Goal: Task Accomplishment & Management: Manage account settings

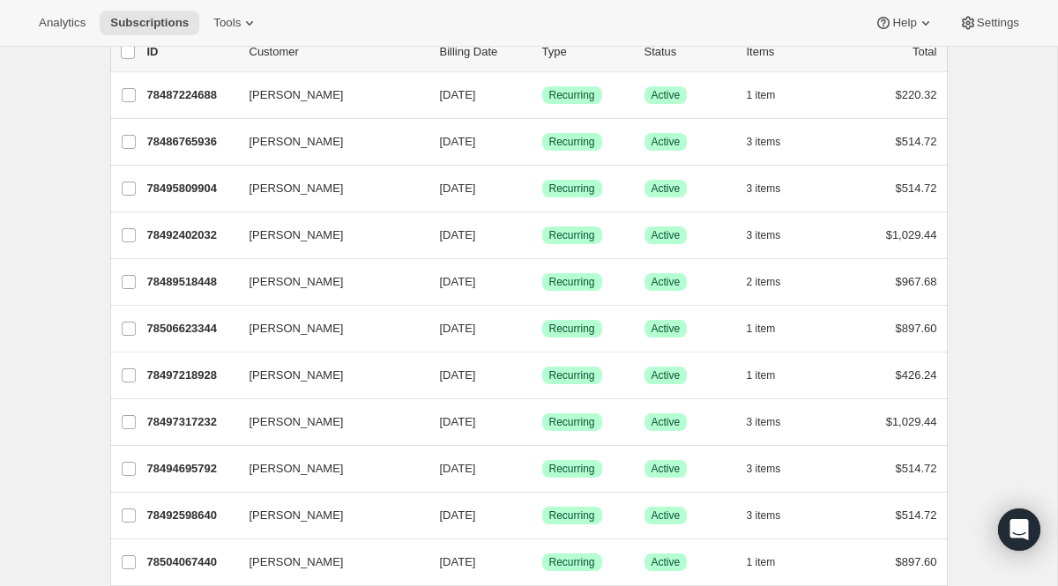
scroll to position [127, 0]
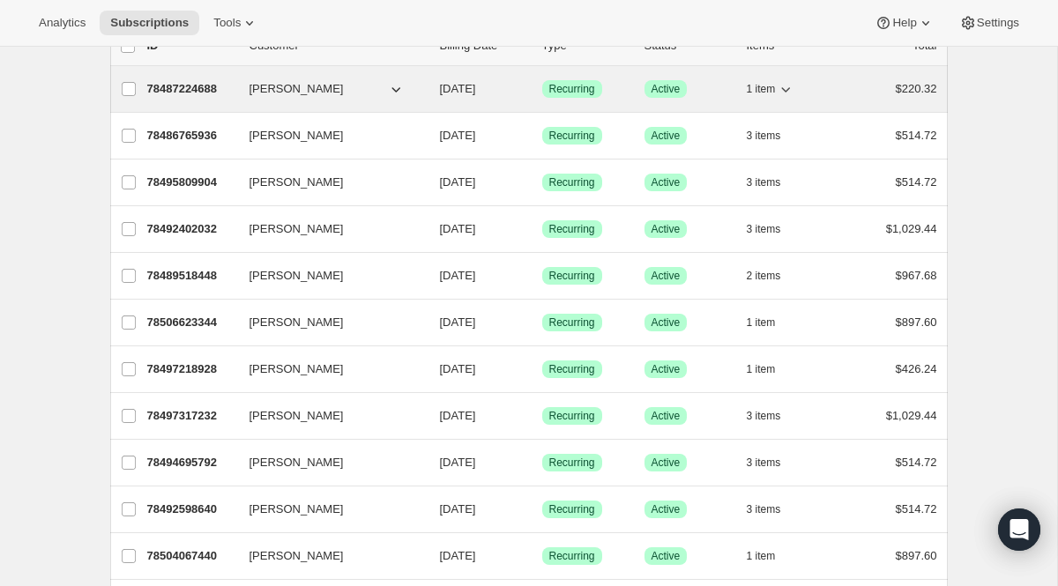
click at [195, 87] on p "78487224688" at bounding box center [191, 89] width 88 height 18
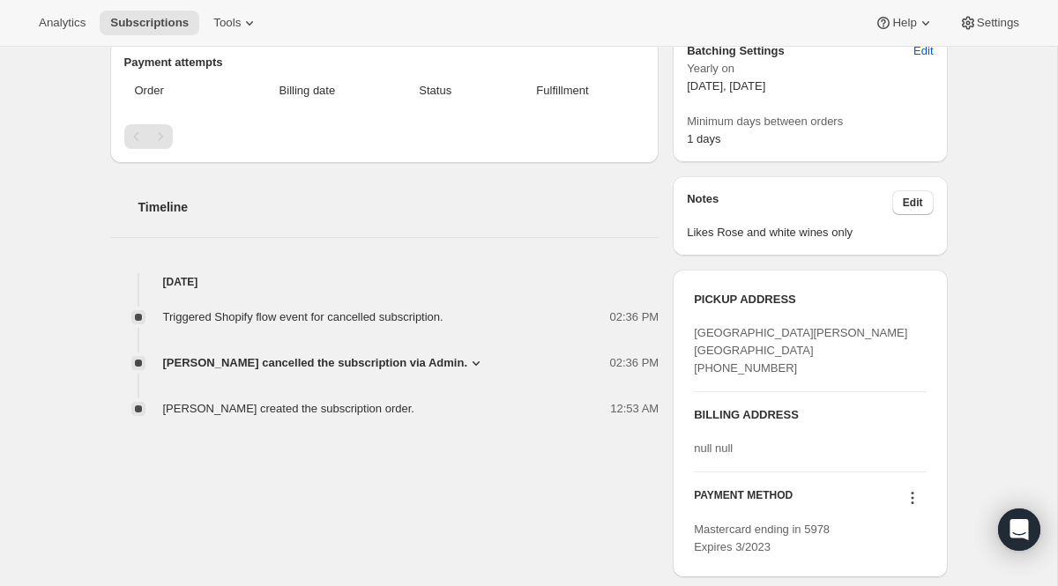
scroll to position [550, 0]
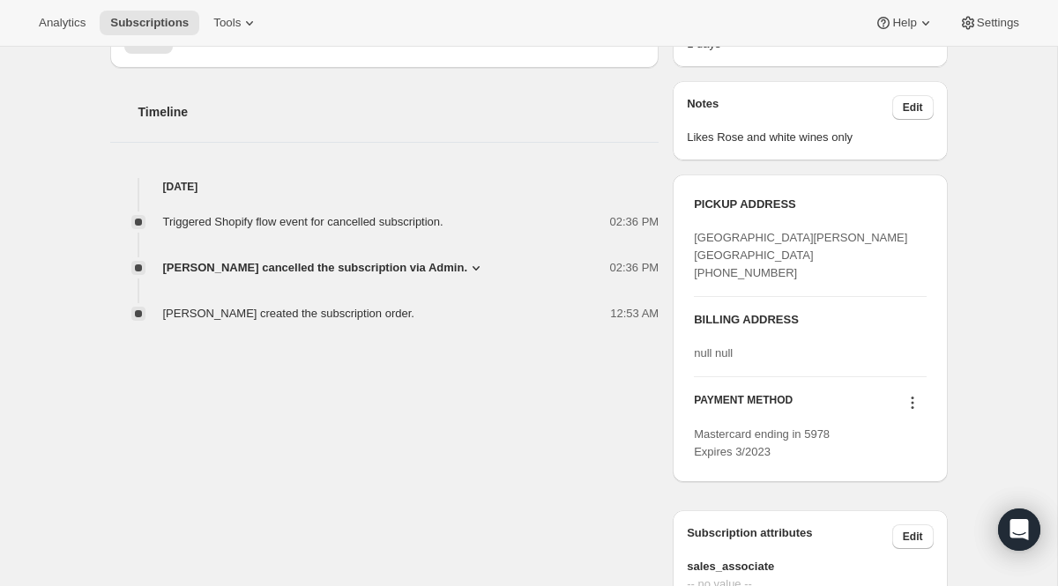
click at [467, 264] on icon at bounding box center [476, 268] width 18 height 18
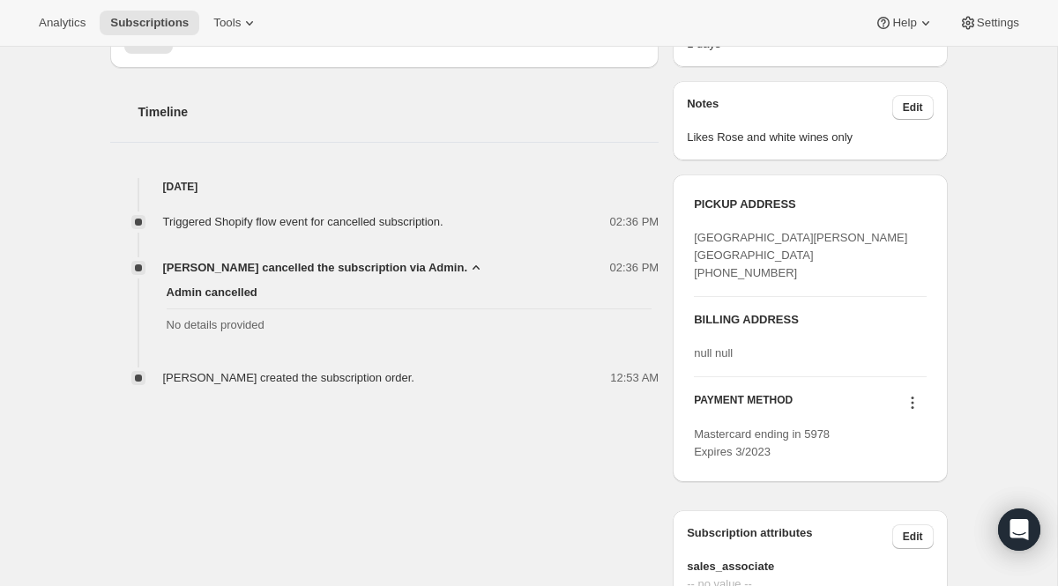
click at [467, 264] on icon at bounding box center [476, 268] width 18 height 18
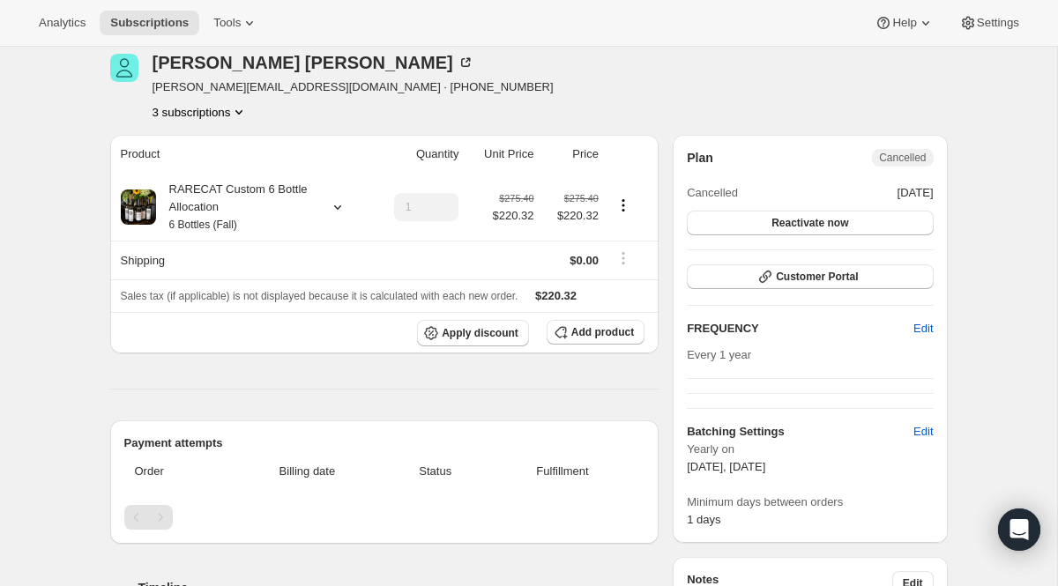
scroll to position [93, 0]
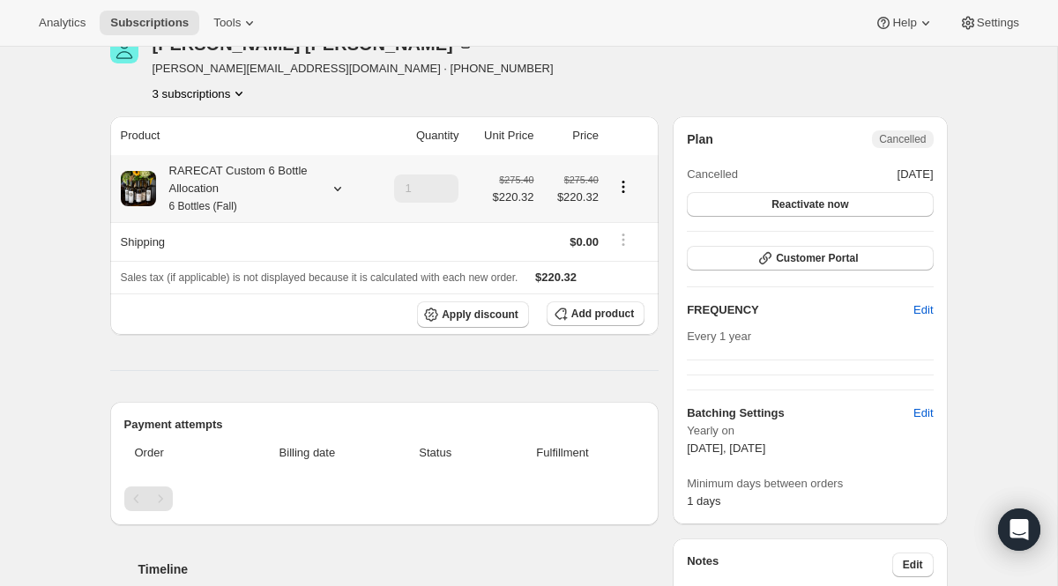
click at [322, 182] on div at bounding box center [334, 189] width 25 height 18
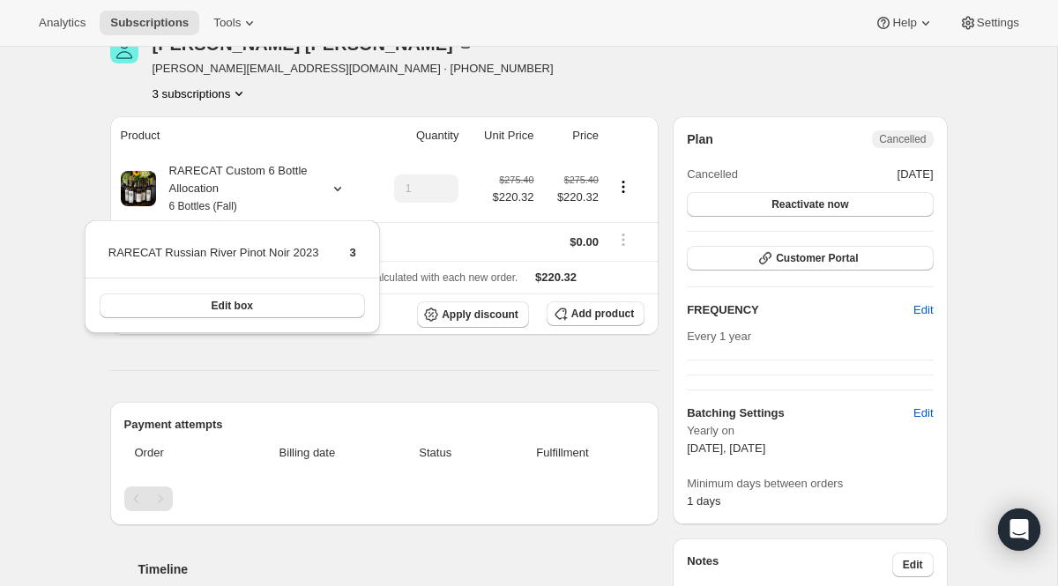
click at [224, 140] on th "Product" at bounding box center [240, 135] width 261 height 39
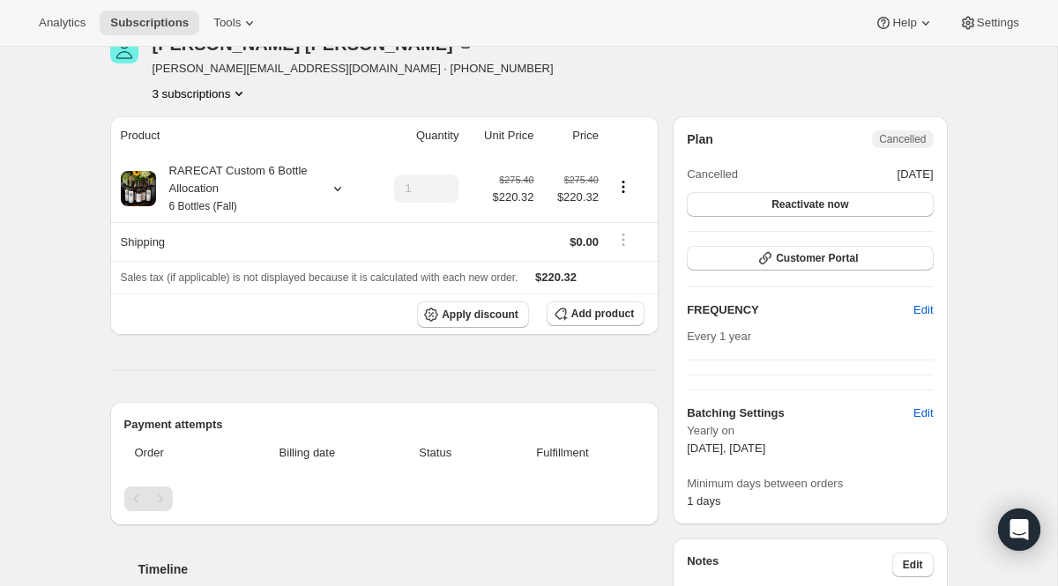
click at [227, 90] on button "3 subscriptions" at bounding box center [201, 94] width 96 height 18
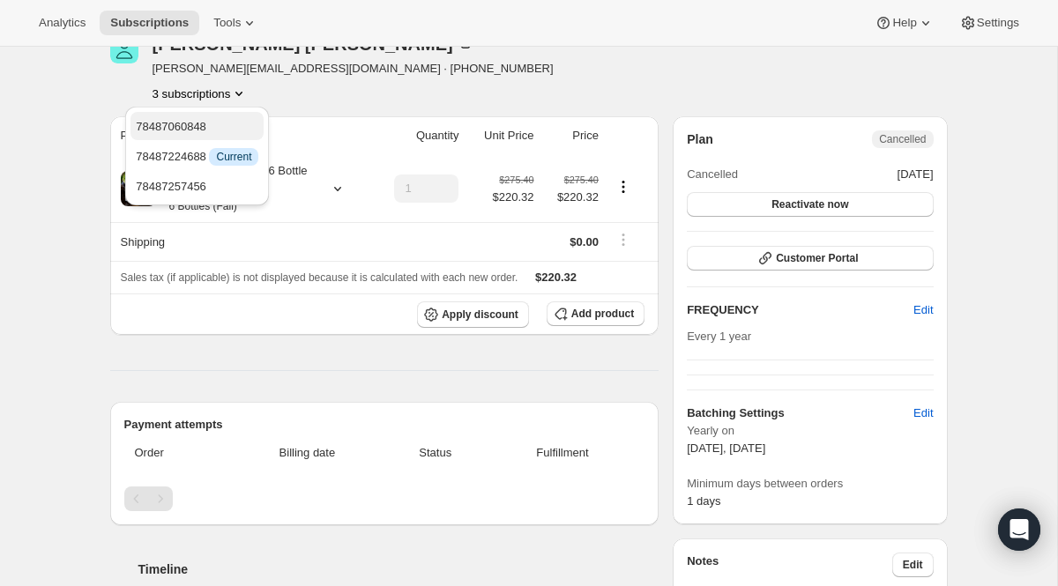
click at [217, 129] on span "78487060848" at bounding box center [197, 127] width 123 height 18
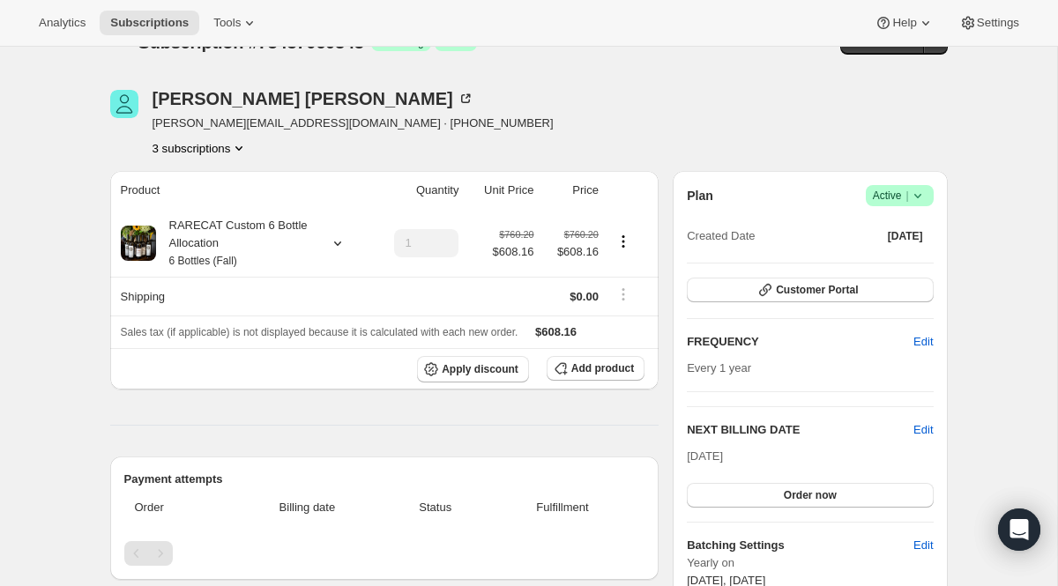
scroll to position [33, 0]
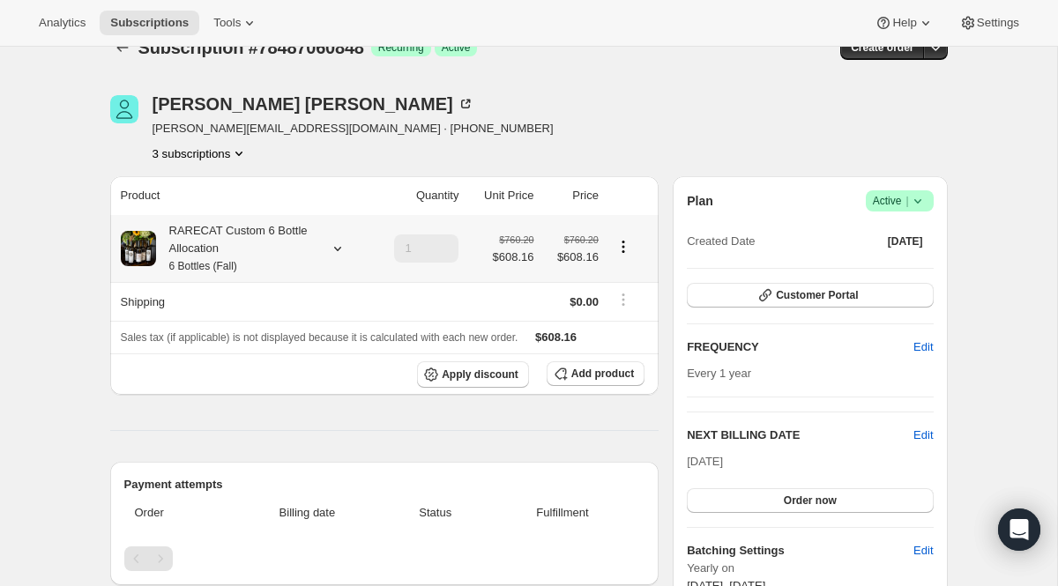
click at [231, 249] on div "RARECAT Custom 6 Bottle Allocation 6 Bottles (Fall)" at bounding box center [235, 248] width 159 height 53
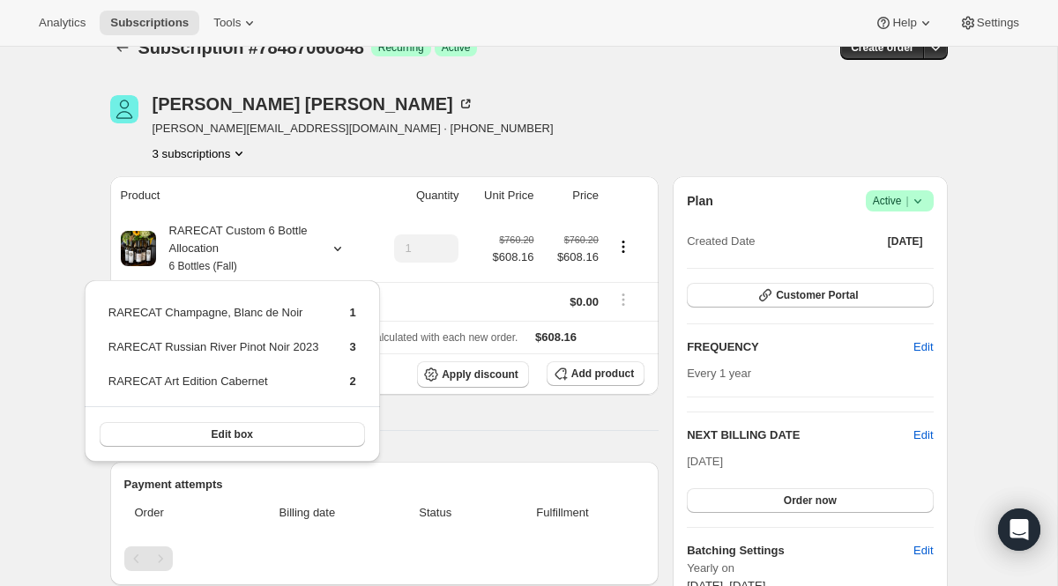
click at [269, 195] on th "Product" at bounding box center [240, 195] width 261 height 39
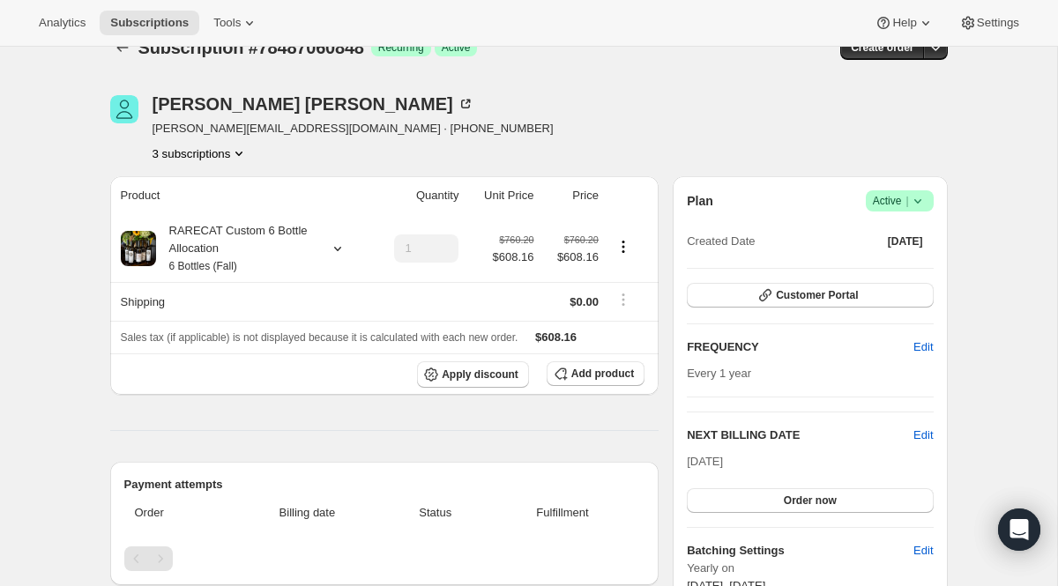
click at [245, 156] on icon "Product actions" at bounding box center [239, 154] width 18 height 18
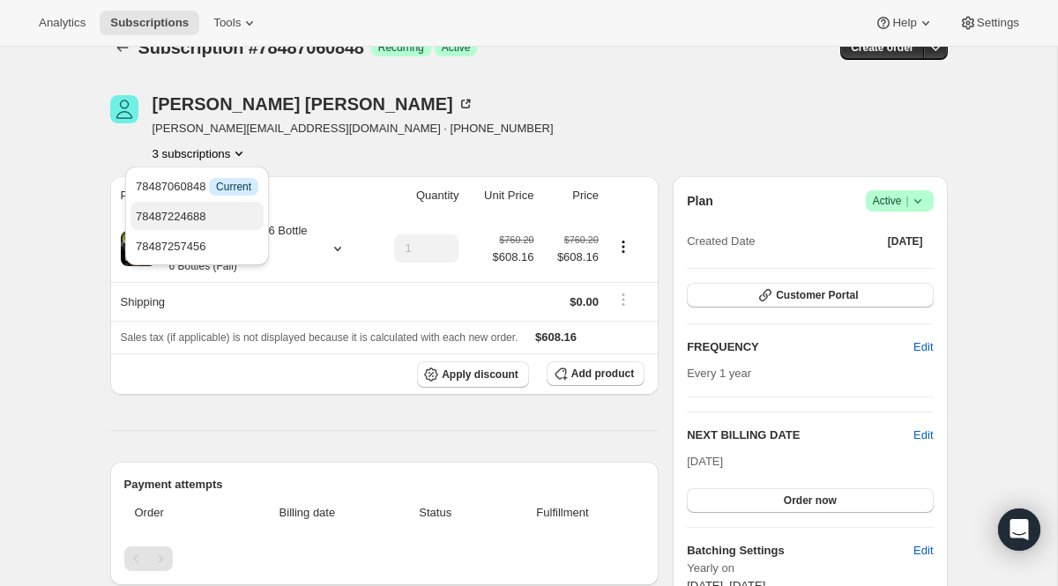
click at [233, 217] on span "78487224688" at bounding box center [197, 217] width 123 height 18
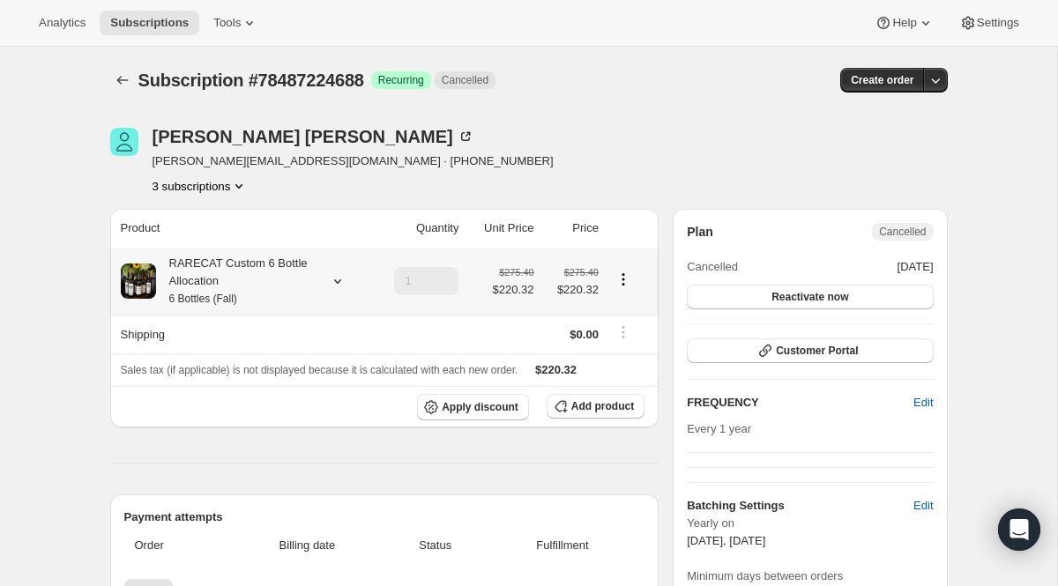
click at [249, 288] on div "RARECAT Custom 6 Bottle Allocation 6 Bottles (Fall)" at bounding box center [235, 281] width 159 height 53
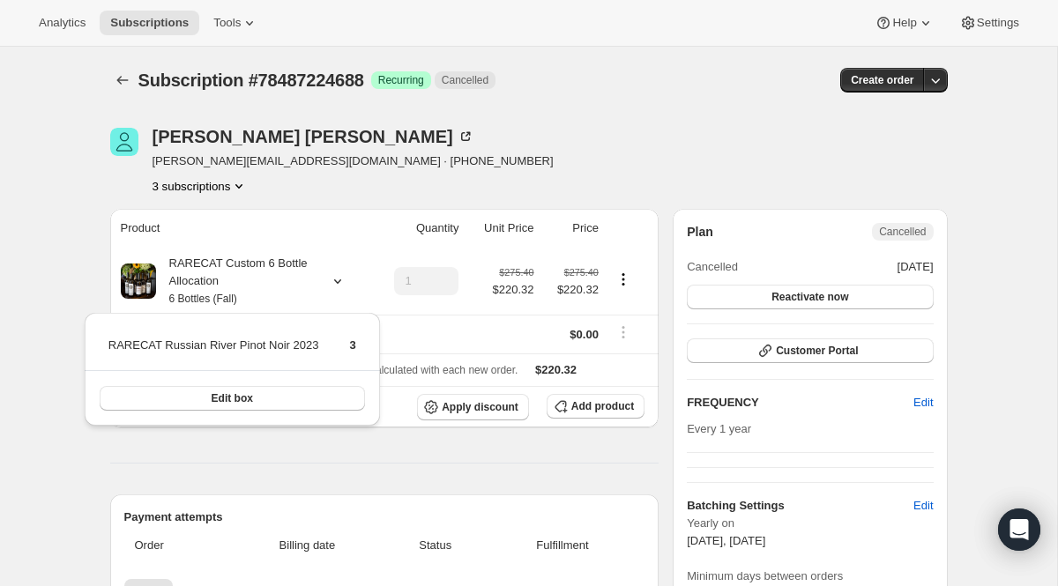
click at [253, 220] on th "Product" at bounding box center [240, 228] width 261 height 39
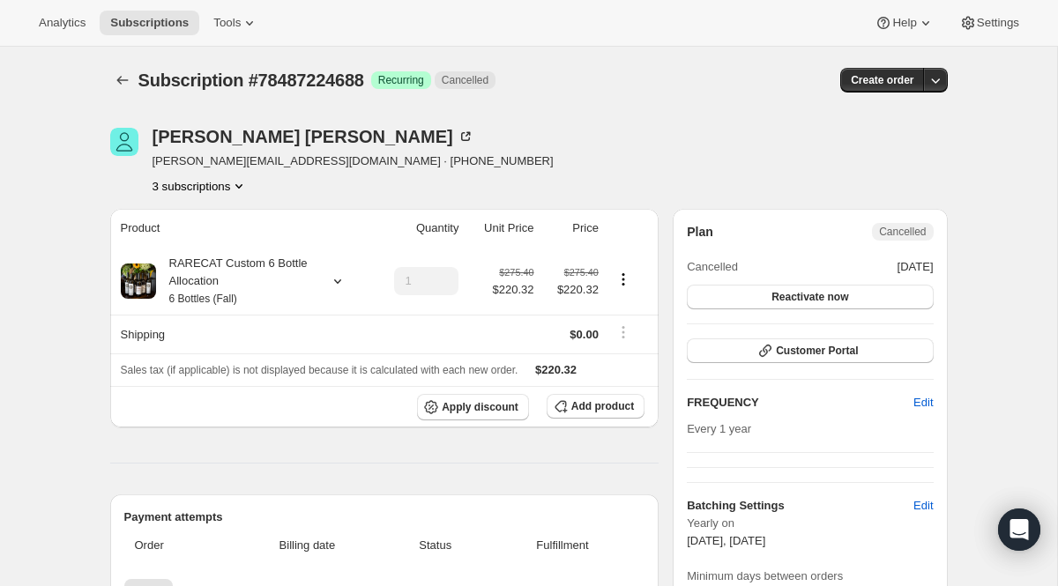
click at [255, 185] on div "3 subscriptions" at bounding box center [353, 186] width 401 height 18
click at [242, 185] on icon "Product actions" at bounding box center [238, 186] width 7 height 4
click at [241, 286] on span "78487257456" at bounding box center [197, 280] width 123 height 18
click at [241, 286] on div "RARECAT Custom 6 Bottle Allocation 6 Bottles (Fall)" at bounding box center [235, 281] width 159 height 53
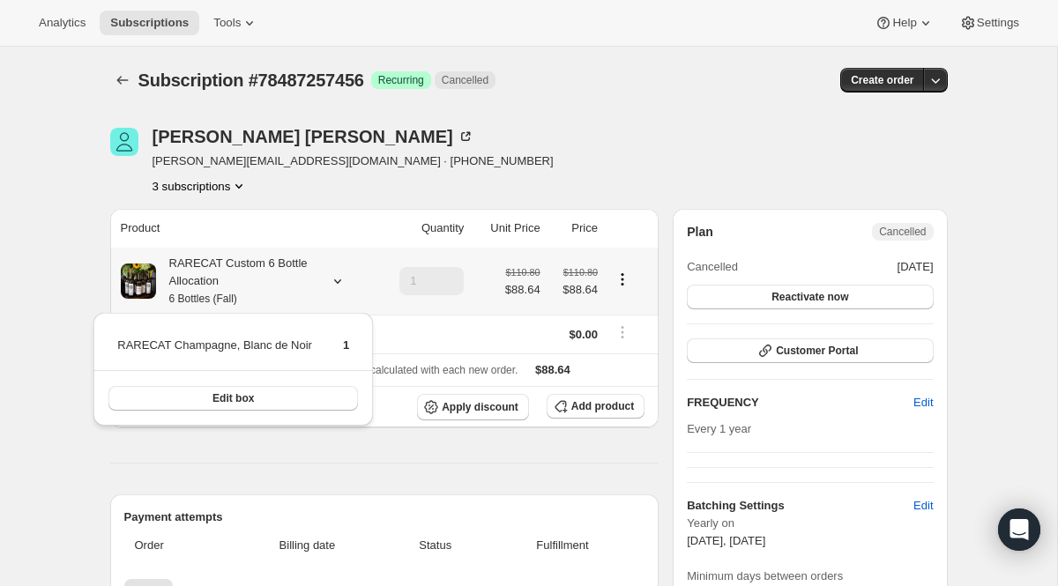
click at [241, 286] on div "RARECAT Custom 6 Bottle Allocation 6 Bottles (Fall)" at bounding box center [235, 281] width 159 height 53
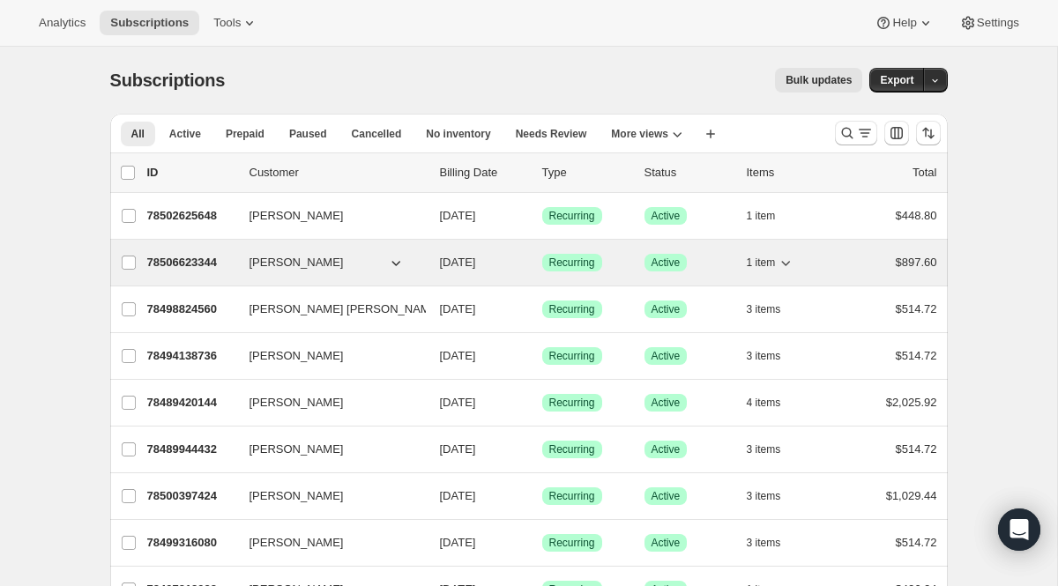
click at [197, 258] on p "78506623344" at bounding box center [191, 263] width 88 height 18
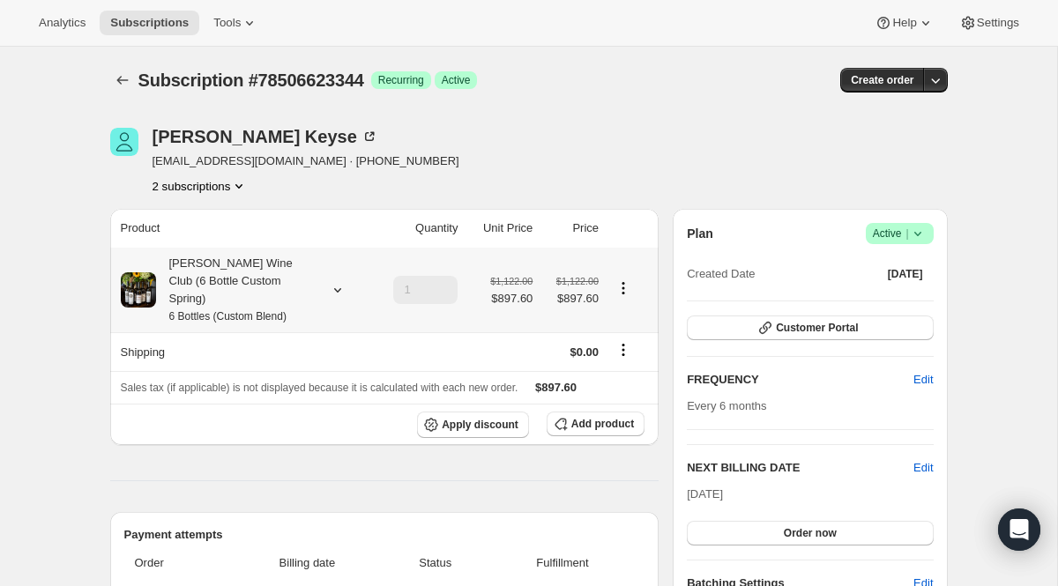
click at [226, 262] on div "Audrey Wine Club (6 Bottle Custom Spring) 6 Bottles (Custom Blend)" at bounding box center [235, 290] width 159 height 71
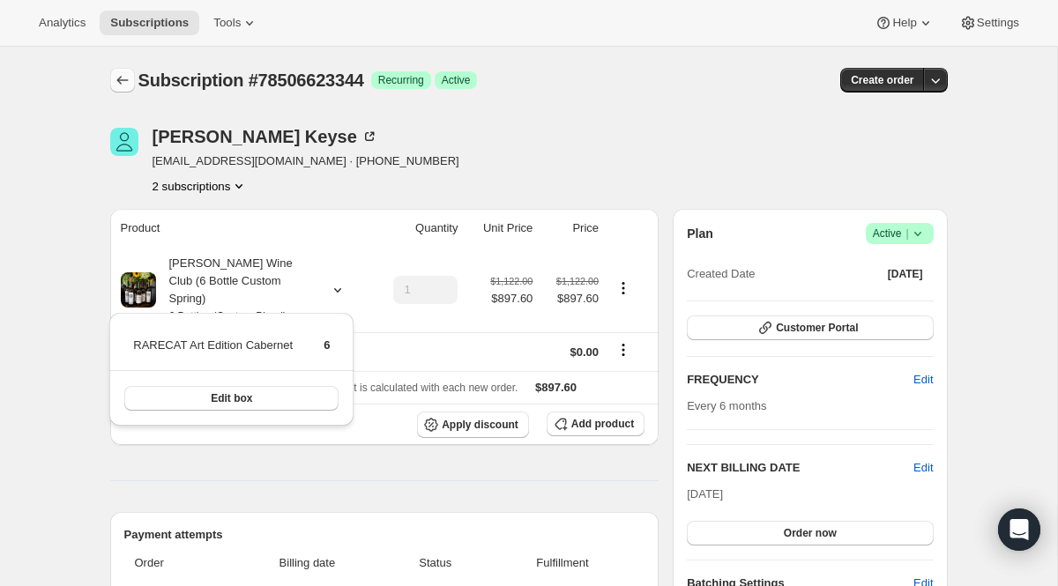
click at [130, 82] on button "Subscriptions" at bounding box center [122, 80] width 25 height 25
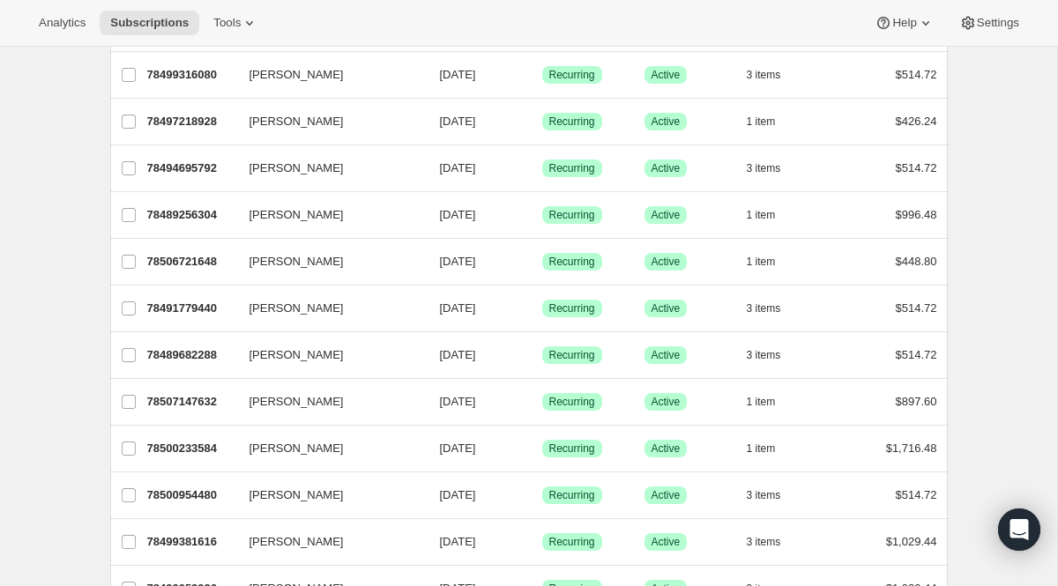
scroll to position [470, 0]
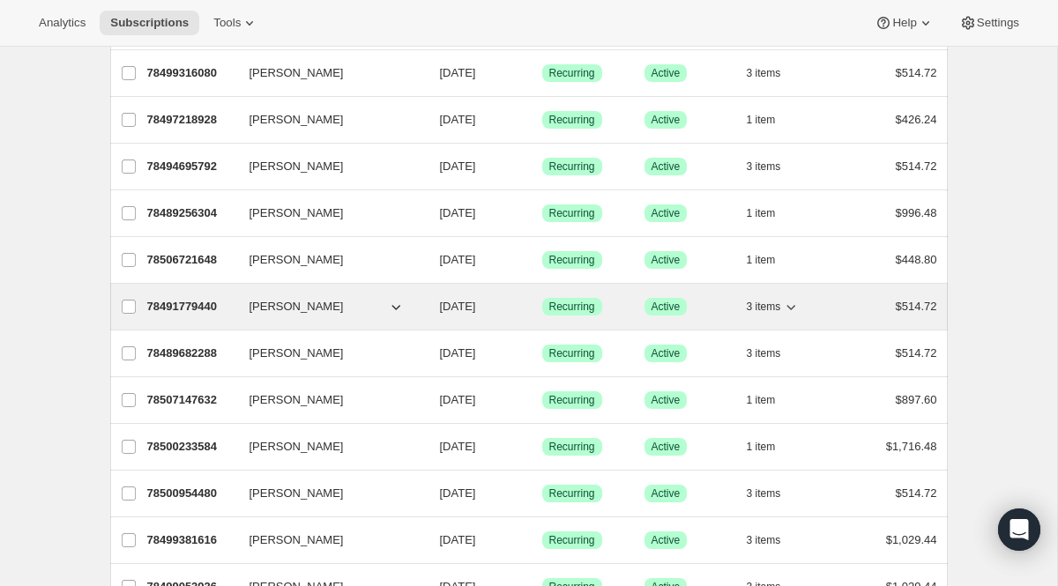
click at [195, 302] on p "78491779440" at bounding box center [191, 307] width 88 height 18
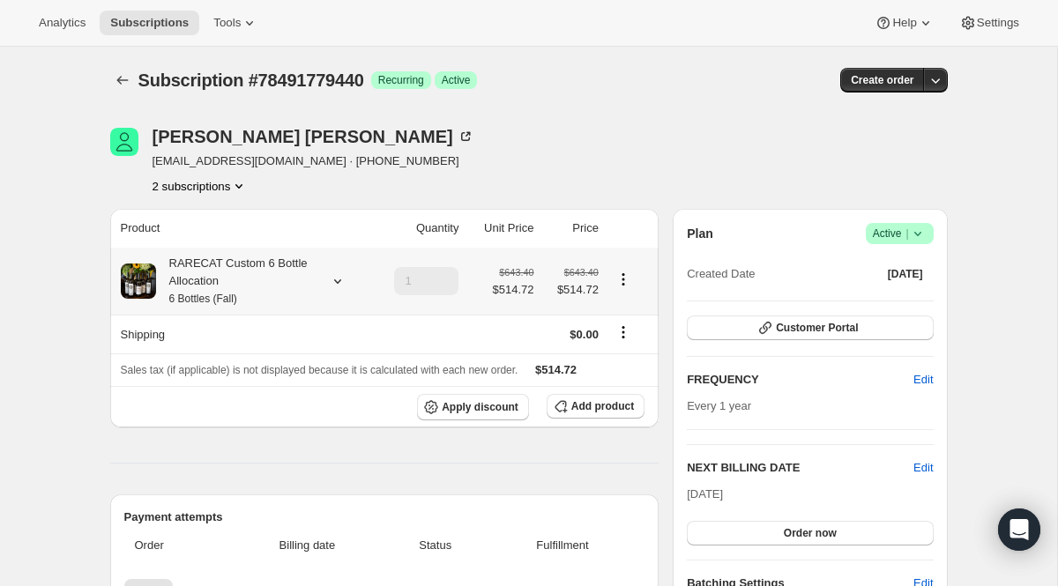
click at [210, 292] on div "RARECAT Custom 6 Bottle Allocation 6 Bottles (Fall)" at bounding box center [235, 281] width 159 height 53
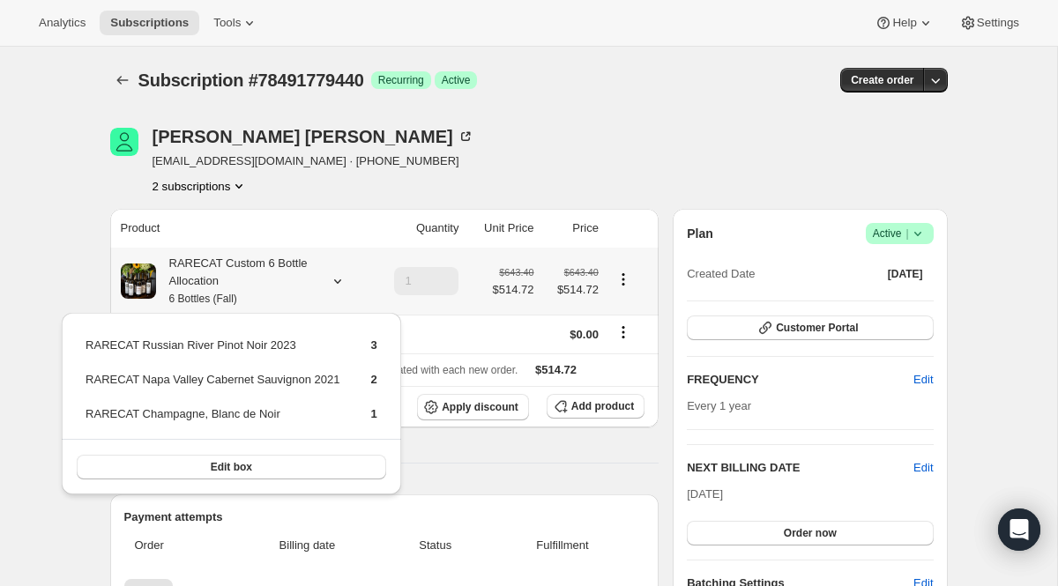
click at [219, 292] on div "RARECAT Custom 6 Bottle Allocation 6 Bottles (Fall)" at bounding box center [235, 281] width 159 height 53
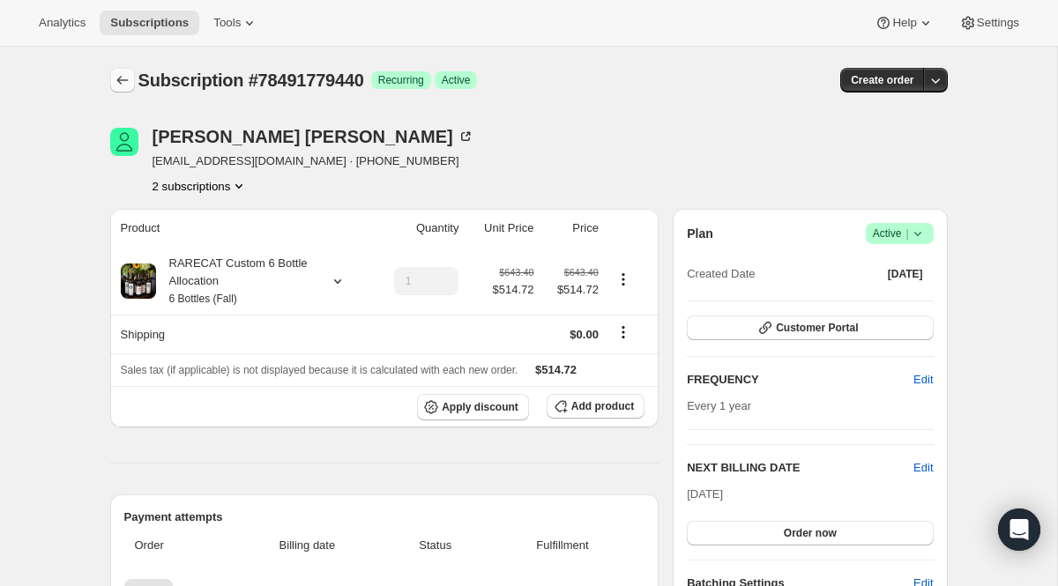
click at [114, 81] on icon "Subscriptions" at bounding box center [123, 80] width 18 height 18
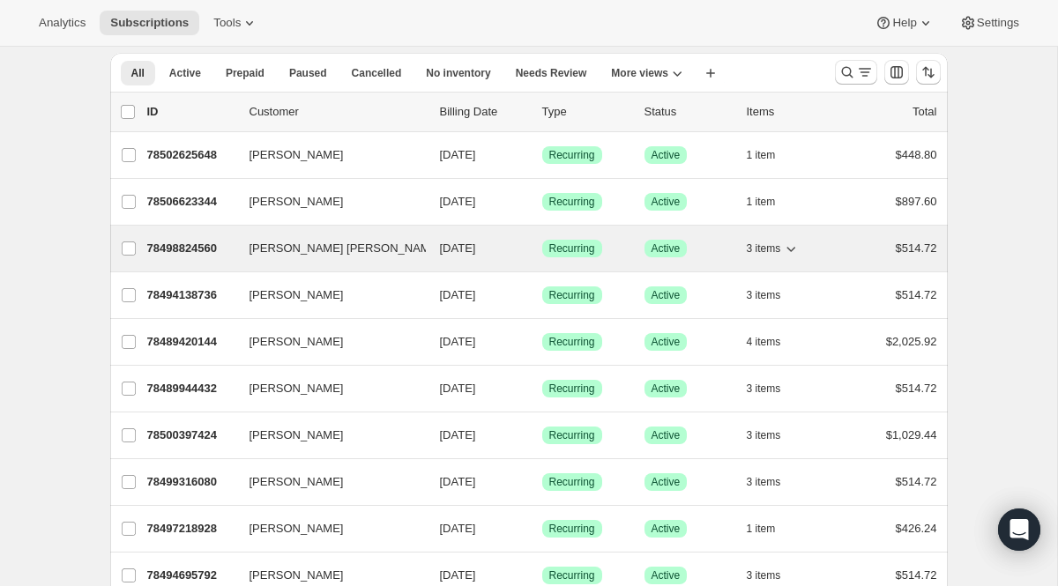
scroll to position [26, 0]
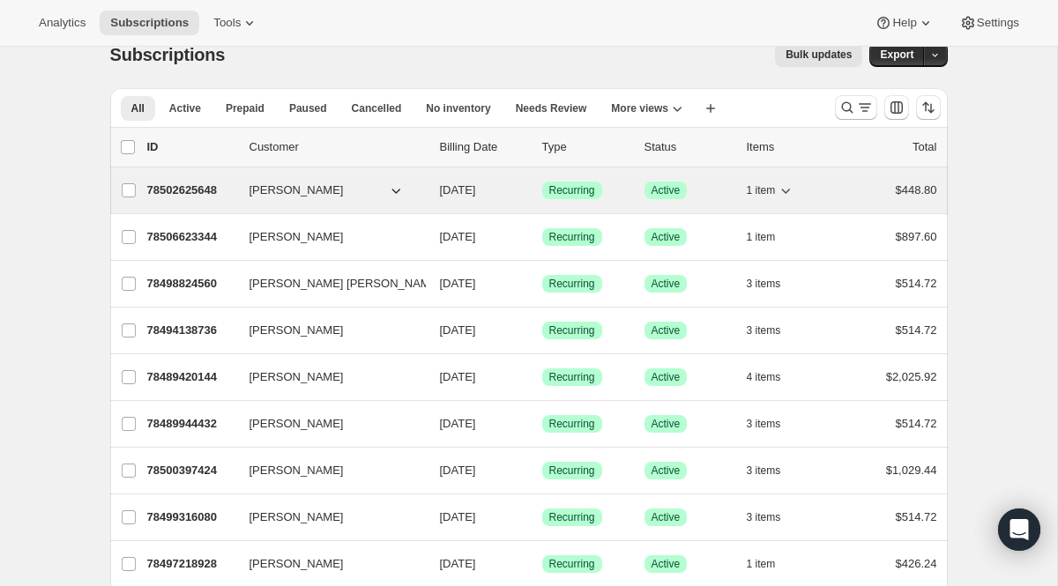
click at [197, 195] on p "78502625648" at bounding box center [191, 191] width 88 height 18
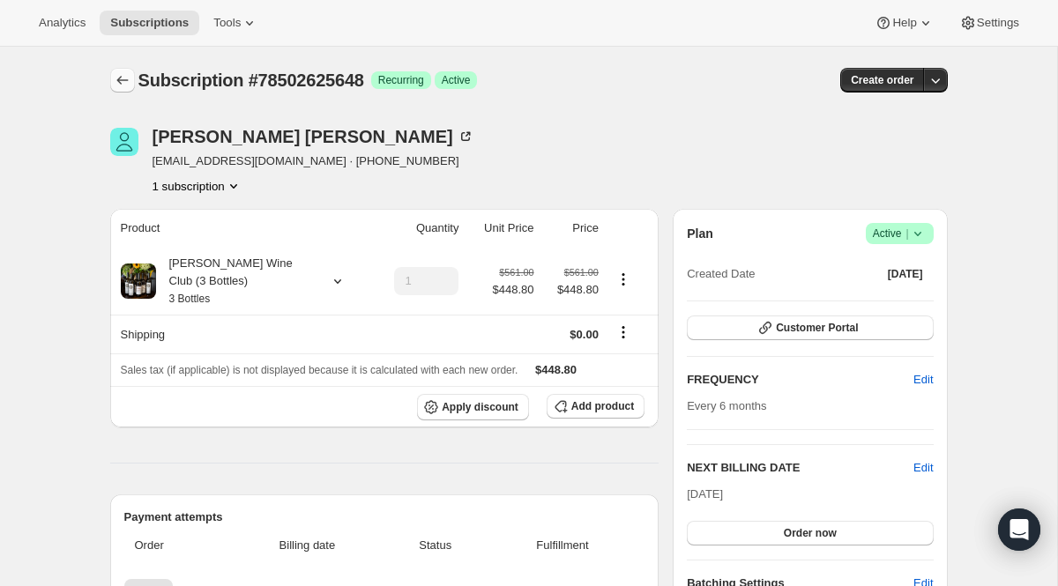
click at [124, 79] on icon "Subscriptions" at bounding box center [123, 80] width 18 height 18
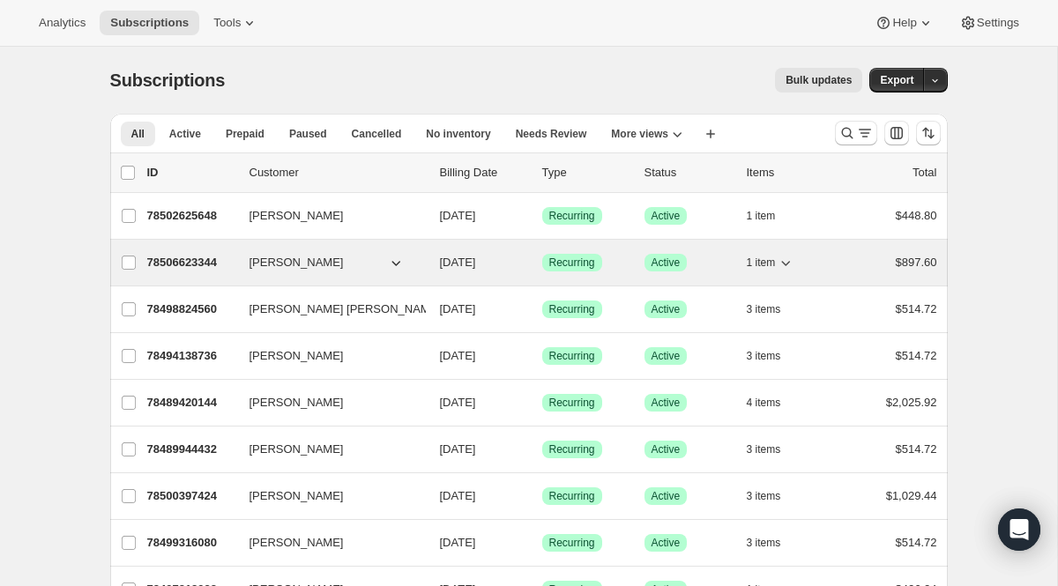
click at [197, 269] on p "78506623344" at bounding box center [191, 263] width 88 height 18
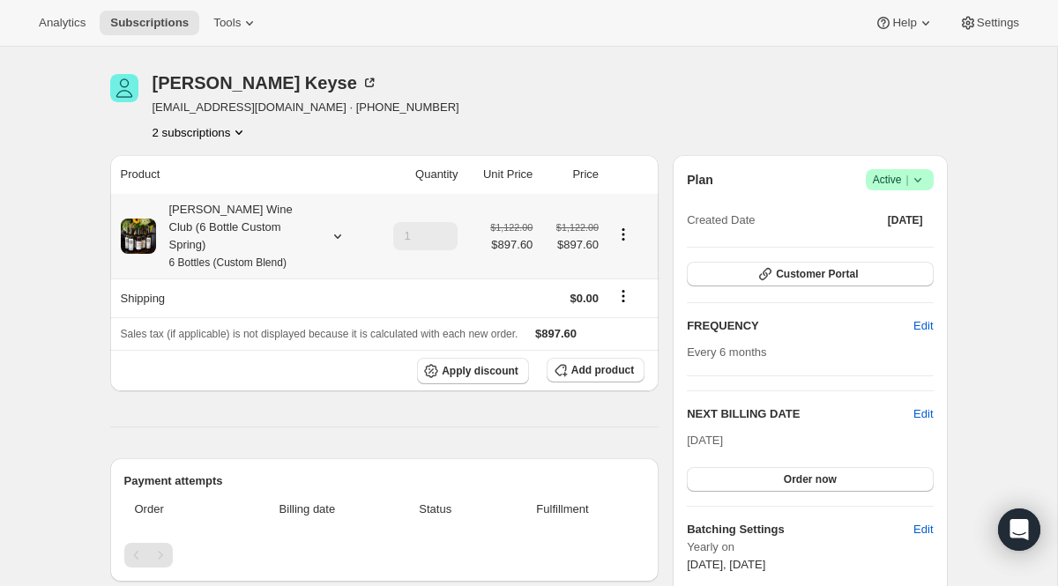
scroll to position [56, 0]
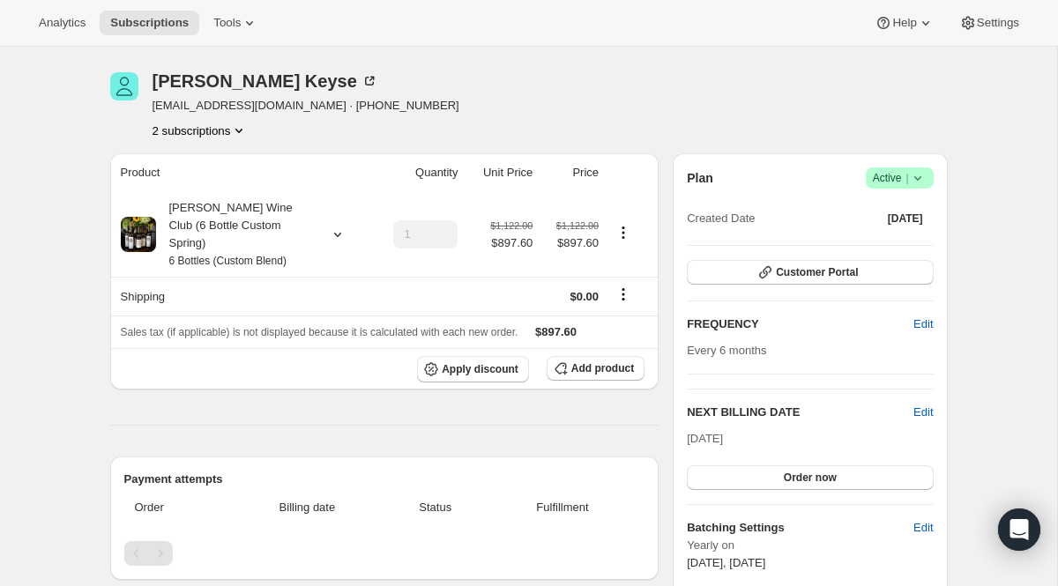
click at [176, 132] on button "2 subscriptions" at bounding box center [201, 131] width 96 height 18
click at [190, 230] on div "Audrey Wine Club (6 Bottle Custom Spring) 6 Bottles (Custom Blend)" at bounding box center [235, 234] width 159 height 71
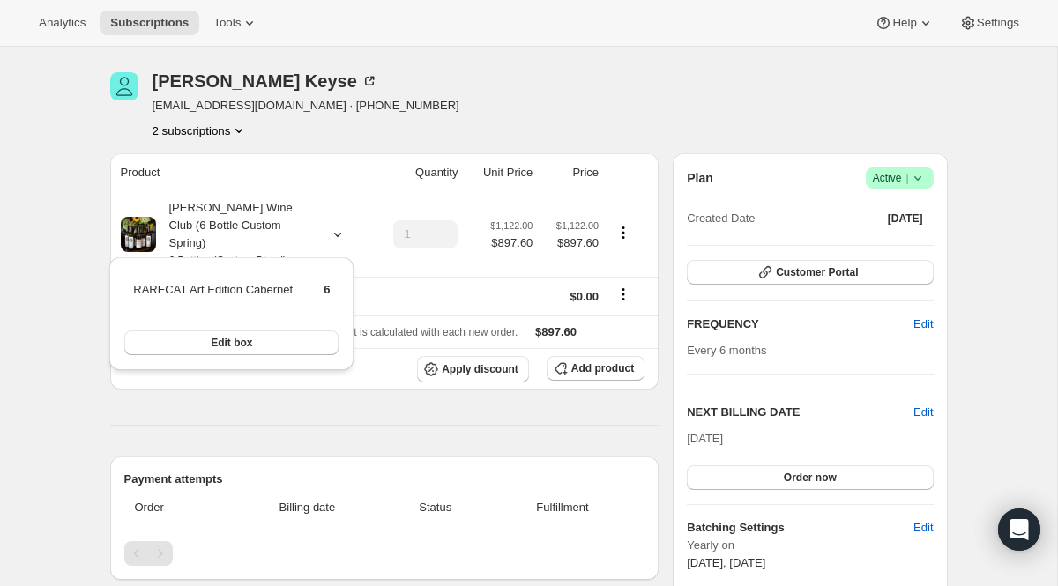
click at [209, 134] on button "2 subscriptions" at bounding box center [201, 131] width 96 height 18
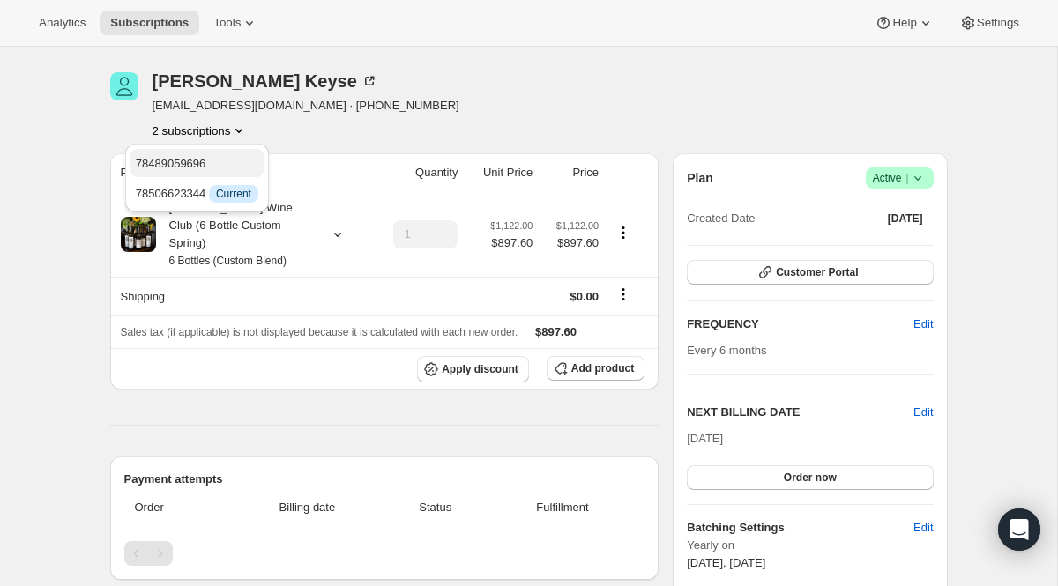
click at [200, 163] on span "78489059696" at bounding box center [171, 163] width 71 height 13
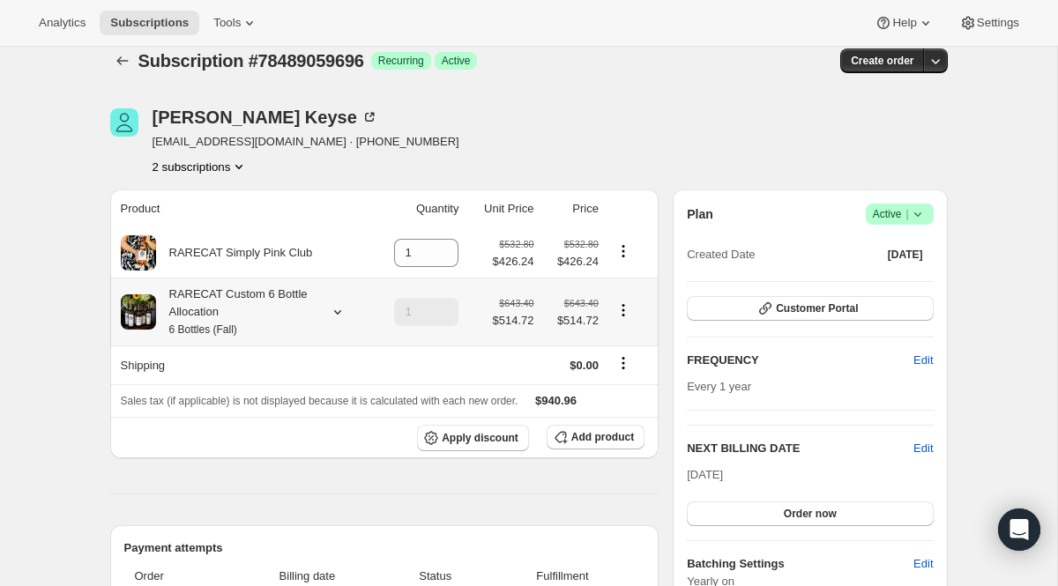
scroll to position [37, 0]
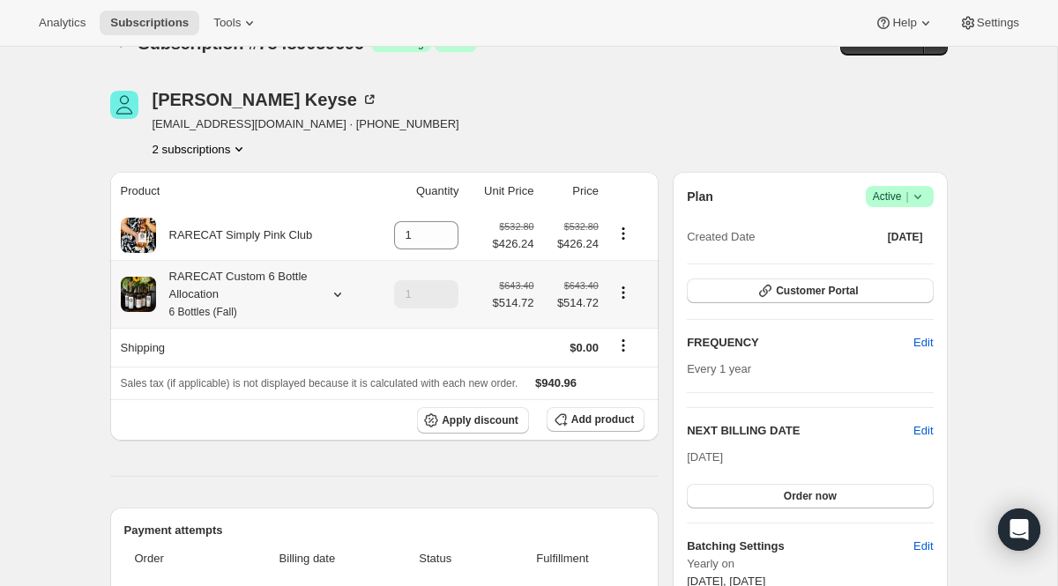
click at [220, 299] on div "RARECAT Custom 6 Bottle Allocation 6 Bottles (Fall)" at bounding box center [235, 294] width 159 height 53
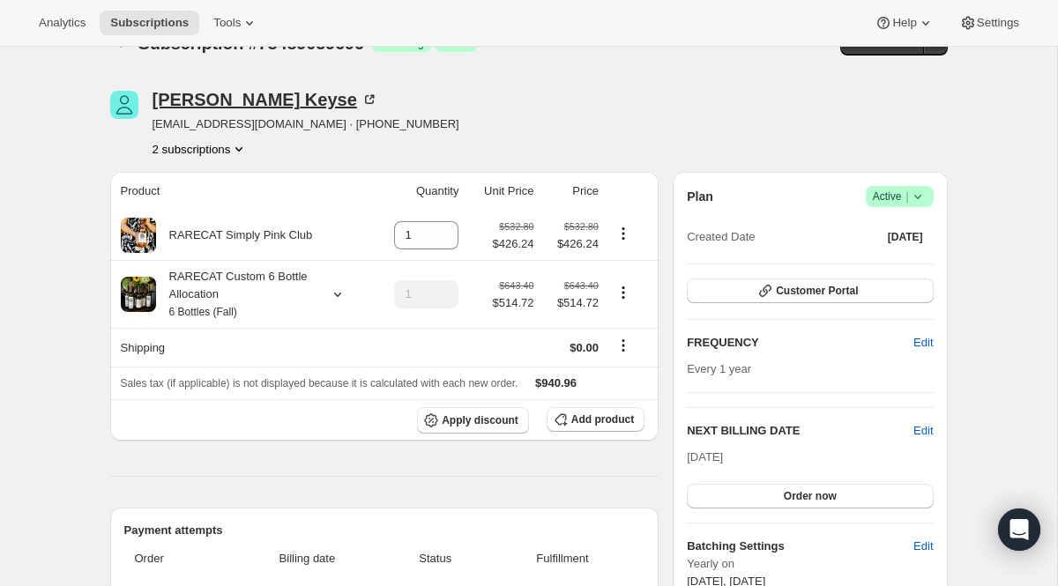
scroll to position [0, 0]
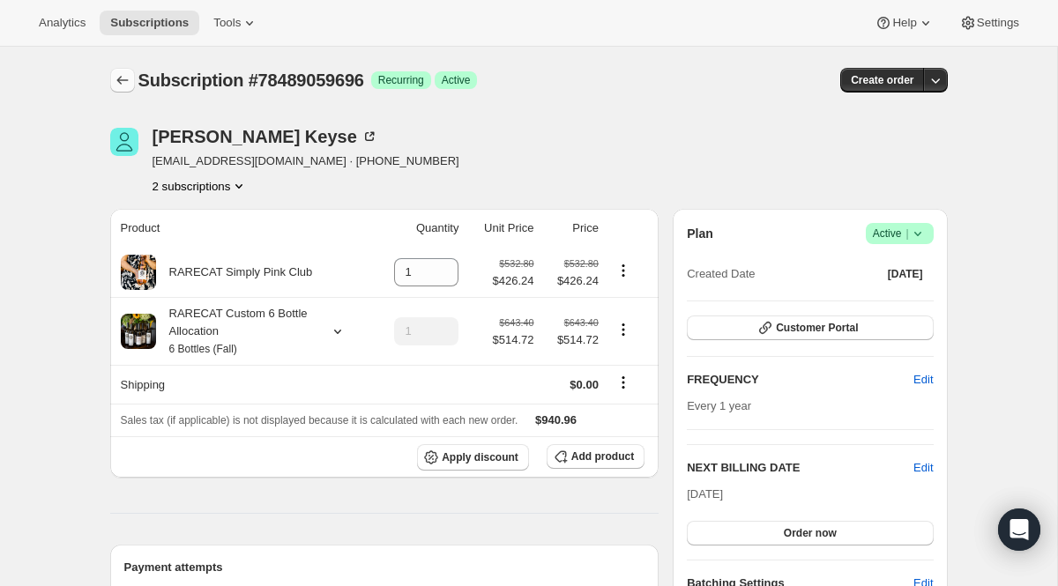
click at [126, 82] on icon "Subscriptions" at bounding box center [123, 80] width 18 height 18
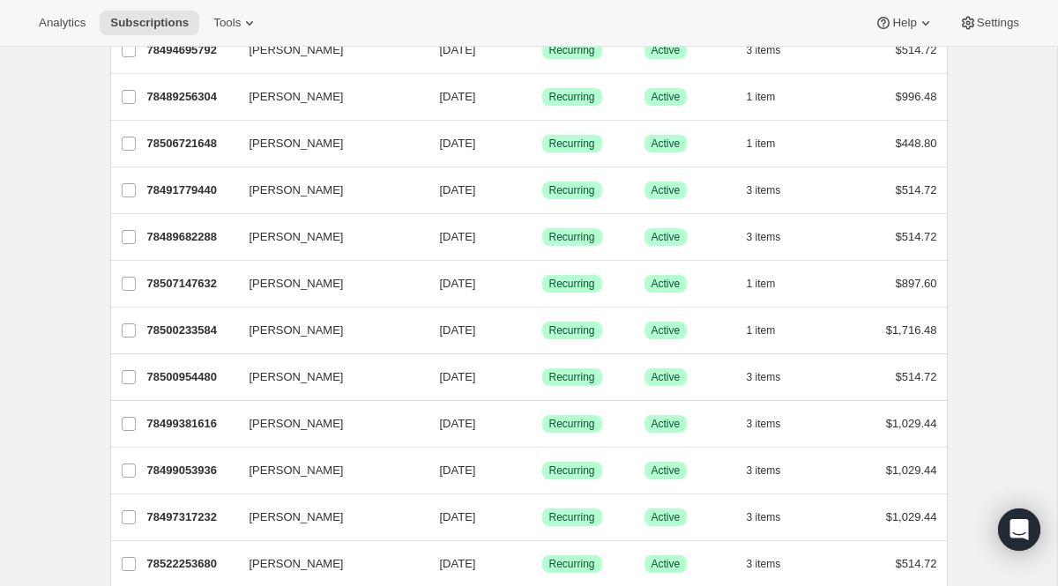
scroll to position [592, 0]
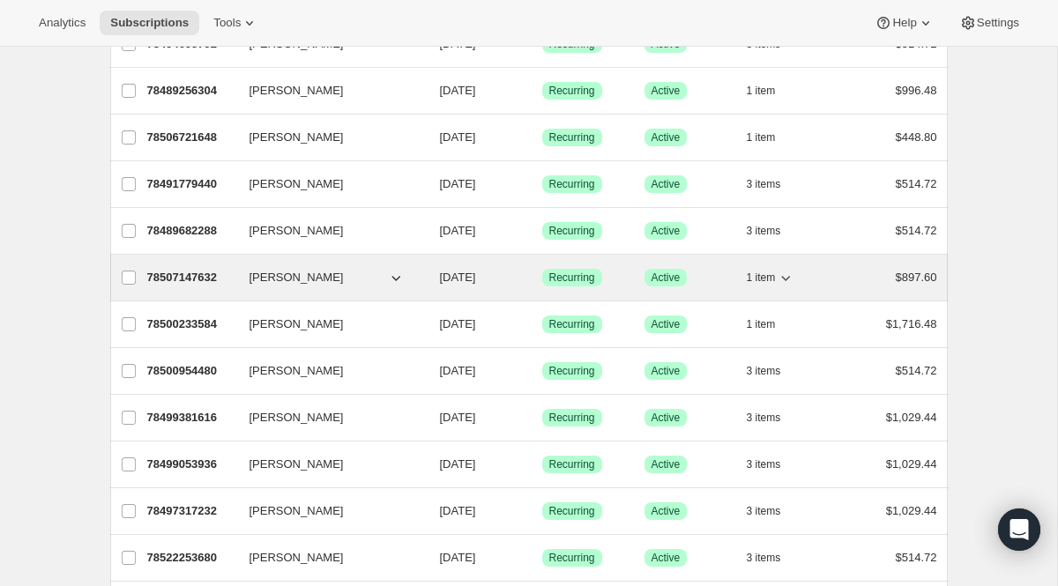
click at [208, 281] on p "78507147632" at bounding box center [191, 278] width 88 height 18
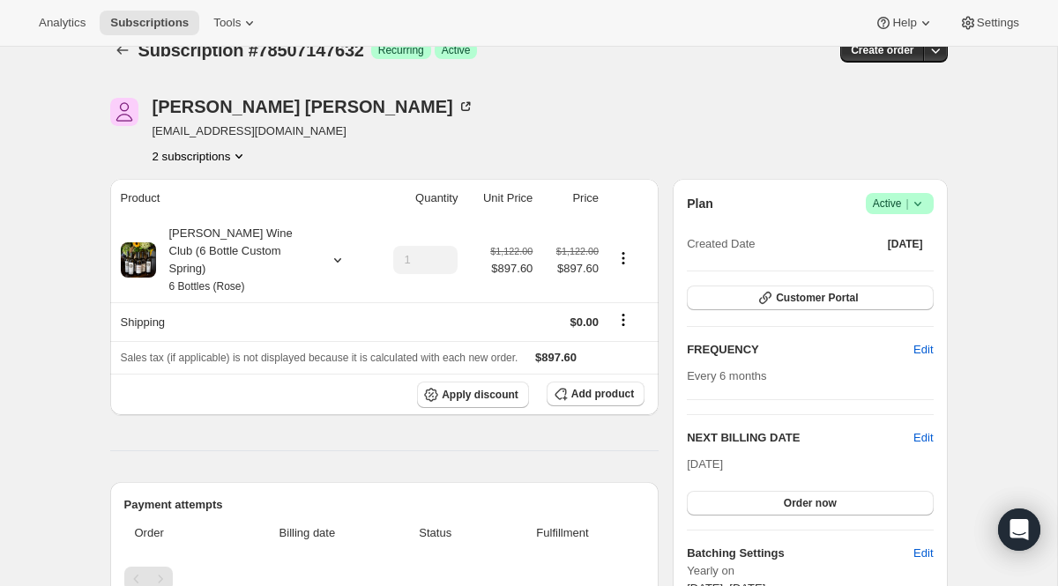
scroll to position [22, 0]
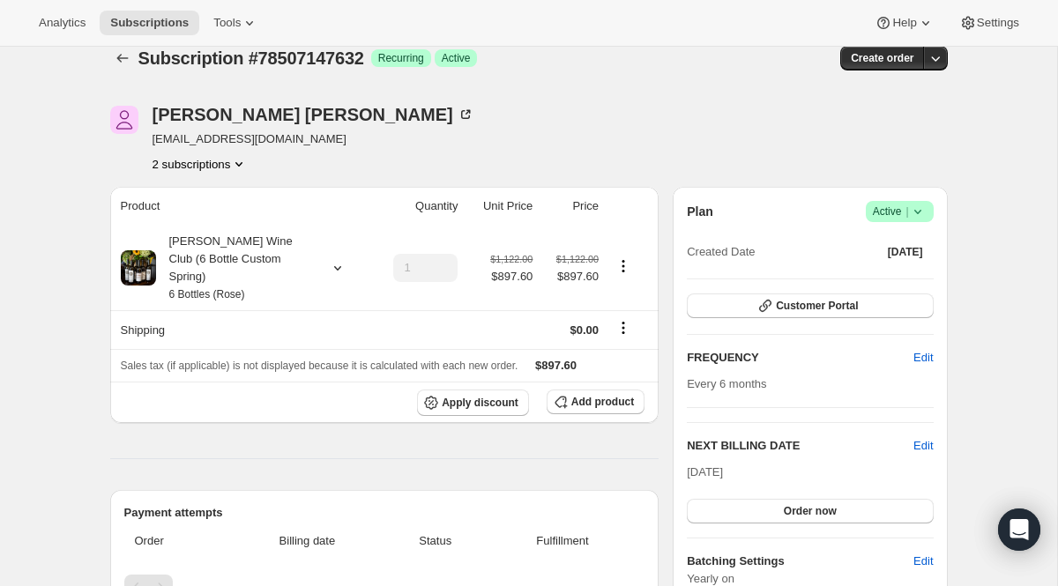
click at [226, 167] on button "2 subscriptions" at bounding box center [201, 164] width 96 height 18
click at [205, 219] on span "78522024304" at bounding box center [199, 228] width 123 height 18
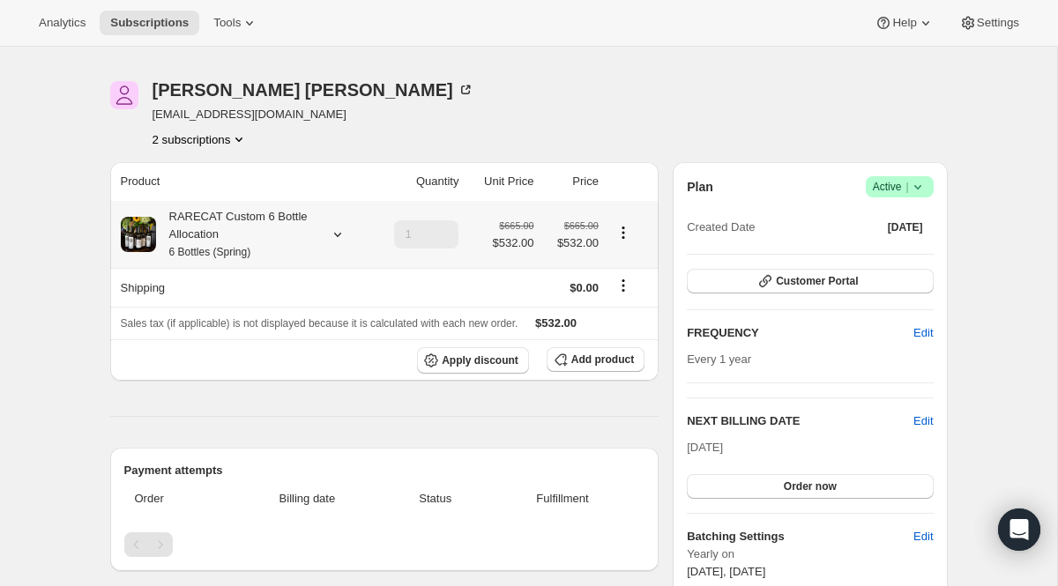
scroll to position [48, 0]
click at [185, 250] on small "6 Bottles (Spring)" at bounding box center [210, 251] width 82 height 12
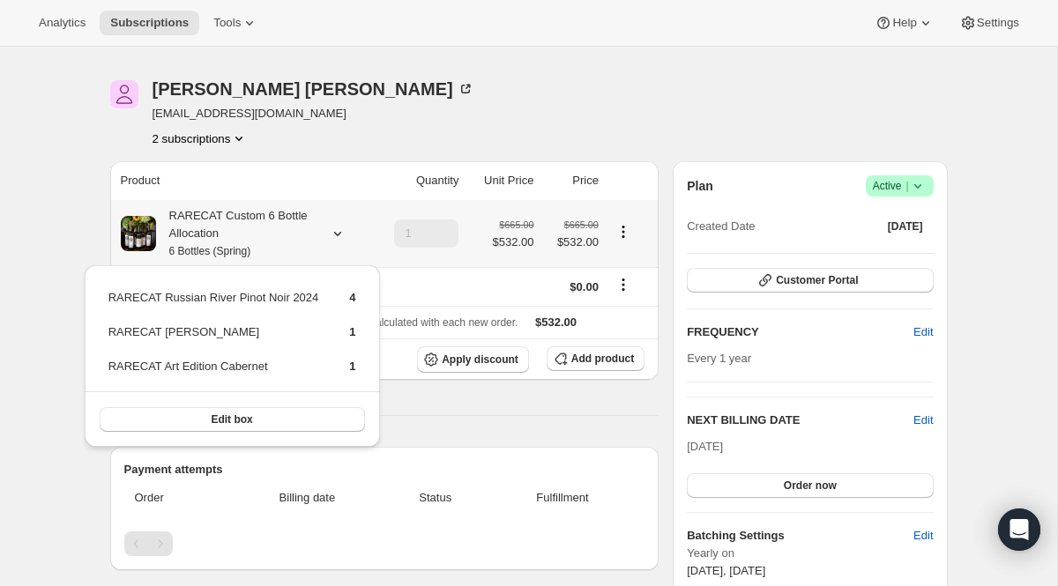
click at [194, 219] on div "RARECAT Custom 6 Bottle Allocation 6 Bottles (Spring)" at bounding box center [235, 233] width 159 height 53
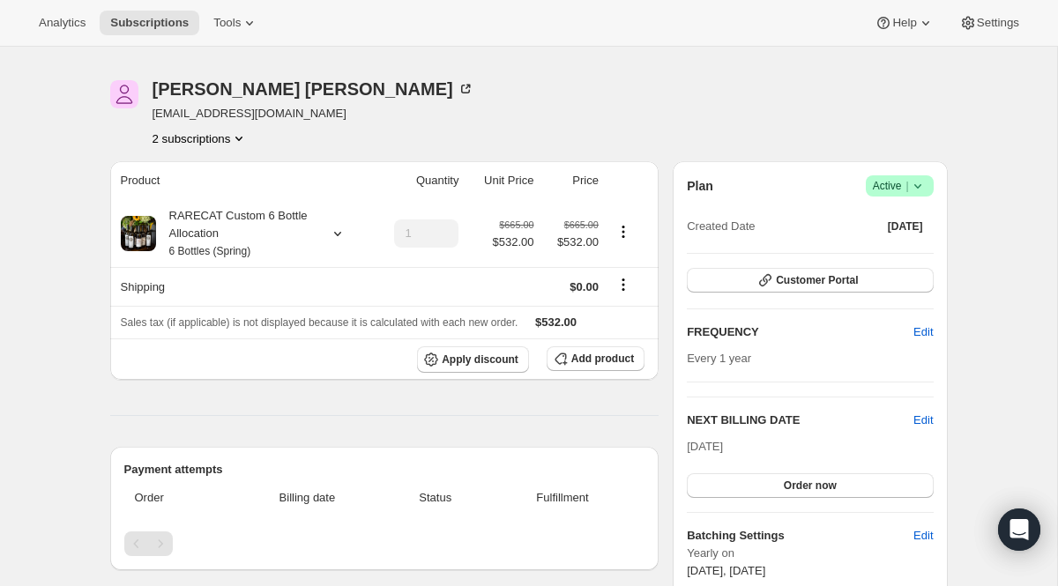
click at [205, 145] on button "2 subscriptions" at bounding box center [201, 139] width 96 height 18
click at [206, 169] on span "78507147632" at bounding box center [171, 171] width 71 height 13
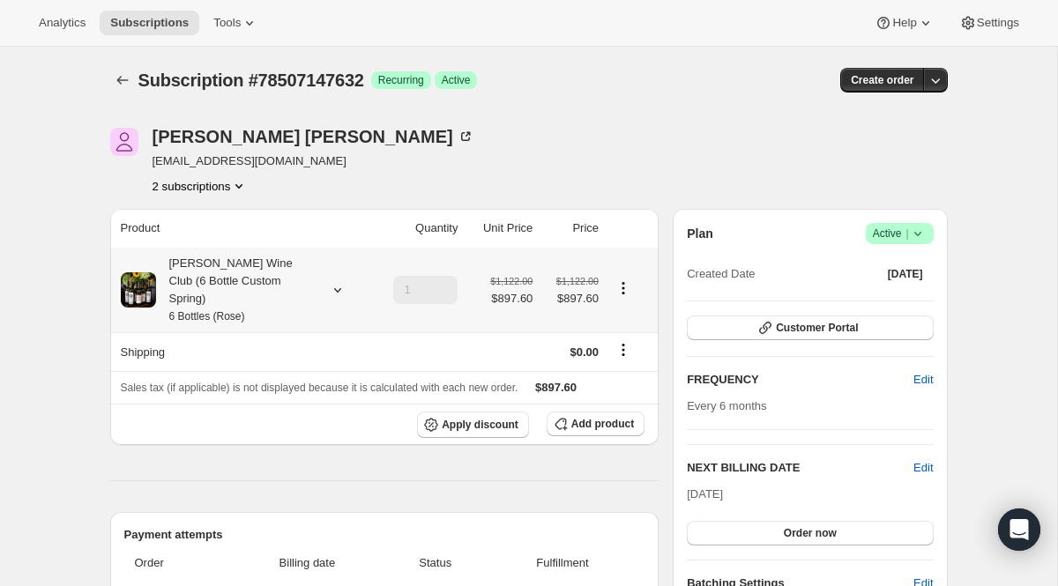
click at [208, 257] on div "[PERSON_NAME] Wine Club (6 Bottle Custom Spring) 6 Bottles (Rose)" at bounding box center [235, 290] width 159 height 71
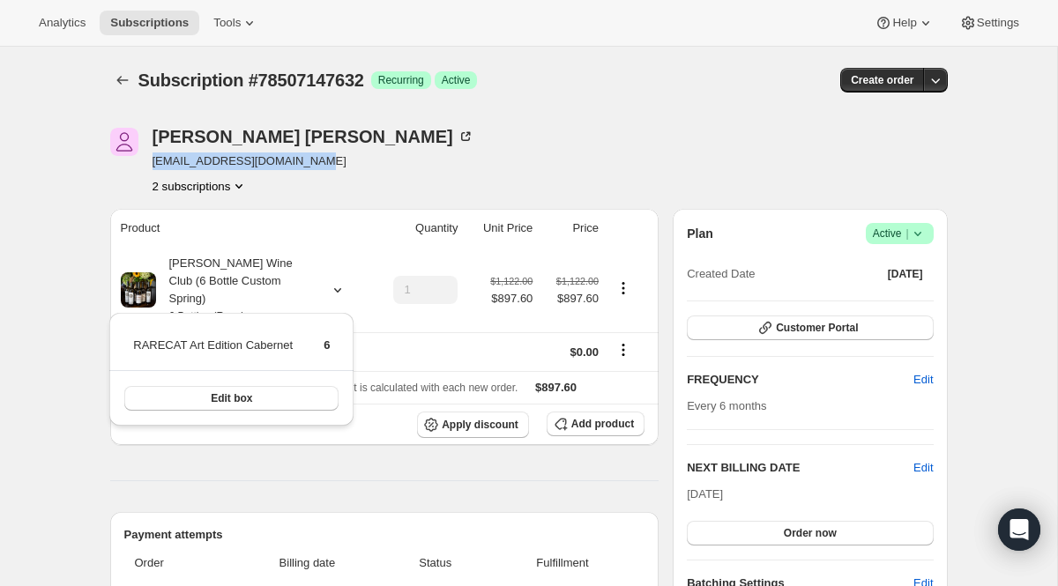
drag, startPoint x: 151, startPoint y: 161, endPoint x: 332, endPoint y: 157, distance: 181.7
click at [333, 159] on div "[PERSON_NAME] [EMAIL_ADDRESS][DOMAIN_NAME] 2 subscriptions" at bounding box center [403, 161] width 586 height 67
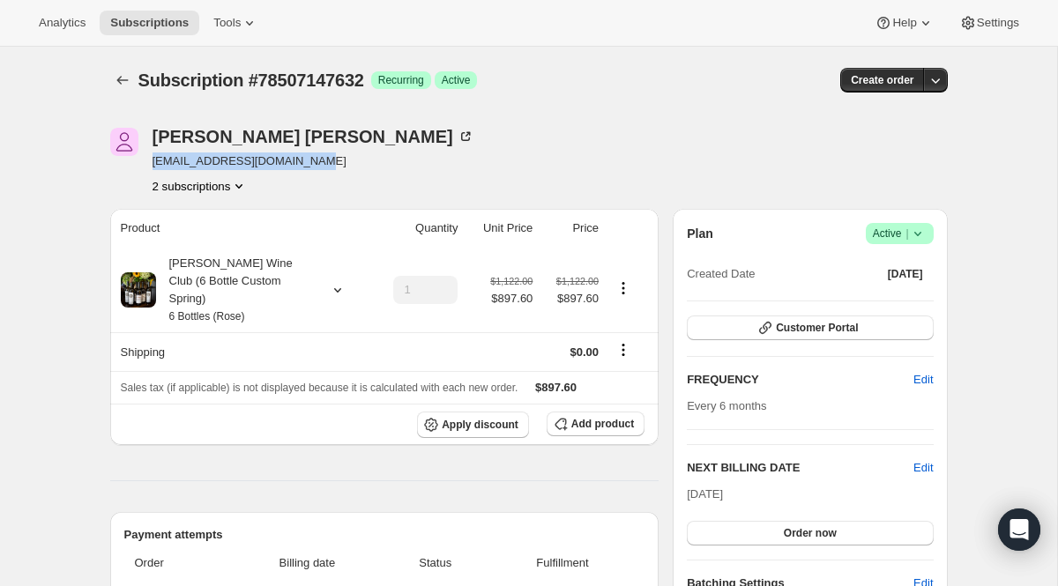
copy span "[EMAIL_ADDRESS][DOMAIN_NAME]"
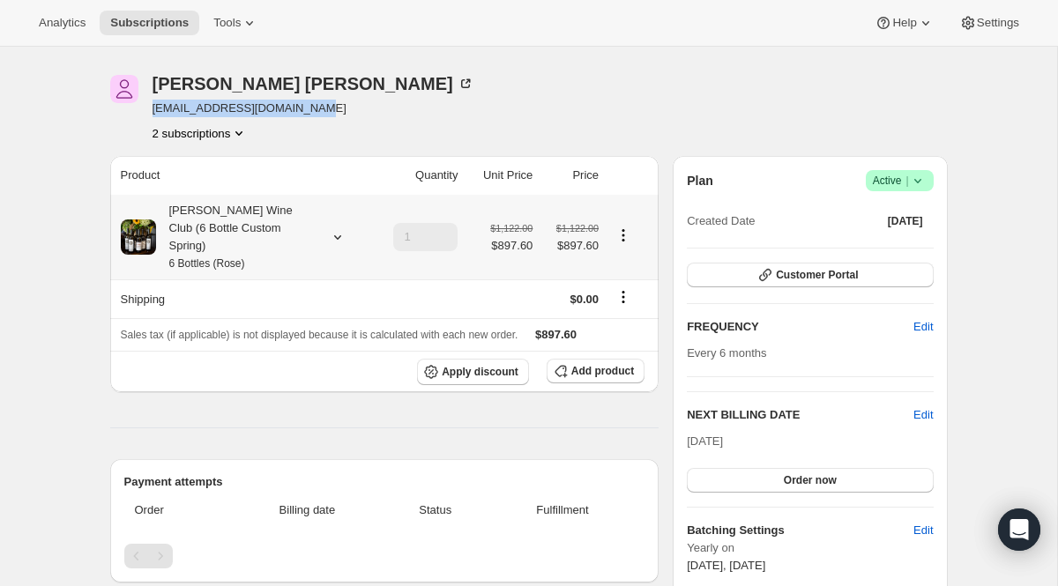
scroll to position [66, 0]
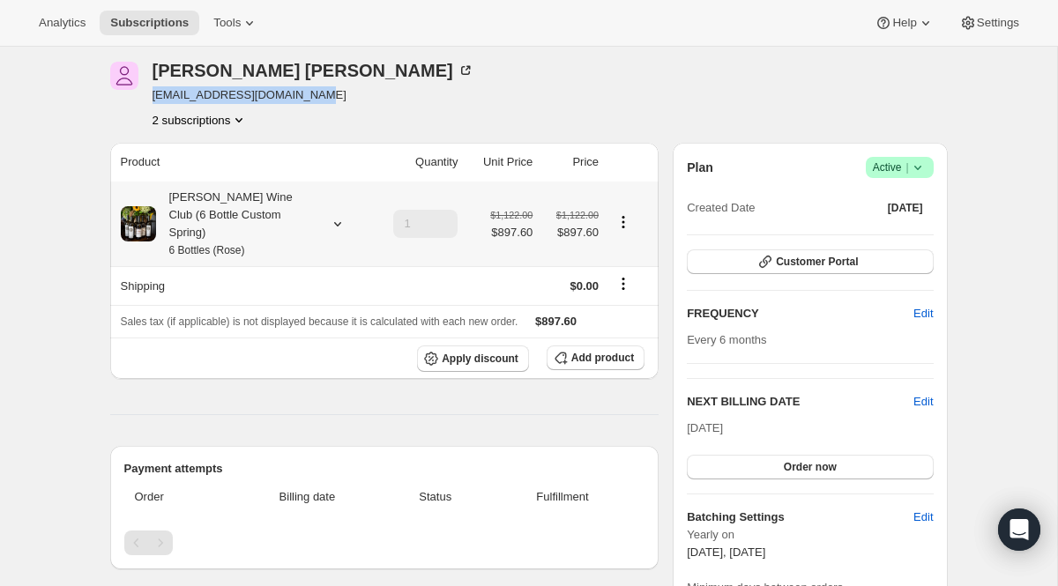
click at [301, 214] on div "[PERSON_NAME] Wine Club (6 Bottle Custom Spring) 6 Bottles (Rose)" at bounding box center [235, 224] width 159 height 71
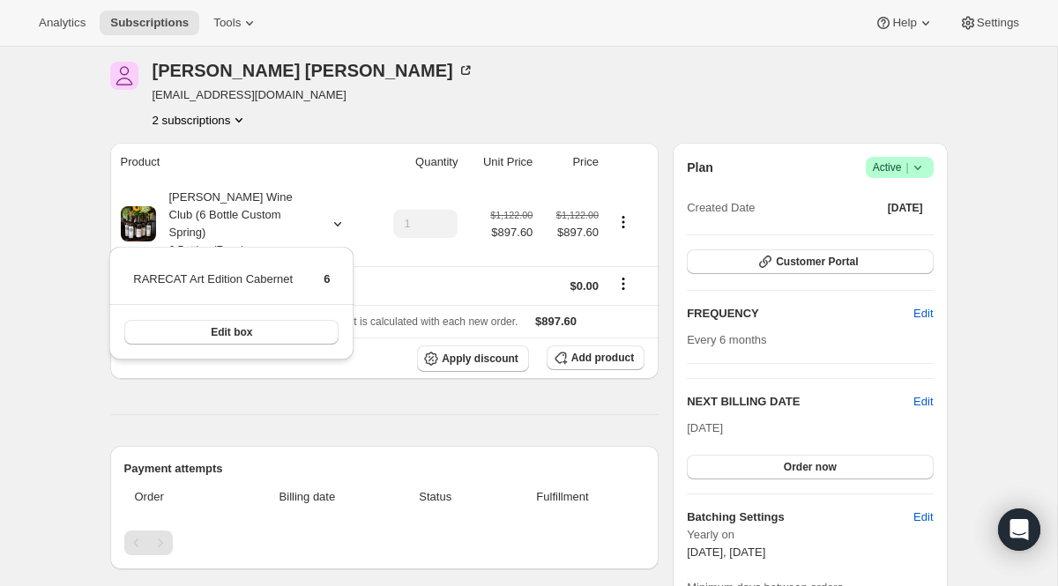
click at [230, 116] on button "2 subscriptions" at bounding box center [201, 120] width 96 height 18
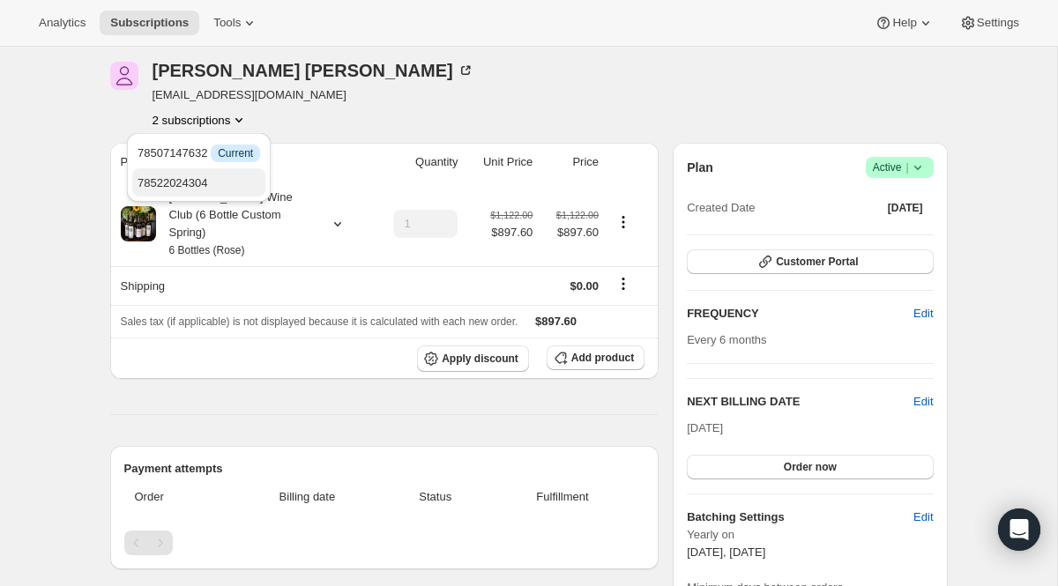
click at [229, 184] on span "78522024304" at bounding box center [199, 184] width 123 height 18
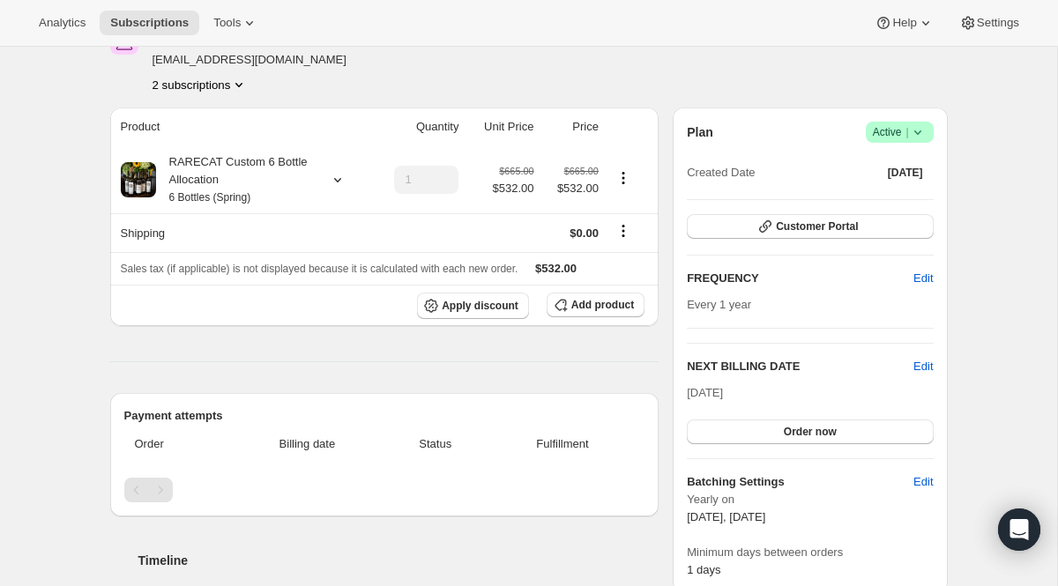
scroll to position [100, 0]
click at [229, 184] on div "RARECAT Custom 6 Bottle Allocation 6 Bottles (Spring)" at bounding box center [235, 180] width 159 height 53
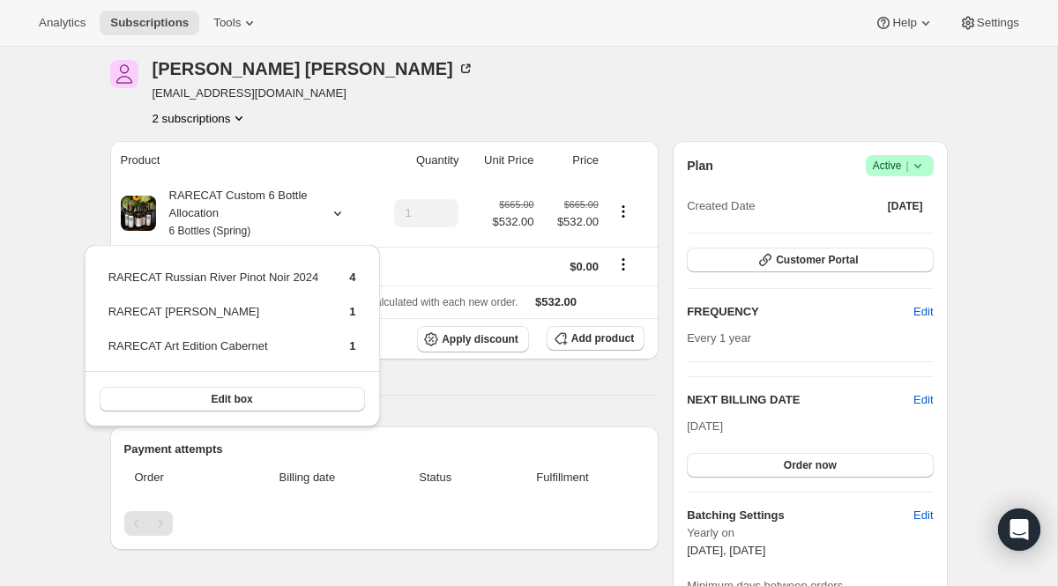
scroll to position [59, 0]
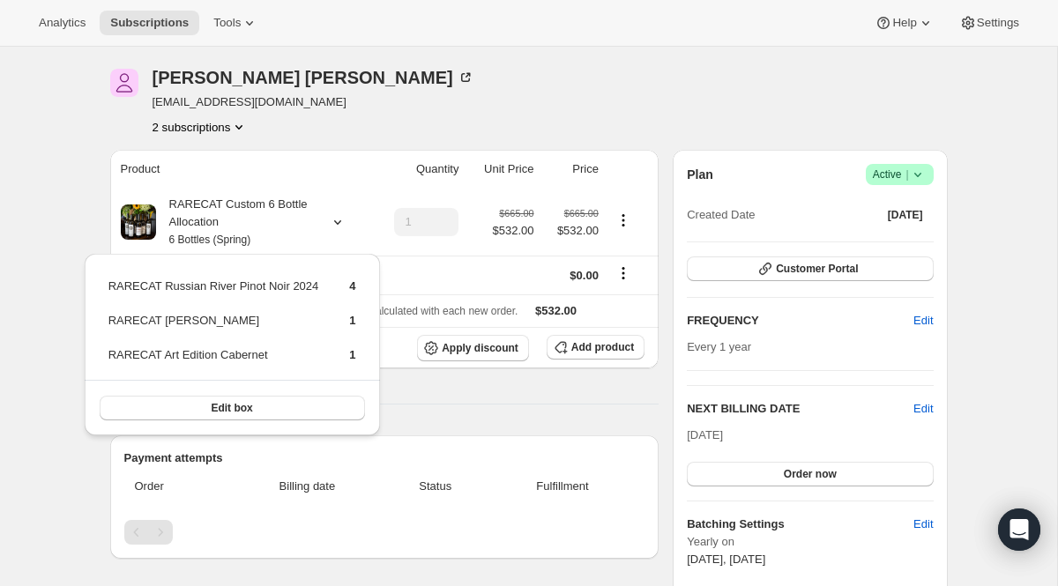
click at [227, 129] on button "2 subscriptions" at bounding box center [201, 127] width 96 height 18
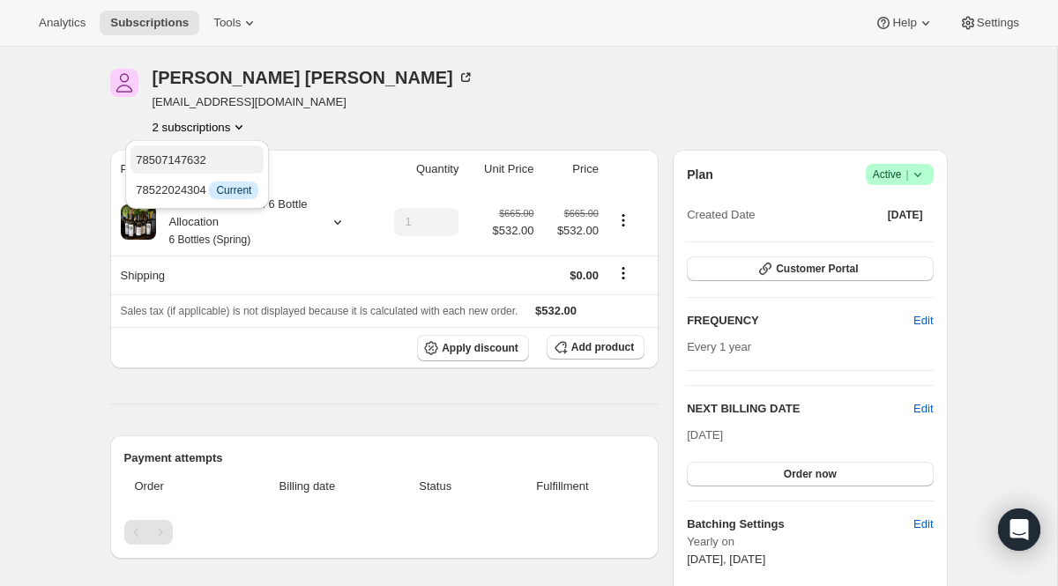
click at [225, 160] on span "78507147632" at bounding box center [197, 161] width 123 height 18
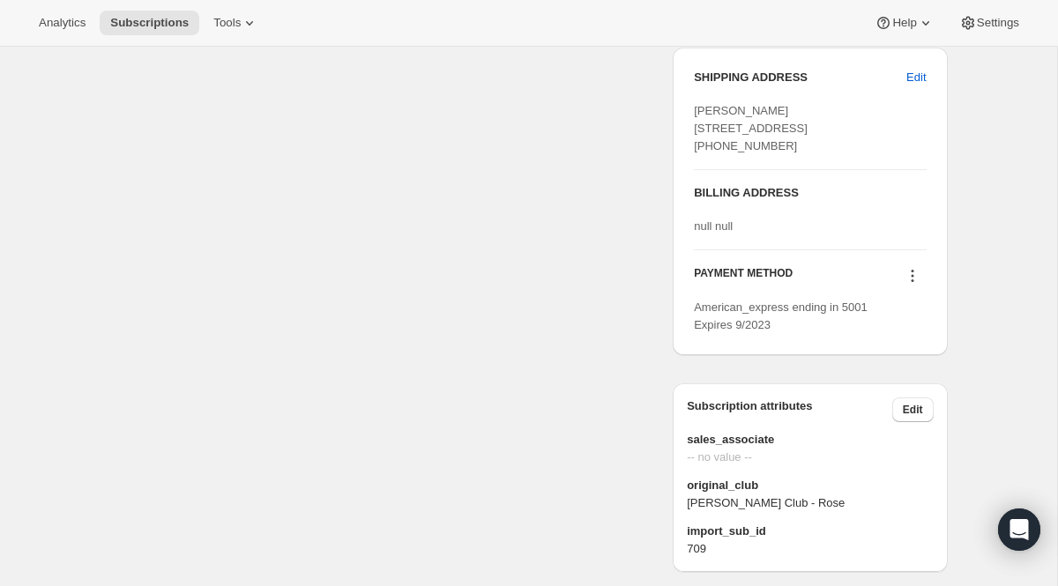
scroll to position [740, 0]
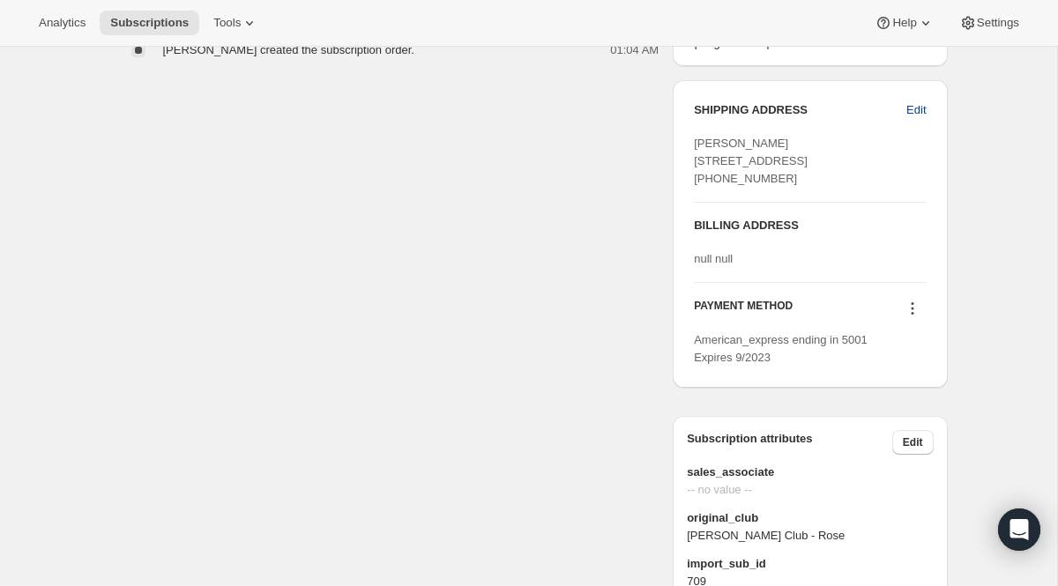
click at [918, 103] on span "Edit" at bounding box center [915, 110] width 19 height 18
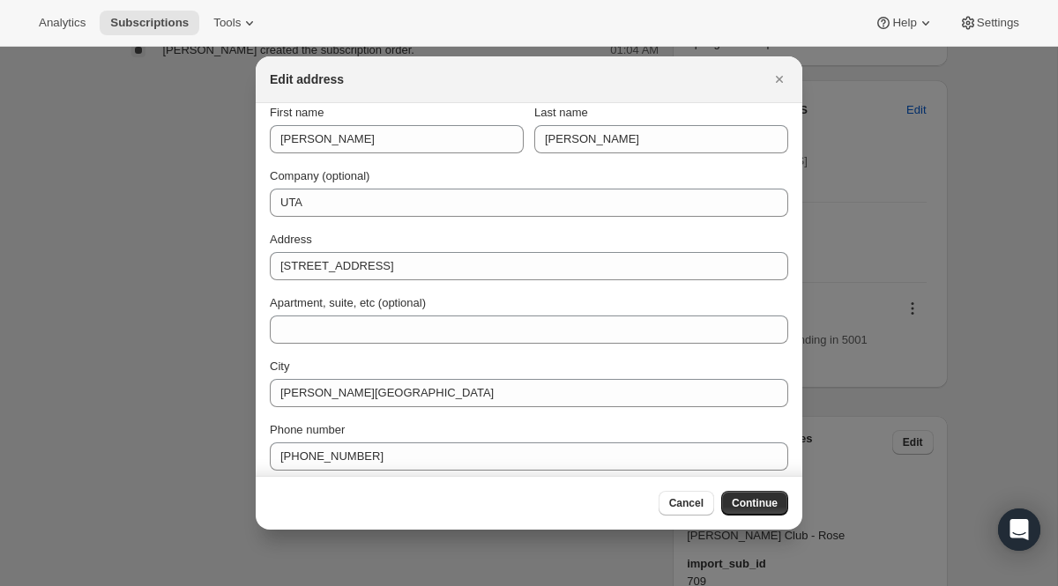
scroll to position [0, 0]
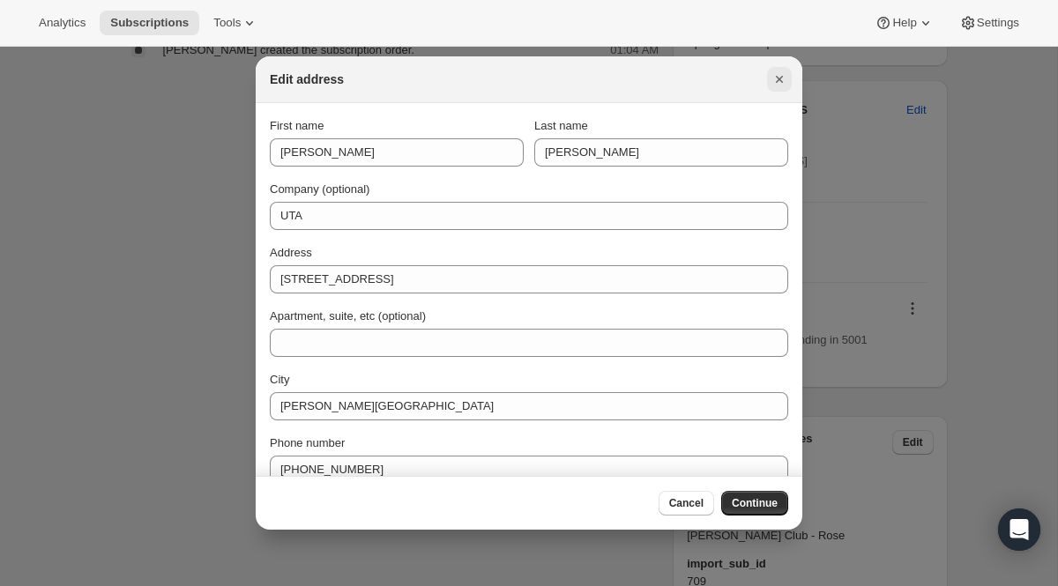
click at [776, 77] on icon "Close" at bounding box center [779, 79] width 7 height 7
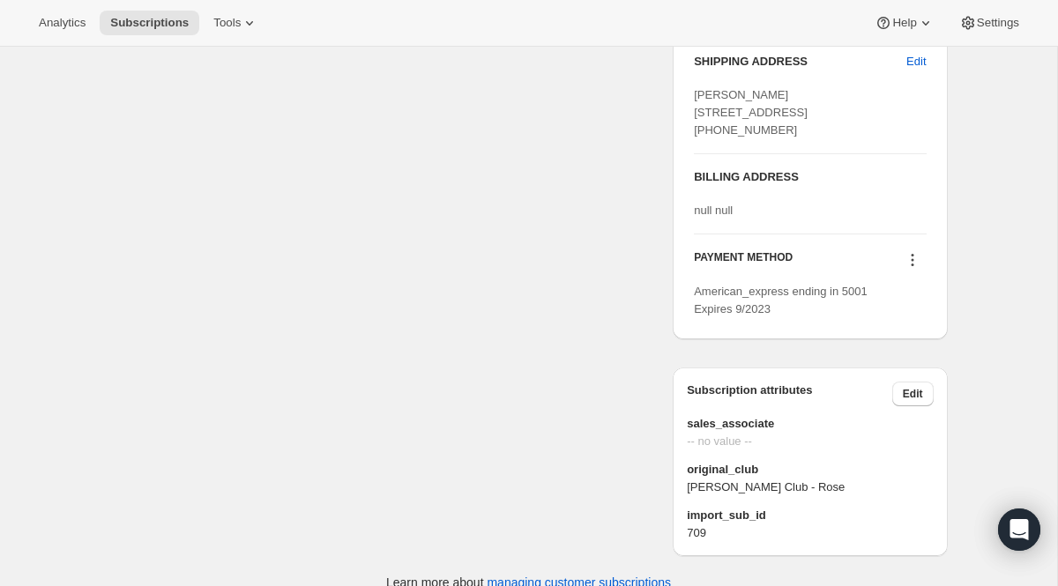
scroll to position [785, 0]
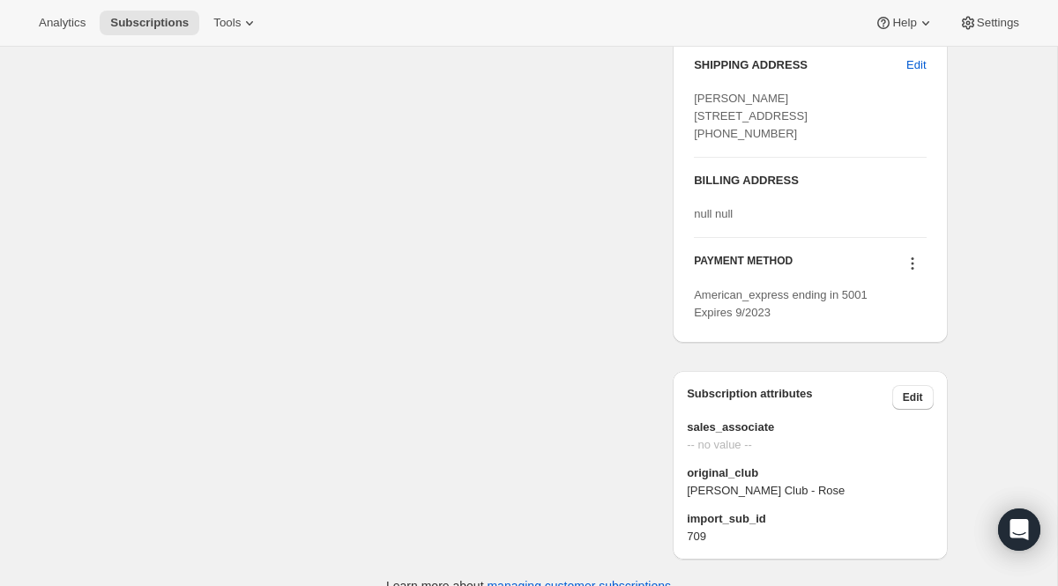
click at [923, 273] on button at bounding box center [912, 263] width 28 height 19
click at [915, 272] on icon at bounding box center [913, 264] width 18 height 18
click at [900, 278] on div at bounding box center [912, 266] width 28 height 24
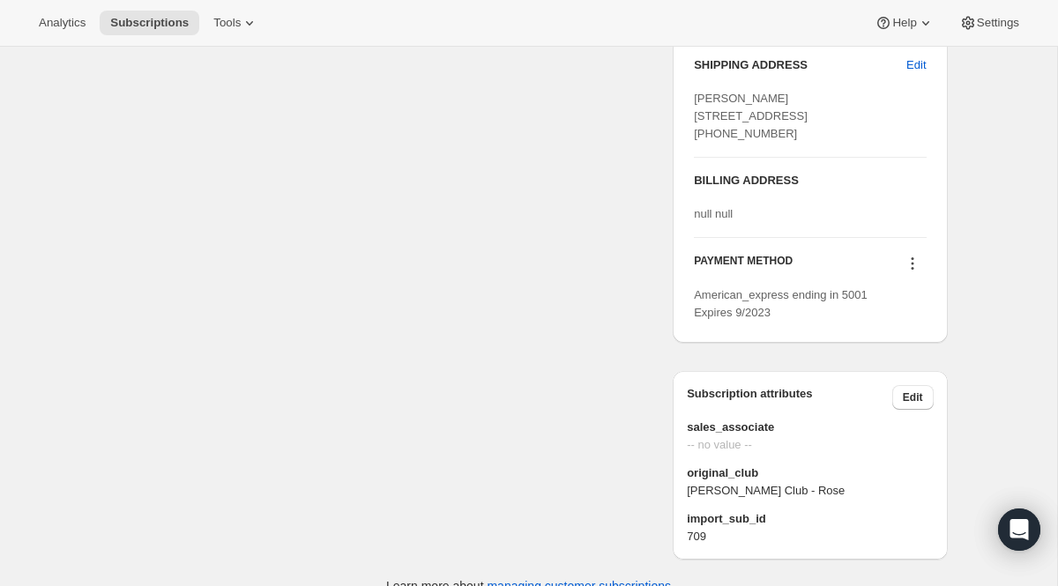
click at [904, 272] on icon at bounding box center [913, 264] width 18 height 18
click at [889, 415] on button "Add credit card" at bounding box center [908, 427] width 134 height 28
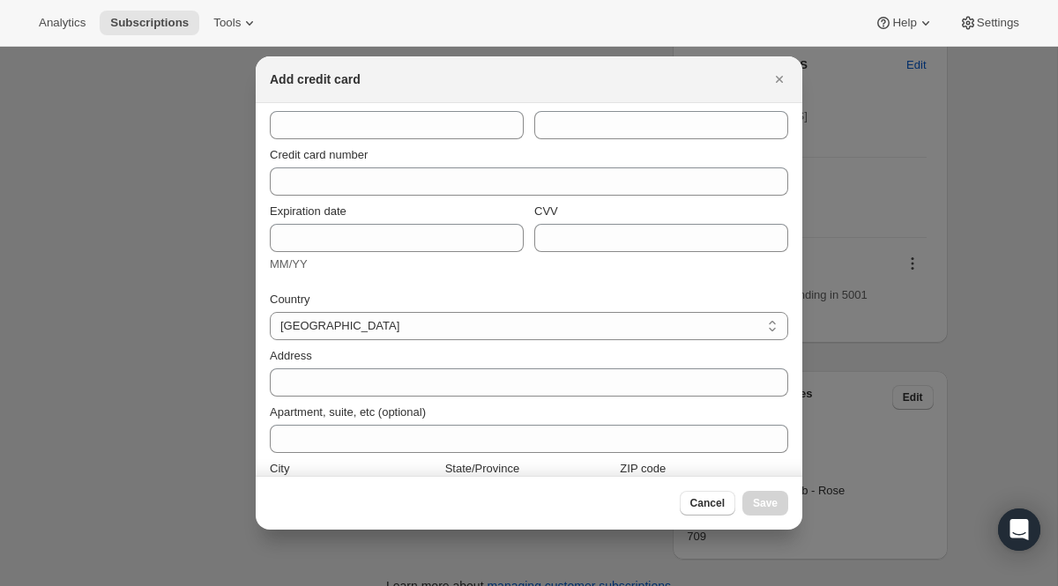
scroll to position [138, 0]
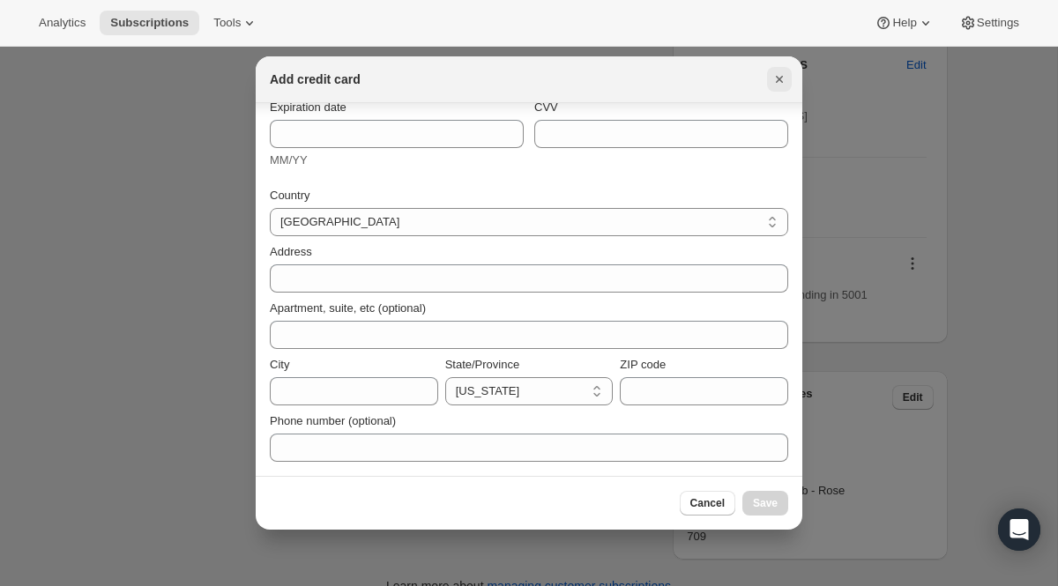
click at [782, 82] on icon "Close" at bounding box center [779, 80] width 18 height 18
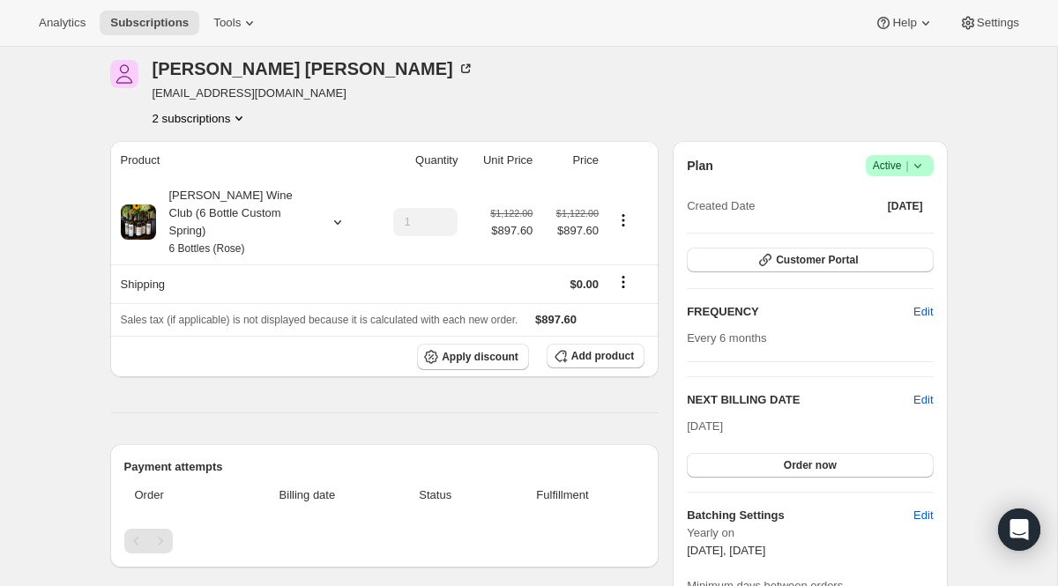
scroll to position [0, 0]
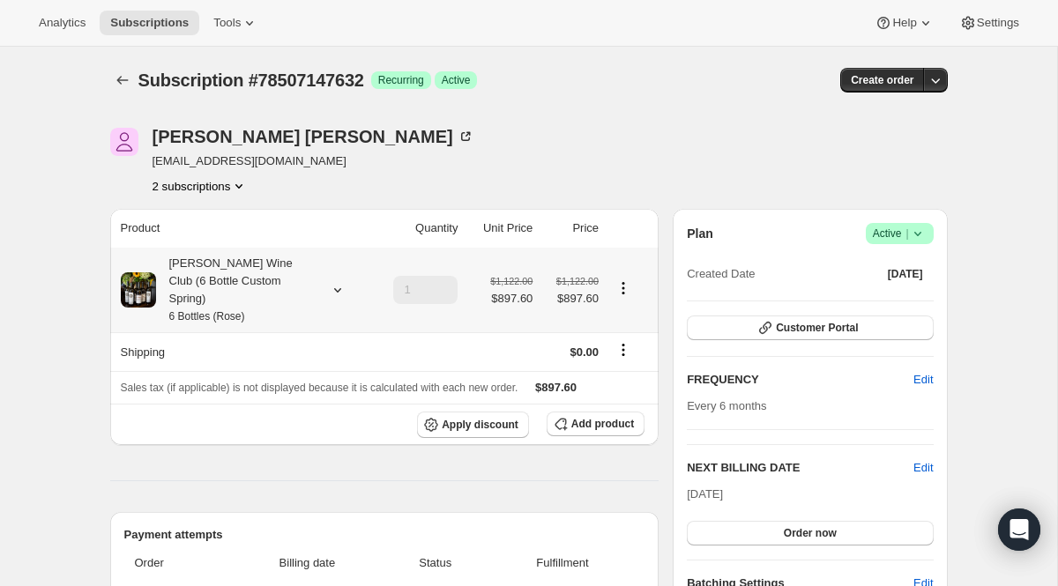
click at [261, 302] on div "Audrey Wine Club (6 Bottle Custom Spring) 6 Bottles (Rose)" at bounding box center [235, 290] width 159 height 71
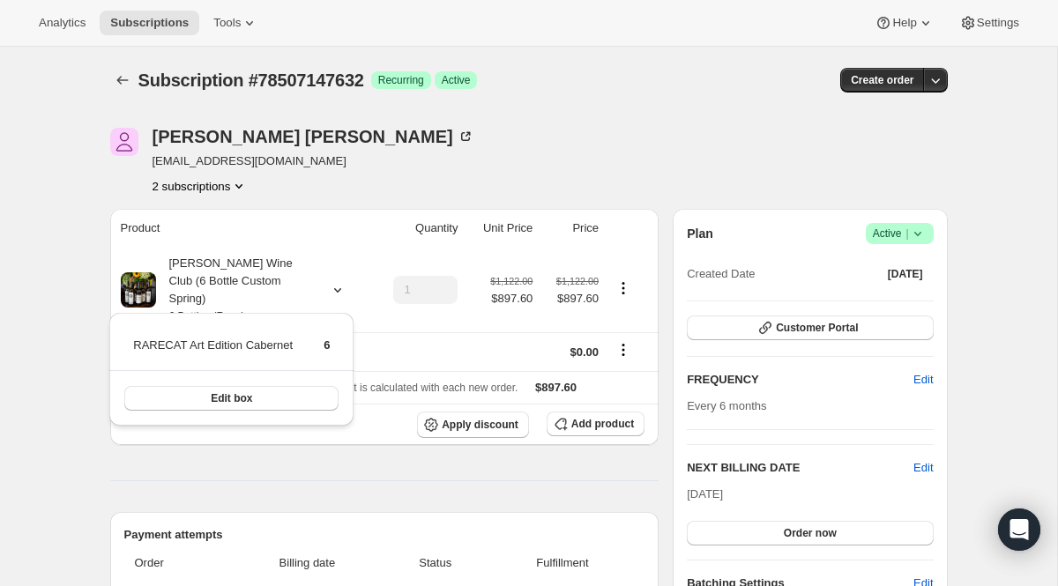
click at [232, 189] on button "2 subscriptions" at bounding box center [201, 186] width 96 height 18
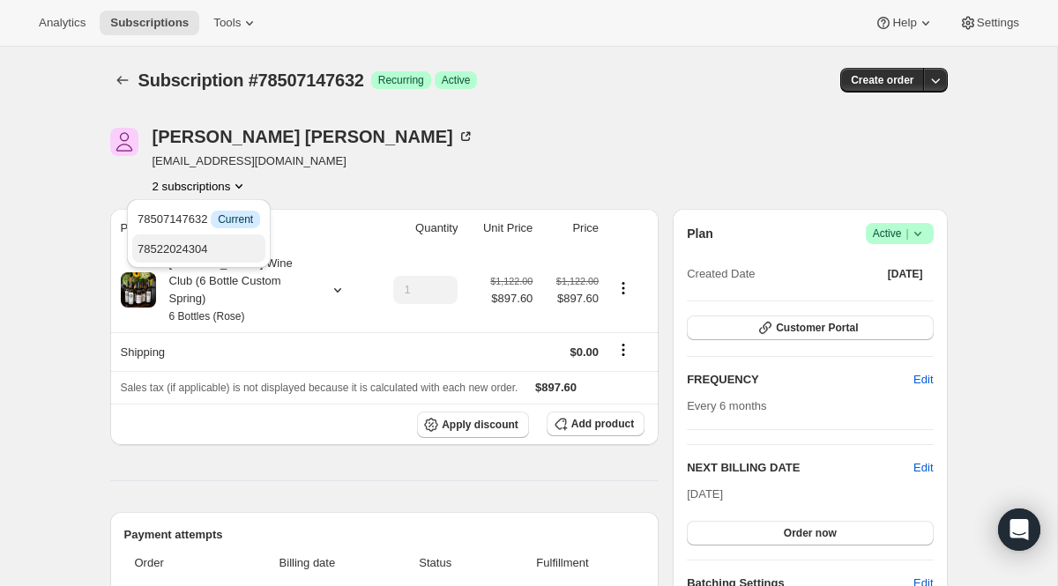
click at [225, 249] on span "78522024304" at bounding box center [199, 250] width 123 height 18
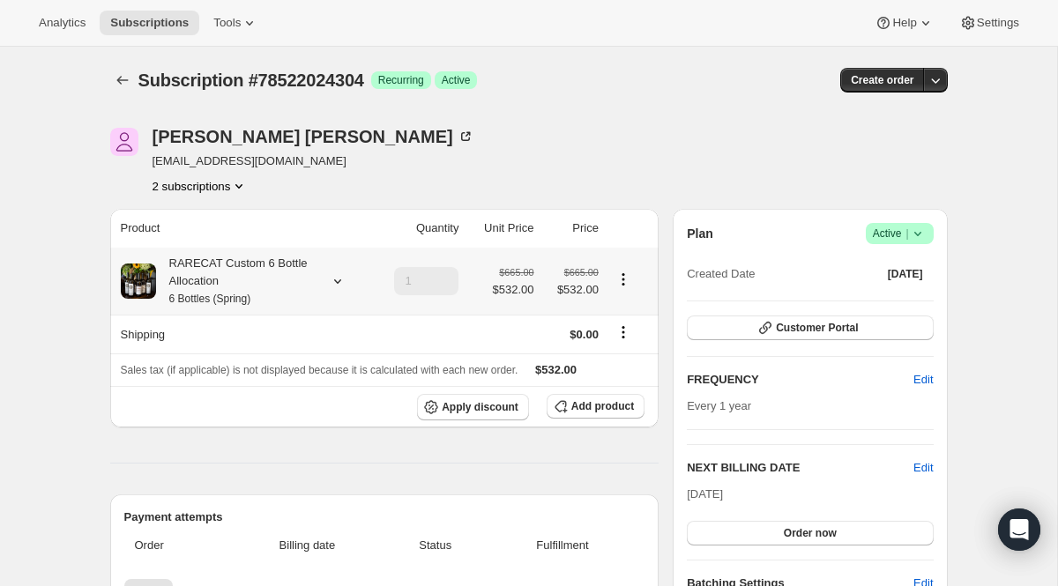
click at [223, 268] on div "RARECAT Custom 6 Bottle Allocation 6 Bottles (Spring)" at bounding box center [235, 281] width 159 height 53
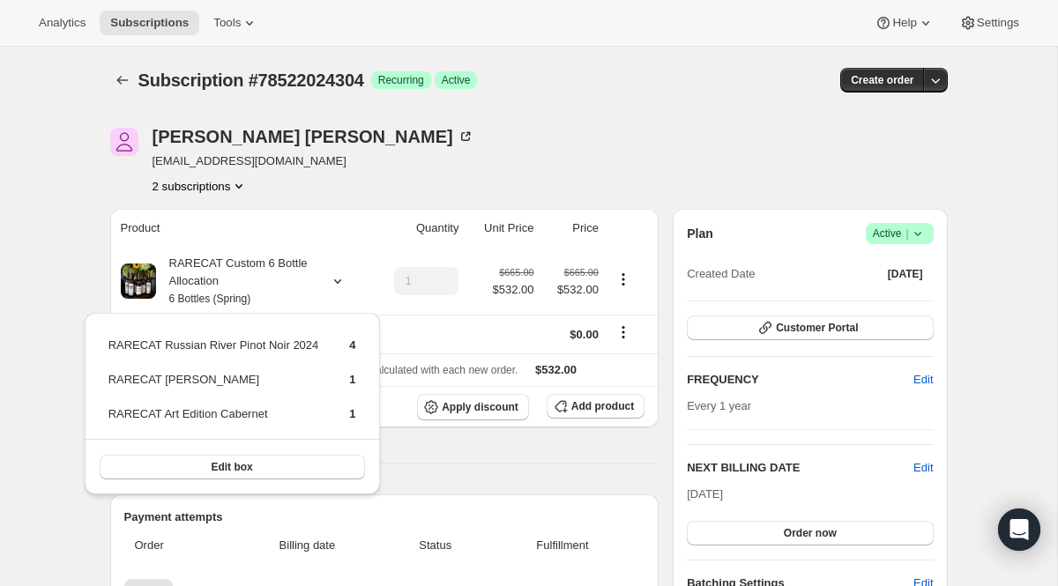
click at [232, 182] on button "2 subscriptions" at bounding box center [201, 186] width 96 height 18
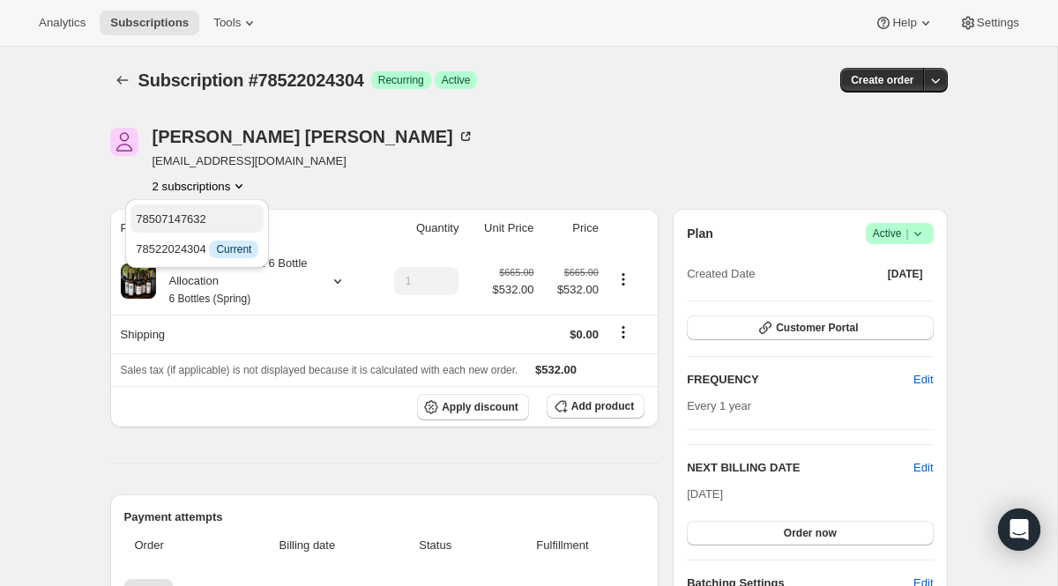
click at [198, 225] on span "78507147632" at bounding box center [171, 218] width 71 height 13
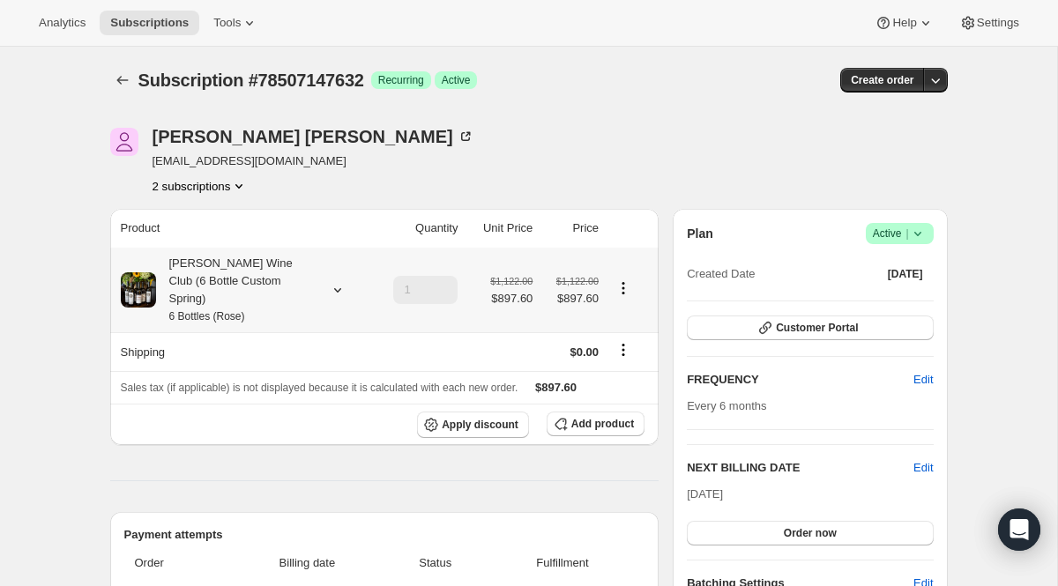
click at [222, 310] on small "6 Bottles (Rose)" at bounding box center [207, 316] width 76 height 12
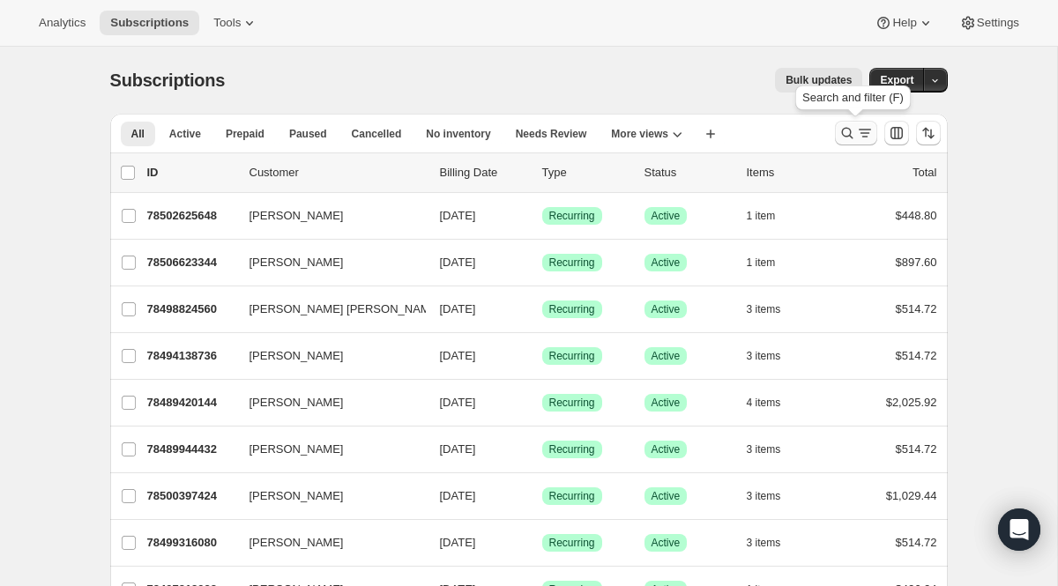
click at [842, 126] on icon "Search and filter results" at bounding box center [847, 133] width 18 height 18
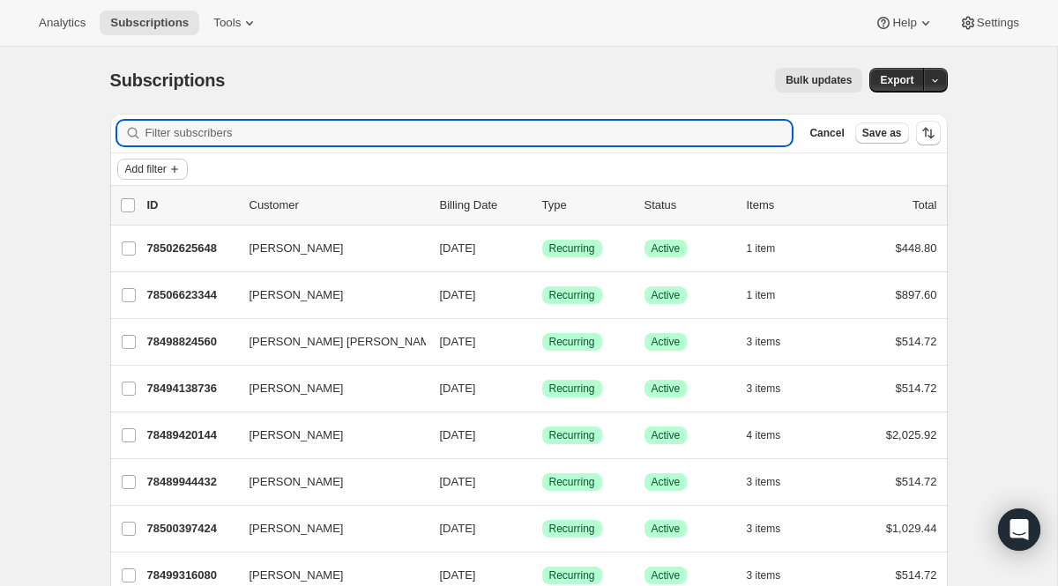
click at [163, 165] on span "Add filter" at bounding box center [145, 169] width 41 height 14
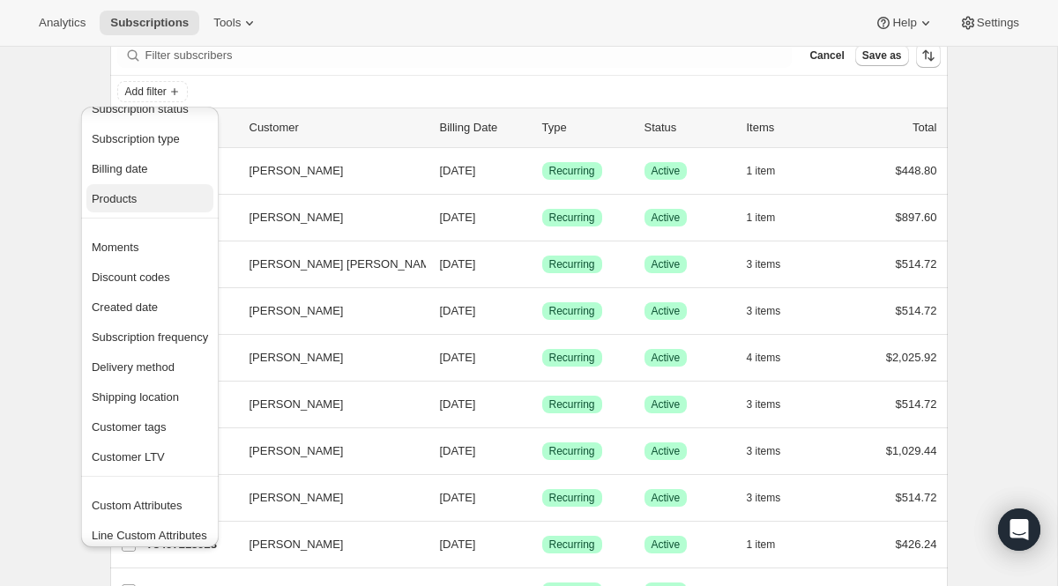
scroll to position [34, 0]
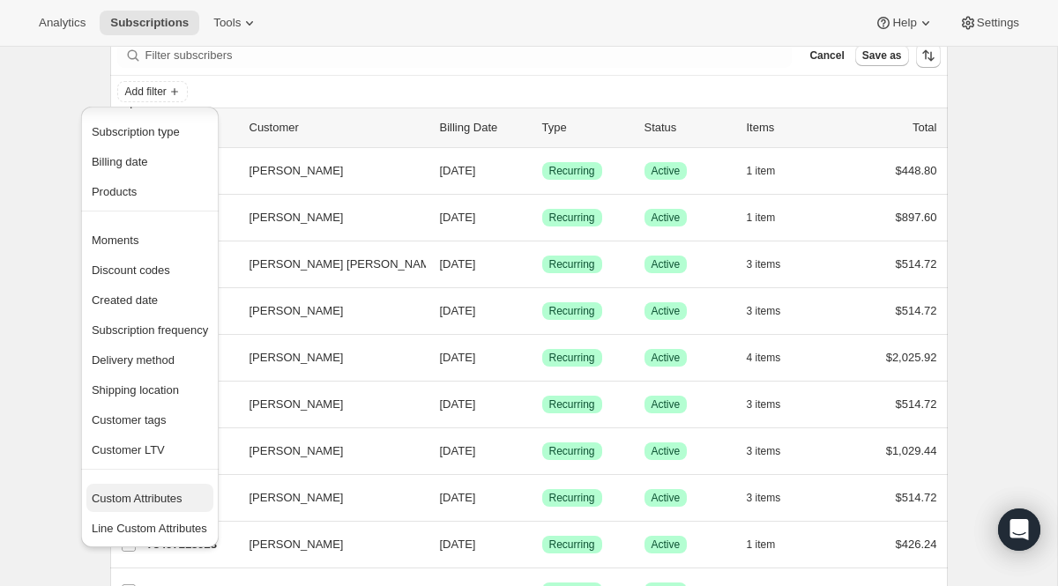
click at [109, 494] on span "Custom Attributes" at bounding box center [137, 498] width 91 height 13
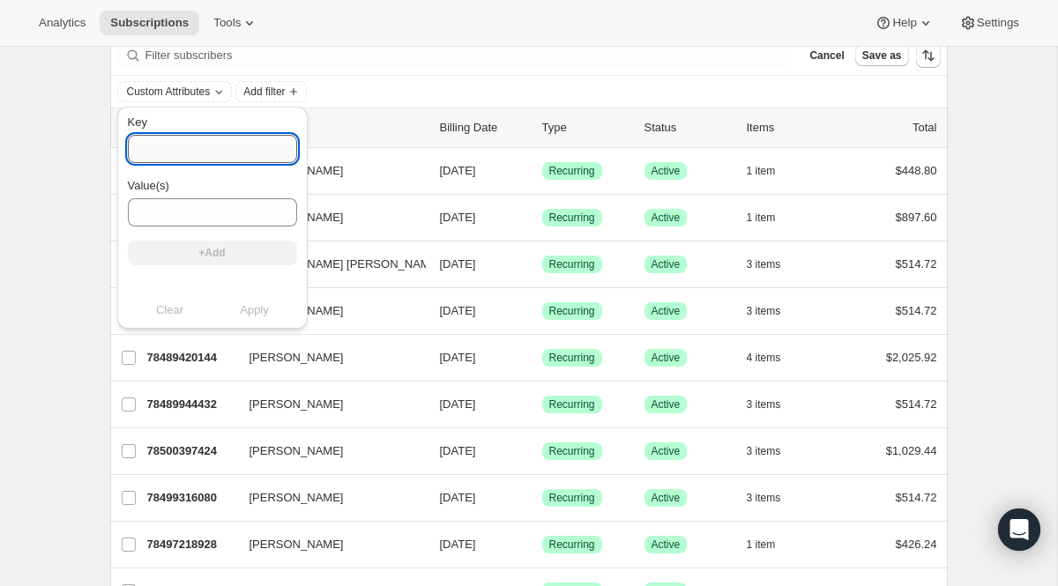
click at [193, 156] on input "Key" at bounding box center [212, 149] width 169 height 28
click at [400, 13] on div "Analytics Subscriptions Tools Help Settings" at bounding box center [529, 23] width 1058 height 47
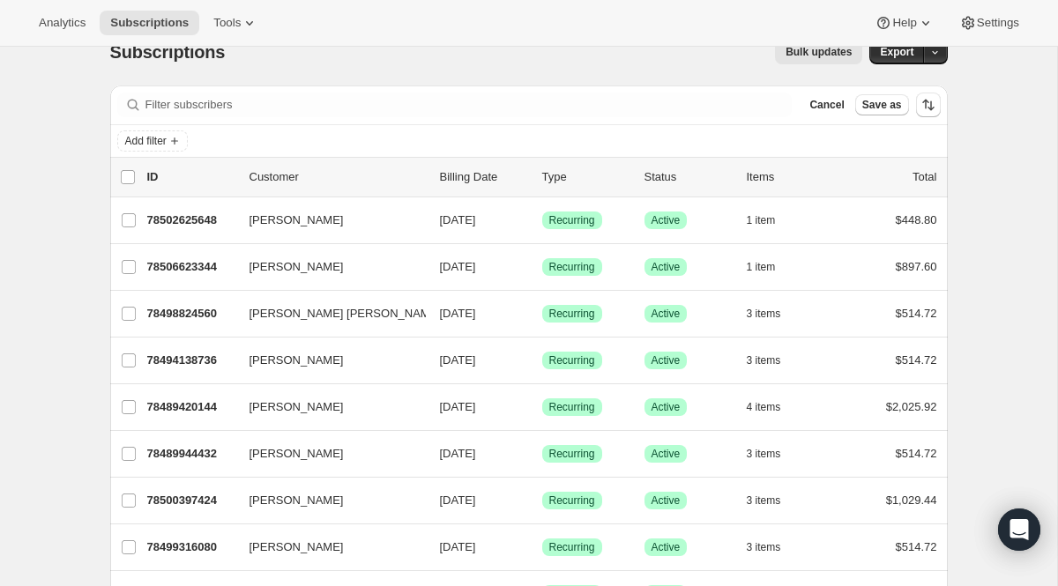
scroll to position [26, 0]
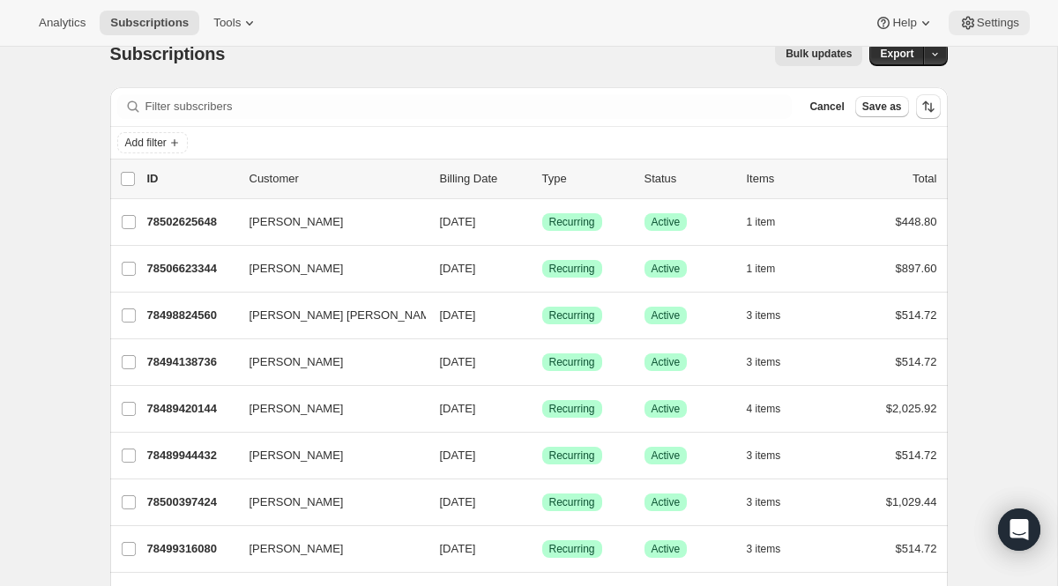
click at [980, 19] on span "Settings" at bounding box center [998, 23] width 42 height 14
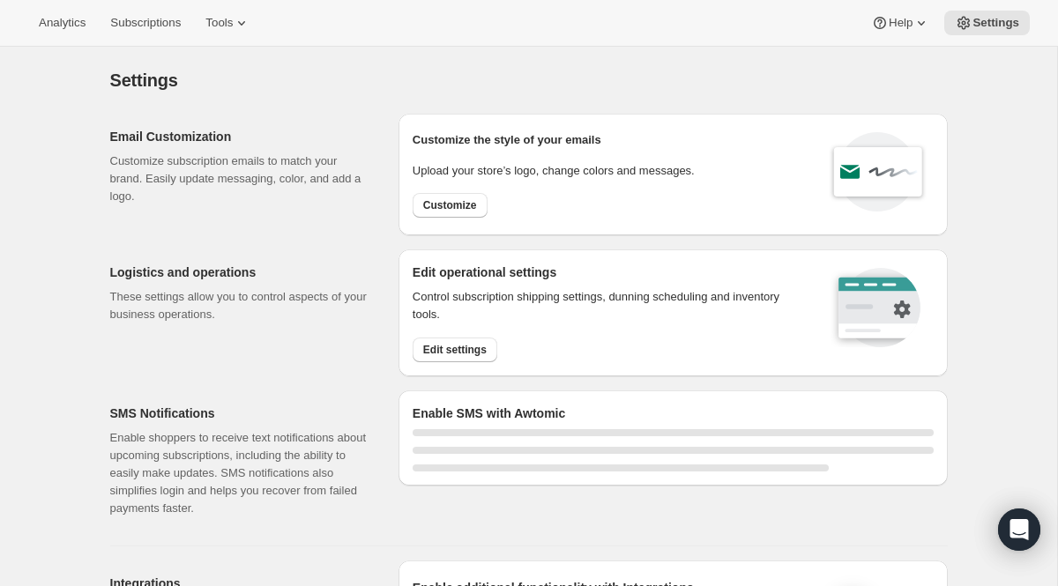
select select "22:00"
select select "09:00"
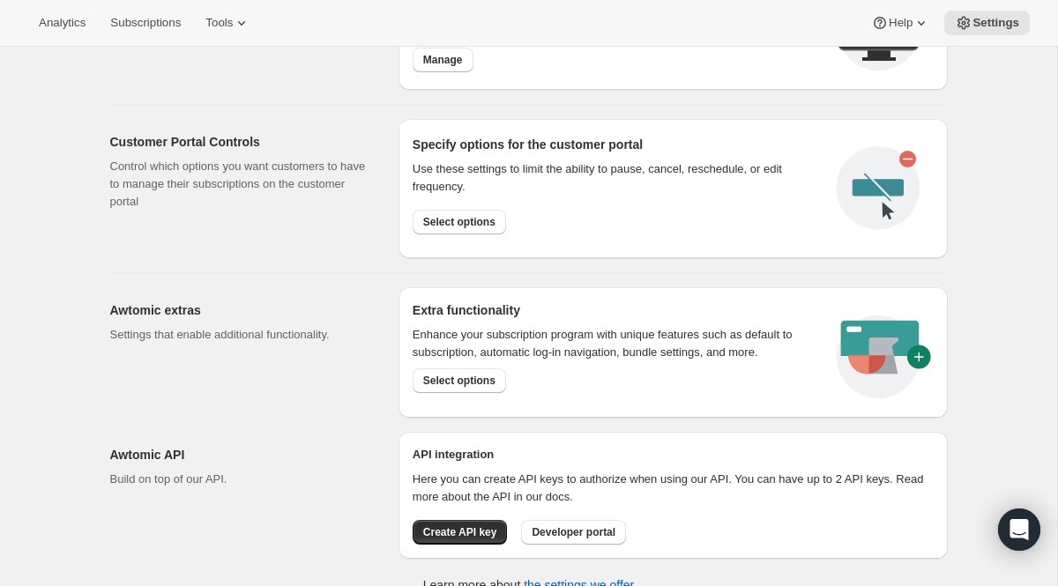
scroll to position [927, 0]
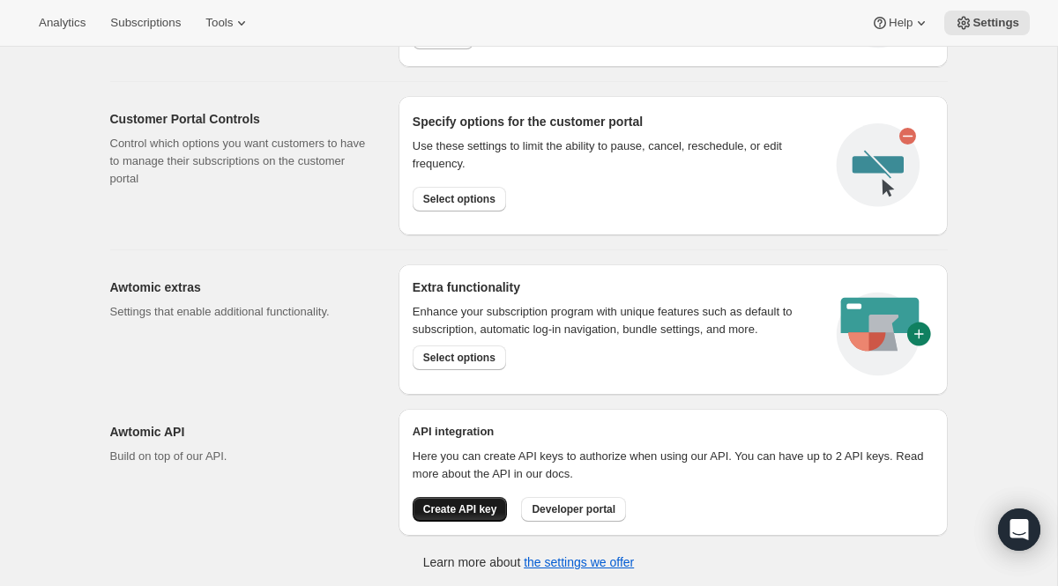
click at [455, 503] on span "Create API key" at bounding box center [460, 509] width 74 height 14
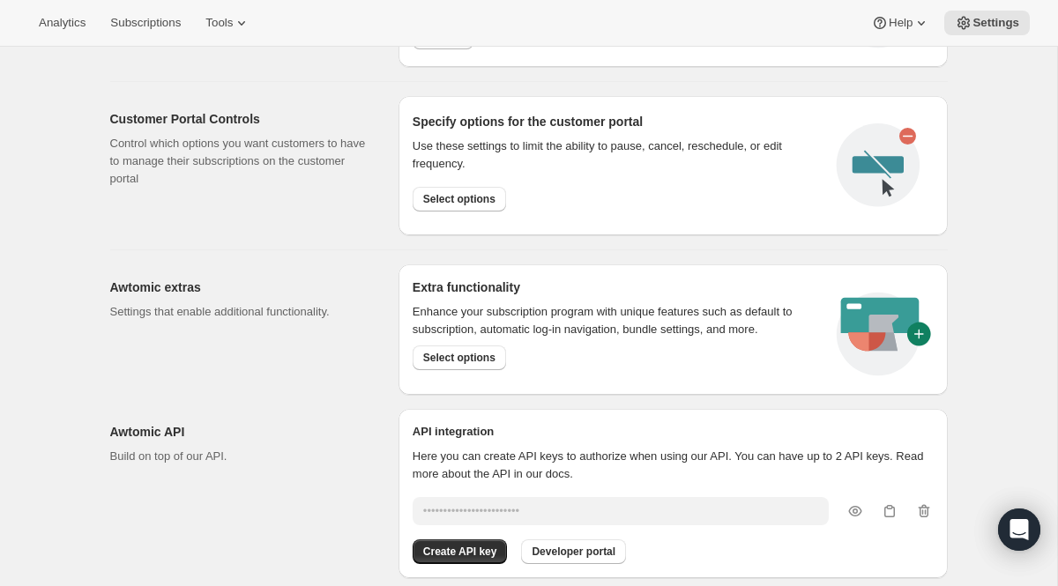
scroll to position [970, 0]
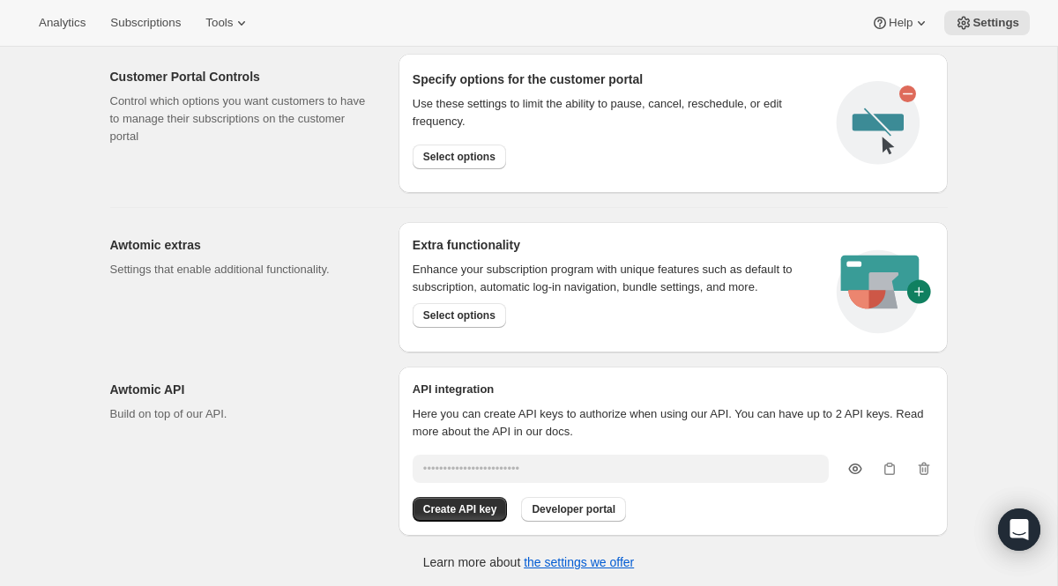
click at [849, 465] on icon "button" at bounding box center [854, 469] width 13 height 11
click at [468, 511] on span "Create API key" at bounding box center [460, 509] width 74 height 14
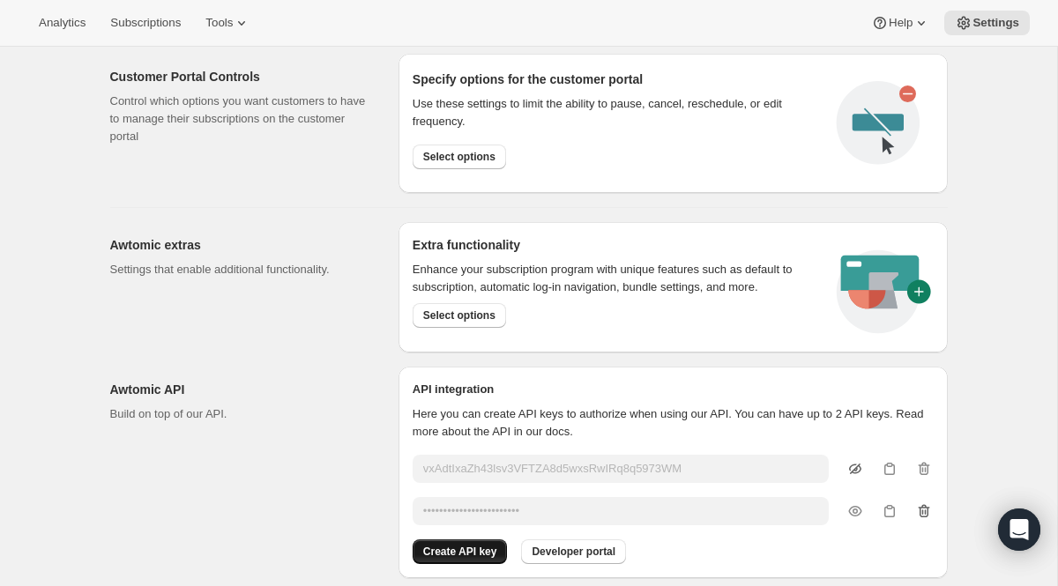
click at [926, 512] on icon "button" at bounding box center [924, 511] width 18 height 18
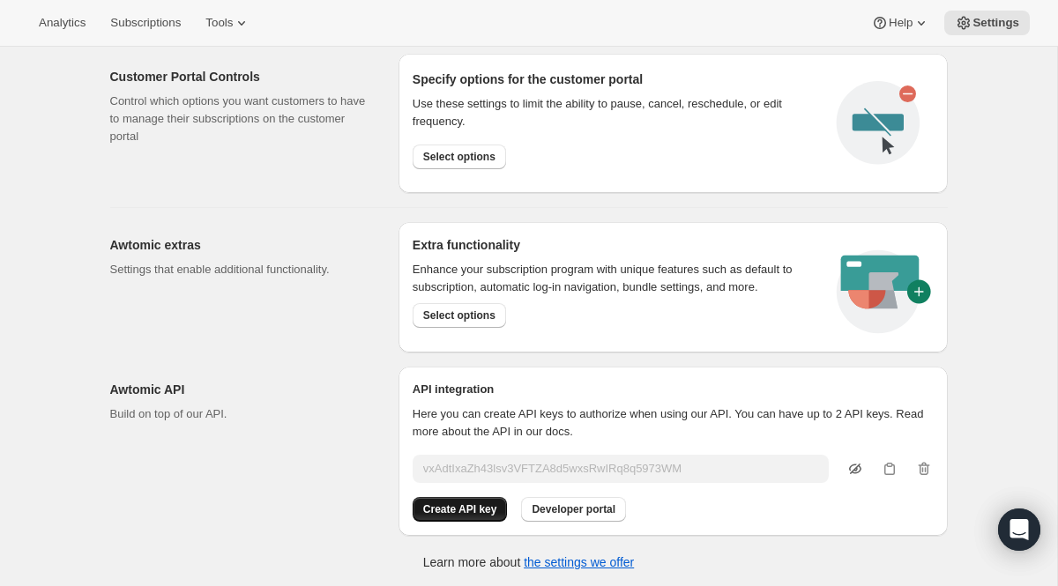
click at [858, 465] on icon "button" at bounding box center [855, 469] width 18 height 18
type input "vxAdtIxaZh43lsv3VFTZA8d5wxsRwIRq8q5973WM"
click at [890, 465] on icon "button" at bounding box center [890, 469] width 18 height 18
click at [888, 460] on icon "button" at bounding box center [890, 469] width 18 height 18
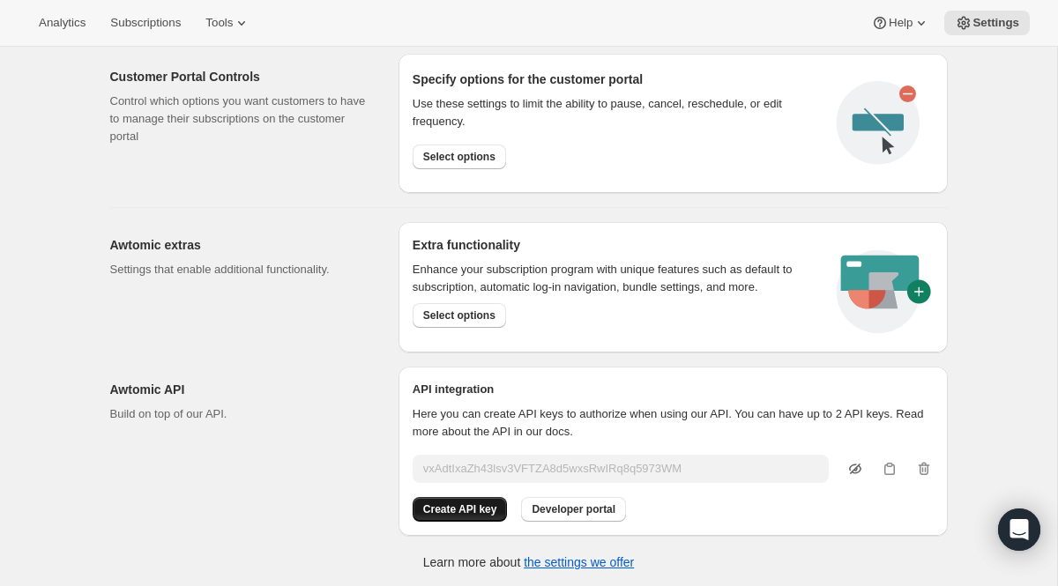
click at [346, 415] on p "Build on top of our API." at bounding box center [240, 415] width 260 height 18
click at [578, 512] on span "Developer portal" at bounding box center [574, 509] width 84 height 14
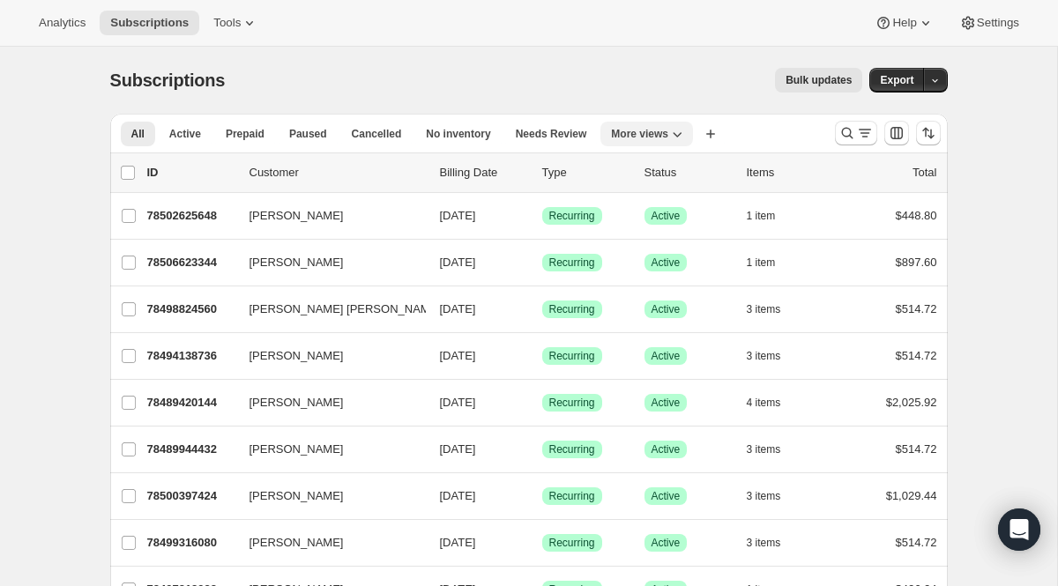
click at [651, 135] on span "More views" at bounding box center [639, 134] width 57 height 14
click at [664, 93] on div "Subscriptions. This page is ready Subscriptions Bulk updates More actions Bulk …" at bounding box center [528, 80] width 837 height 67
click at [858, 138] on icon "Search and filter results" at bounding box center [865, 133] width 18 height 18
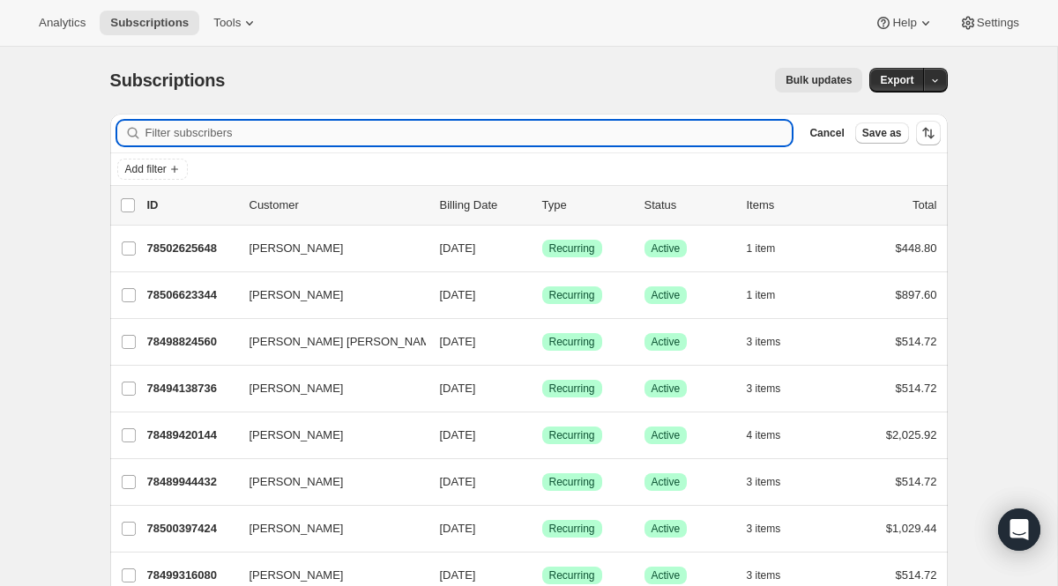
click at [485, 136] on input "Filter subscribers" at bounding box center [468, 133] width 647 height 25
click at [188, 160] on button "Add filter" at bounding box center [152, 169] width 71 height 21
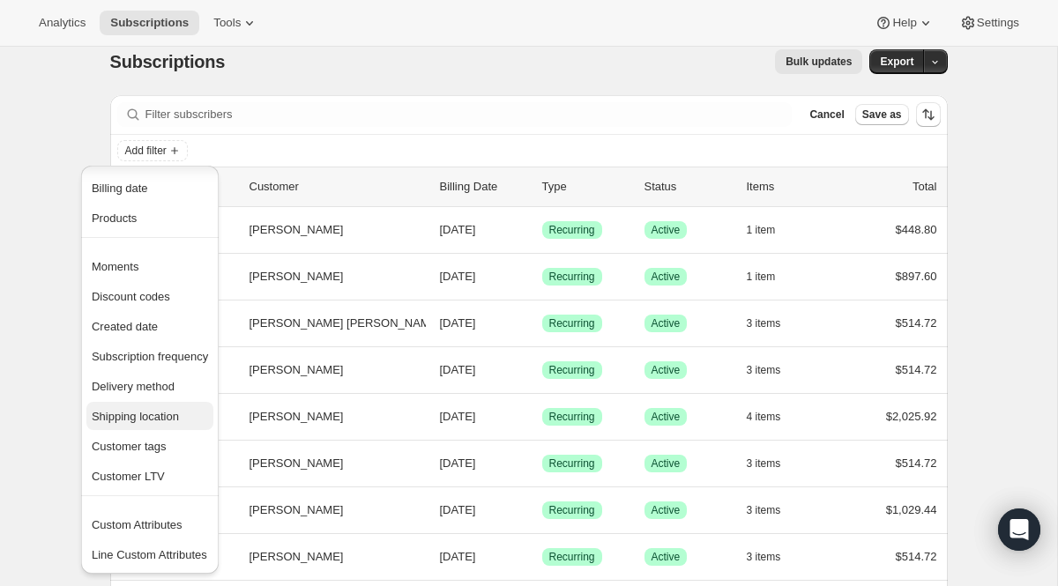
scroll to position [67, 0]
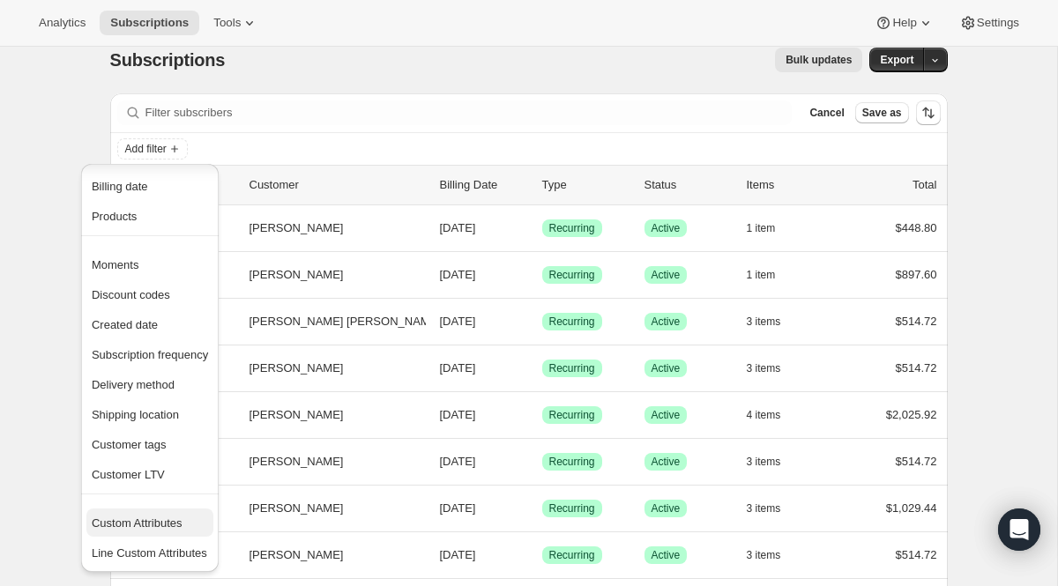
click at [159, 525] on span "Custom Attributes" at bounding box center [137, 523] width 91 height 13
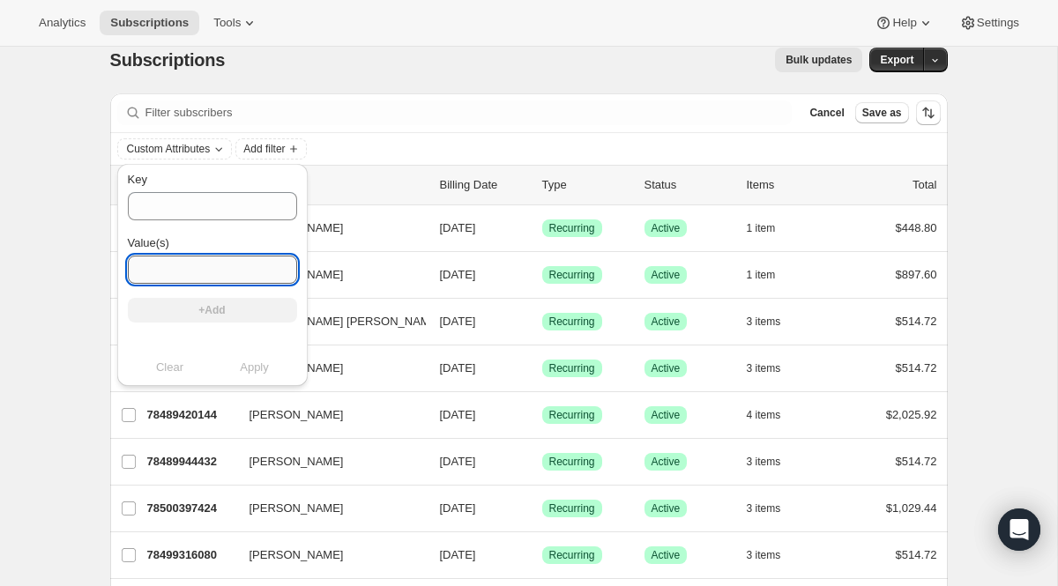
click at [171, 260] on input "Value(s)" at bounding box center [212, 270] width 169 height 28
type input "null null"
click at [150, 315] on button "+Add" at bounding box center [212, 310] width 169 height 25
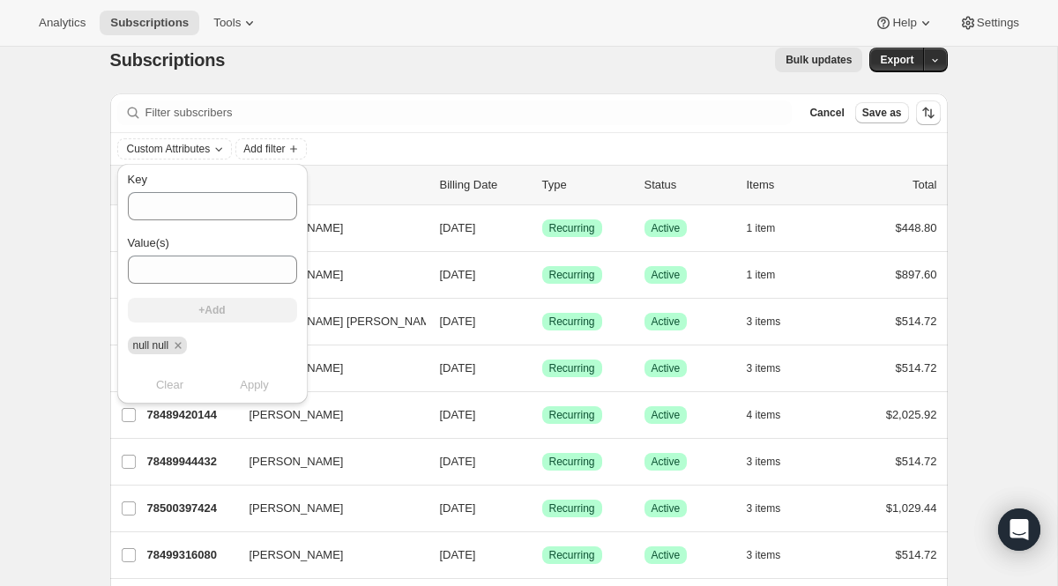
click at [256, 366] on div "Key Value(s) +Add null null Clear Apply" at bounding box center [212, 284] width 169 height 227
click at [234, 213] on input "Key" at bounding box center [212, 206] width 169 height 28
click at [182, 341] on icon "Remove null null" at bounding box center [178, 346] width 16 height 16
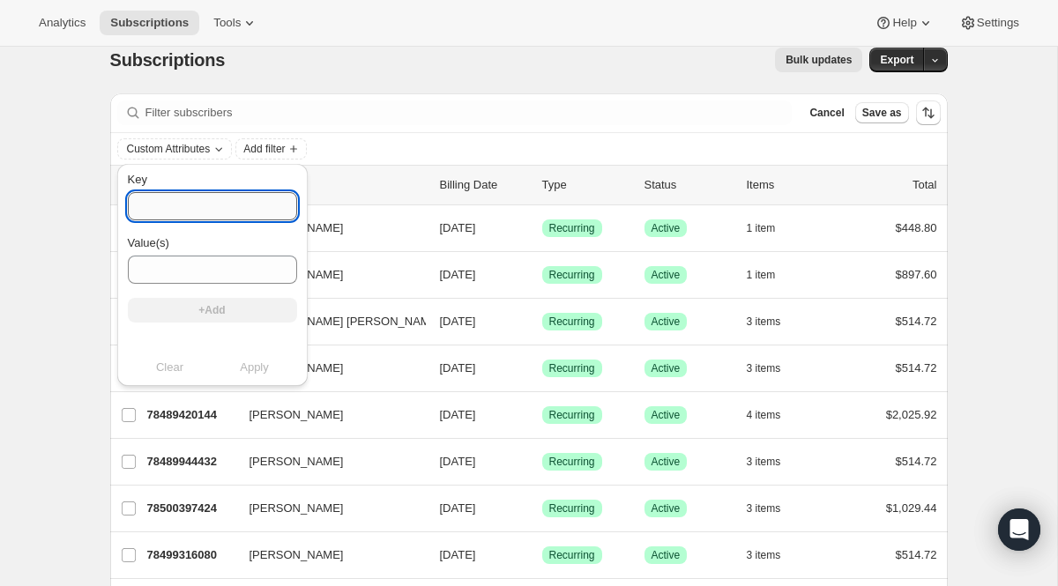
click at [200, 212] on input "Key" at bounding box center [212, 206] width 169 height 28
paste input "vxAdtIxaZh43lsv3VFTZA8d5wxsRwIRq8q5973WM"
type input "vxAdtIxaZh43lsv3VFTZA8d5wxsRwIRq8q5973WM"
click at [193, 249] on div "Value(s)" at bounding box center [212, 243] width 169 height 18
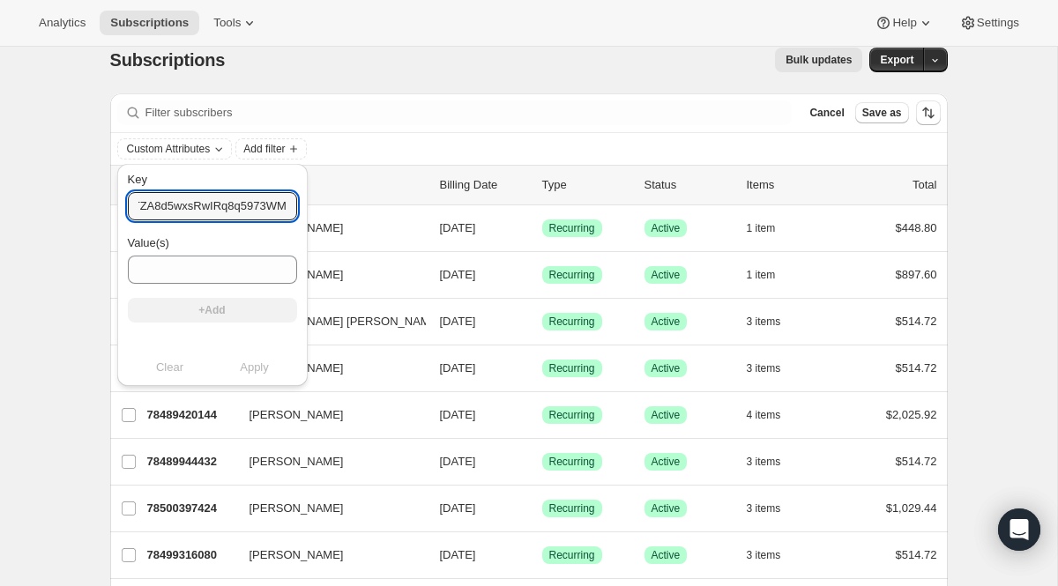
scroll to position [0, 0]
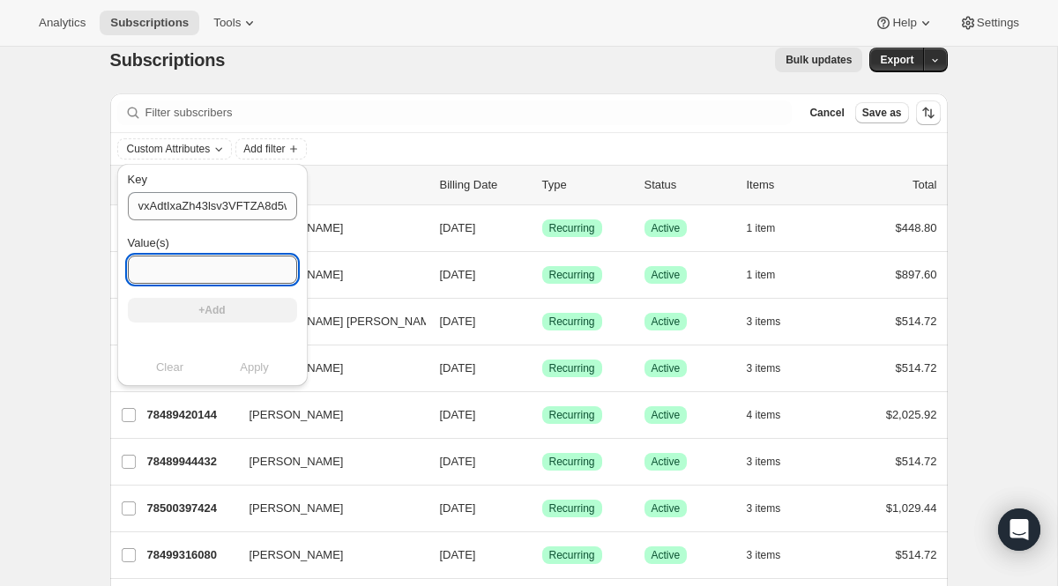
click at [193, 264] on input "Value(s)" at bounding box center [212, 270] width 169 height 28
type input "null null"
click at [175, 309] on button "+Add" at bounding box center [212, 310] width 169 height 25
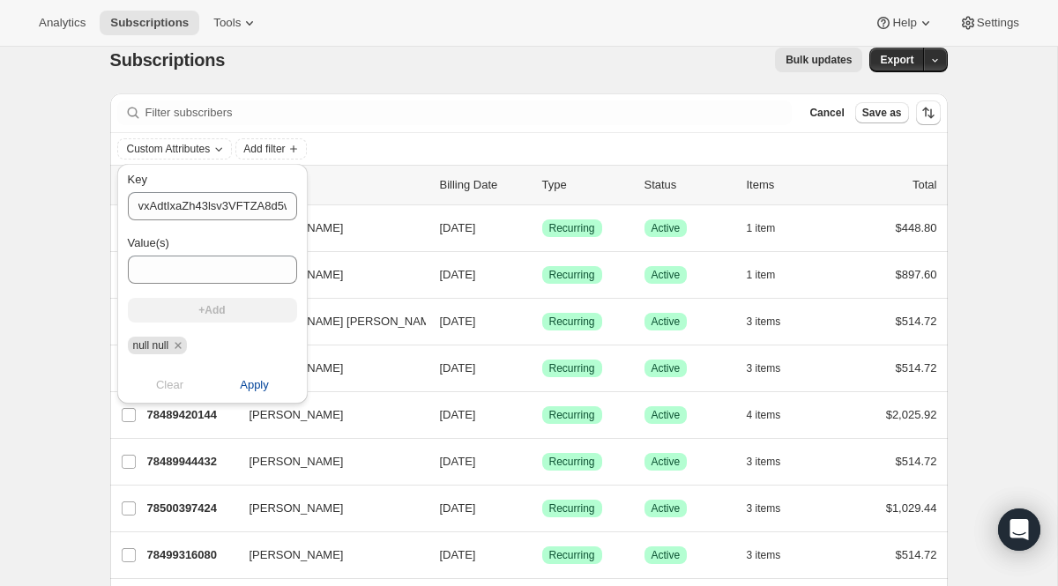
click at [240, 390] on span "Apply" at bounding box center [254, 385] width 29 height 18
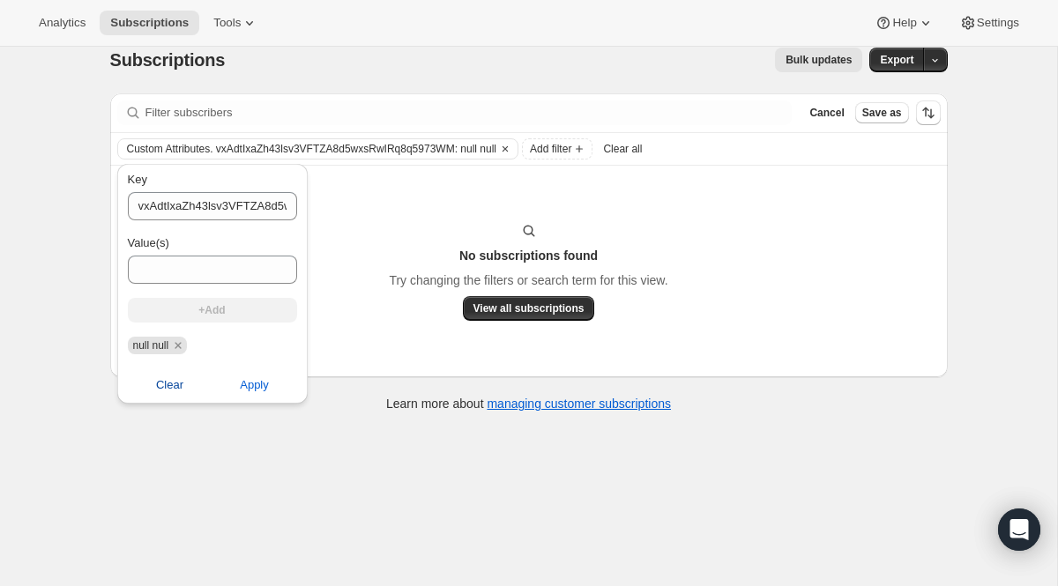
click at [176, 375] on button "Clear" at bounding box center [170, 385] width 106 height 28
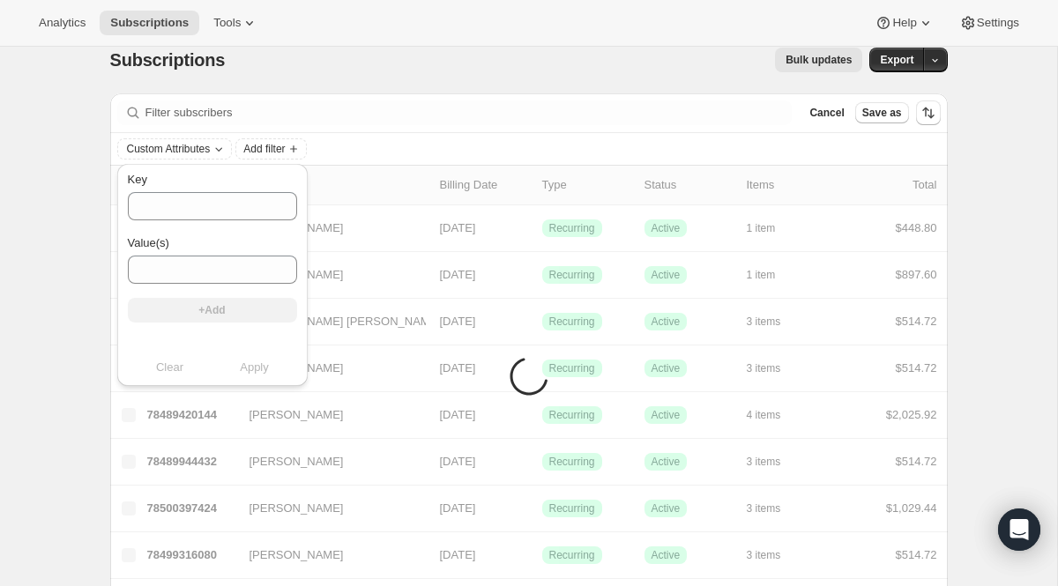
click at [407, 85] on div "Subscriptions. This page is ready Subscriptions Bulk updates More actions Bulk …" at bounding box center [528, 59] width 837 height 67
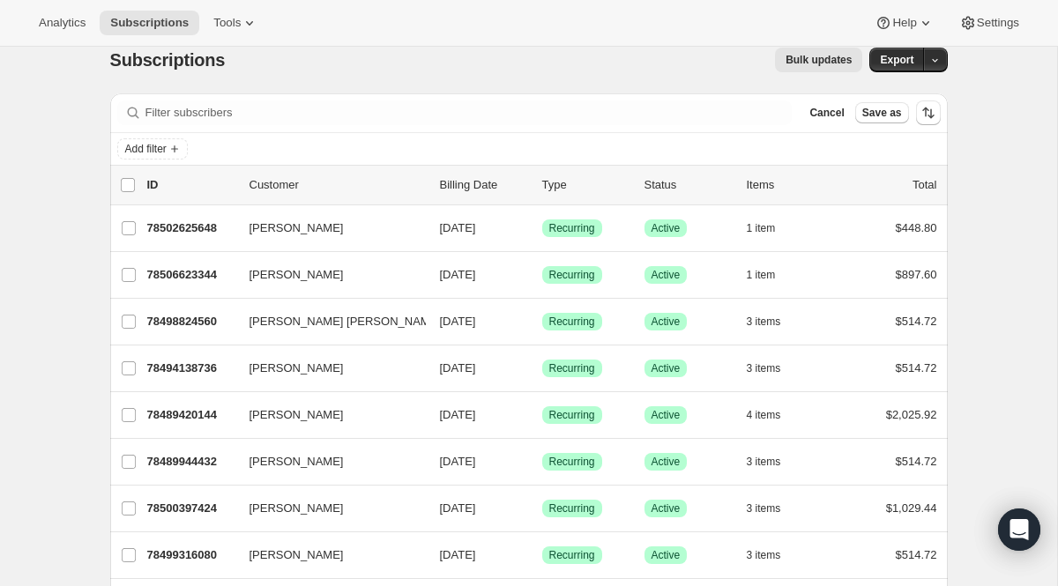
click at [169, 160] on div "Add filter" at bounding box center [528, 149] width 837 height 32
click at [171, 151] on button "Add filter" at bounding box center [152, 148] width 71 height 21
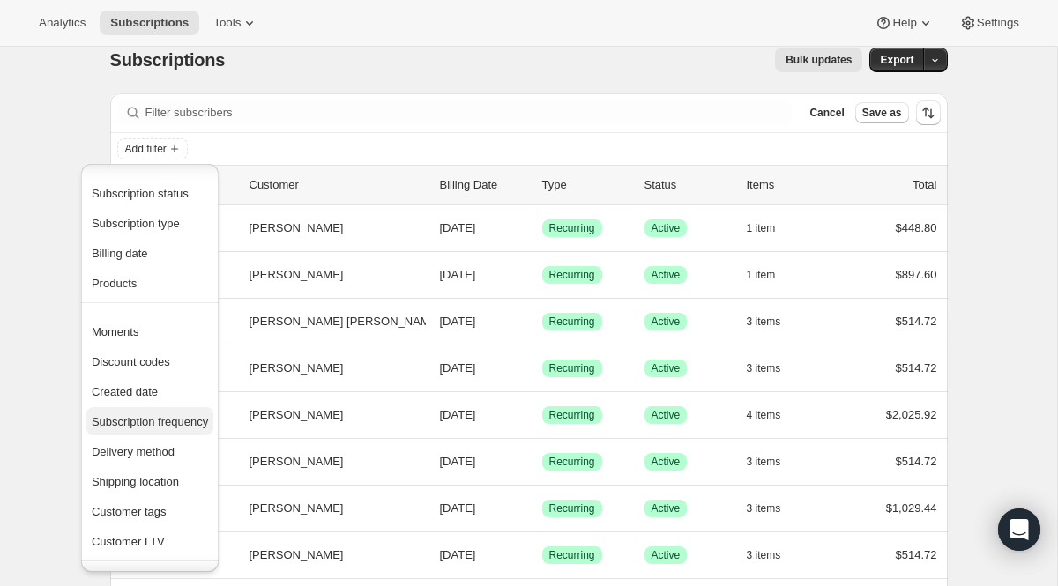
scroll to position [67, 0]
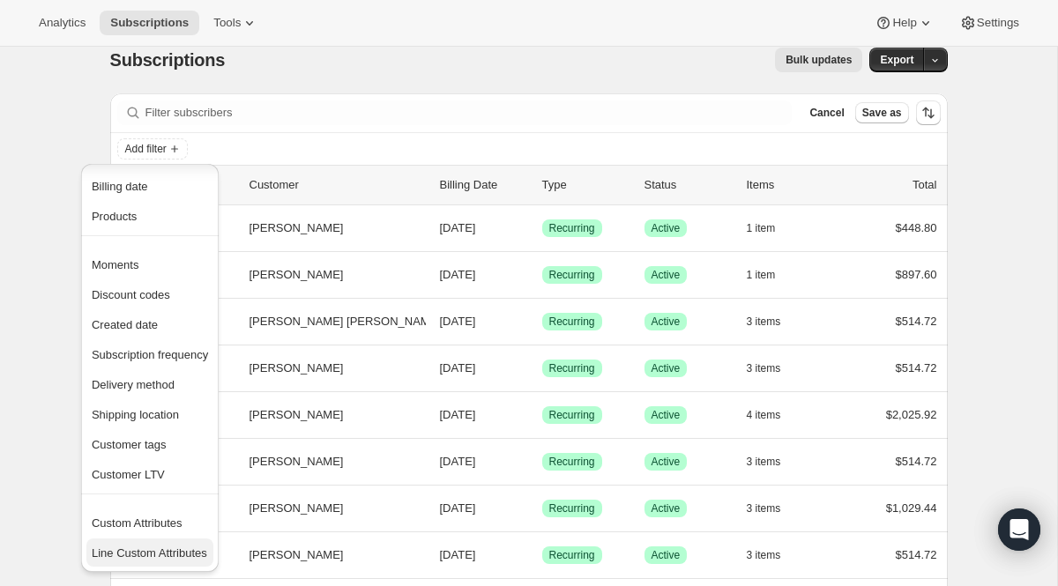
click at [121, 558] on span "Line Custom Attributes" at bounding box center [149, 553] width 115 height 13
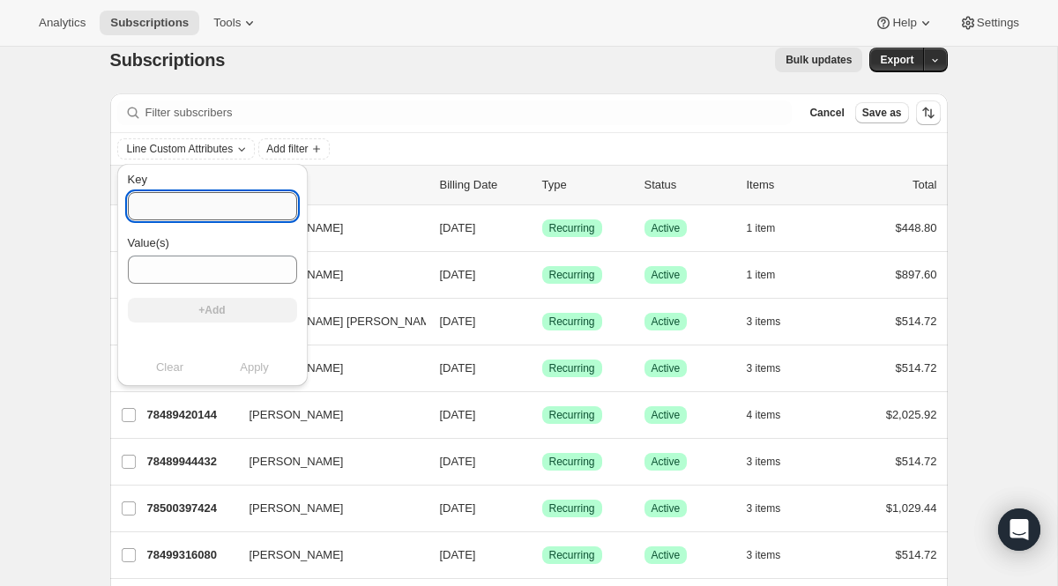
click at [215, 199] on input "Key" at bounding box center [212, 206] width 169 height 28
paste input "vxAdtIxaZh43lsv3VFTZA8d5wxsRwIRq8q5973WM"
type input "vxAdtIxaZh43lsv3VFTZA8d5wxsRwIRq8q5973WM"
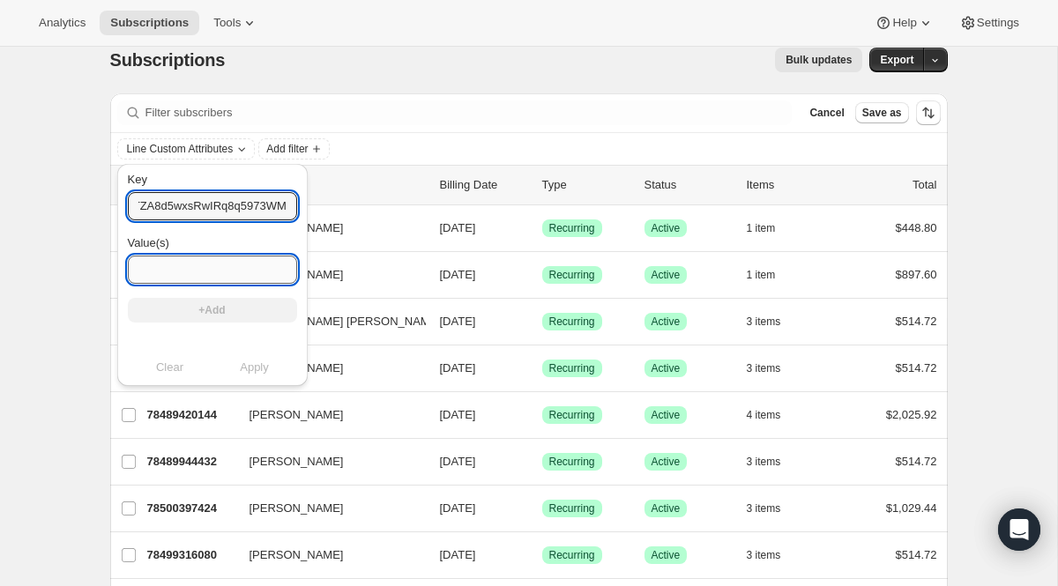
scroll to position [0, 0]
click at [179, 278] on input "Value(s)" at bounding box center [212, 270] width 169 height 28
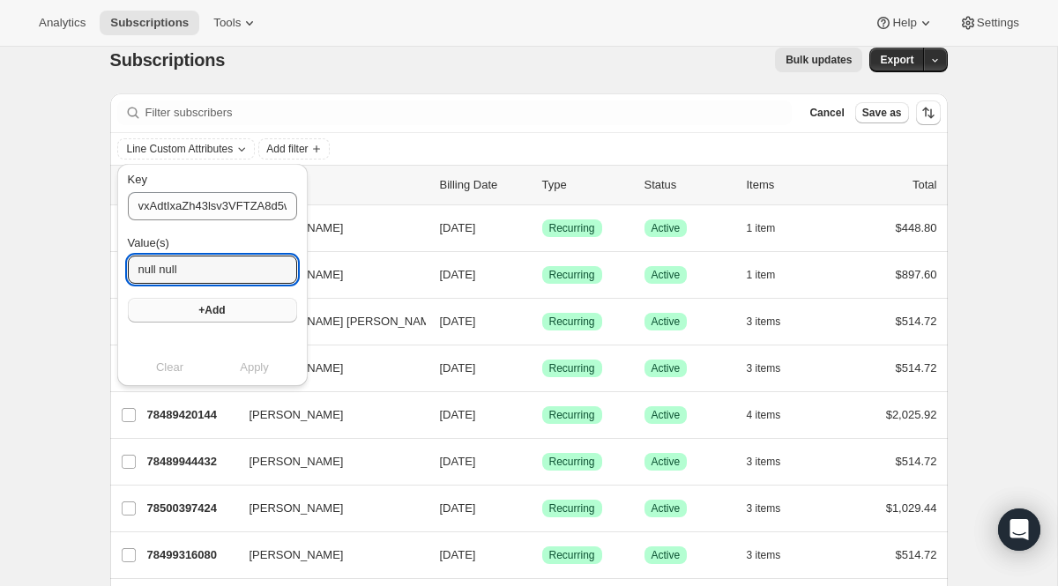
type input "null null"
click at [173, 313] on button "+Add" at bounding box center [212, 310] width 169 height 25
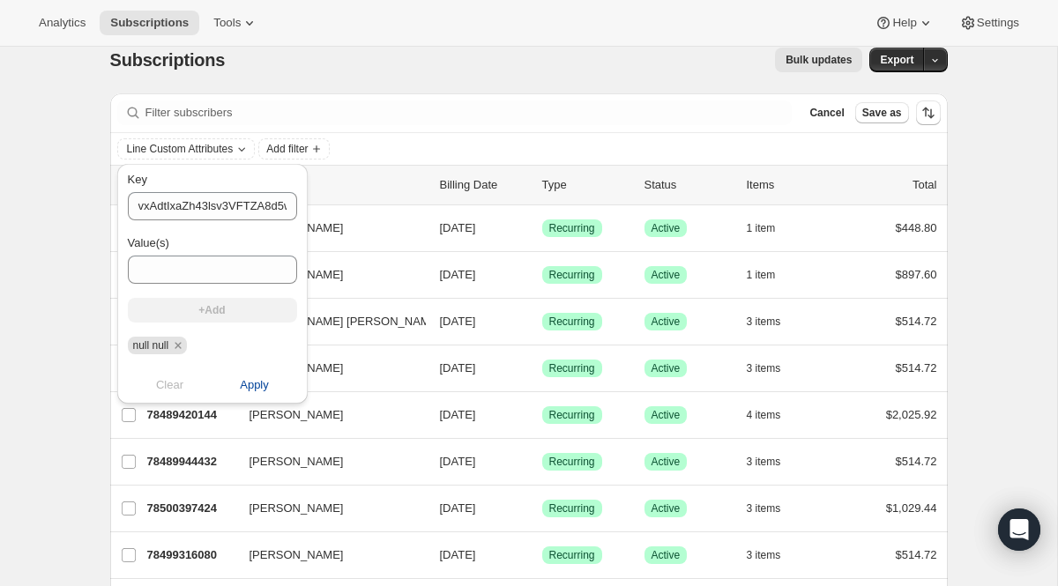
click at [240, 382] on span "Apply" at bounding box center [254, 385] width 29 height 18
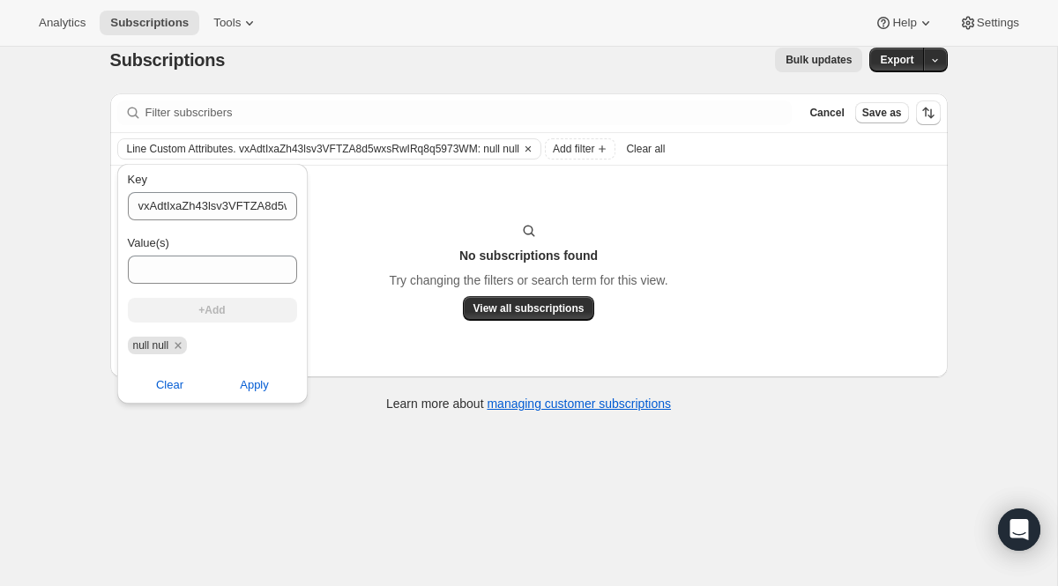
click at [92, 362] on div "Subscriptions. This page is ready Subscriptions Bulk updates More actions Bulk …" at bounding box center [529, 228] width 880 height 404
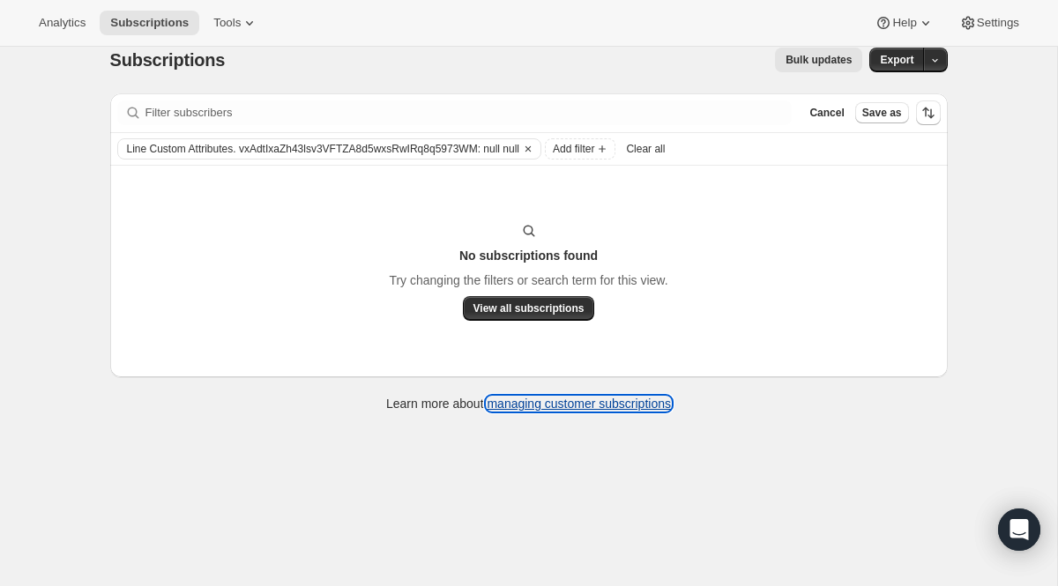
click at [535, 406] on link "managing customer subscriptions" at bounding box center [579, 404] width 184 height 14
click at [535, 146] on icon "Clear" at bounding box center [528, 149] width 14 height 14
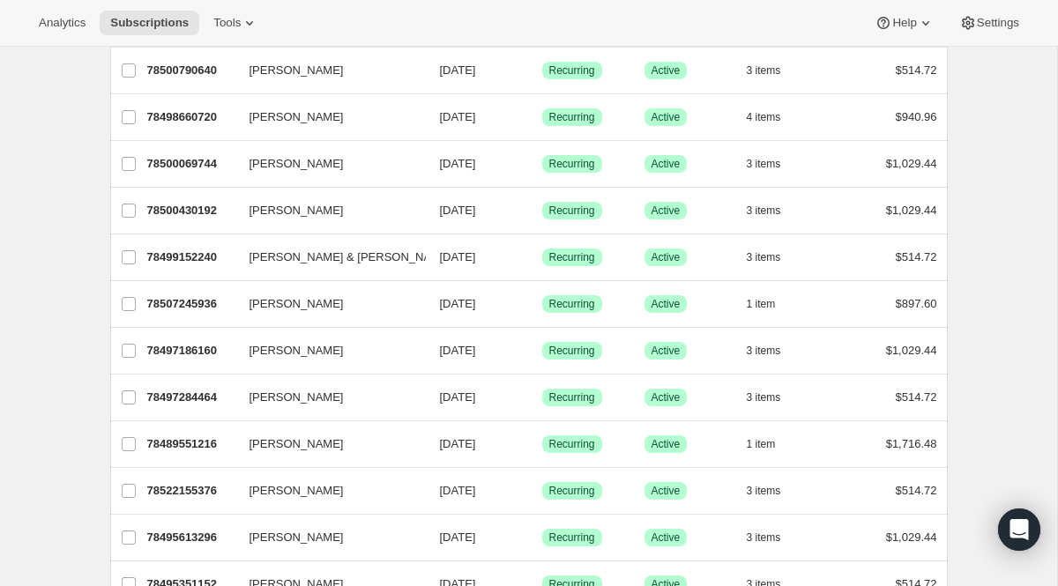
scroll to position [1777, 0]
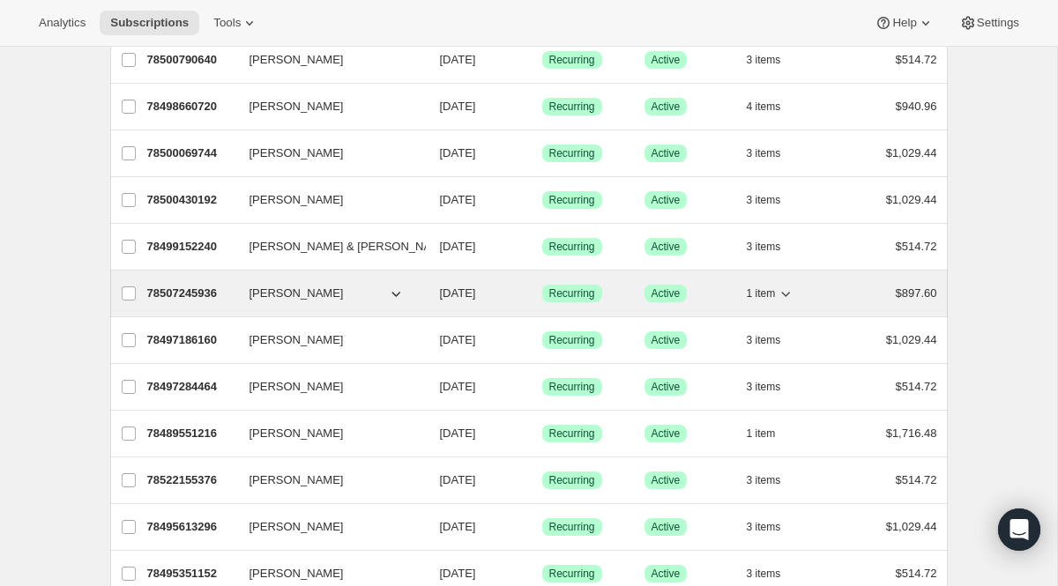
click at [215, 294] on p "78507245936" at bounding box center [191, 294] width 88 height 18
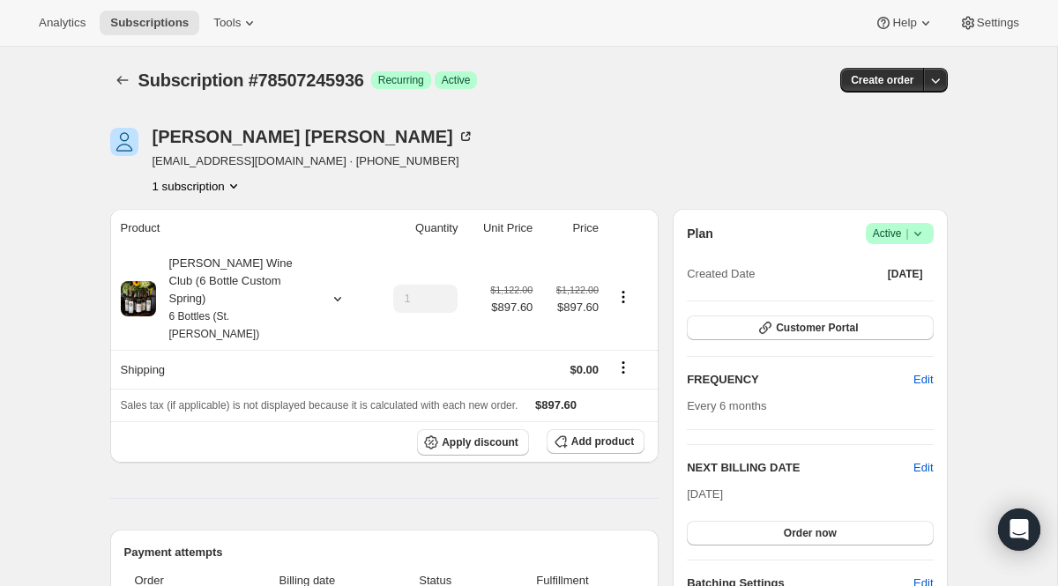
click at [215, 185] on button "1 subscription" at bounding box center [198, 186] width 90 height 18
click at [398, 190] on div "David Grodin dsgrodin@yahoo.com · +15104324243 1 subscription" at bounding box center [403, 161] width 586 height 67
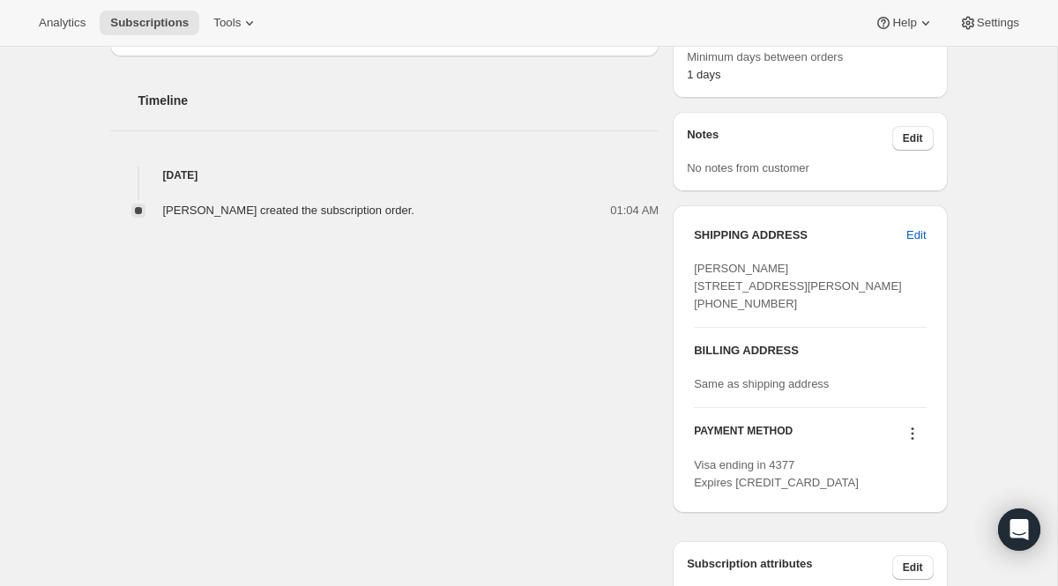
scroll to position [599, 0]
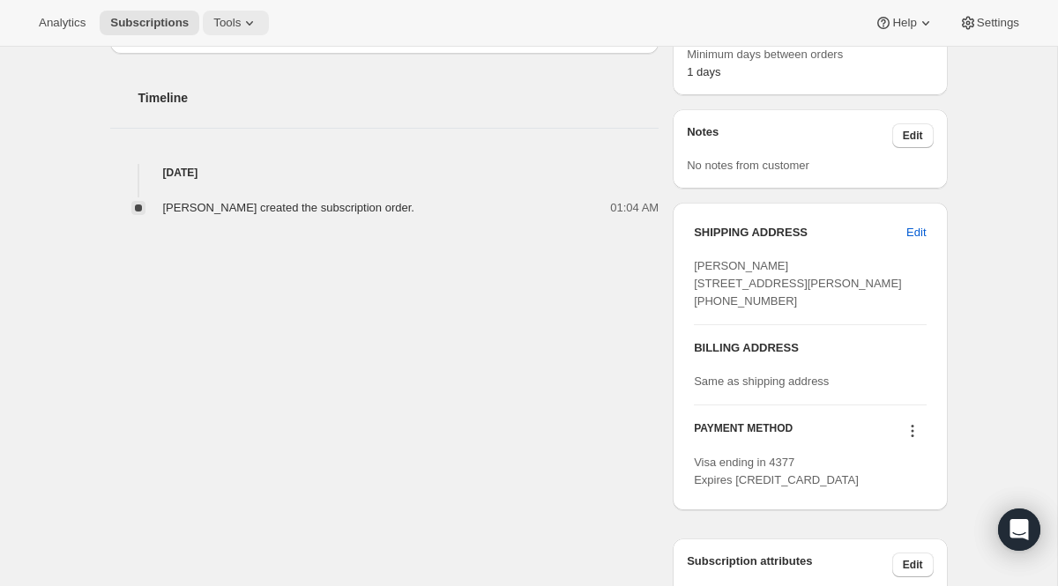
click at [230, 21] on span "Tools" at bounding box center [226, 23] width 27 height 14
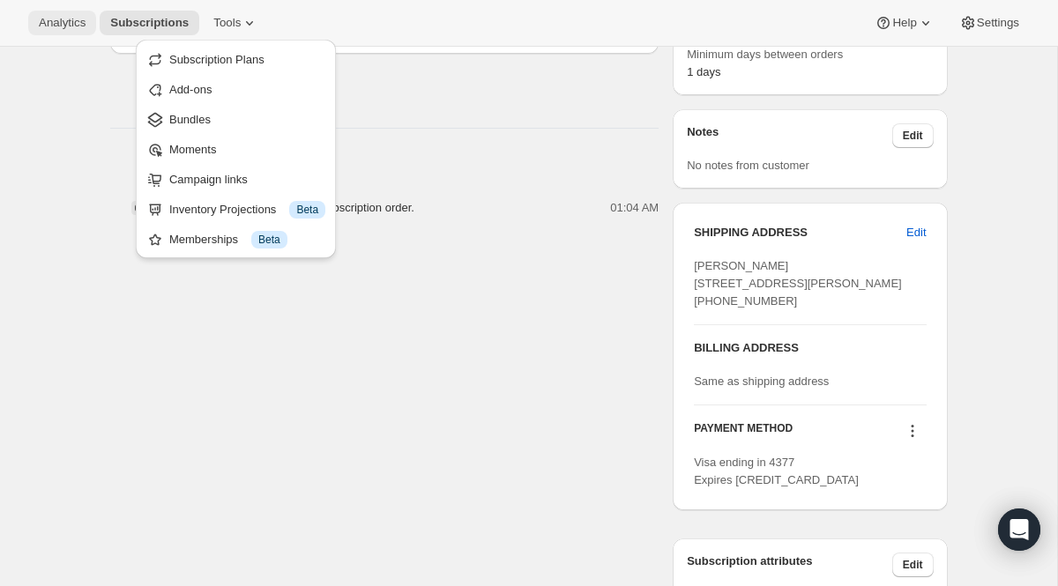
click at [66, 19] on span "Analytics" at bounding box center [62, 23] width 47 height 14
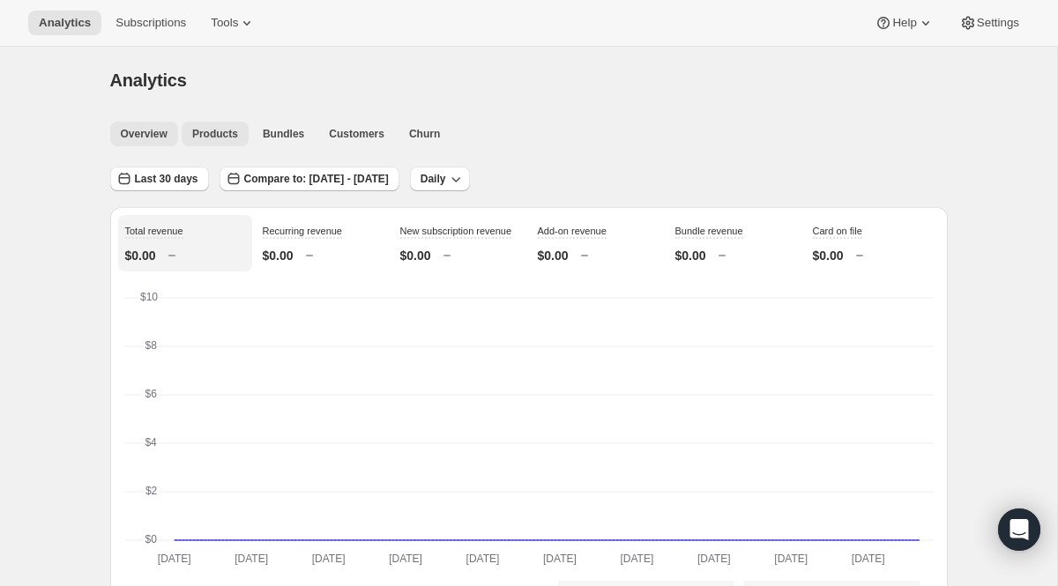
click at [205, 141] on button "Products" at bounding box center [215, 134] width 67 height 25
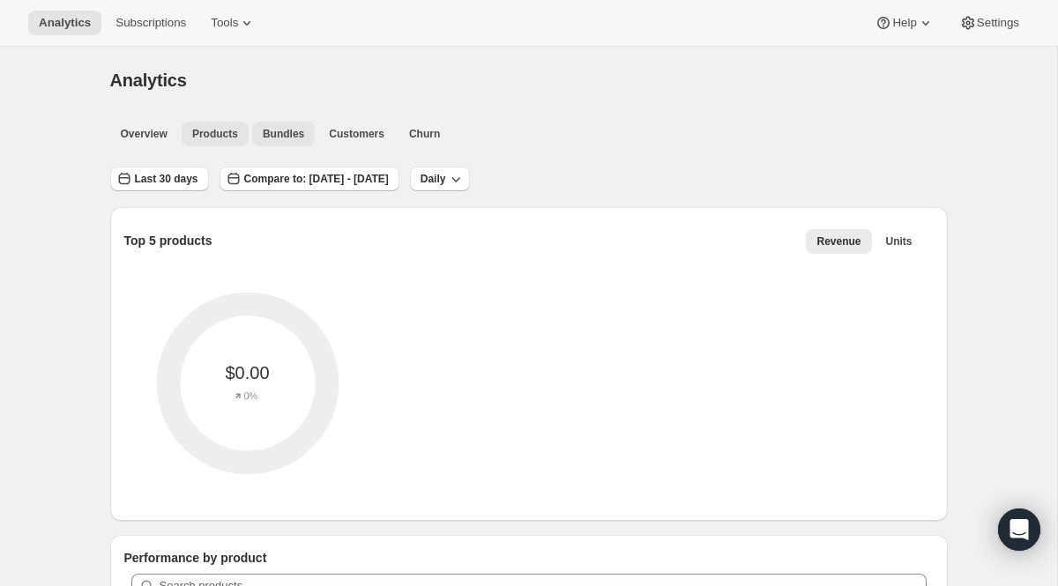
click at [287, 131] on span "Bundles" at bounding box center [283, 134] width 41 height 14
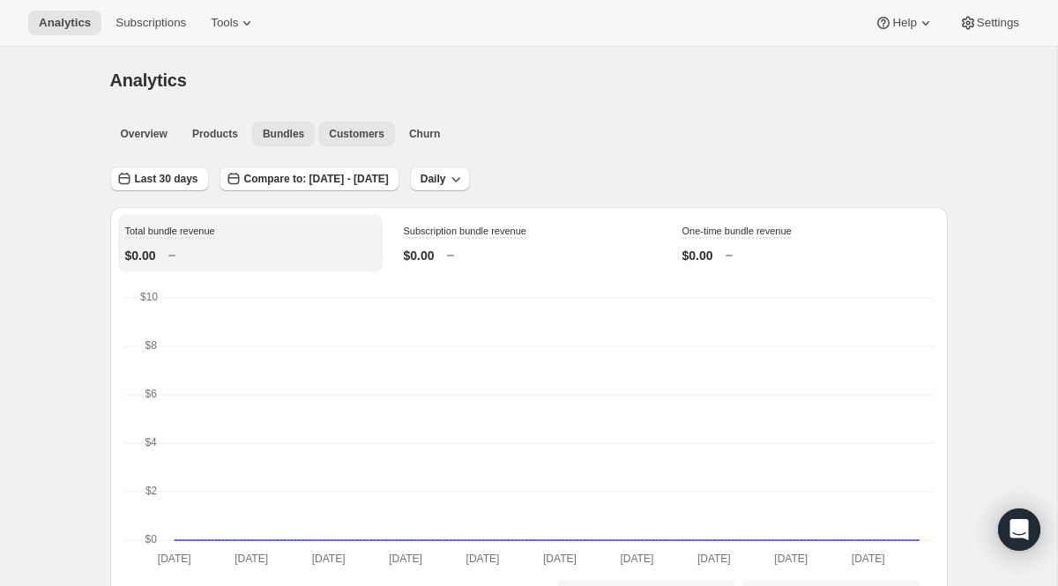
click at [345, 135] on span "Customers" at bounding box center [357, 134] width 56 height 14
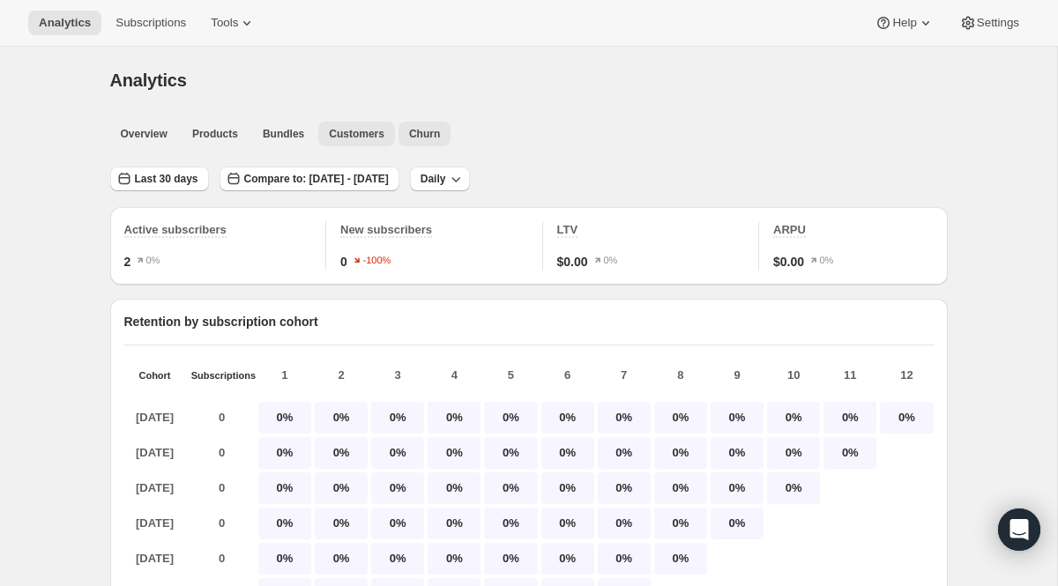
click at [420, 137] on span "Churn" at bounding box center [424, 134] width 31 height 14
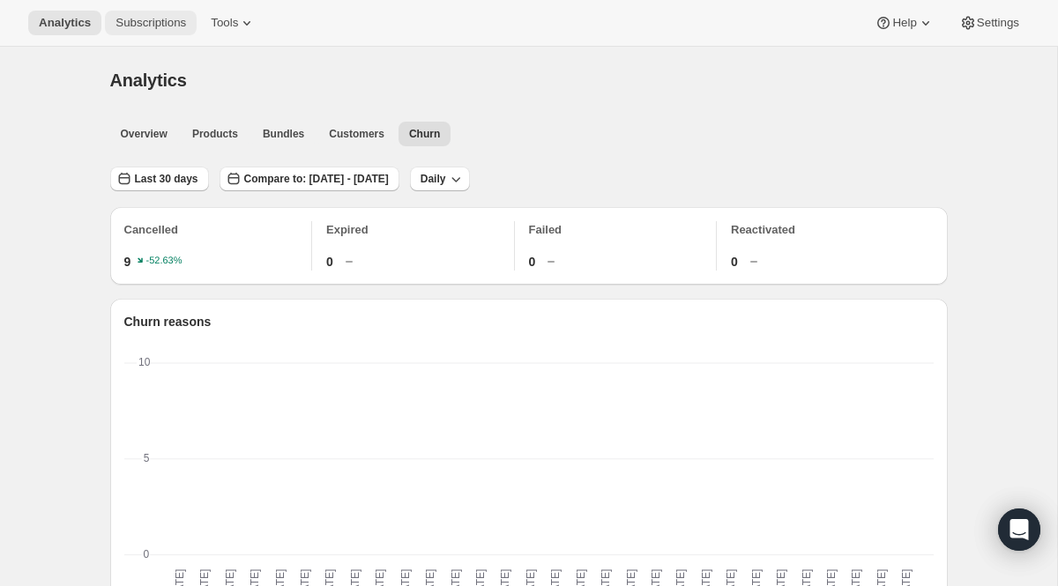
click at [175, 12] on button "Subscriptions" at bounding box center [151, 23] width 92 height 25
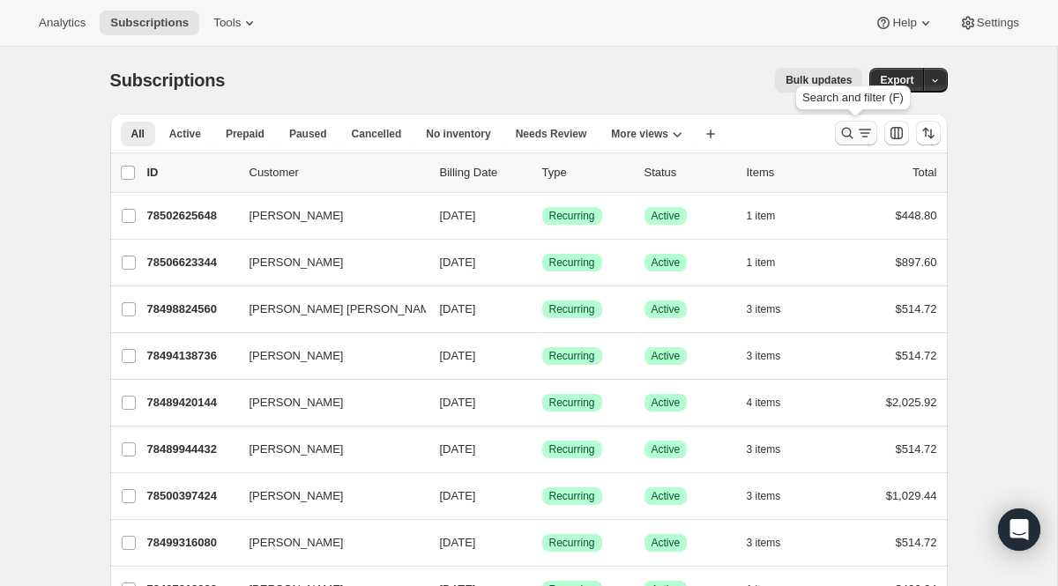
click at [856, 129] on icon "Search and filter results" at bounding box center [865, 133] width 18 height 18
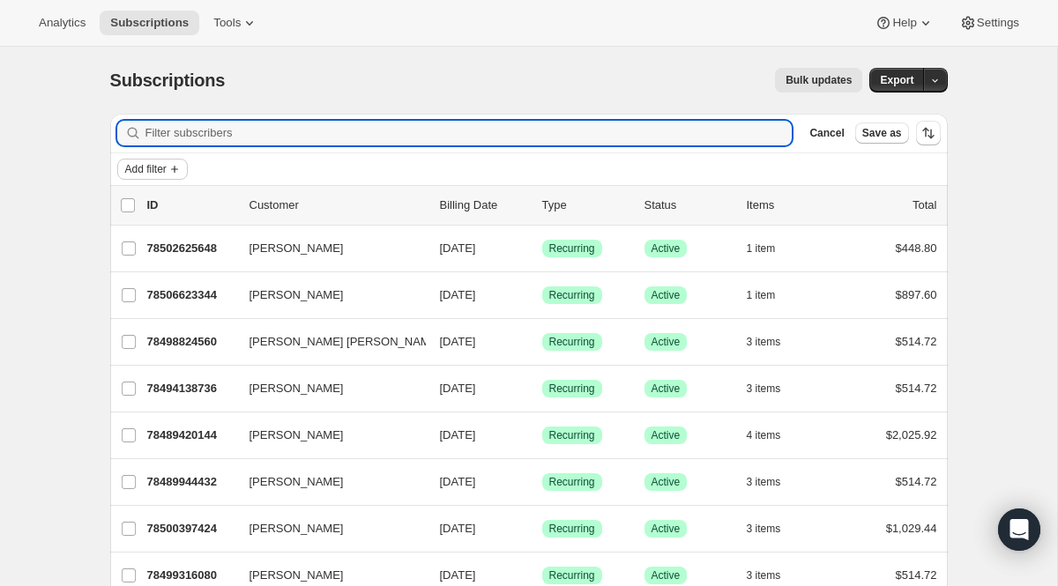
click at [182, 162] on icon "Add filter" at bounding box center [174, 169] width 14 height 14
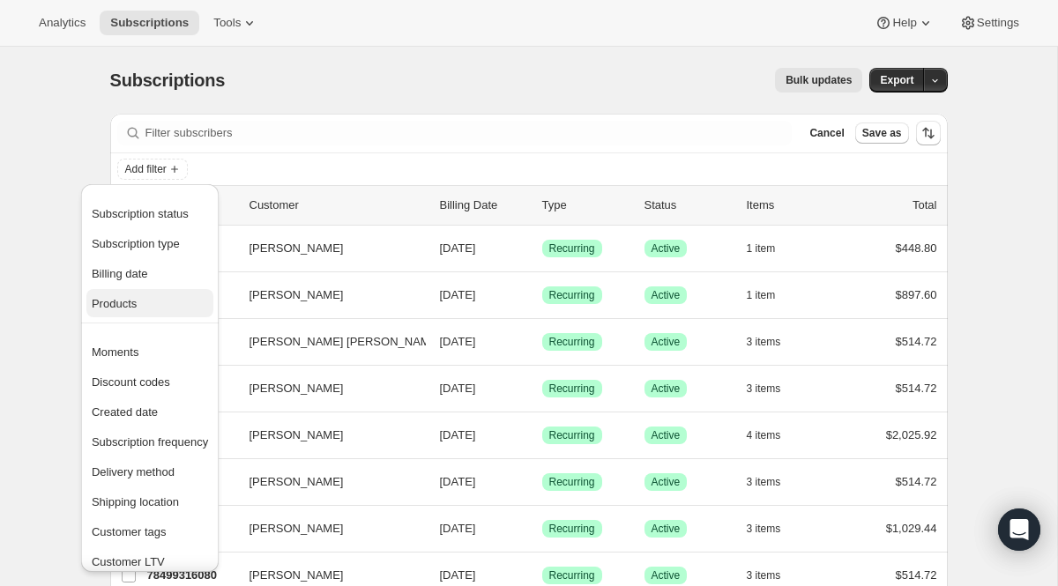
click at [156, 304] on span "Products" at bounding box center [150, 304] width 116 height 18
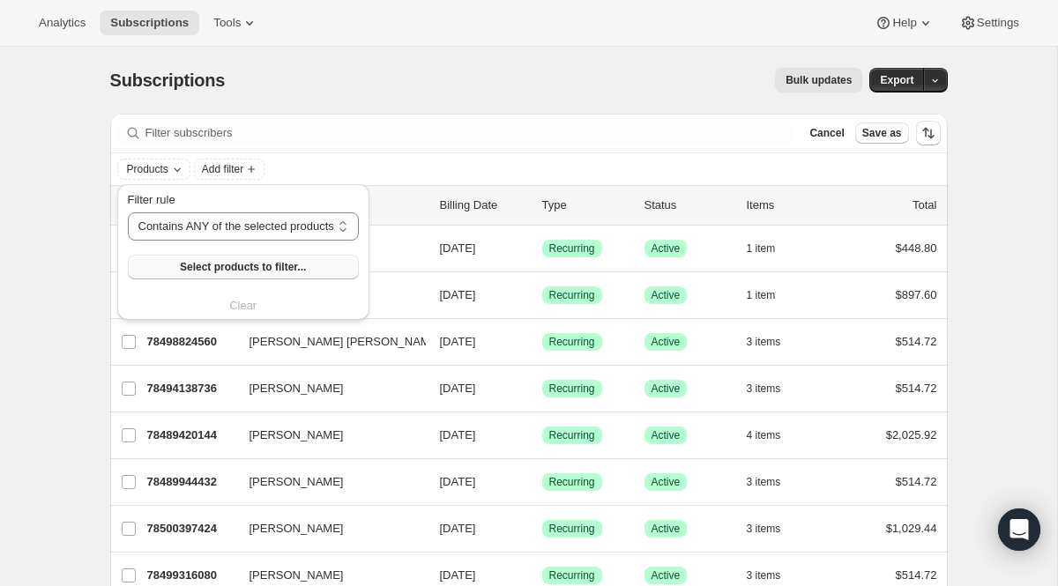
click at [195, 261] on span "Select products to filter..." at bounding box center [243, 267] width 126 height 14
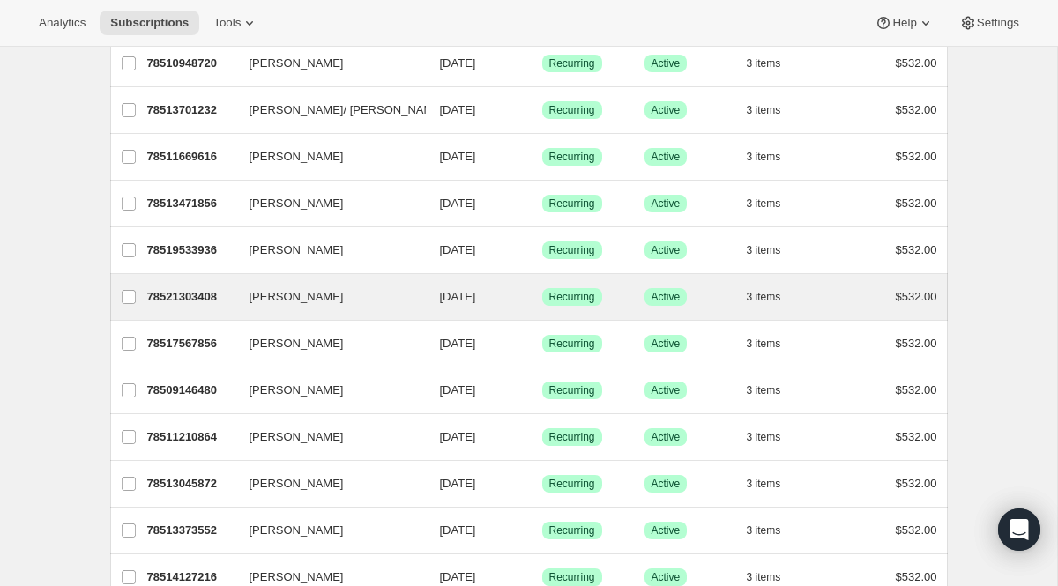
scroll to position [1366, 0]
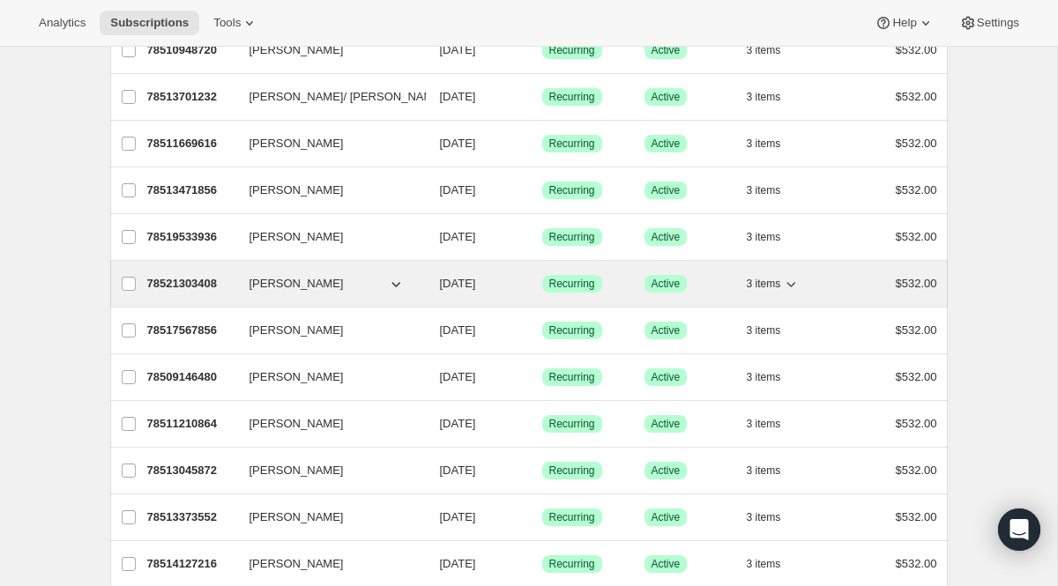
click at [183, 285] on p "78521303408" at bounding box center [191, 284] width 88 height 18
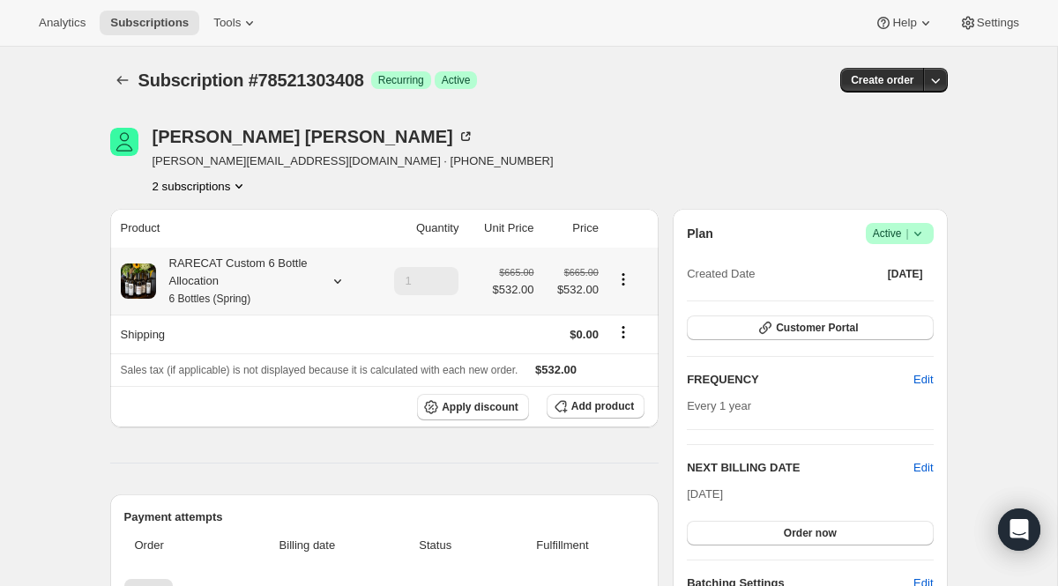
click at [213, 270] on div "RARECAT Custom 6 Bottle Allocation 6 Bottles (Spring)" at bounding box center [235, 281] width 159 height 53
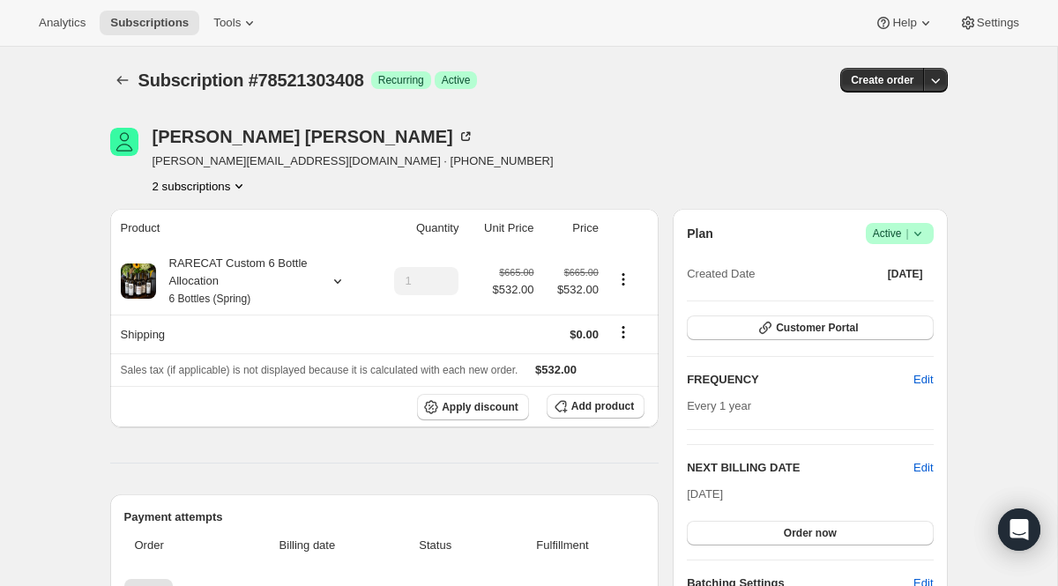
click at [199, 190] on button "2 subscriptions" at bounding box center [201, 186] width 96 height 18
click at [199, 220] on span "78502166896" at bounding box center [172, 218] width 71 height 13
click at [236, 305] on small "6 Bottles (Fall)" at bounding box center [203, 299] width 68 height 12
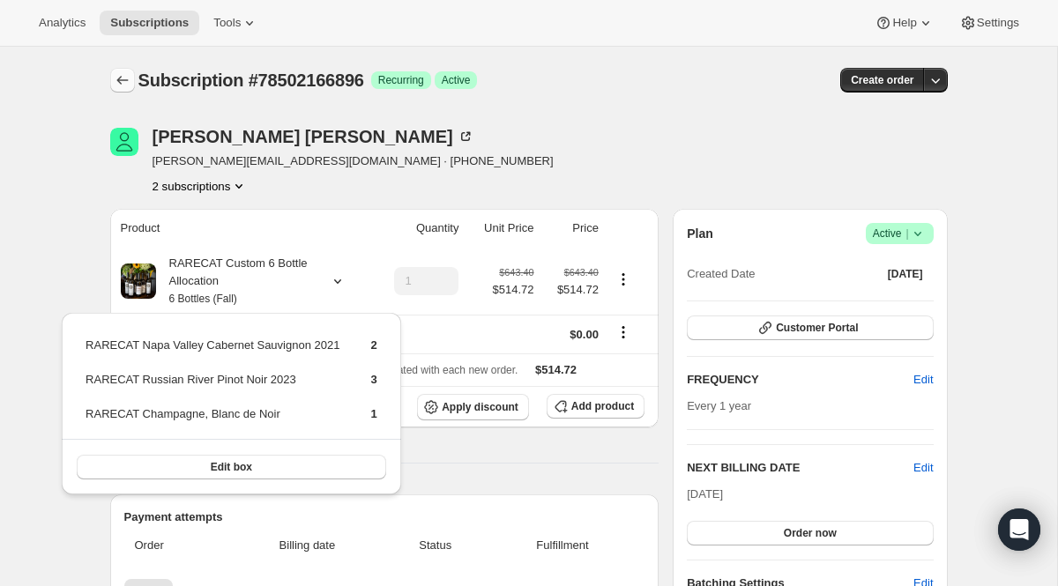
click at [127, 84] on icon "Subscriptions" at bounding box center [123, 80] width 18 height 18
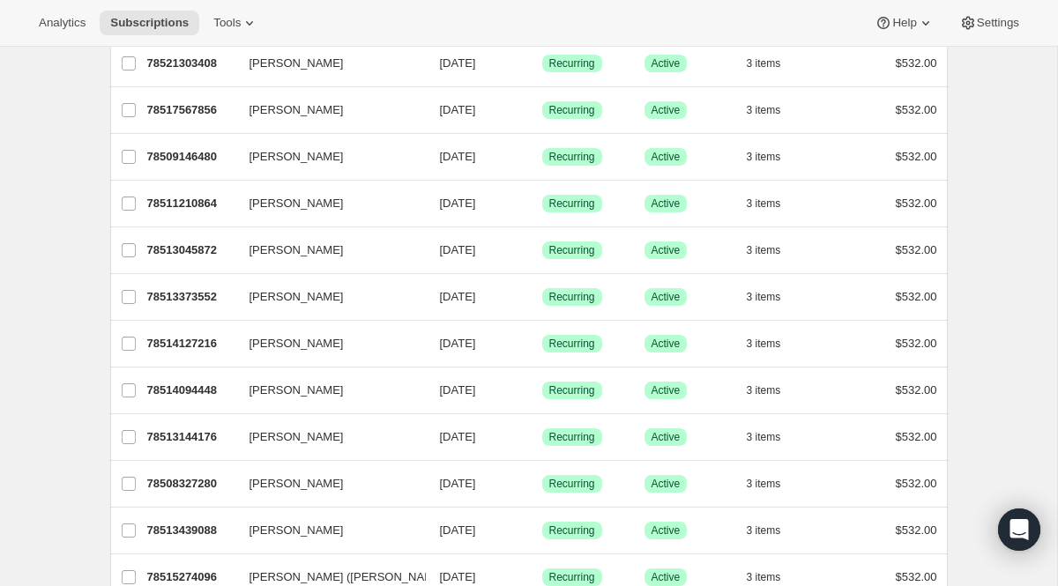
scroll to position [2041, 0]
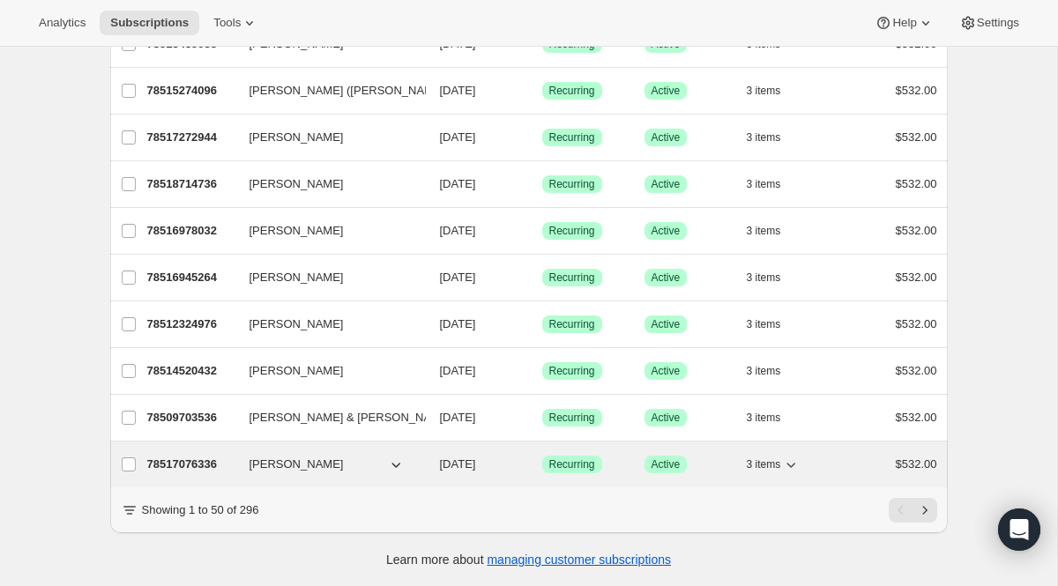
click at [182, 455] on div "78517076336 Travis Donnelly 03/15/2026 Success Recurring Success Active 3 items…" at bounding box center [542, 464] width 790 height 25
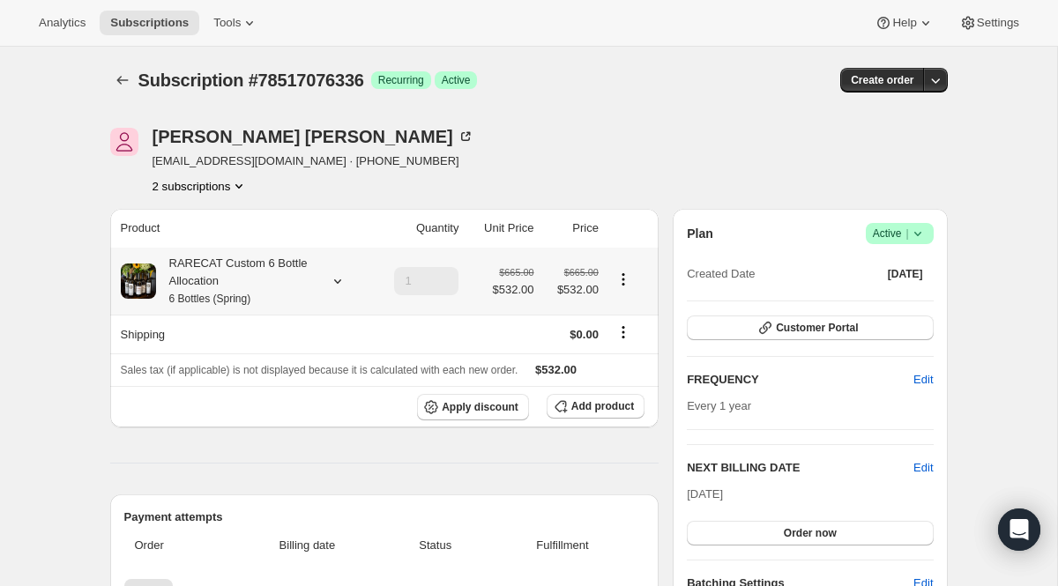
click at [236, 287] on div "RARECAT Custom 6 Bottle Allocation 6 Bottles (Spring)" at bounding box center [235, 281] width 159 height 53
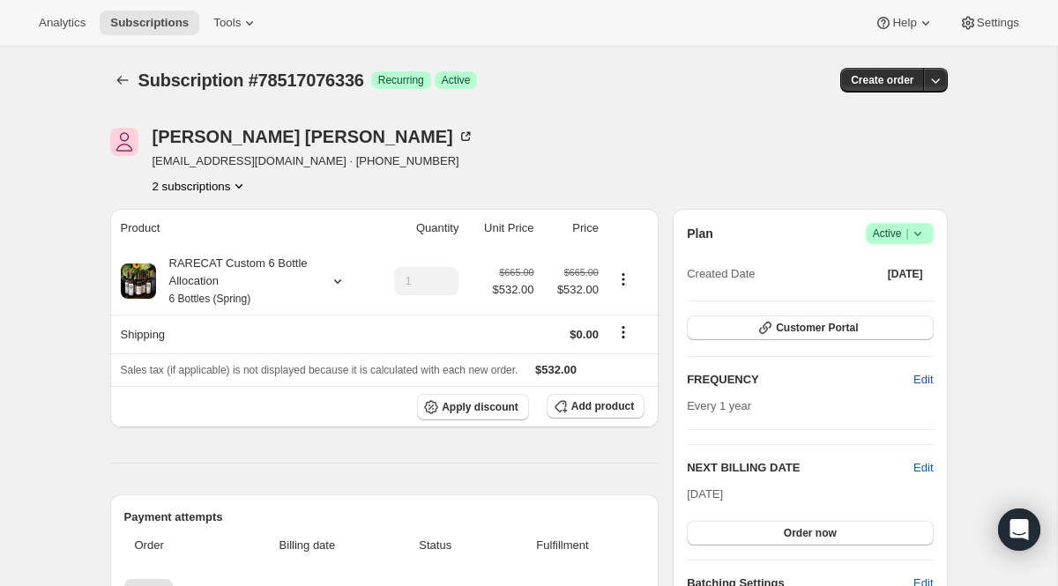
click at [182, 173] on div "Travis Donnelly travdonn@gmail.com · +15044162472 2 subscriptions" at bounding box center [314, 161] width 322 height 67
click at [180, 186] on button "2 subscriptions" at bounding box center [201, 186] width 96 height 18
click at [180, 225] on span "78497513840" at bounding box center [173, 218] width 71 height 13
click at [205, 288] on div "RARECAT Custom 6 Bottle Allocation 6 Bottles (Fall)" at bounding box center [235, 281] width 159 height 53
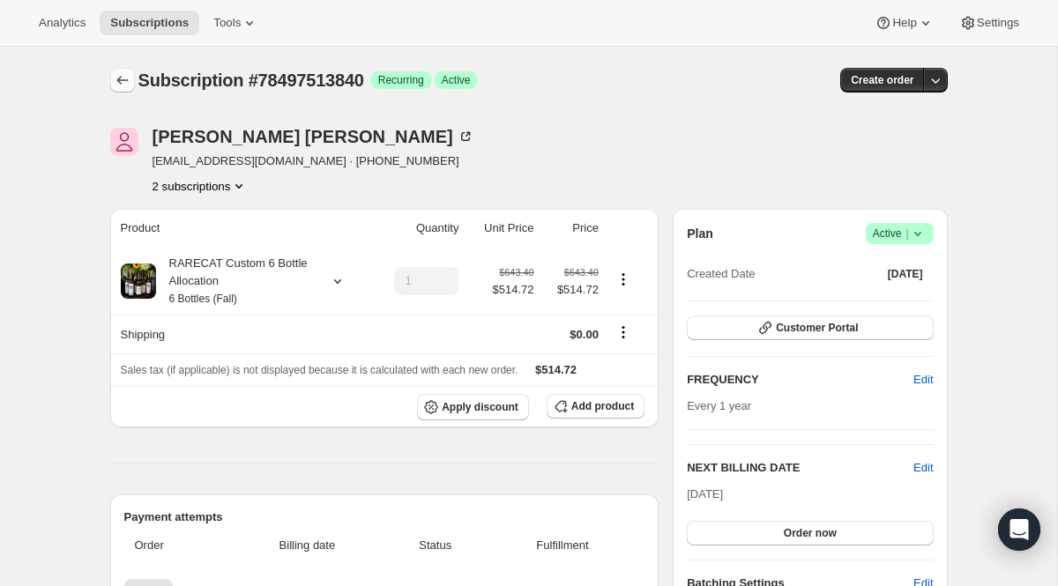
click at [120, 79] on icon "Subscriptions" at bounding box center [123, 80] width 18 height 18
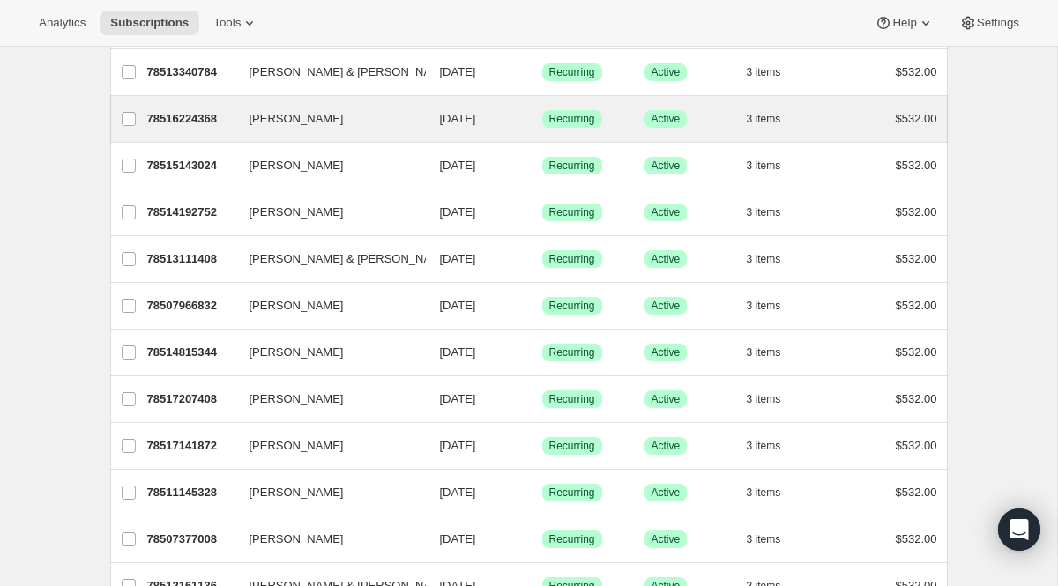
scroll to position [436, 0]
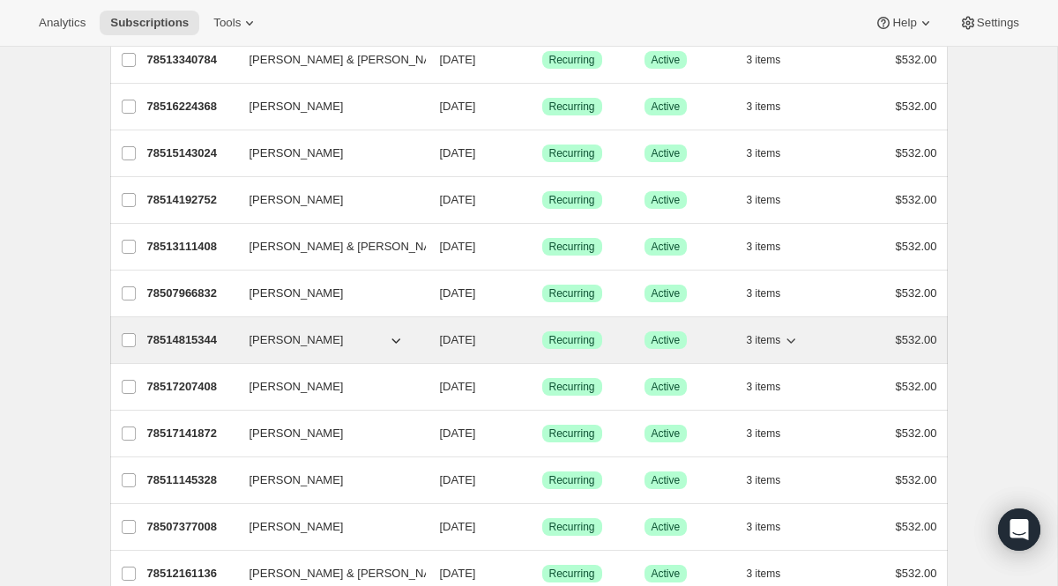
click at [204, 335] on p "78514815344" at bounding box center [191, 340] width 88 height 18
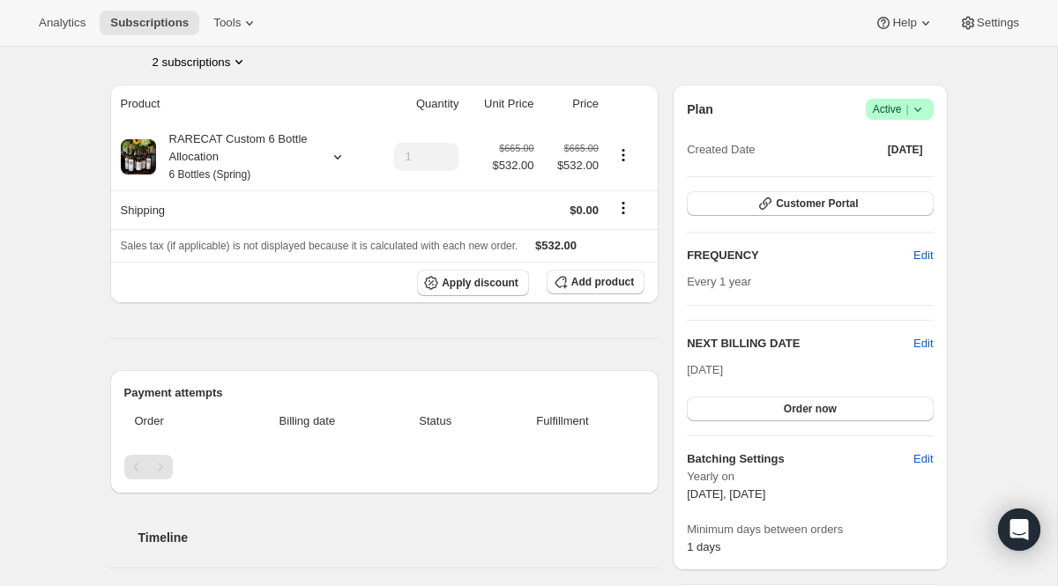
scroll to position [106, 0]
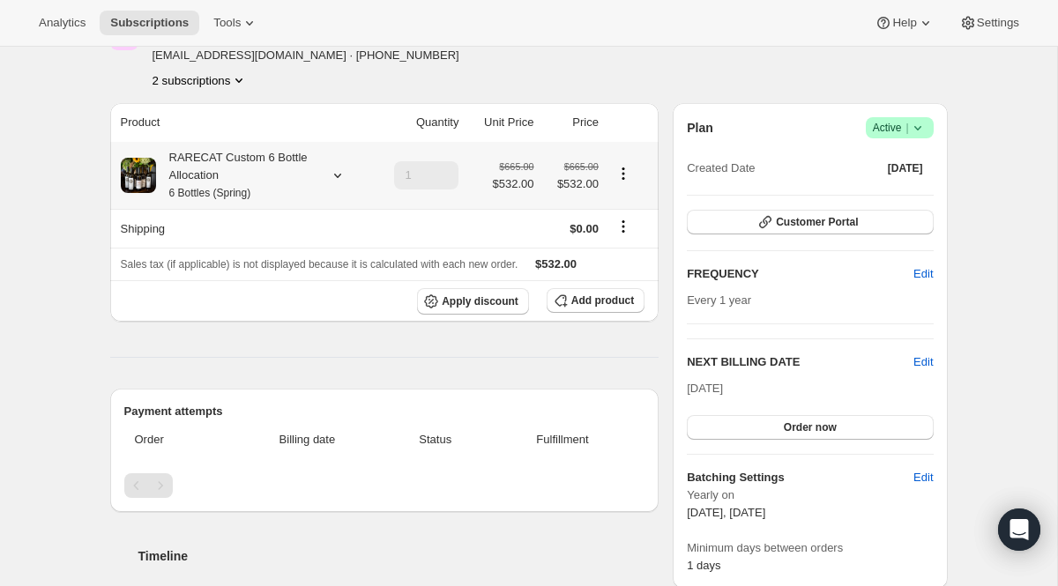
click at [212, 185] on div "RARECAT Custom 6 Bottle Allocation 6 Bottles (Spring)" at bounding box center [235, 175] width 159 height 53
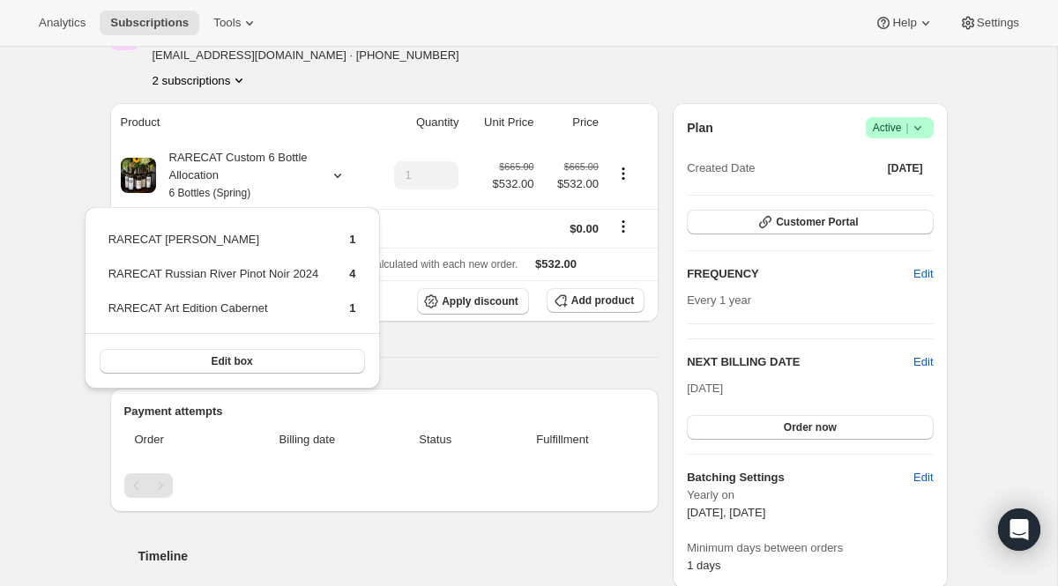
click at [218, 116] on th "Product" at bounding box center [240, 122] width 261 height 39
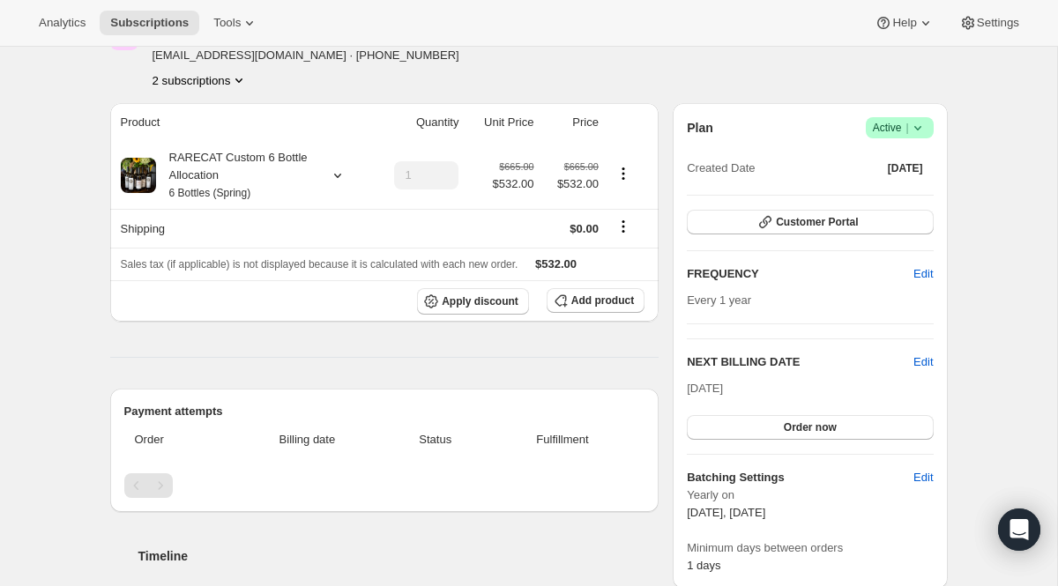
click at [219, 85] on button "2 subscriptions" at bounding box center [201, 80] width 96 height 18
click at [204, 122] on button "78493974896" at bounding box center [198, 113] width 133 height 28
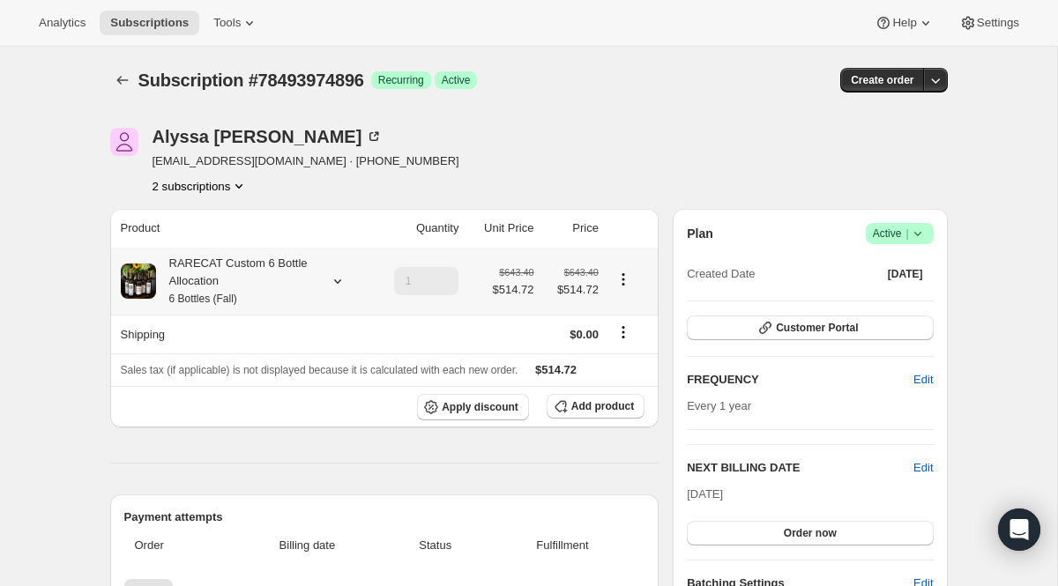
click at [201, 289] on div "RARECAT Custom 6 Bottle Allocation 6 Bottles (Fall)" at bounding box center [235, 281] width 159 height 53
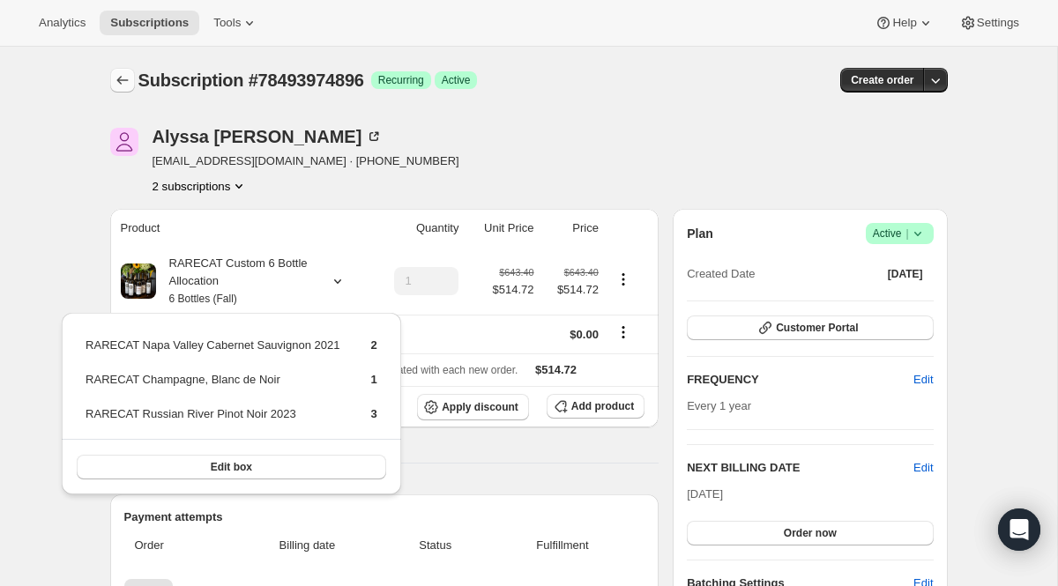
click at [127, 84] on icon "Subscriptions" at bounding box center [123, 80] width 18 height 18
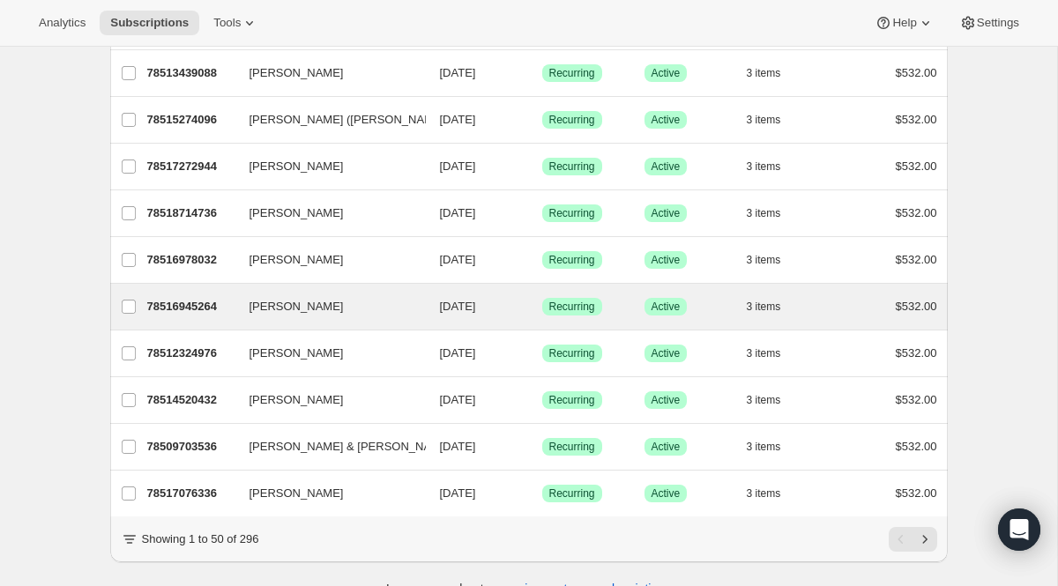
scroll to position [2041, 0]
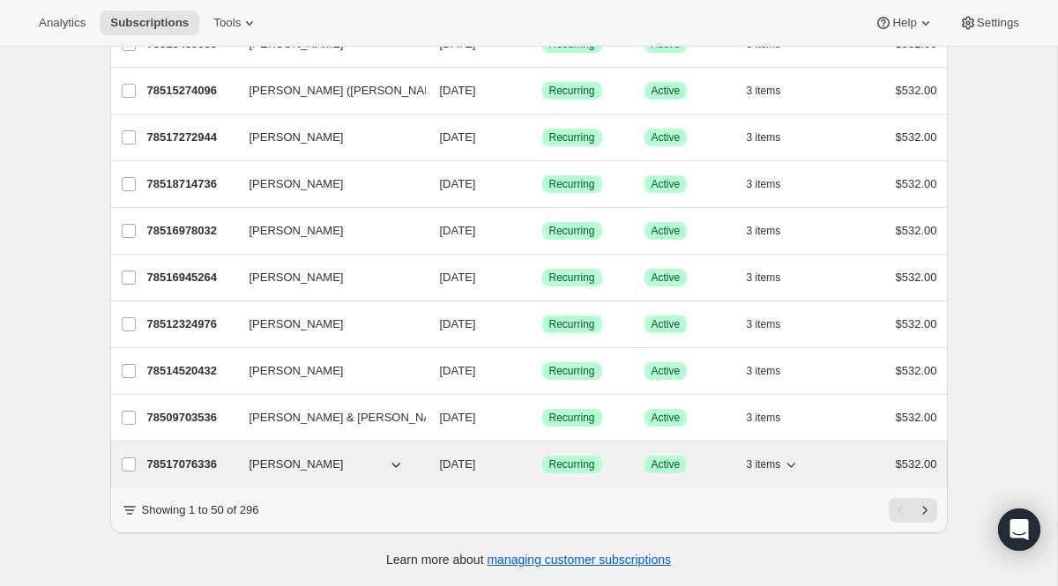
click at [170, 462] on p "78517076336" at bounding box center [191, 465] width 88 height 18
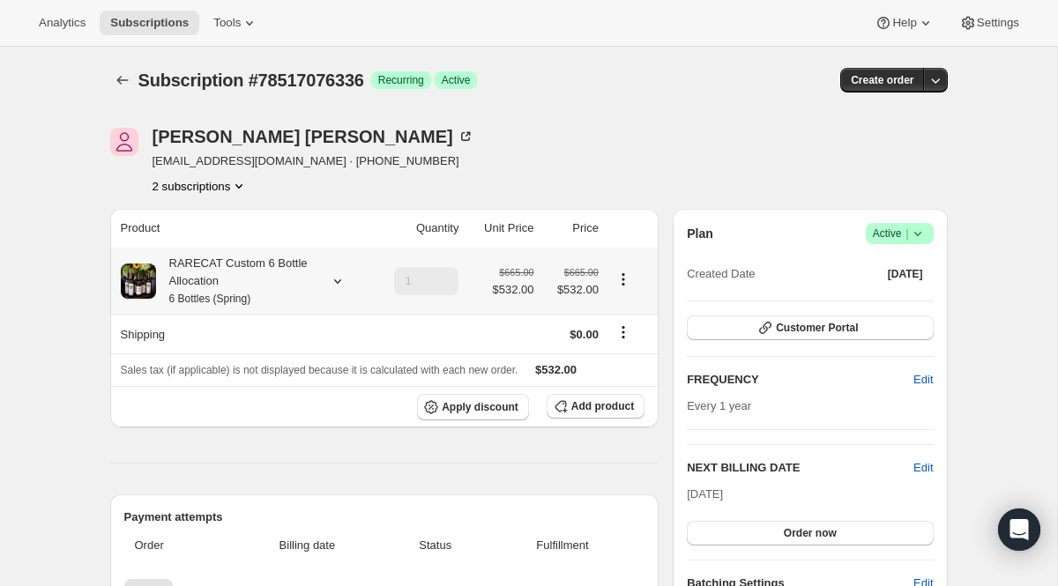
click at [202, 290] on div "RARECAT Custom 6 Bottle Allocation 6 Bottles (Spring)" at bounding box center [235, 281] width 159 height 53
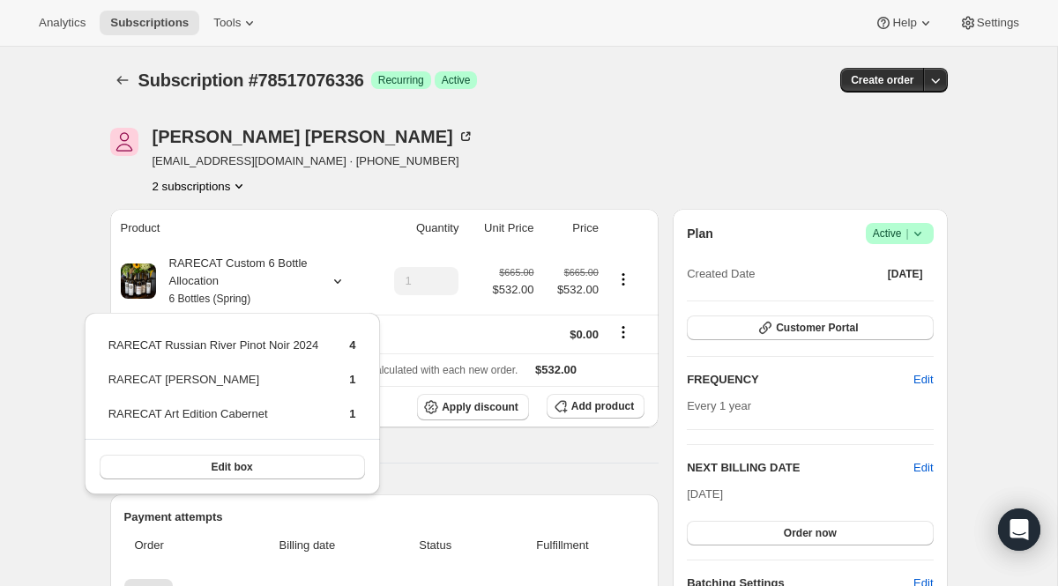
click at [211, 186] on button "2 subscriptions" at bounding box center [201, 186] width 96 height 18
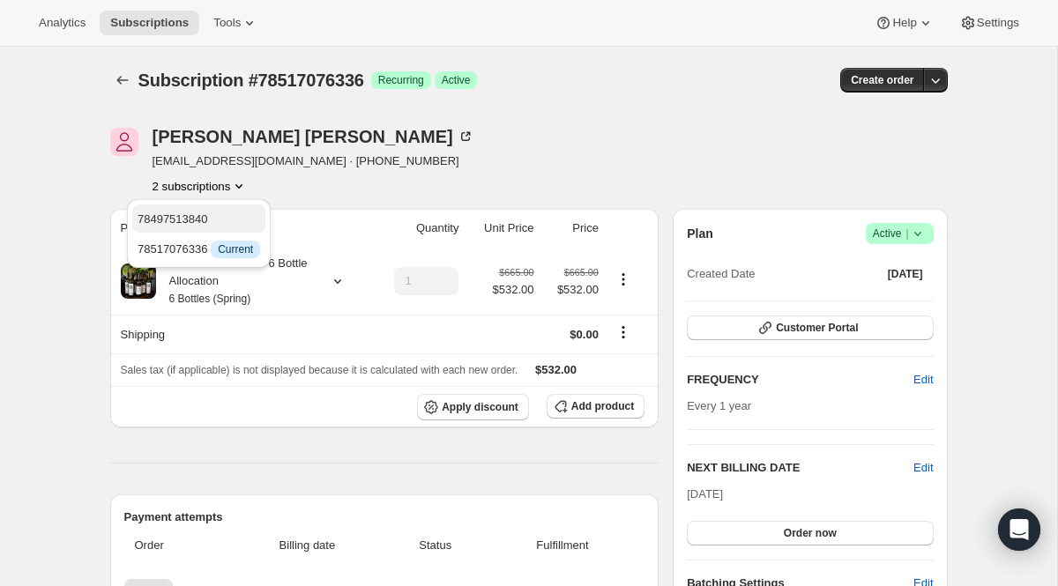
click at [208, 222] on span "78497513840" at bounding box center [173, 218] width 71 height 13
click at [208, 269] on div "RARECAT Custom 6 Bottle Allocation 6 Bottles (Fall)" at bounding box center [235, 281] width 159 height 53
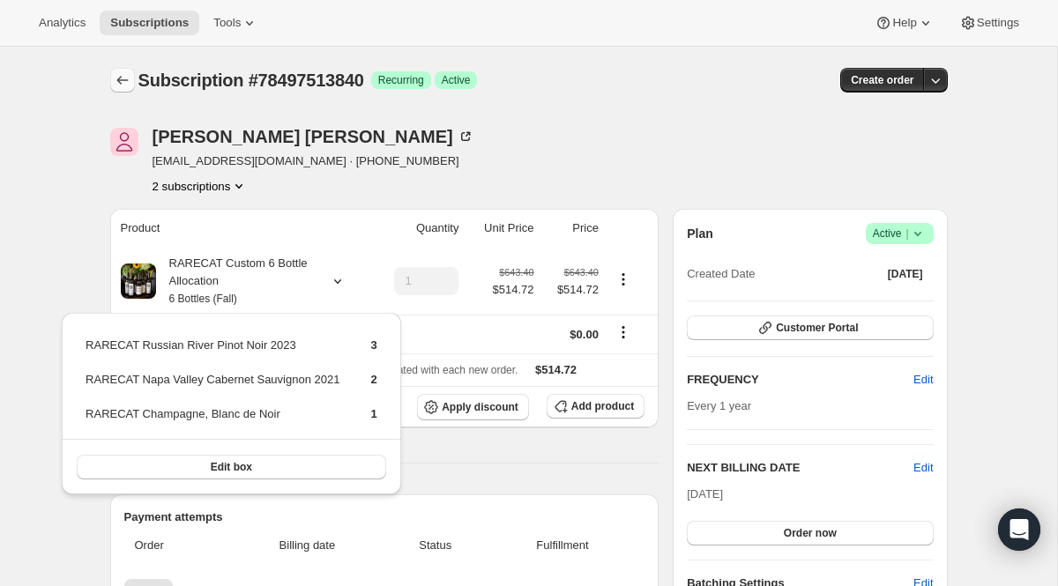
click at [121, 86] on icon "Subscriptions" at bounding box center [123, 80] width 18 height 18
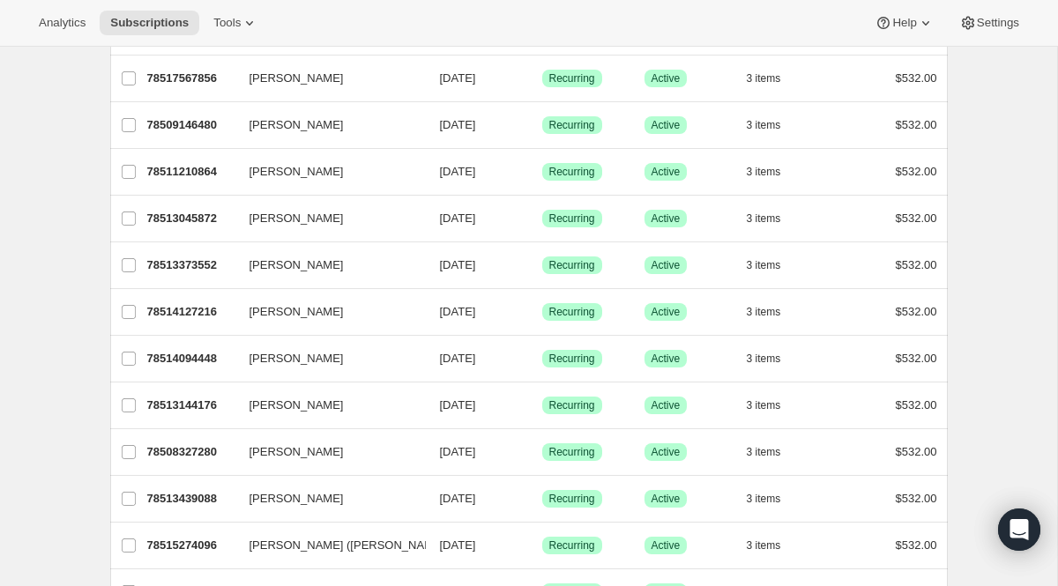
scroll to position [2041, 0]
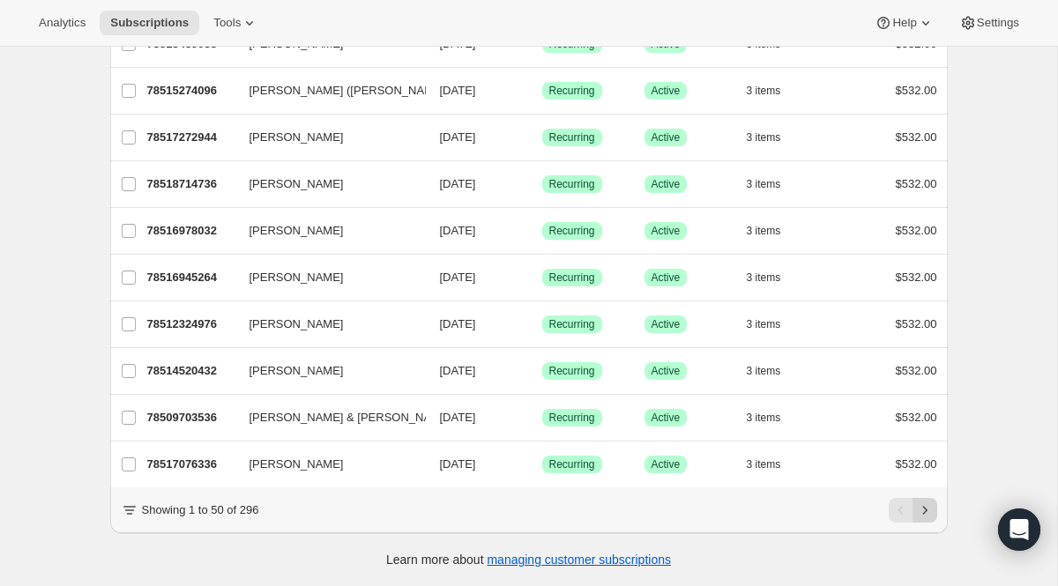
click at [916, 517] on icon "Next" at bounding box center [925, 511] width 18 height 18
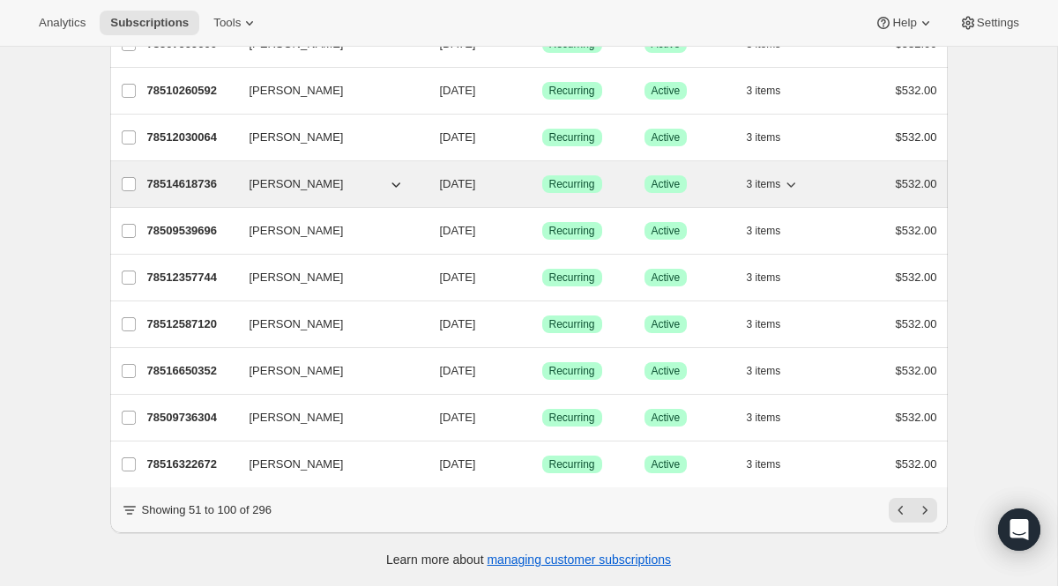
click at [206, 184] on p "78514618736" at bounding box center [191, 184] width 88 height 18
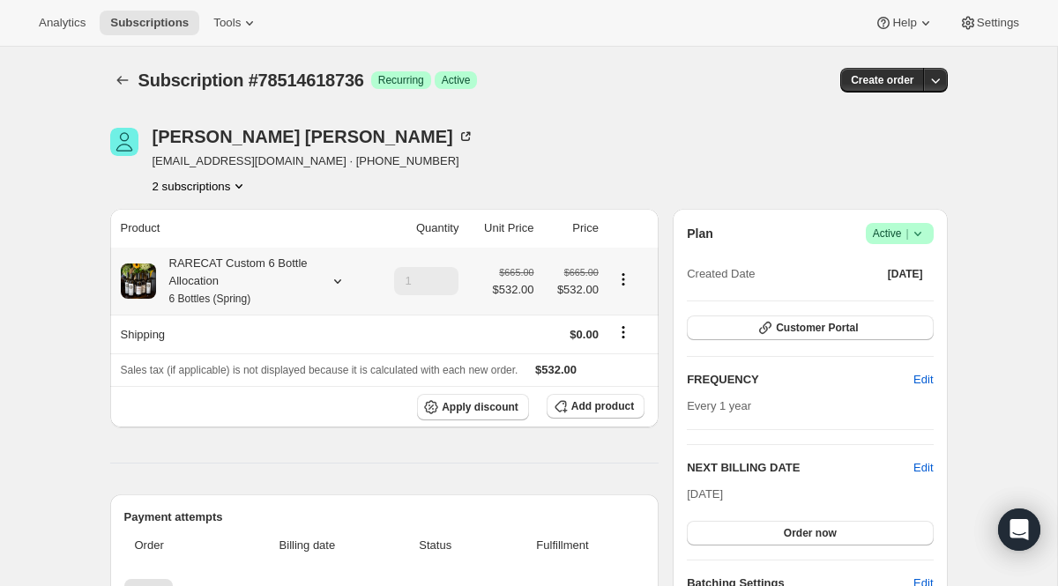
click at [232, 269] on div "RARECAT Custom 6 Bottle Allocation 6 Bottles (Spring)" at bounding box center [235, 281] width 159 height 53
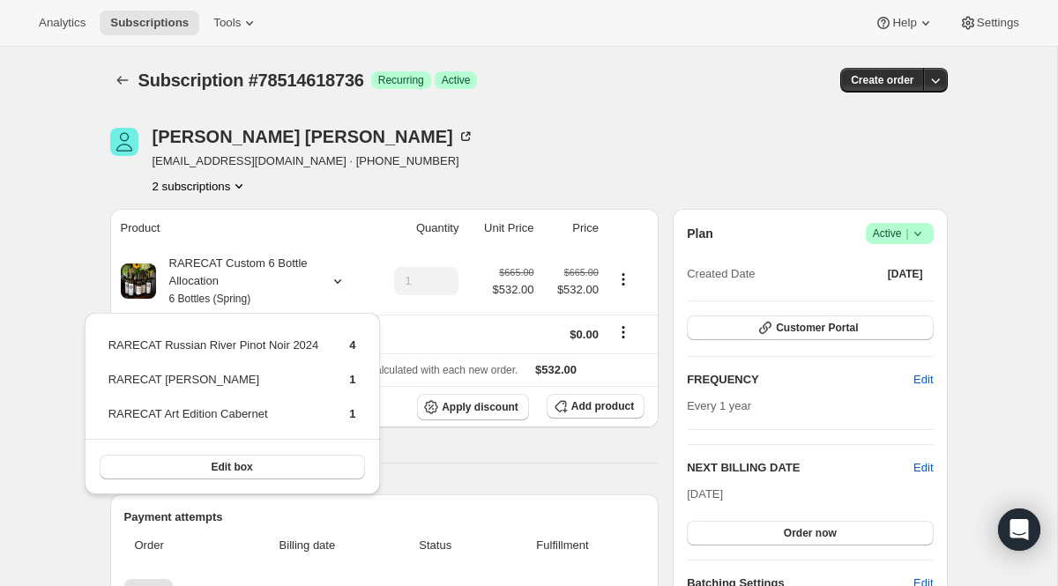
click at [241, 184] on icon "Product actions" at bounding box center [238, 186] width 7 height 4
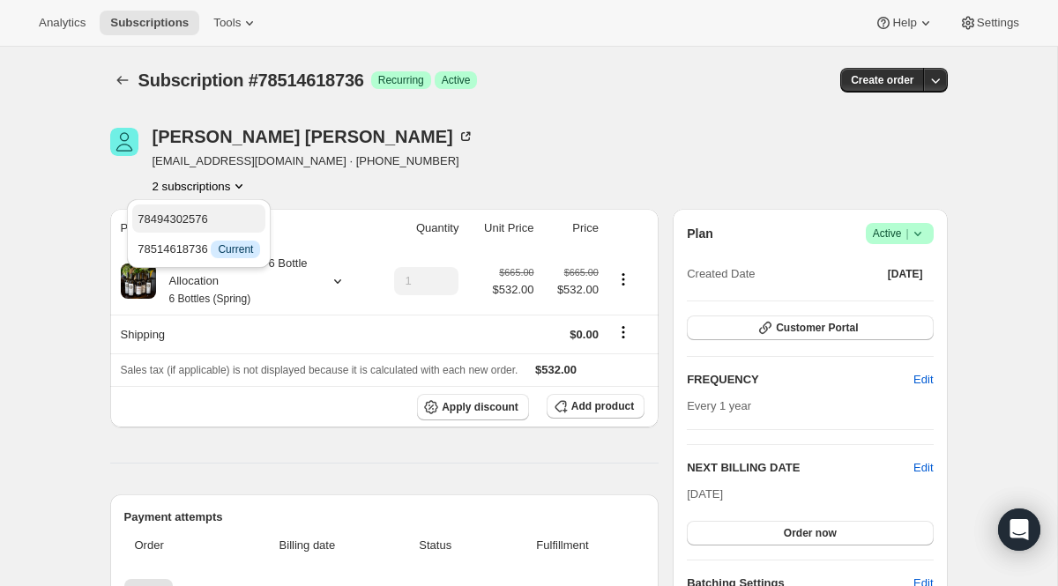
click at [232, 221] on span "78494302576" at bounding box center [199, 220] width 123 height 18
click at [225, 267] on div "RARECAT Custom 6 Bottle Allocation 6 Bottles (Fall)" at bounding box center [235, 281] width 159 height 53
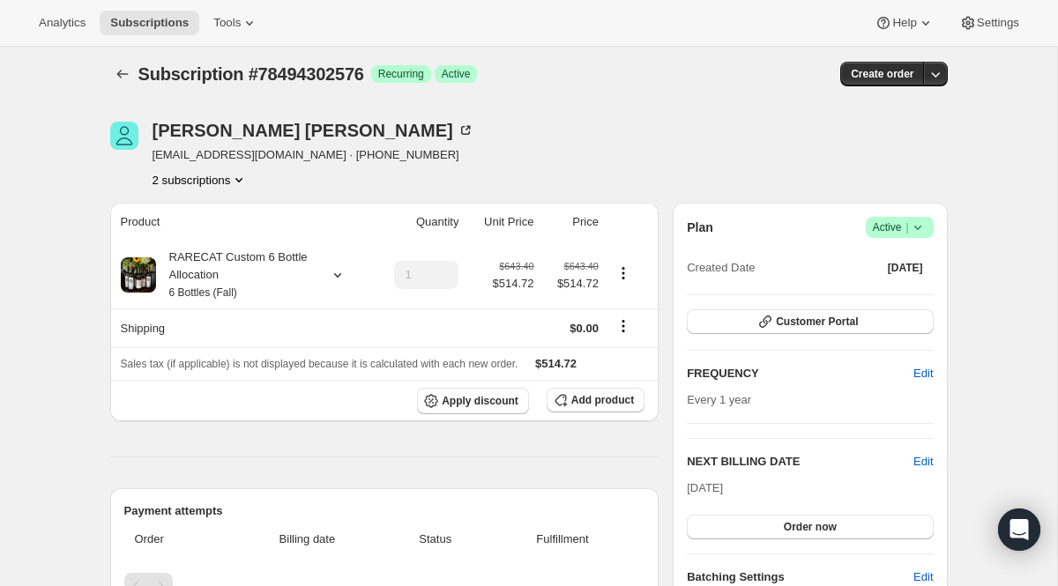
scroll to position [4, 0]
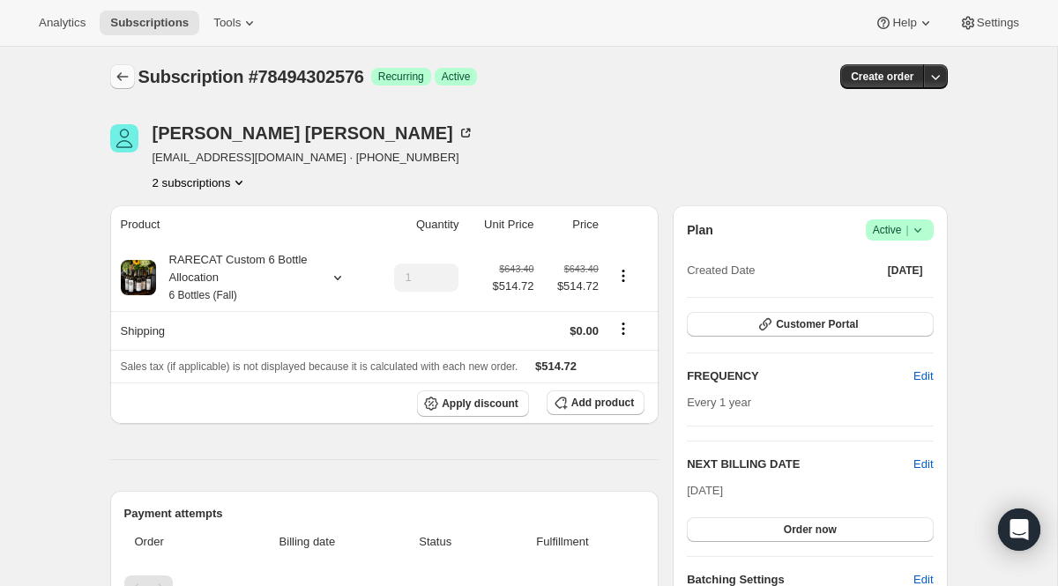
click at [115, 79] on icon "Subscriptions" at bounding box center [123, 77] width 18 height 18
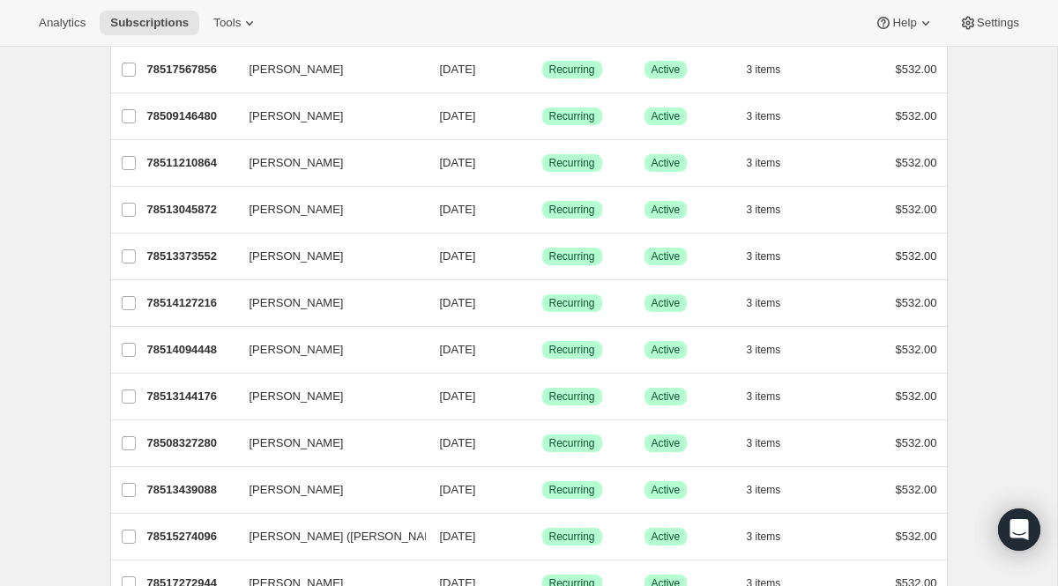
scroll to position [1597, 0]
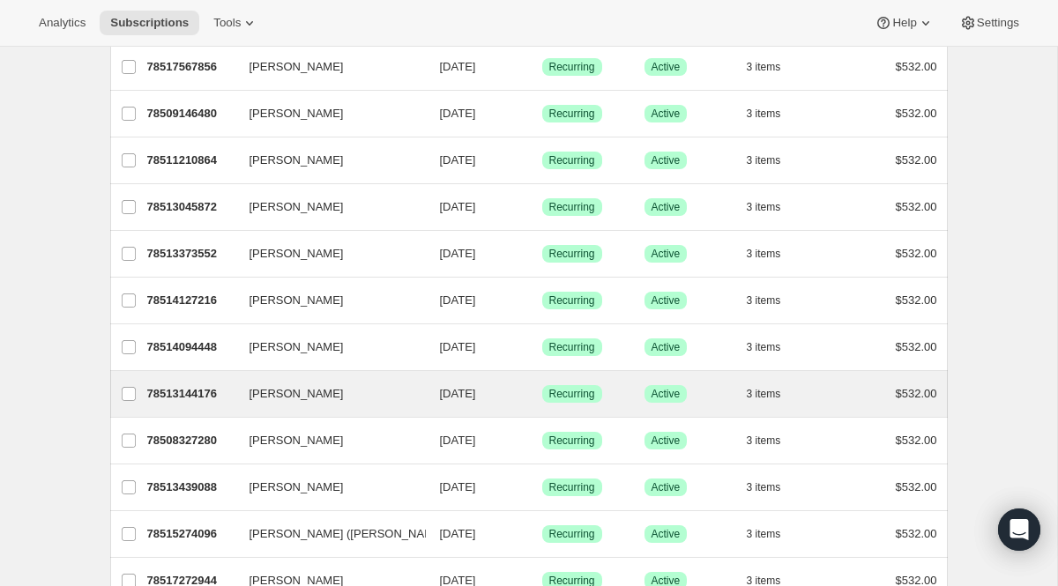
click at [184, 380] on div "Ed Fox 78513144176 Ed Fox 03/15/2026 Success Recurring Success Active 3 items $…" at bounding box center [528, 394] width 837 height 46
click at [174, 398] on p "78513144176" at bounding box center [191, 394] width 88 height 18
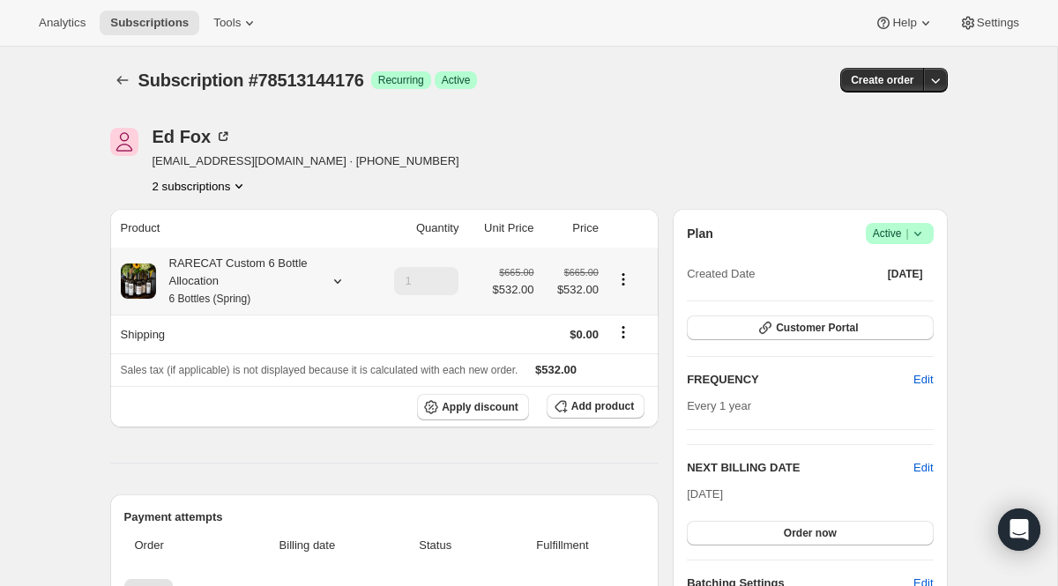
click at [235, 287] on div "RARECAT Custom 6 Bottle Allocation 6 Bottles (Spring)" at bounding box center [235, 281] width 159 height 53
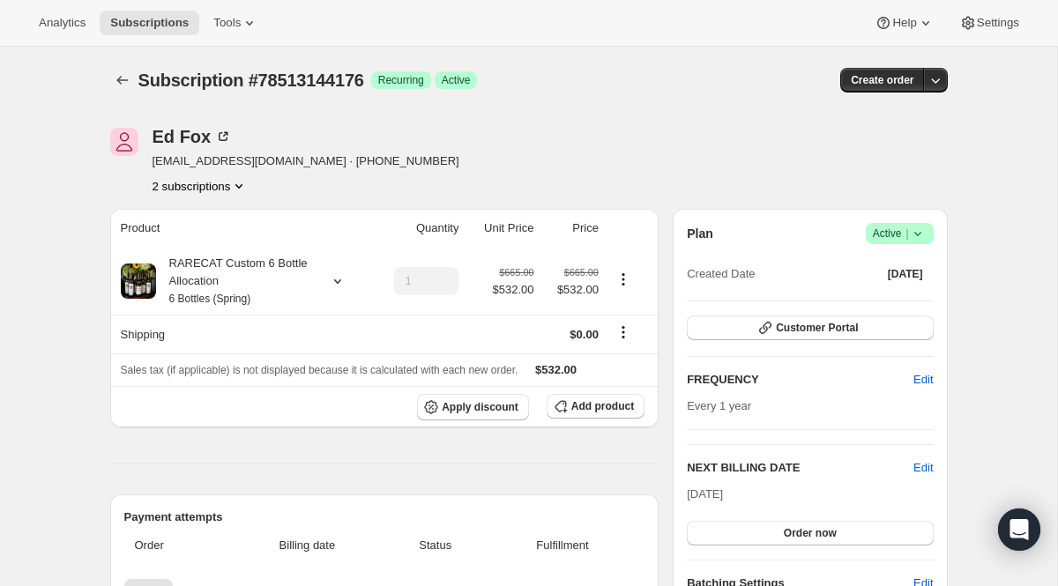
click at [195, 190] on button "2 subscriptions" at bounding box center [201, 186] width 96 height 18
click at [189, 213] on span "78492959088" at bounding box center [173, 218] width 71 height 13
click at [219, 298] on small "6 Bottles (Fall)" at bounding box center [203, 299] width 68 height 12
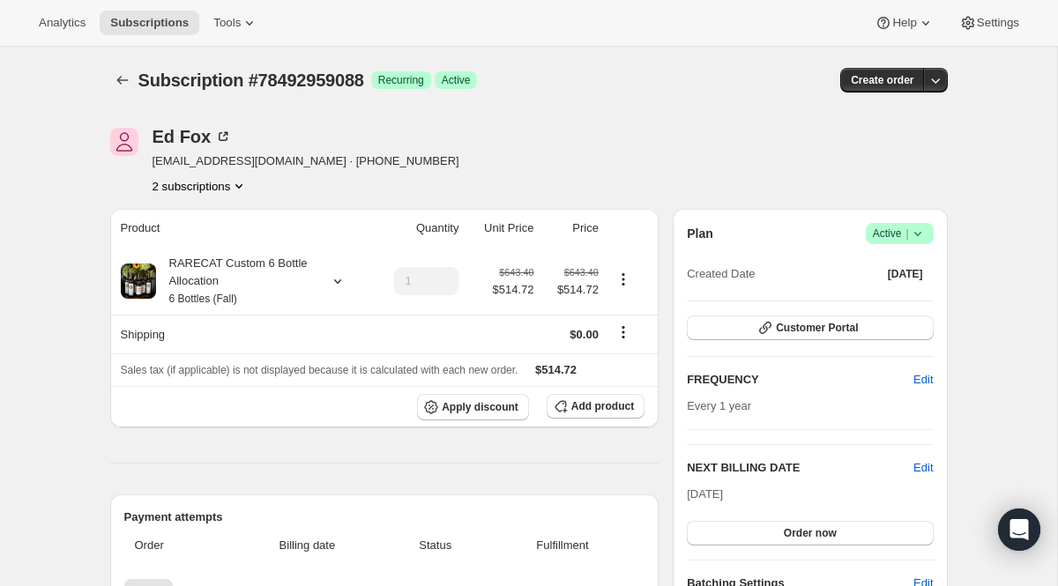
click at [115, 71] on button "Subscriptions" at bounding box center [122, 80] width 25 height 25
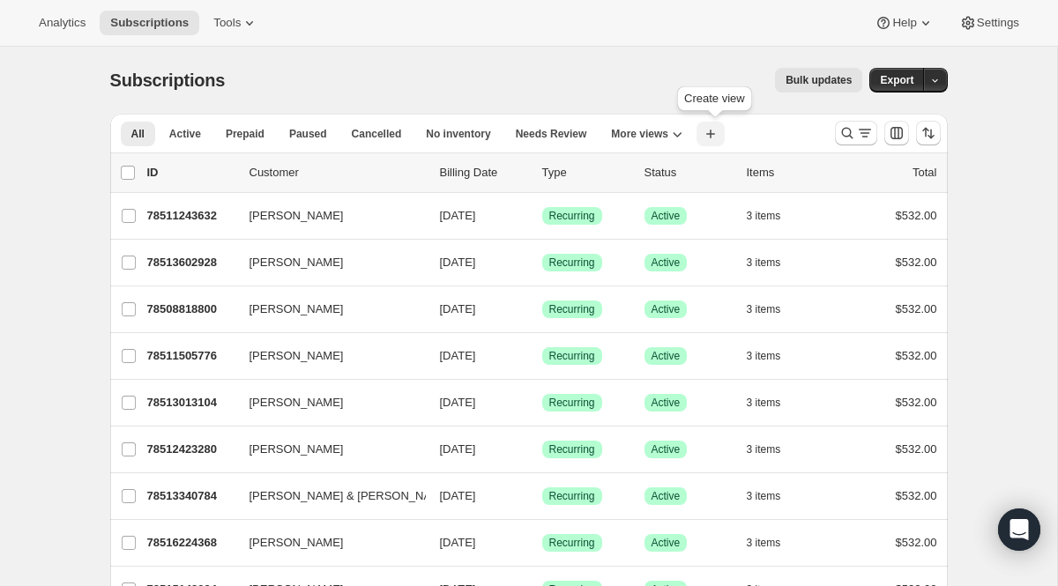
click at [706, 138] on button "Create new view" at bounding box center [710, 134] width 28 height 25
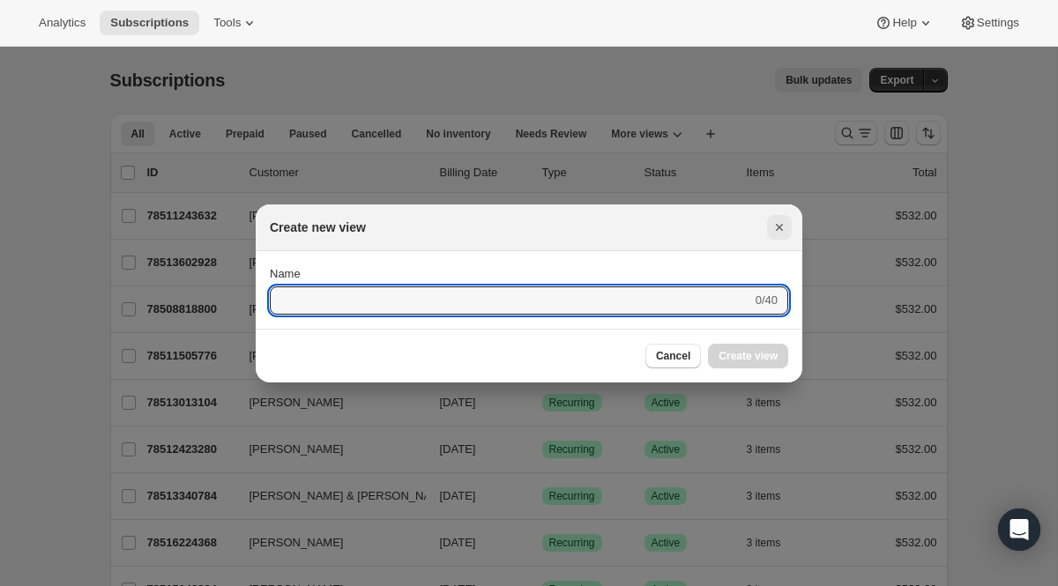
click at [774, 224] on icon "Close" at bounding box center [779, 228] width 18 height 18
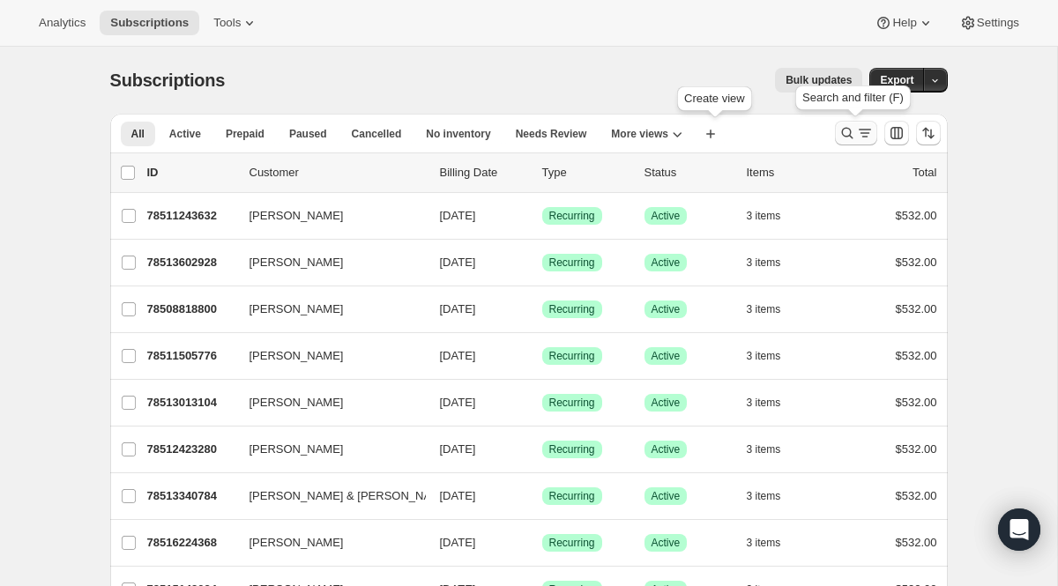
click at [851, 138] on icon "Search and filter results" at bounding box center [847, 133] width 18 height 18
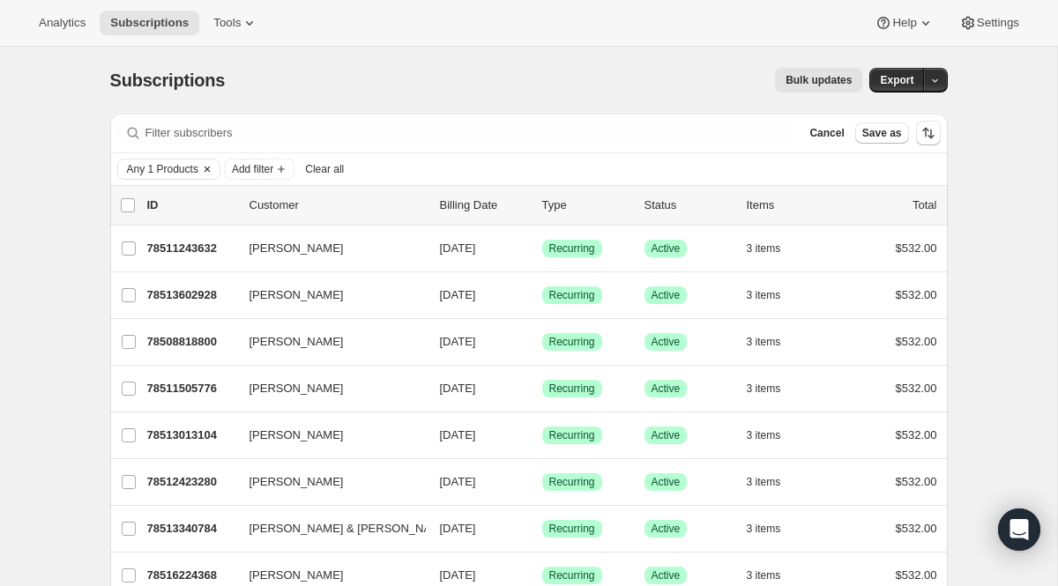
click at [203, 169] on button "Clear" at bounding box center [207, 169] width 18 height 19
click at [174, 167] on icon "Add filter" at bounding box center [174, 169] width 14 height 14
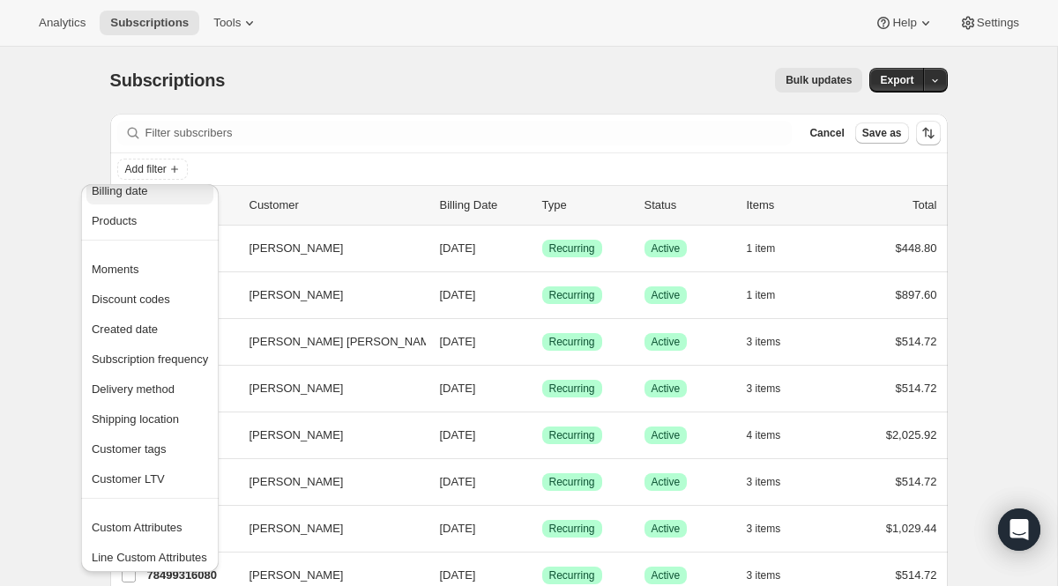
scroll to position [87, 0]
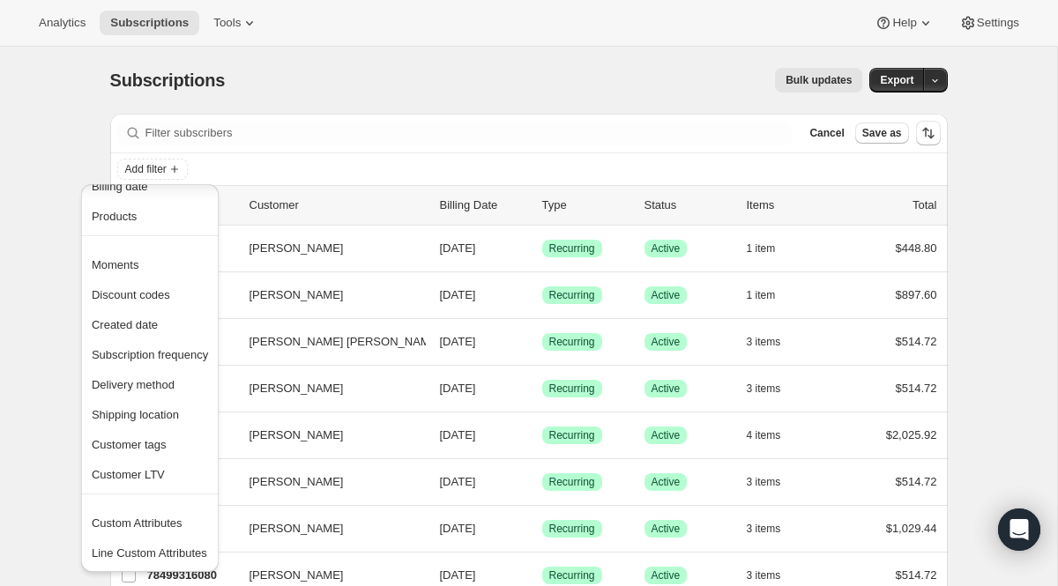
click at [272, 147] on div "Filter subscribers Cancel Save as" at bounding box center [528, 133] width 837 height 39
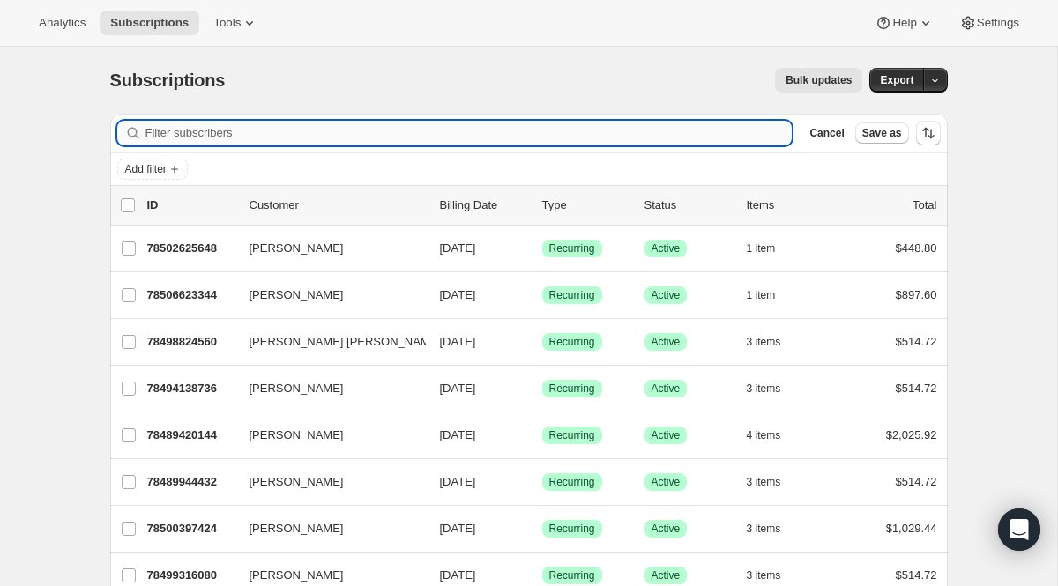
click at [272, 139] on input "Filter subscribers" at bounding box center [468, 133] width 647 height 25
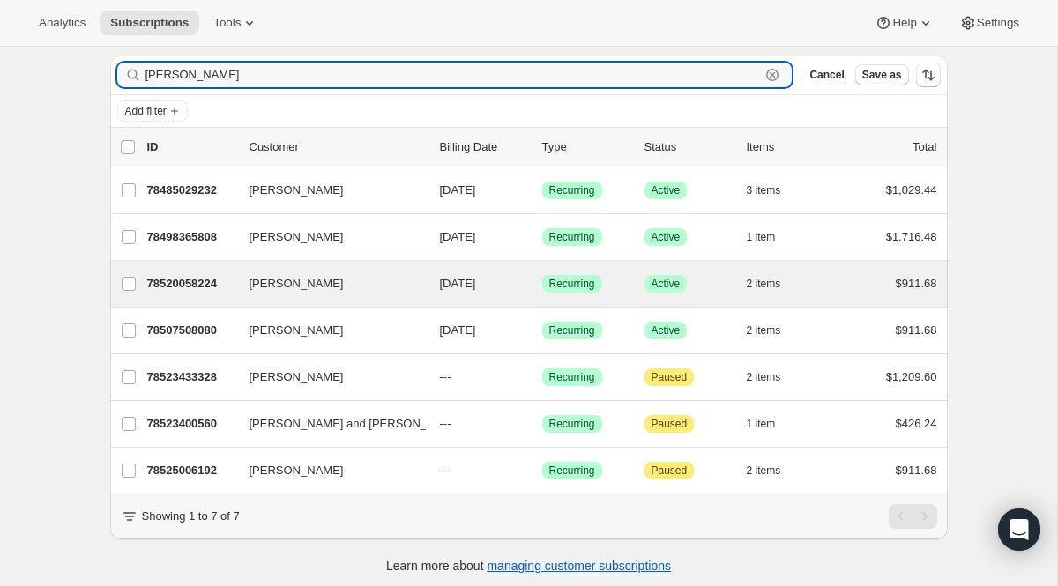
scroll to position [48, 0]
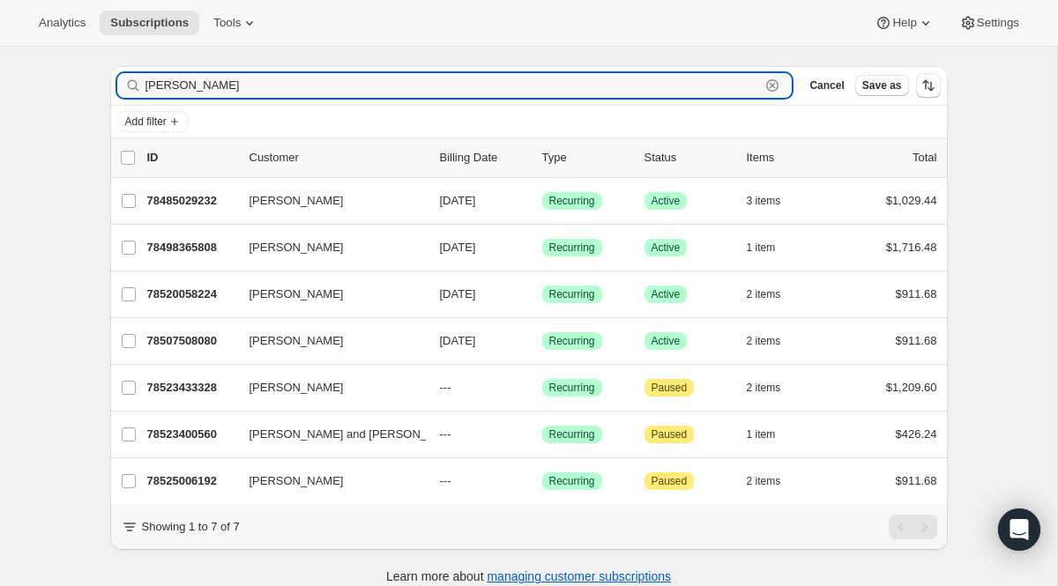
type input "brian"
click at [775, 86] on icon "button" at bounding box center [772, 86] width 18 height 18
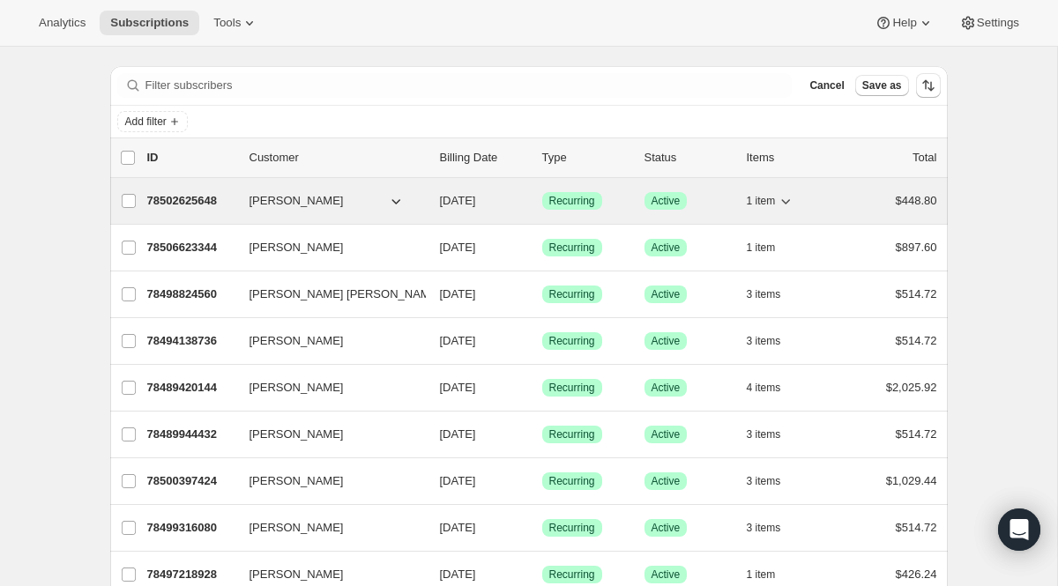
click at [198, 197] on p "78502625648" at bounding box center [191, 201] width 88 height 18
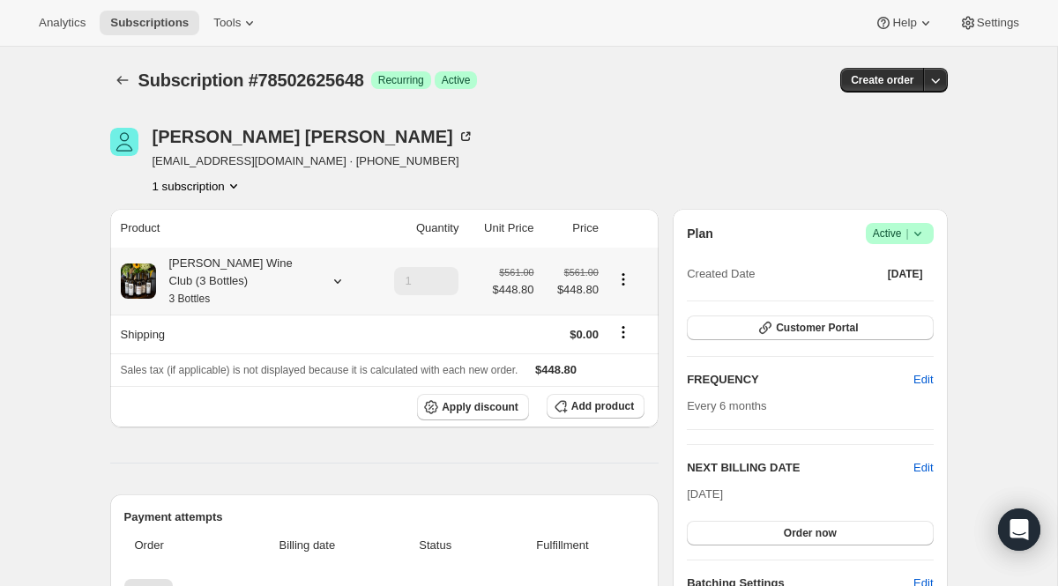
click at [211, 302] on small "3 Bottles" at bounding box center [189, 299] width 41 height 12
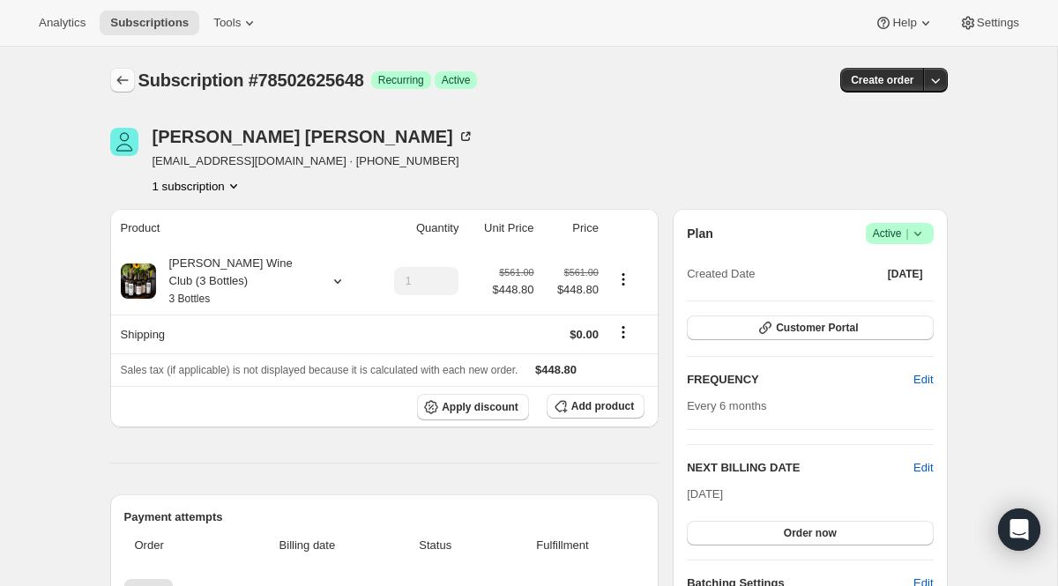
click at [123, 78] on icon "Subscriptions" at bounding box center [123, 80] width 18 height 18
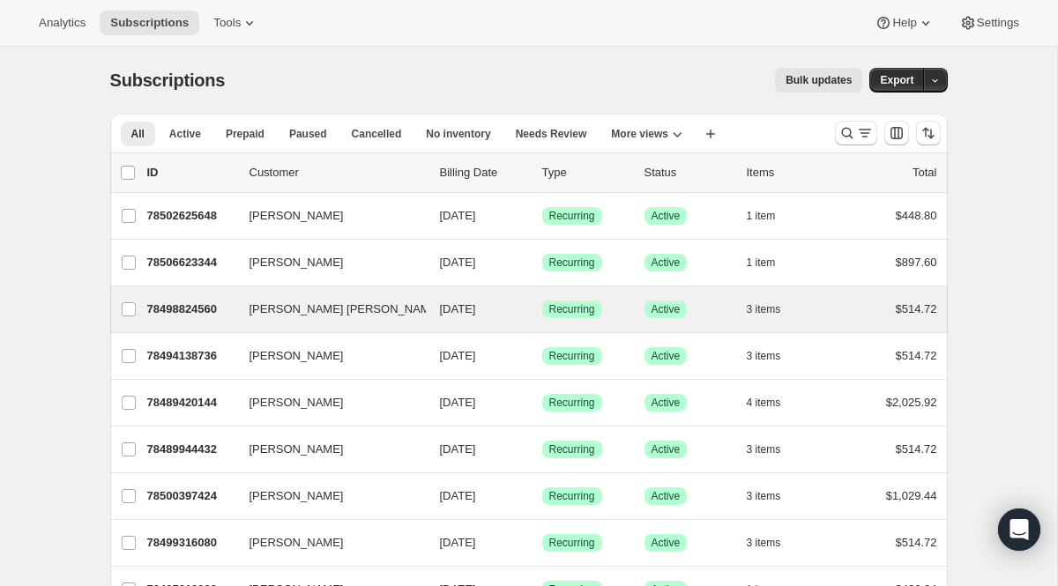
scroll to position [3, 0]
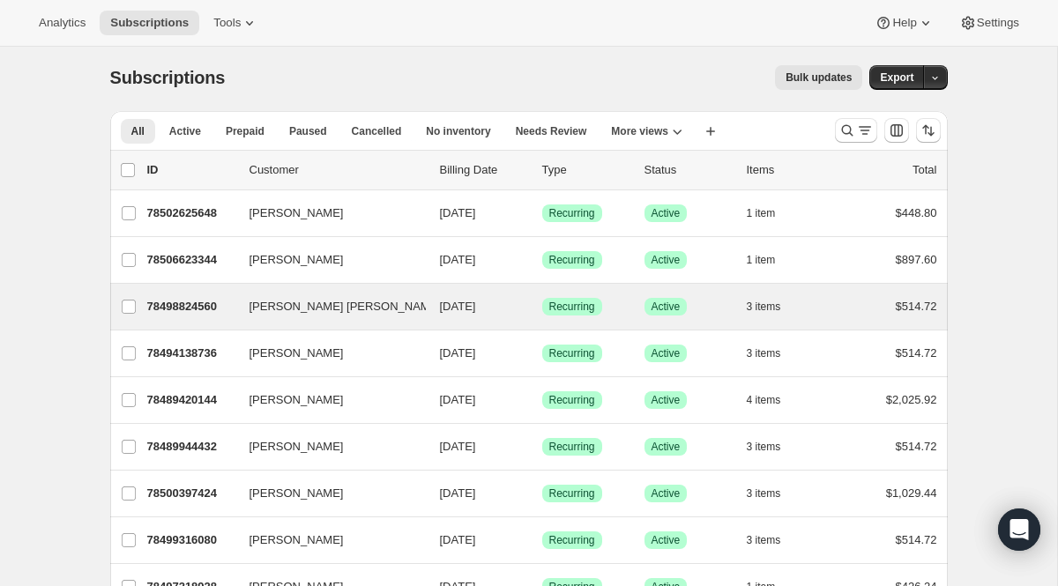
click at [248, 320] on div "Evan Shone April Mortin 78498824560 Evan Shone April Mortin 10/15/2025 Success …" at bounding box center [528, 307] width 837 height 46
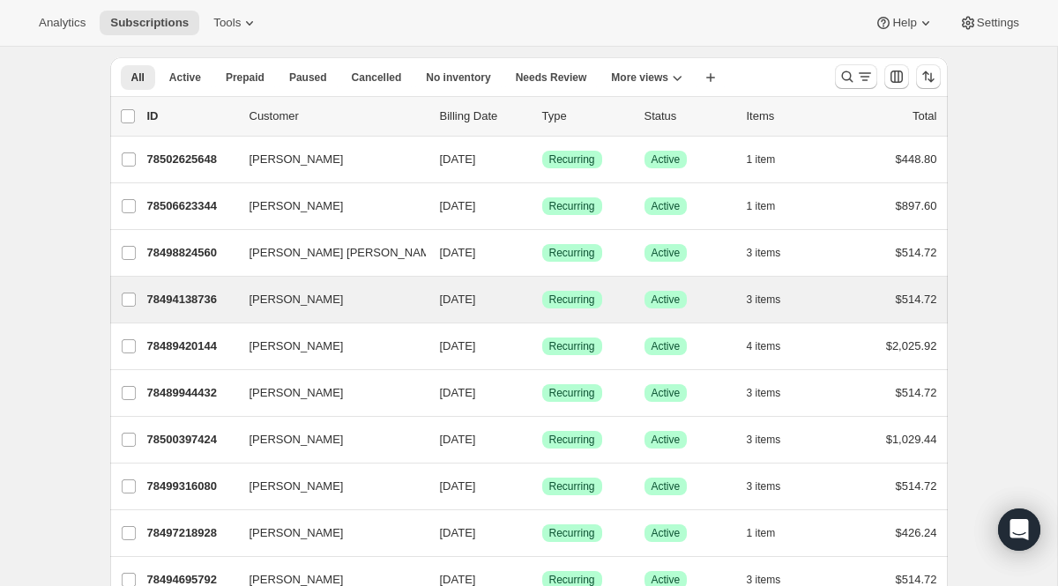
scroll to position [72, 0]
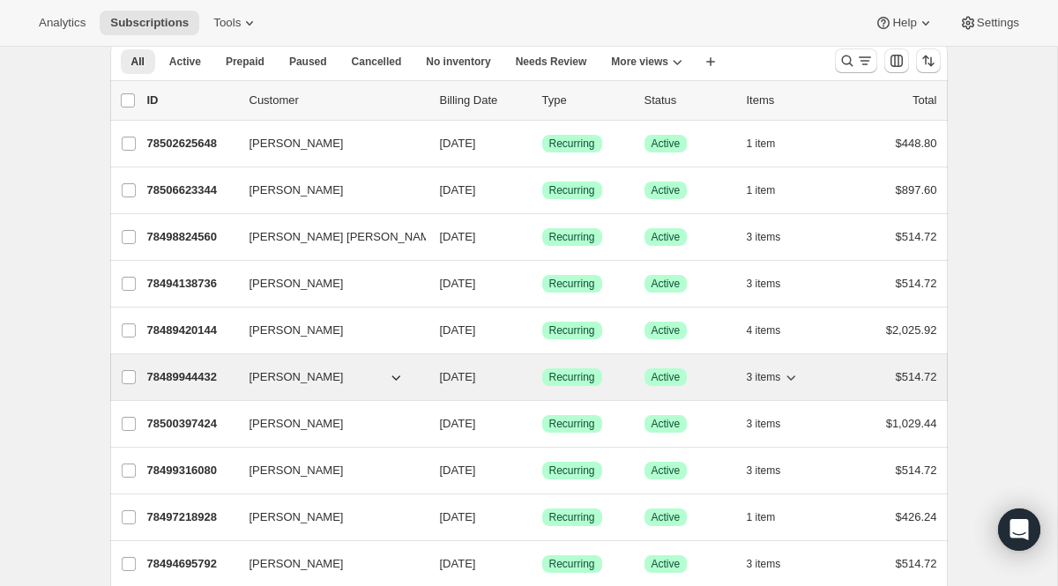
click at [239, 367] on div "78489944432 Franci Martin 10/15/2025 Success Recurring Success Active 3 items $…" at bounding box center [542, 377] width 790 height 25
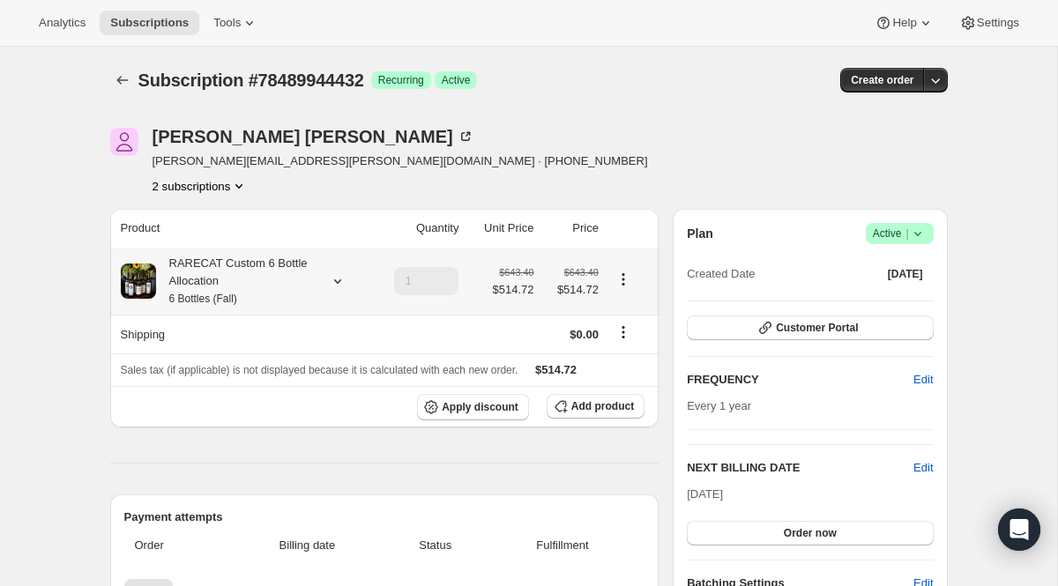
click at [256, 280] on div "RARECAT Custom 6 Bottle Allocation 6 Bottles (Fall)" at bounding box center [235, 281] width 159 height 53
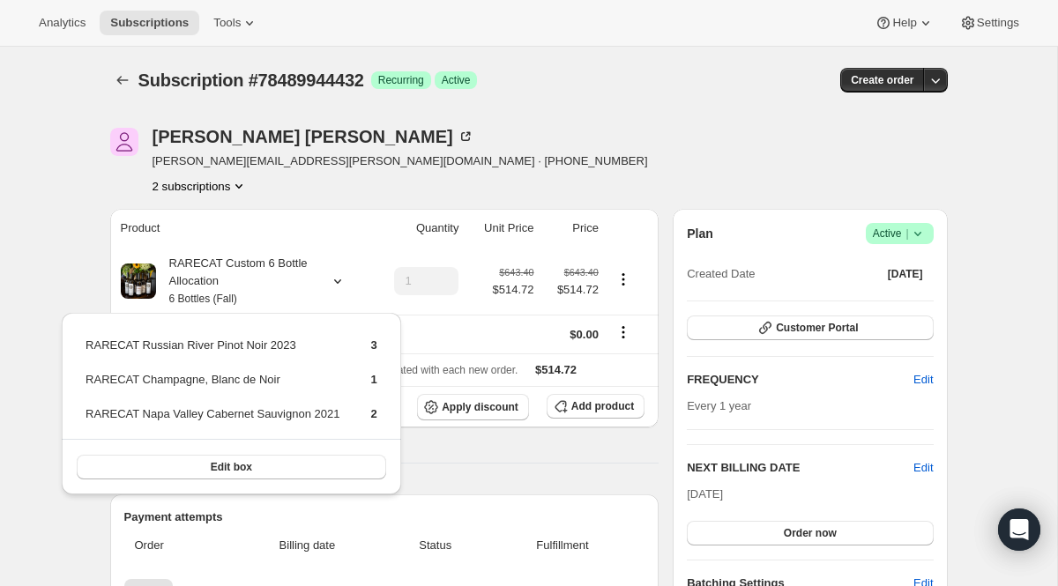
click at [266, 224] on th "Product" at bounding box center [240, 228] width 261 height 39
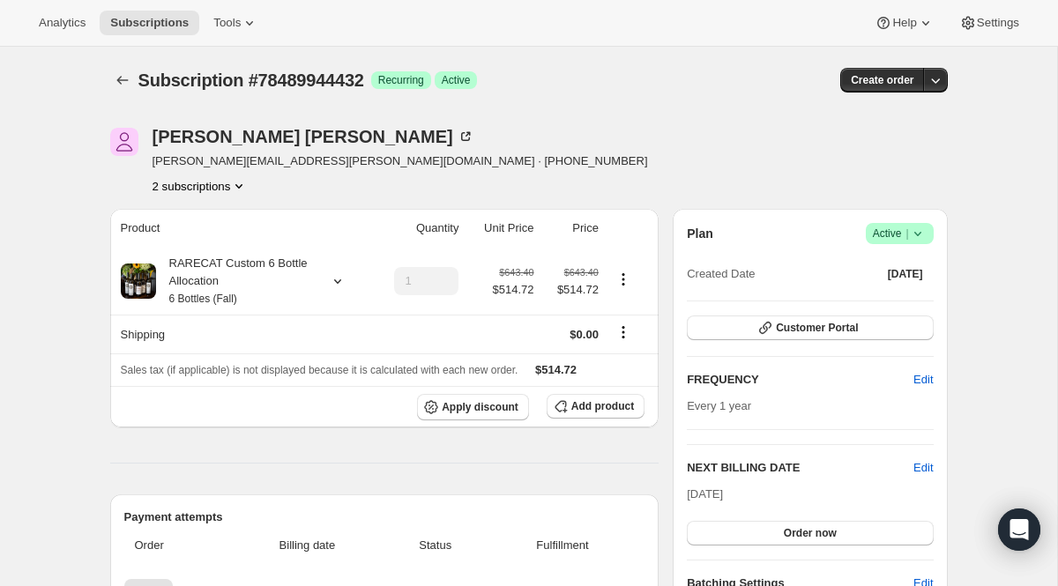
click at [236, 178] on icon "Product actions" at bounding box center [239, 186] width 18 height 18
click at [232, 249] on span "78511112560" at bounding box center [196, 250] width 123 height 18
click at [226, 283] on div "RARECAT Custom 6 Bottle Allocation 6 Bottles (Spring)" at bounding box center [235, 281] width 159 height 53
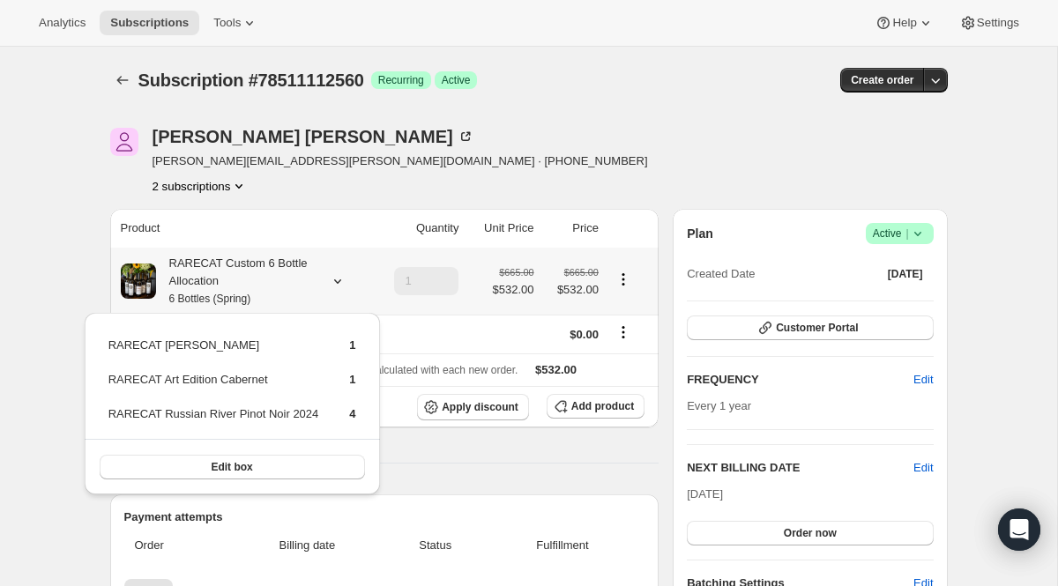
scroll to position [3, 0]
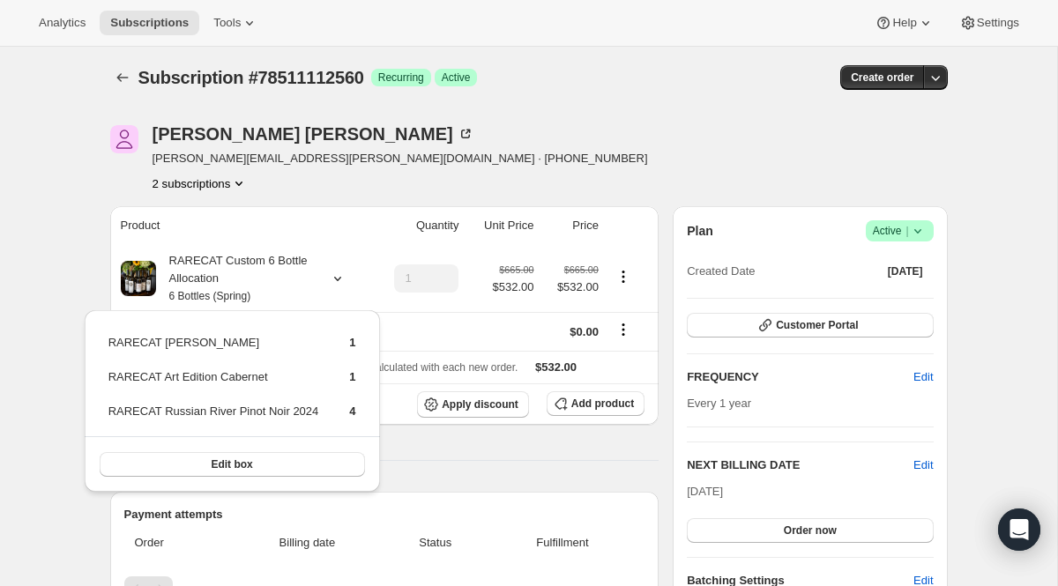
click at [319, 182] on div "2 subscriptions" at bounding box center [400, 184] width 495 height 18
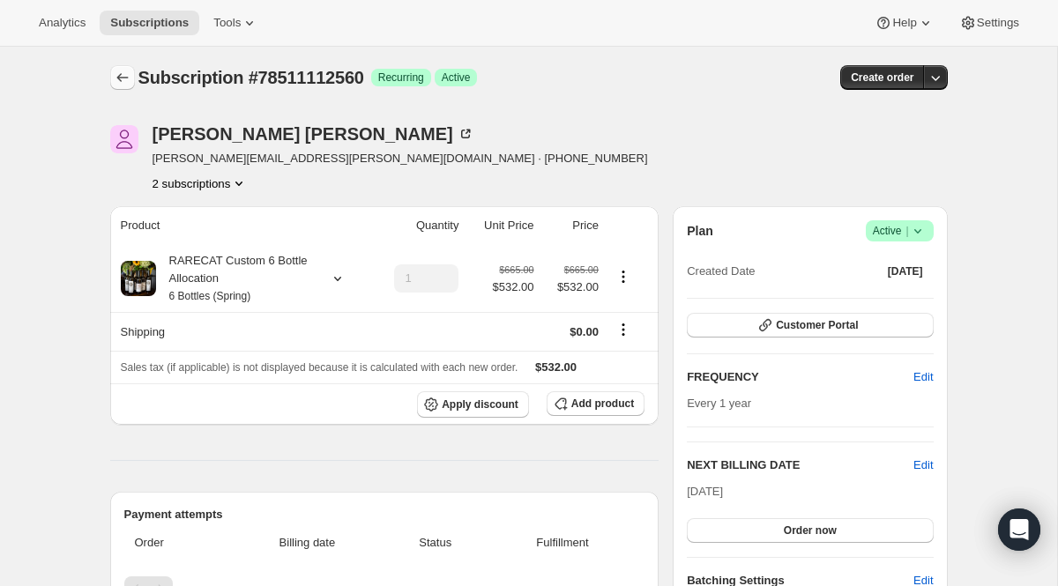
click at [123, 76] on icon "Subscriptions" at bounding box center [123, 78] width 18 height 18
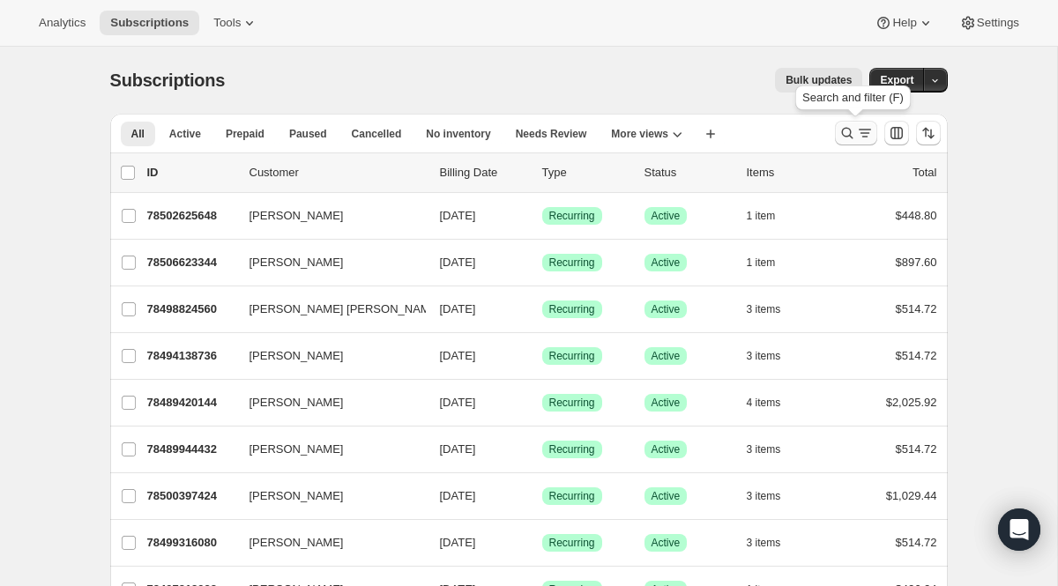
click at [840, 139] on icon "Search and filter results" at bounding box center [847, 133] width 18 height 18
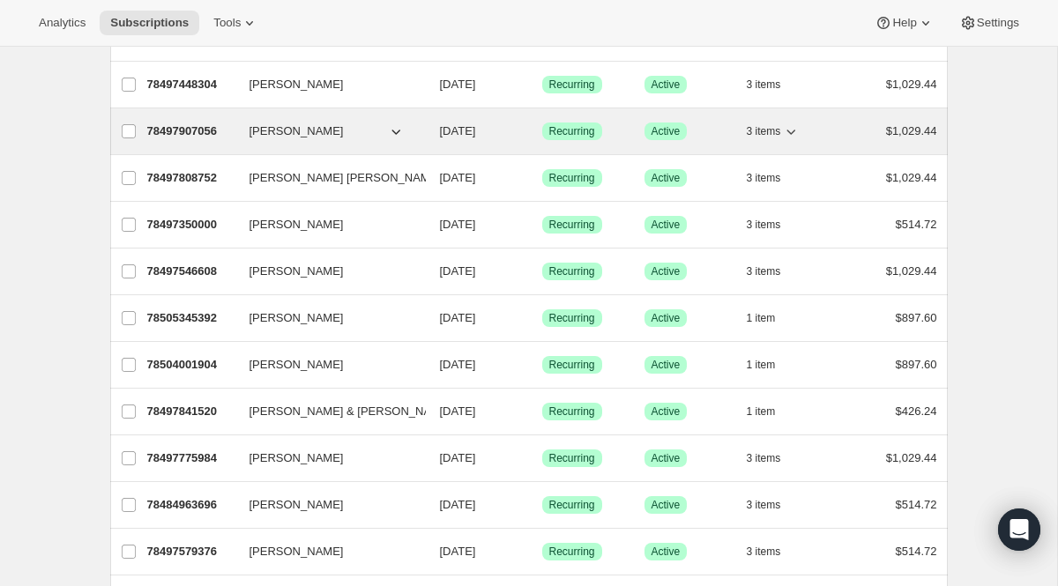
scroll to position [220, 0]
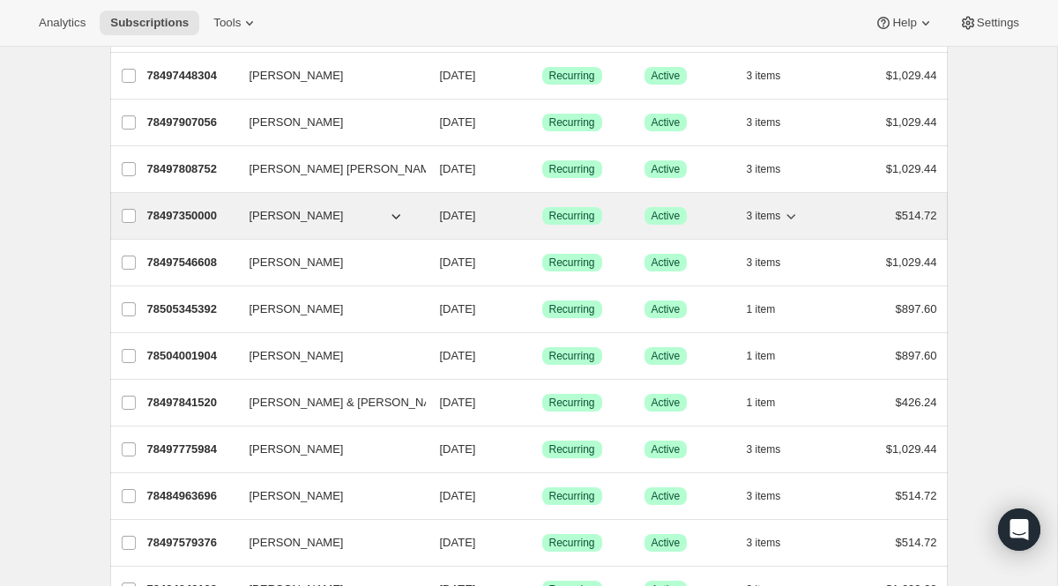
type input "m"
click at [775, 216] on span "3 items" at bounding box center [764, 216] width 34 height 14
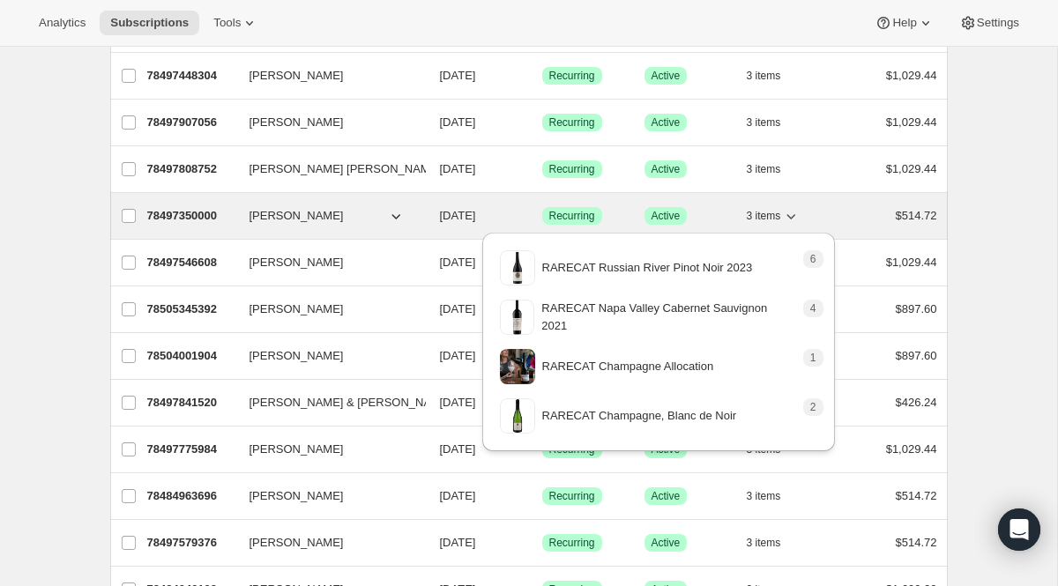
click at [768, 219] on span "3 items" at bounding box center [764, 216] width 34 height 14
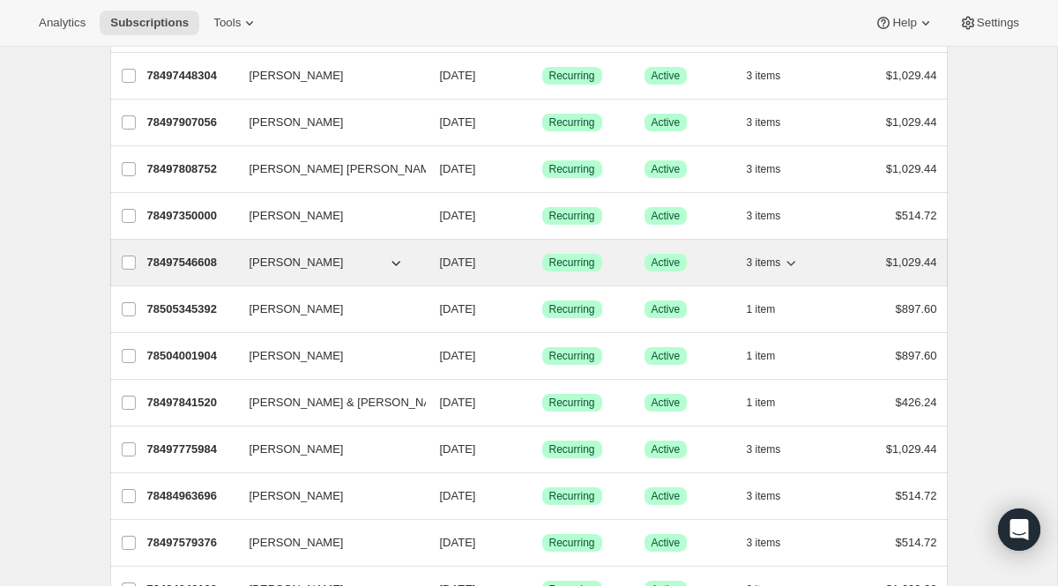
click at [770, 261] on span "3 items" at bounding box center [764, 263] width 34 height 14
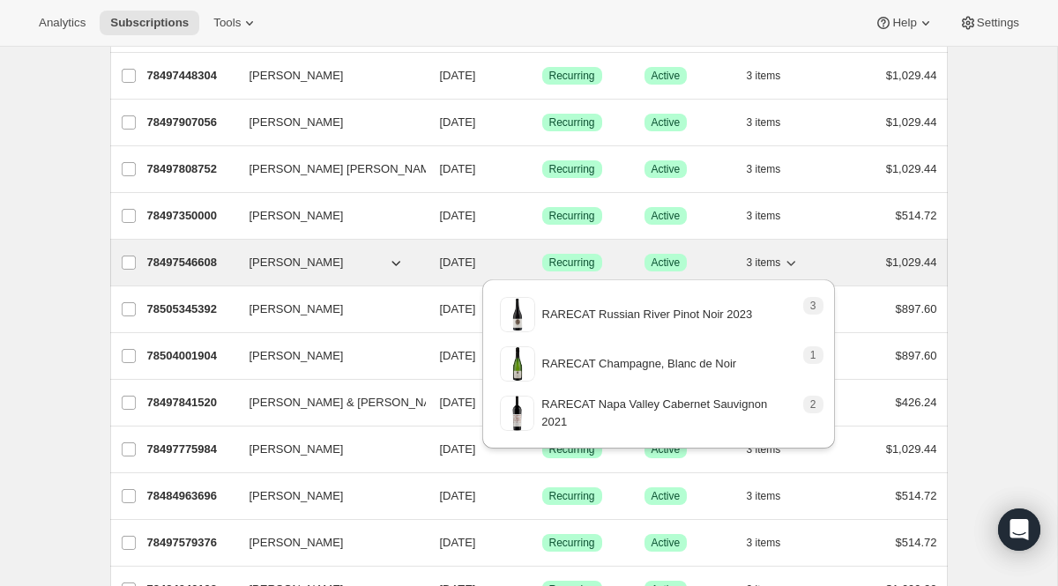
click at [770, 261] on span "3 items" at bounding box center [764, 263] width 34 height 14
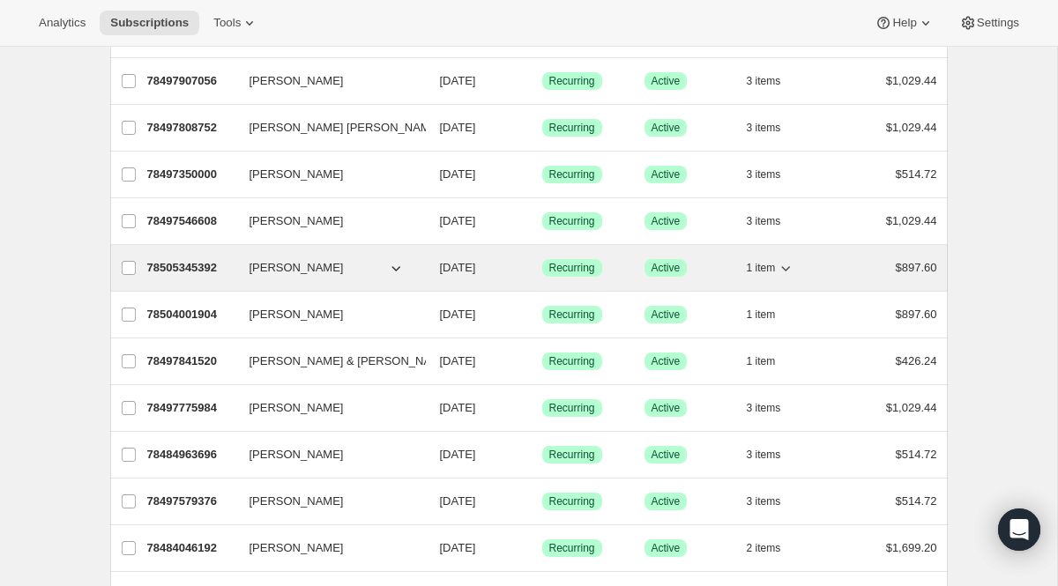
scroll to position [263, 0]
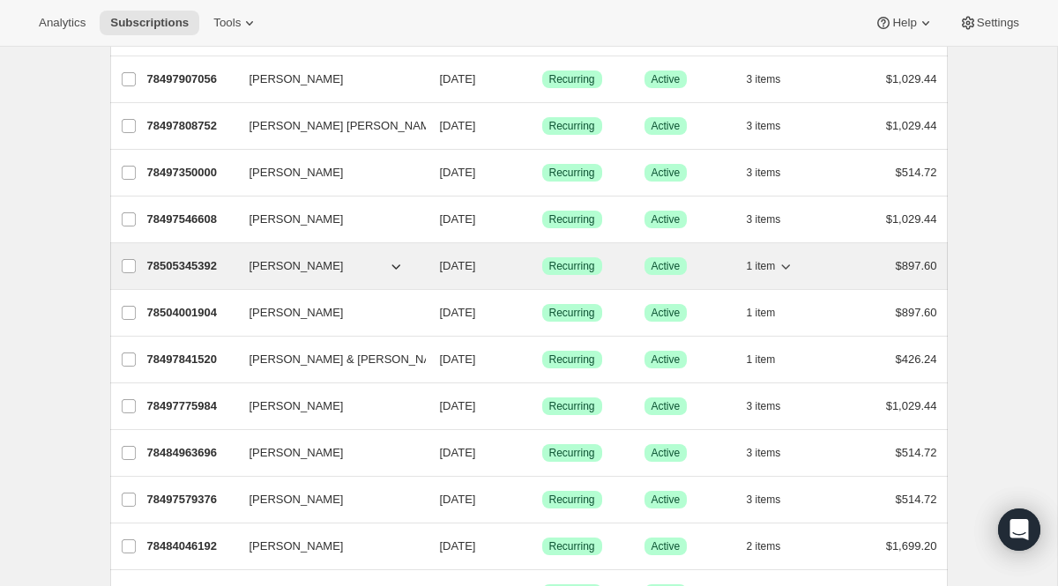
click at [767, 267] on span "1 item" at bounding box center [761, 266] width 29 height 14
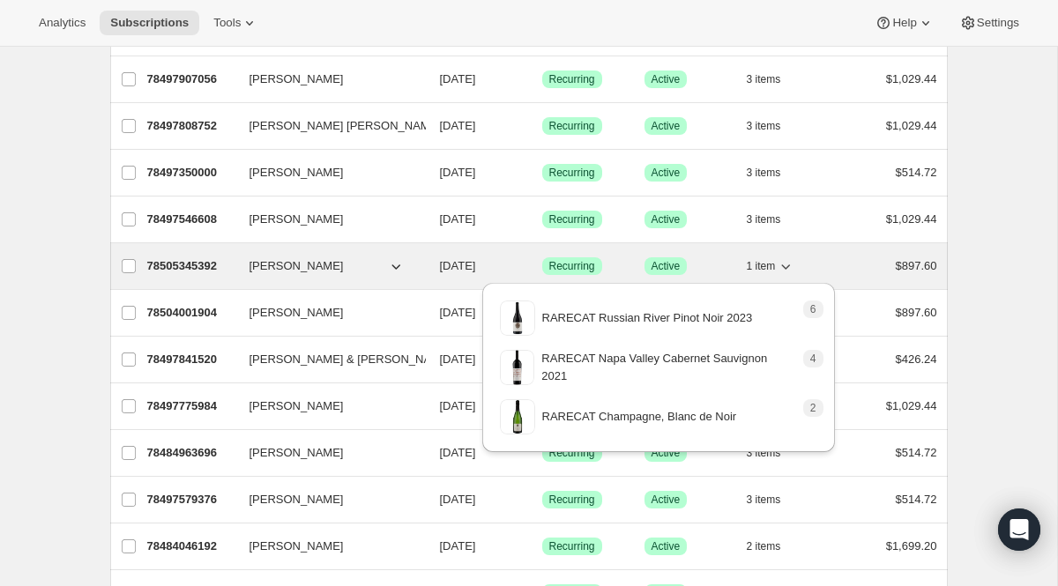
click at [767, 266] on span "1 item" at bounding box center [761, 266] width 29 height 14
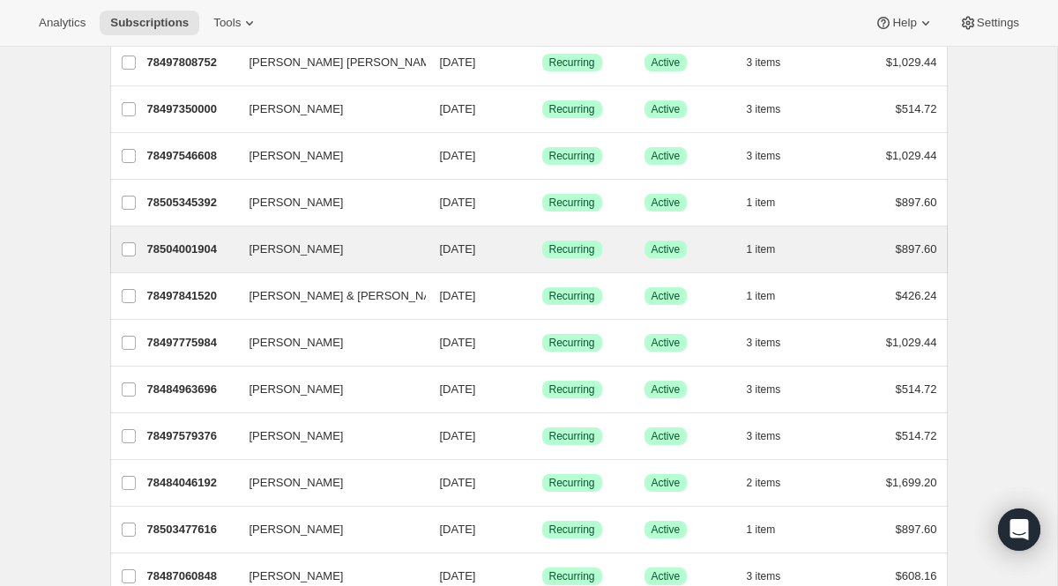
scroll to position [325, 0]
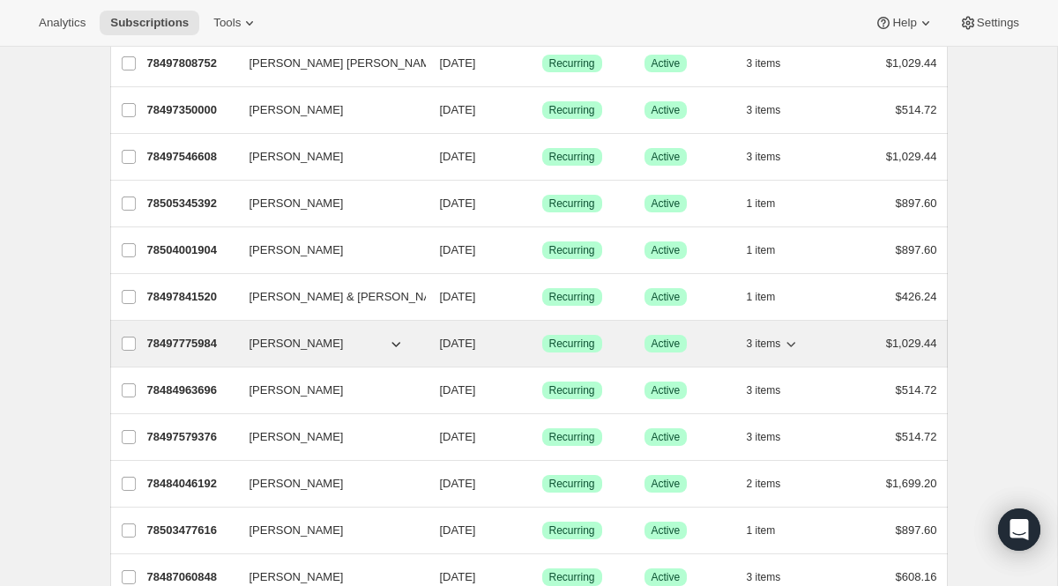
click at [757, 346] on span "3 items" at bounding box center [764, 344] width 34 height 14
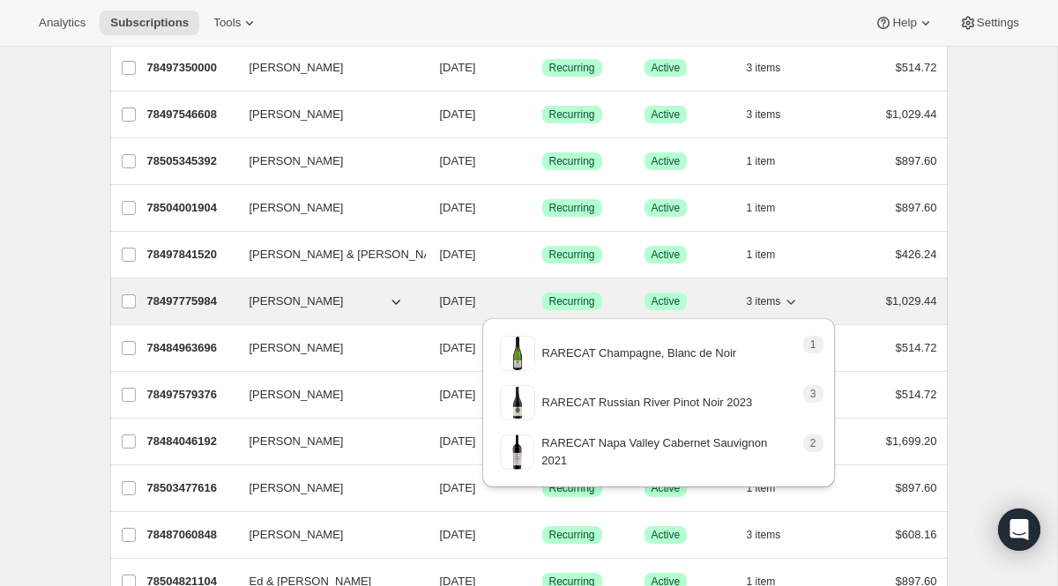
scroll to position [369, 0]
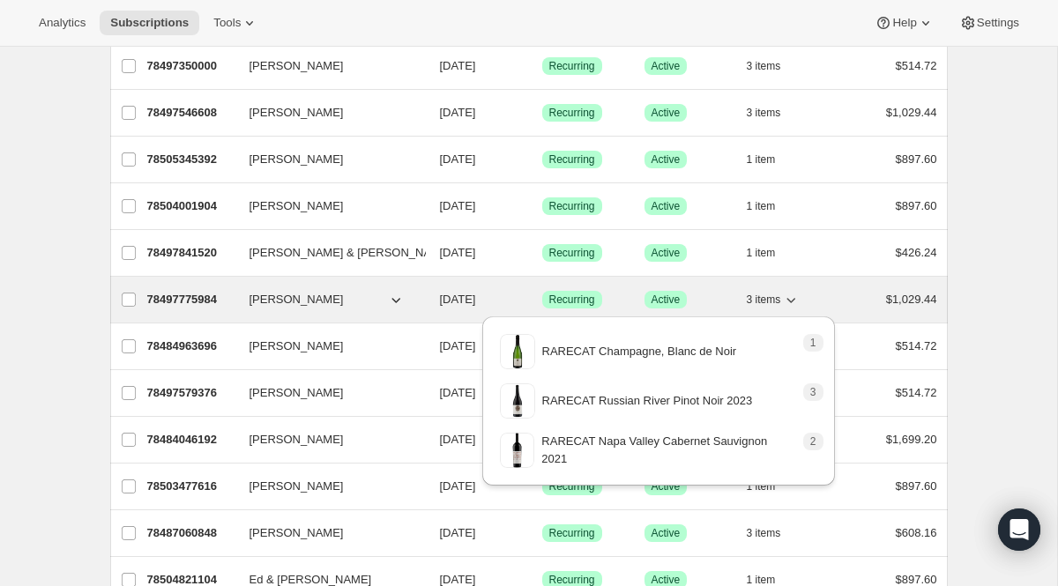
click at [774, 295] on span "3 items" at bounding box center [764, 300] width 34 height 14
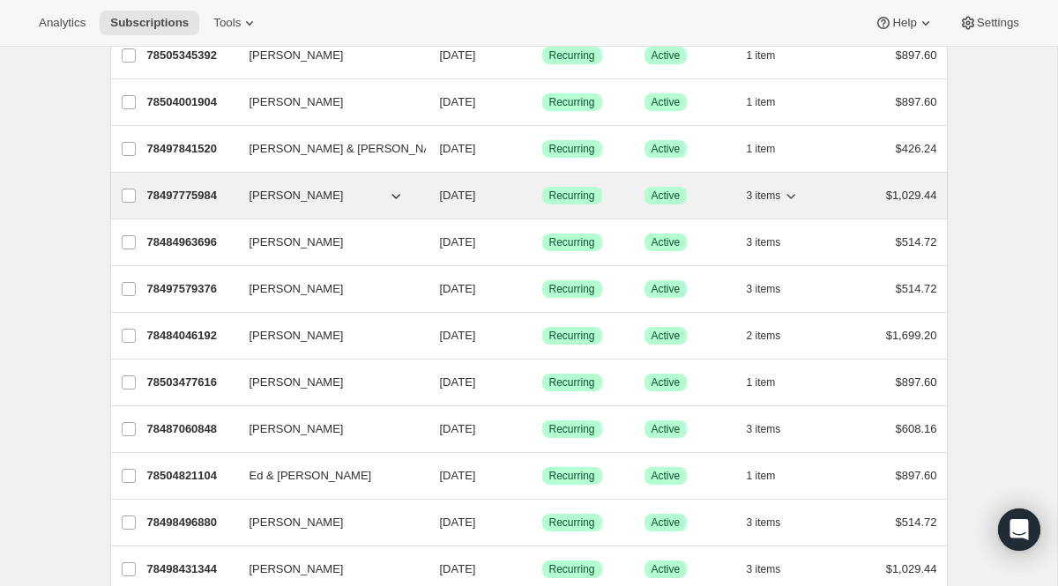
scroll to position [479, 0]
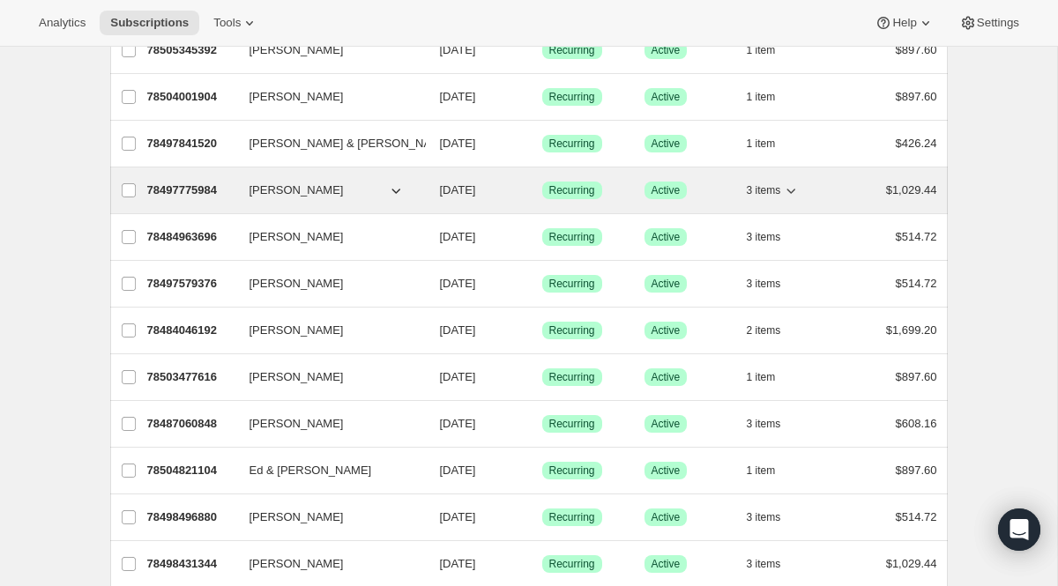
click at [784, 194] on button "3 items" at bounding box center [774, 190] width 54 height 25
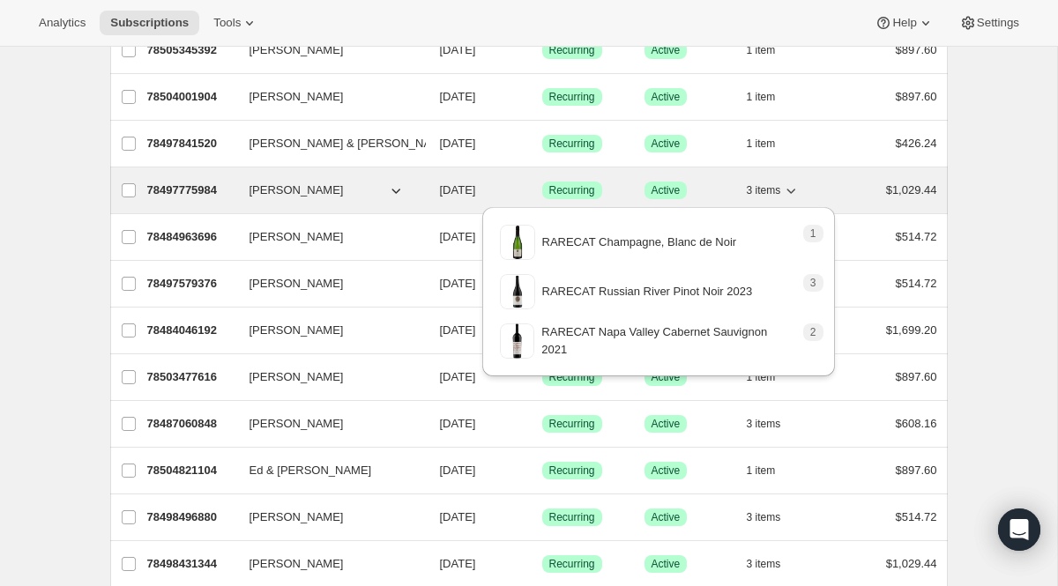
click at [772, 188] on span "3 items" at bounding box center [764, 190] width 34 height 14
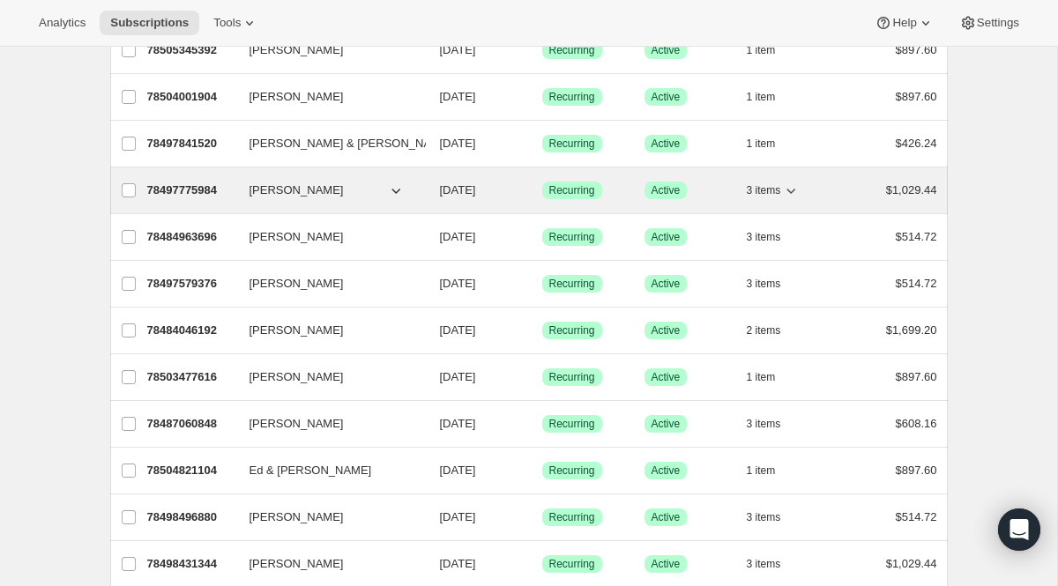
click at [199, 195] on p "78497775984" at bounding box center [191, 191] width 88 height 18
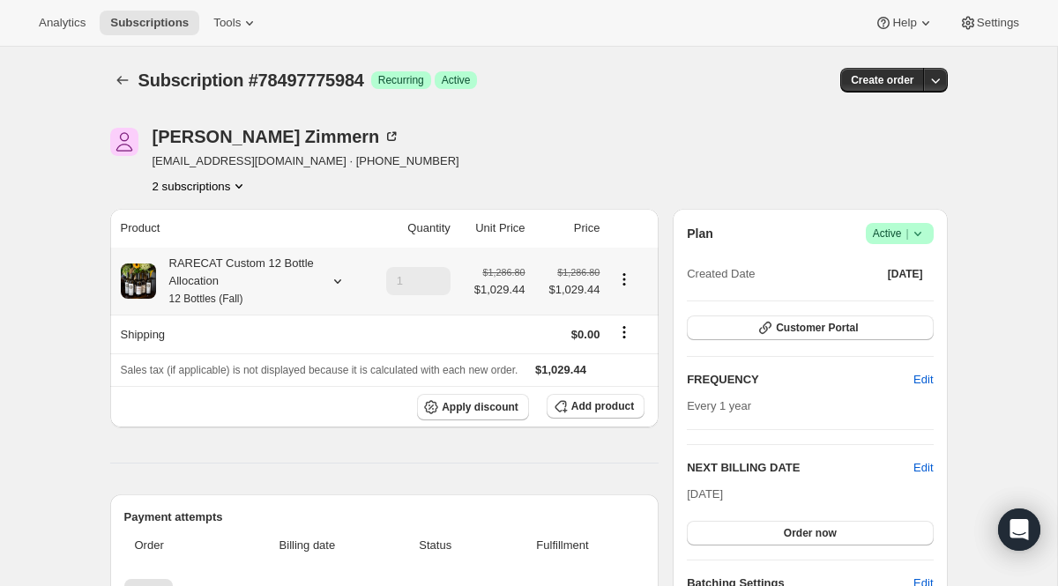
click at [227, 280] on div "RARECAT Custom 12 Bottle Allocation 12 Bottles (Fall)" at bounding box center [235, 281] width 159 height 53
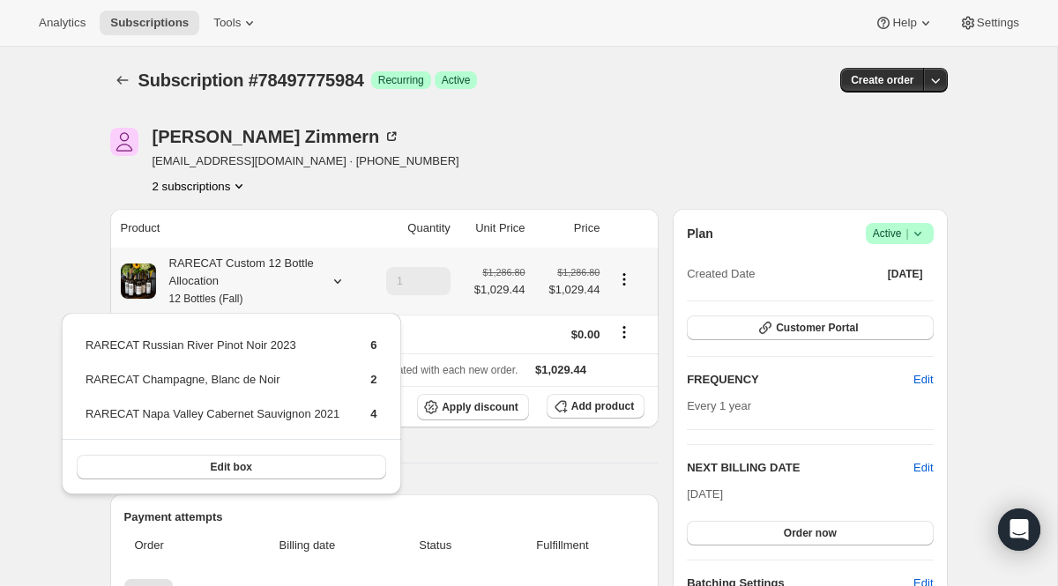
click at [227, 279] on div "RARECAT Custom 12 Bottle Allocation 12 Bottles (Fall)" at bounding box center [235, 281] width 159 height 53
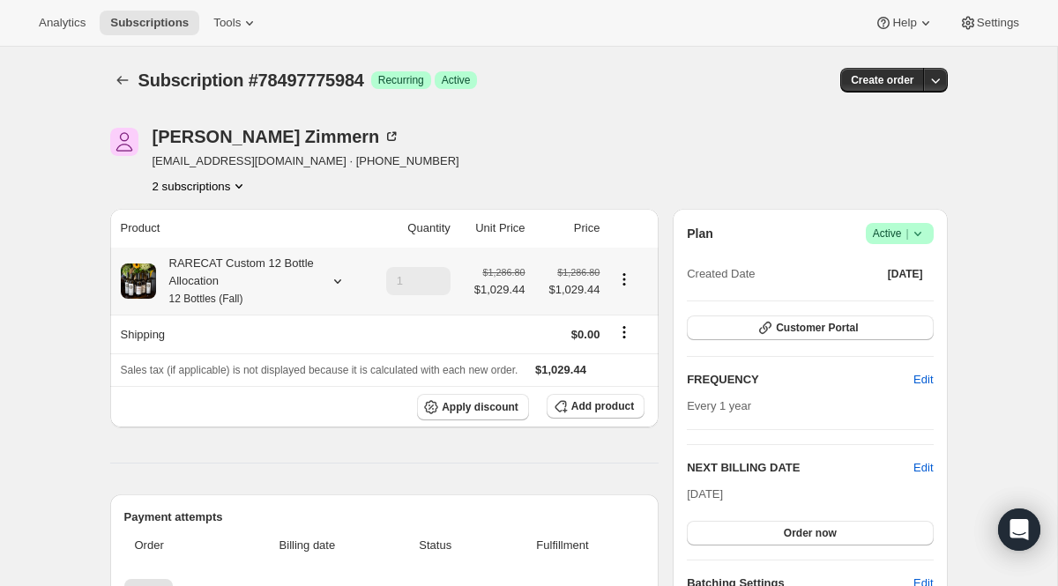
click at [210, 274] on div "RARECAT Custom 12 Bottle Allocation 12 Bottles (Fall)" at bounding box center [235, 281] width 159 height 53
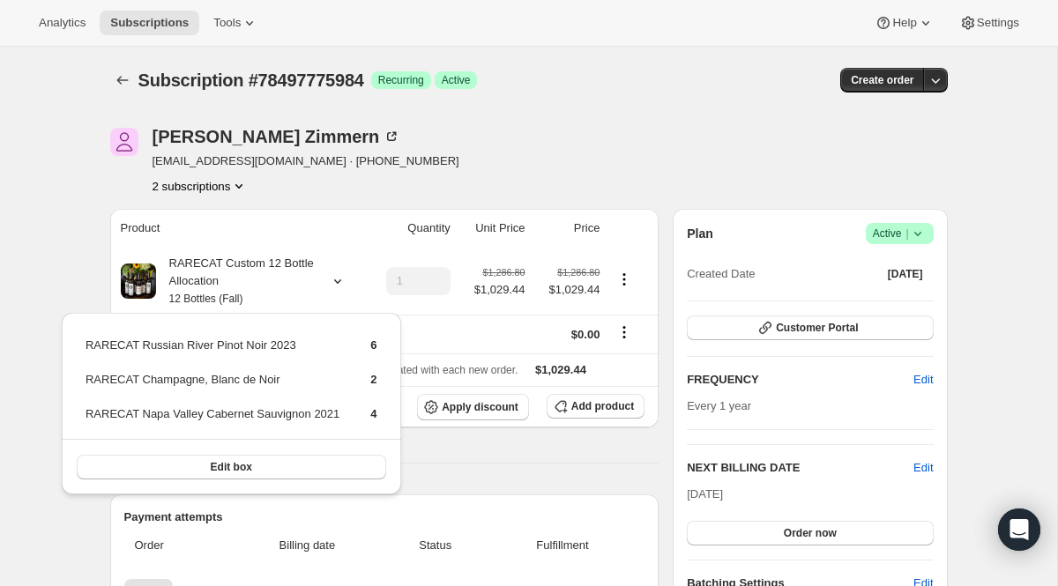
click at [226, 188] on button "2 subscriptions" at bounding box center [201, 186] width 96 height 18
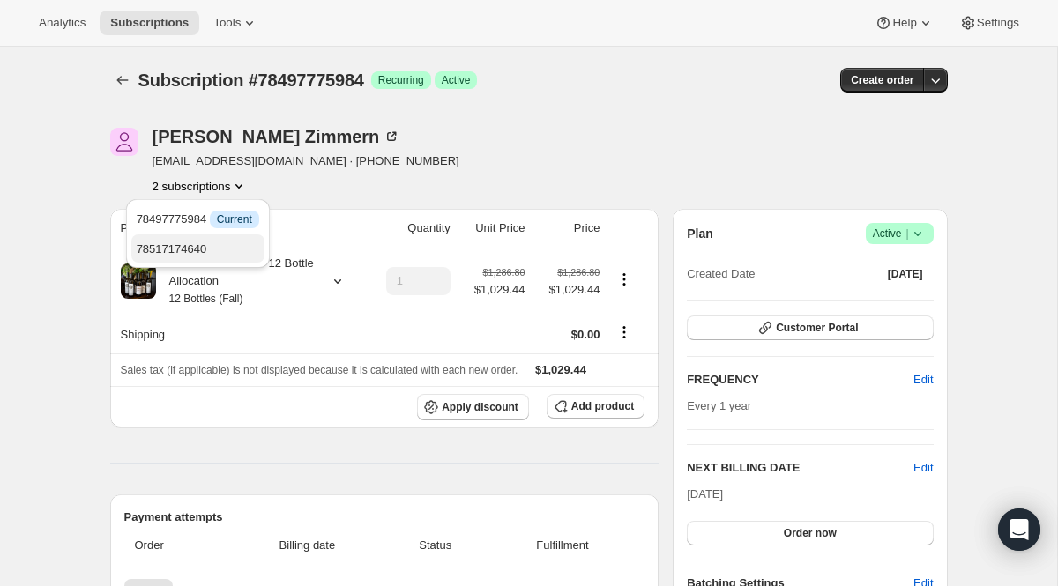
click at [217, 259] on button "78517174640" at bounding box center [197, 248] width 133 height 28
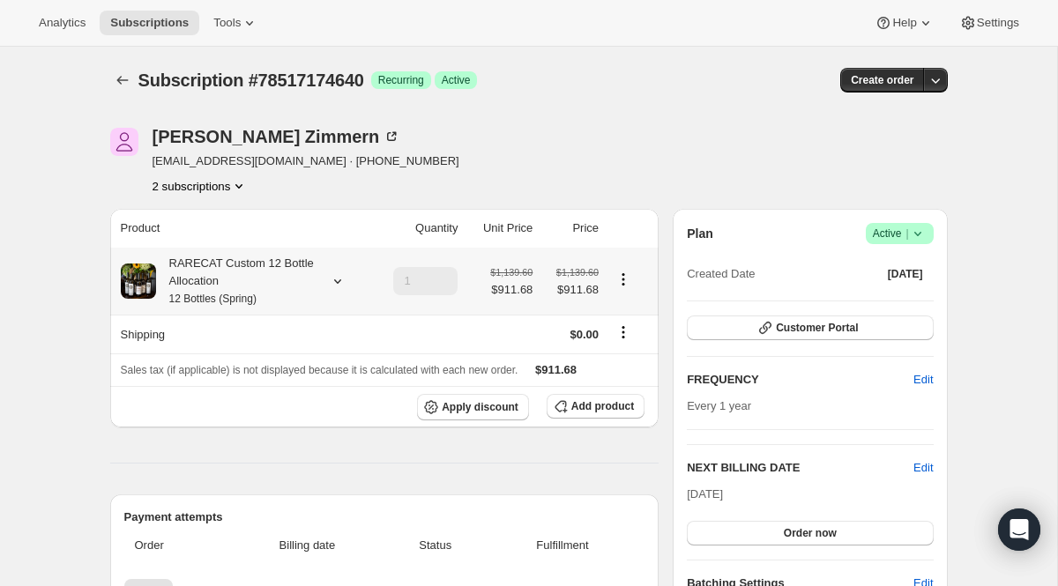
click at [211, 283] on div "RARECAT Custom 12 Bottle Allocation 12 Bottles (Spring)" at bounding box center [235, 281] width 159 height 53
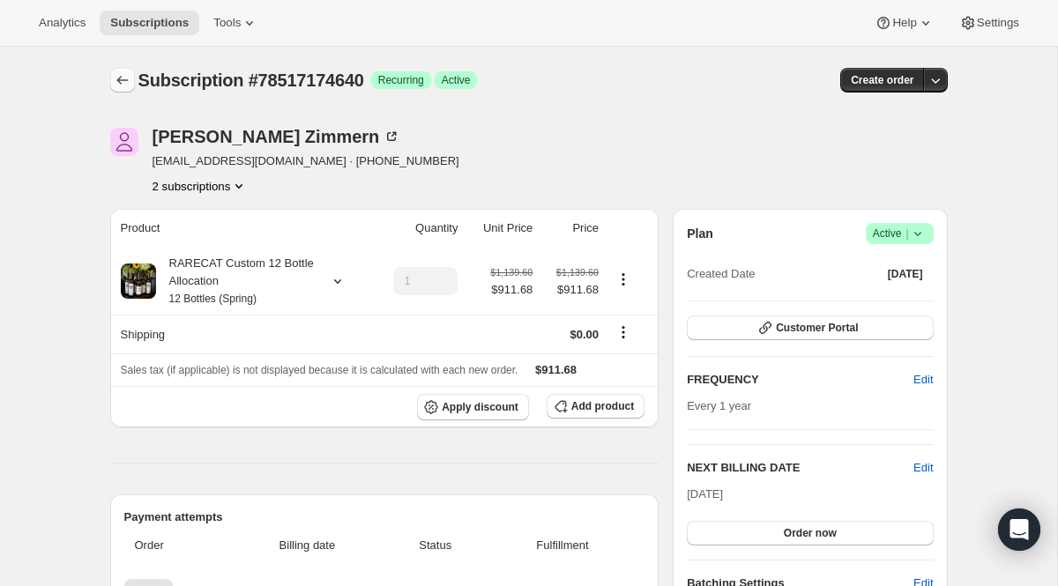
click at [123, 78] on icon "Subscriptions" at bounding box center [123, 80] width 18 height 18
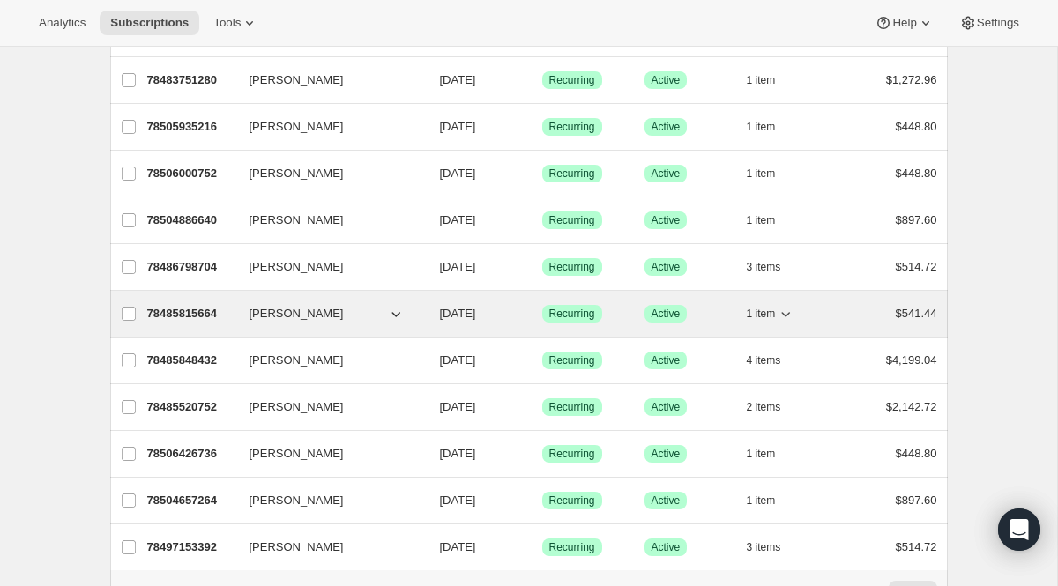
scroll to position [1977, 0]
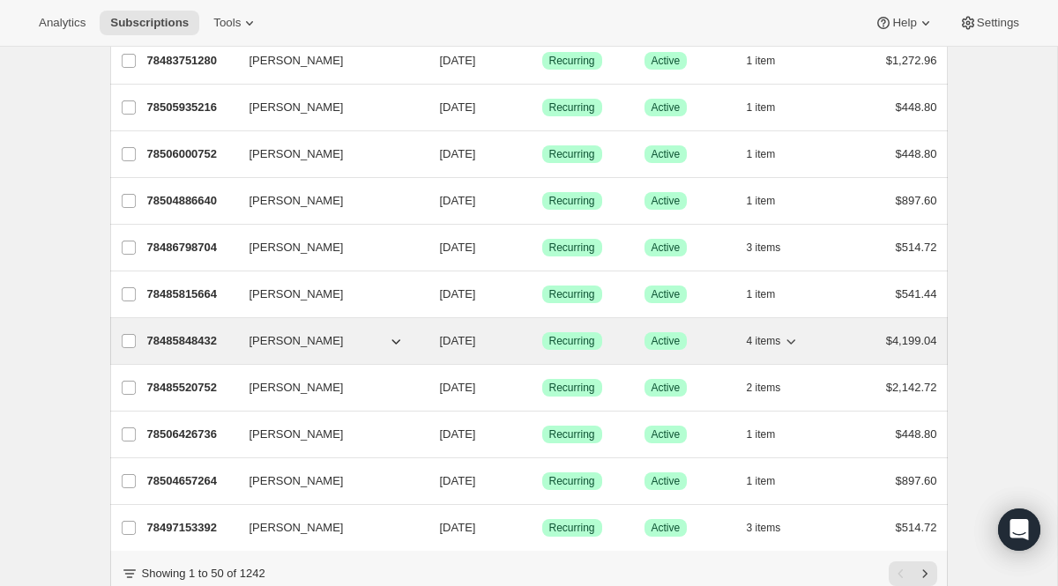
click at [222, 339] on p "78485848432" at bounding box center [191, 341] width 88 height 18
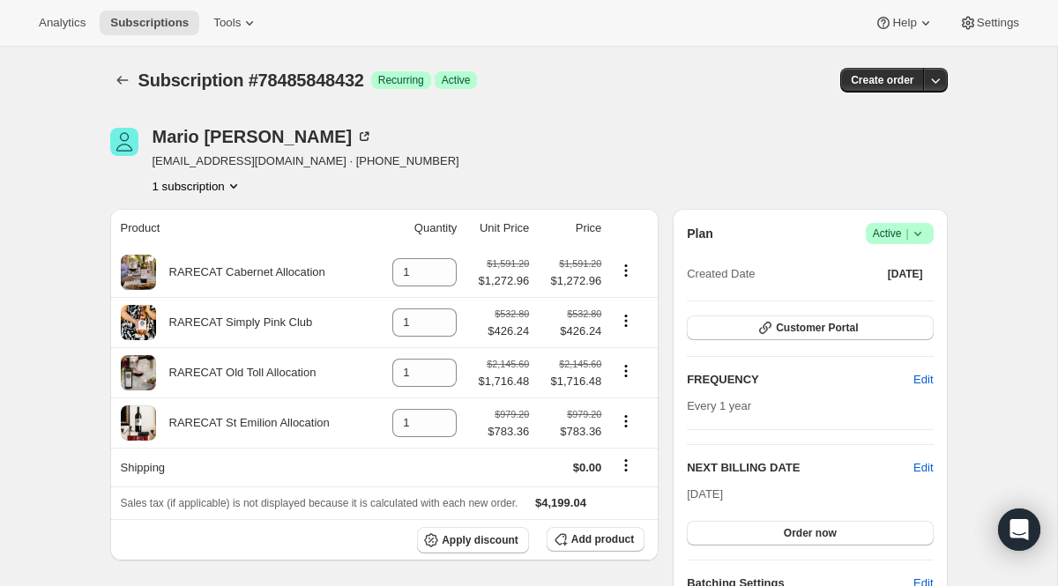
click at [218, 186] on button "1 subscription" at bounding box center [198, 186] width 90 height 18
click at [398, 193] on div "Mario Lemieux mlemieux1965@gmail.com · +14127206666 1 subscription" at bounding box center [403, 161] width 586 height 67
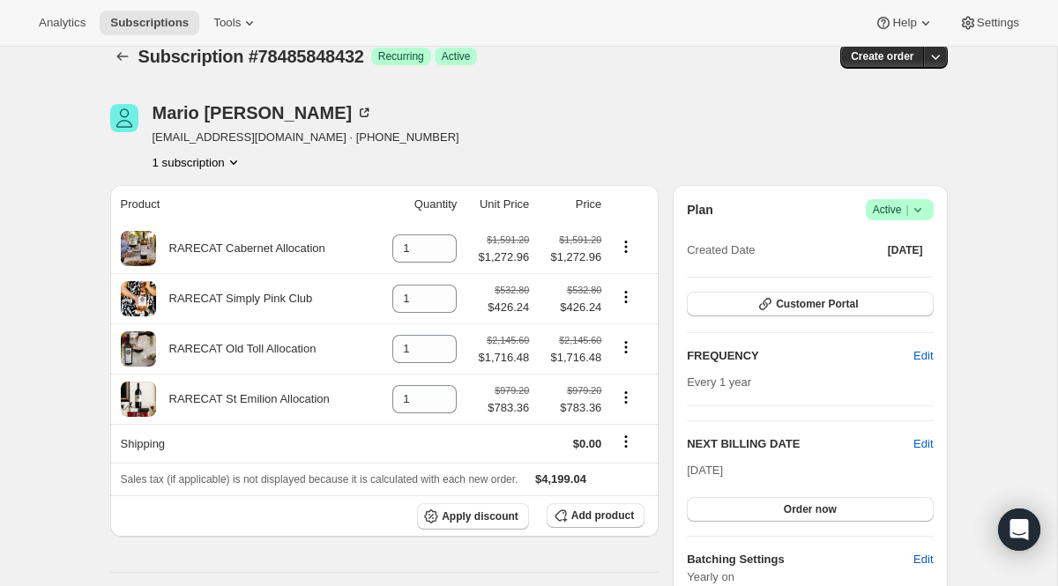
scroll to position [27, 0]
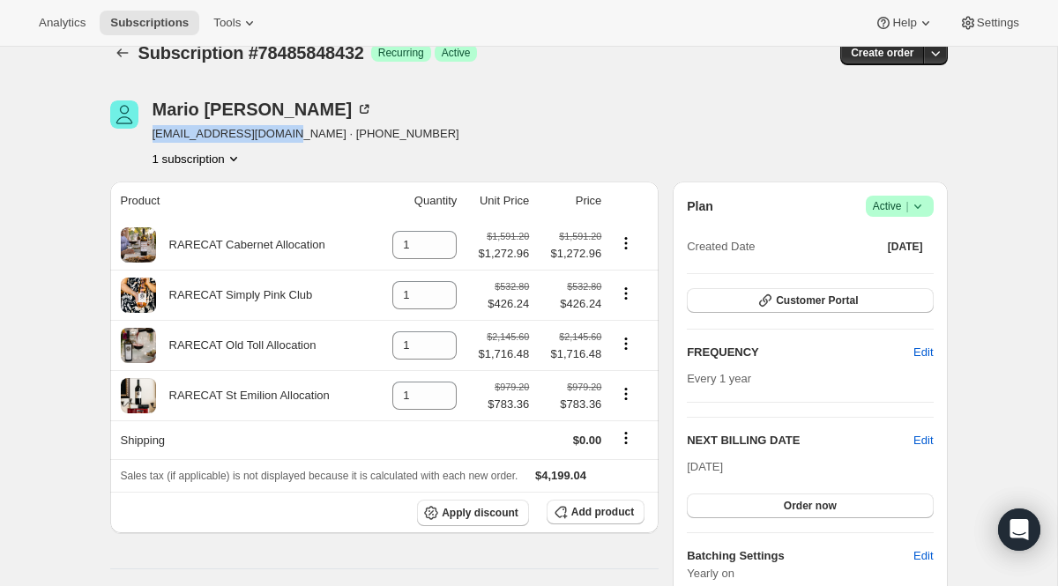
drag, startPoint x: 153, startPoint y: 130, endPoint x: 294, endPoint y: 133, distance: 141.1
click at [294, 133] on span "mlemieux1965@gmail.com · +14127206666" at bounding box center [306, 134] width 307 height 18
copy span "mlemieux1965@gmail.com"
click at [114, 53] on icon "Subscriptions" at bounding box center [123, 53] width 18 height 18
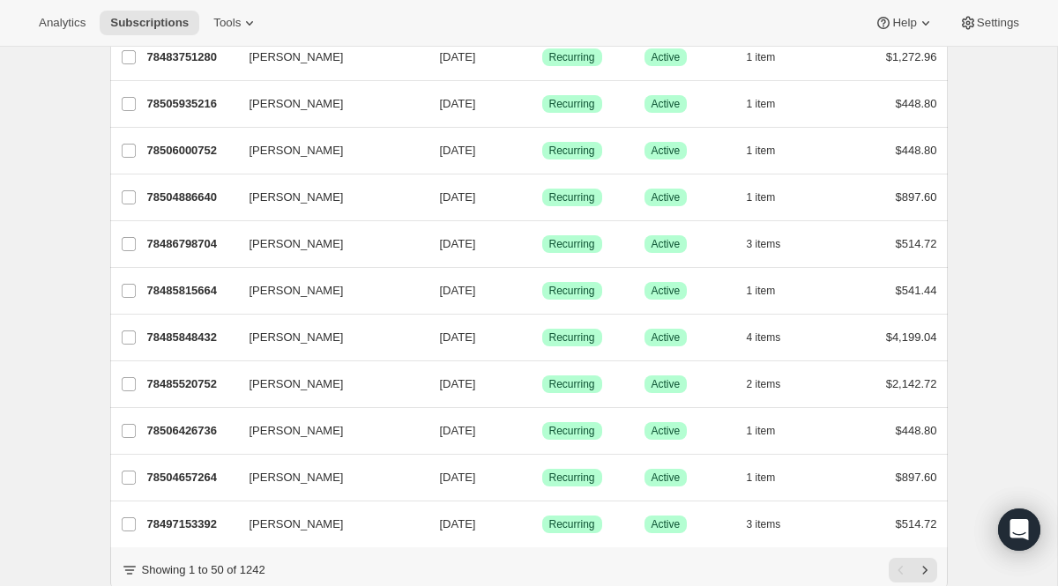
scroll to position [2041, 0]
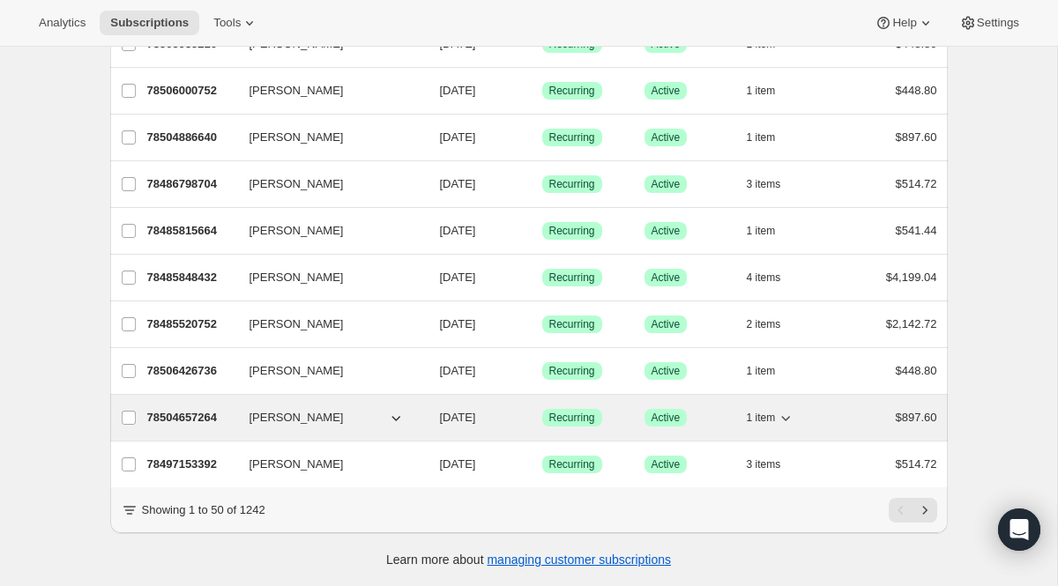
click at [175, 420] on p "78504657264" at bounding box center [191, 418] width 88 height 18
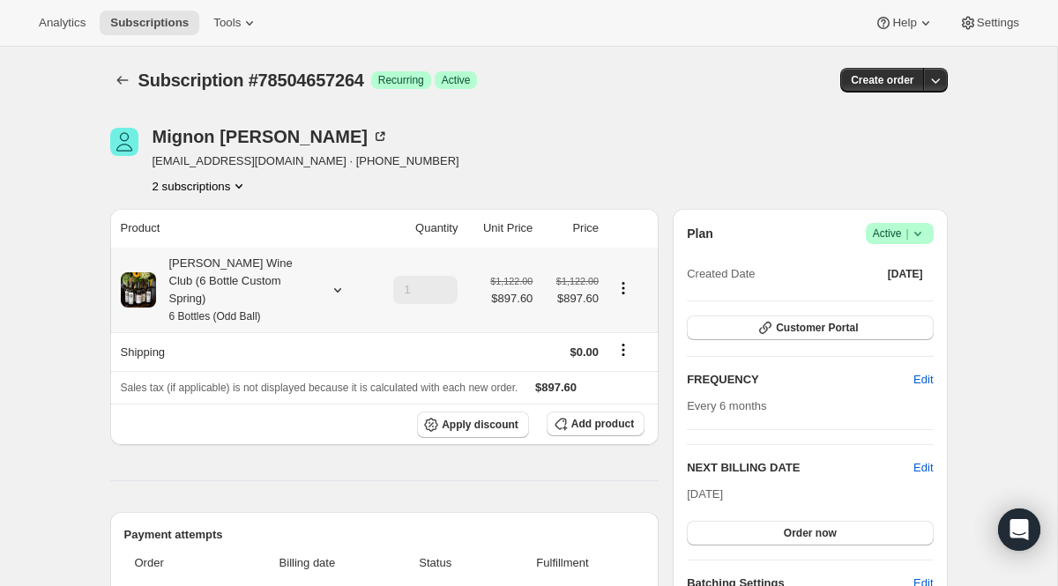
click at [227, 310] on small "6 Bottles (Odd Ball)" at bounding box center [215, 316] width 92 height 12
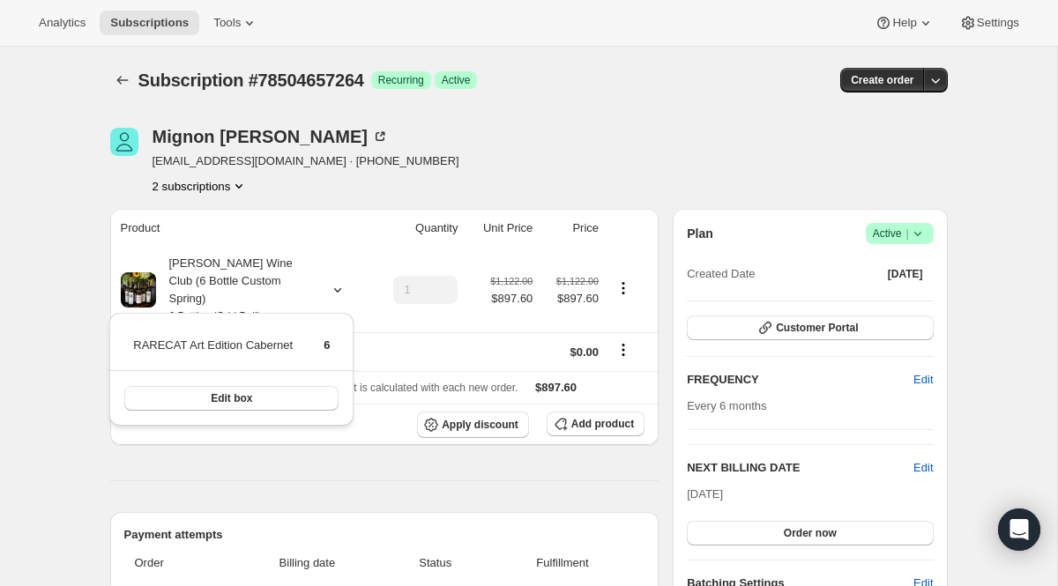
click at [232, 175] on div "Mignon Gill mignongill@yahoo.com · +17138517334 2 subscriptions" at bounding box center [306, 161] width 307 height 67
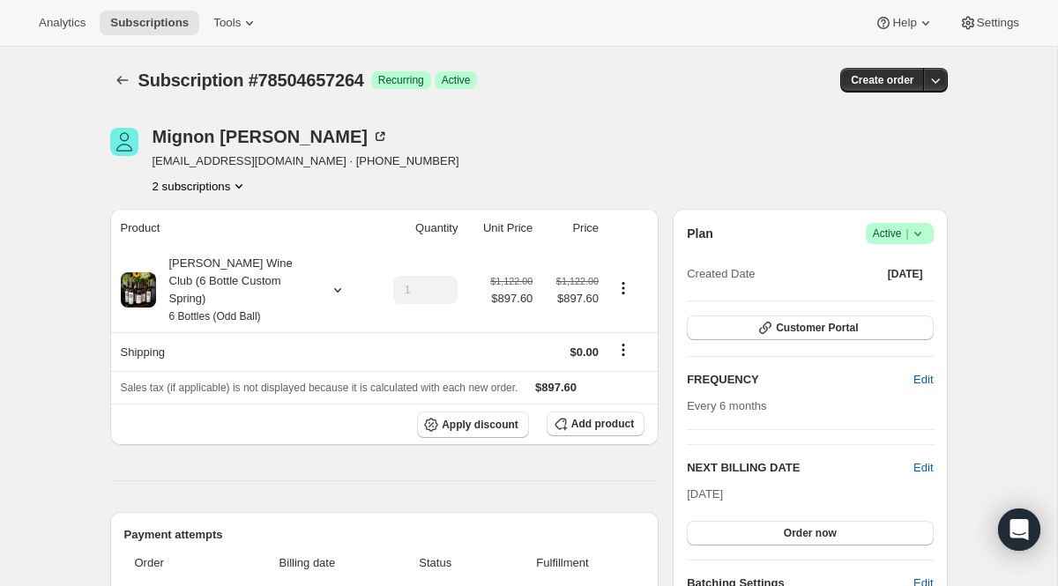
click at [230, 183] on button "2 subscriptions" at bounding box center [201, 186] width 96 height 18
click at [211, 236] on button "78507540848" at bounding box center [196, 248] width 133 height 28
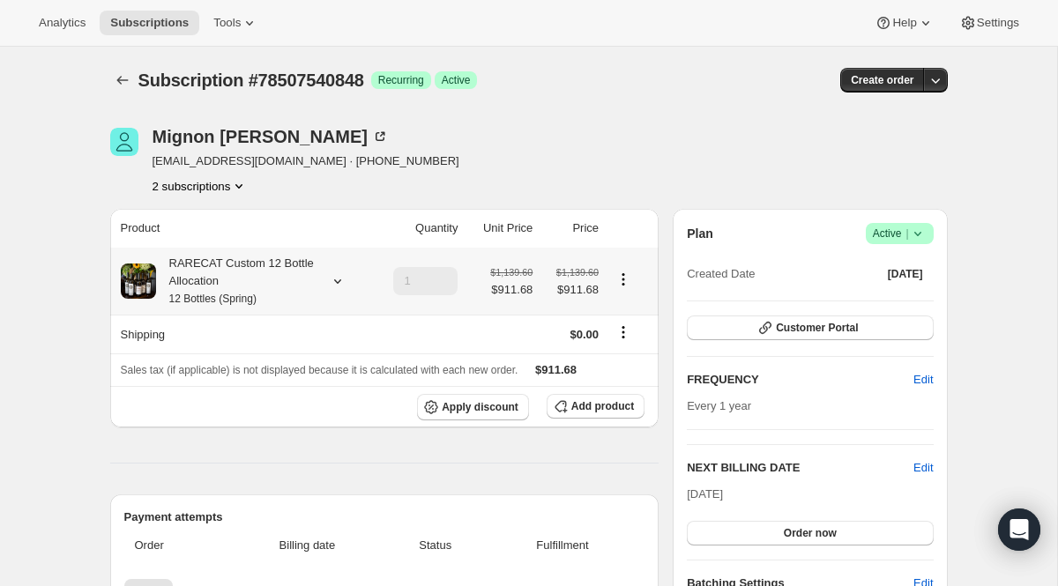
click at [216, 263] on div "RARECAT Custom 12 Bottle Allocation 12 Bottles (Spring)" at bounding box center [235, 281] width 159 height 53
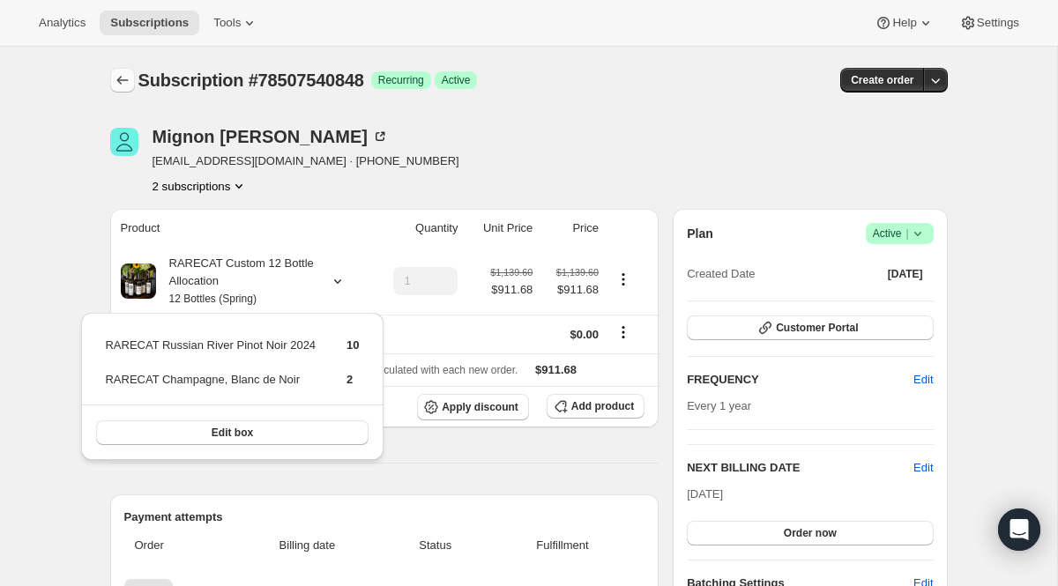
click at [125, 82] on icon "Subscriptions" at bounding box center [123, 80] width 18 height 18
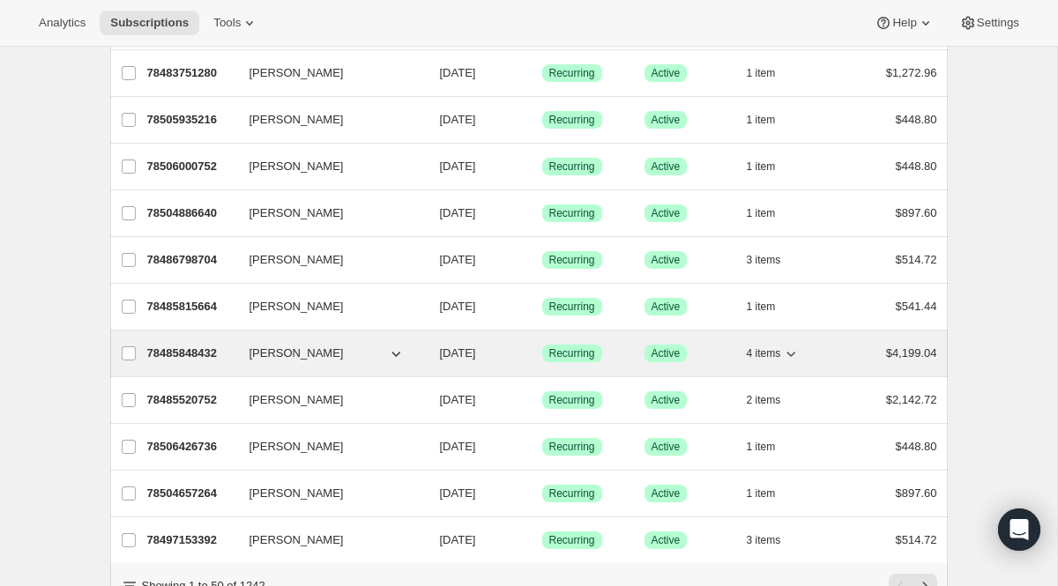
scroll to position [2041, 0]
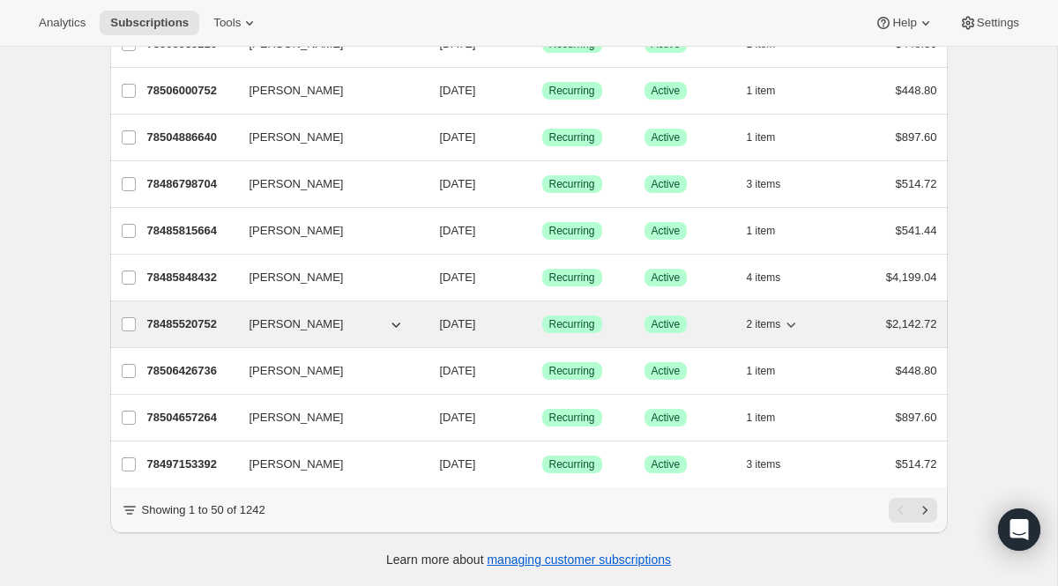
click at [220, 319] on p "78485520752" at bounding box center [191, 325] width 88 height 18
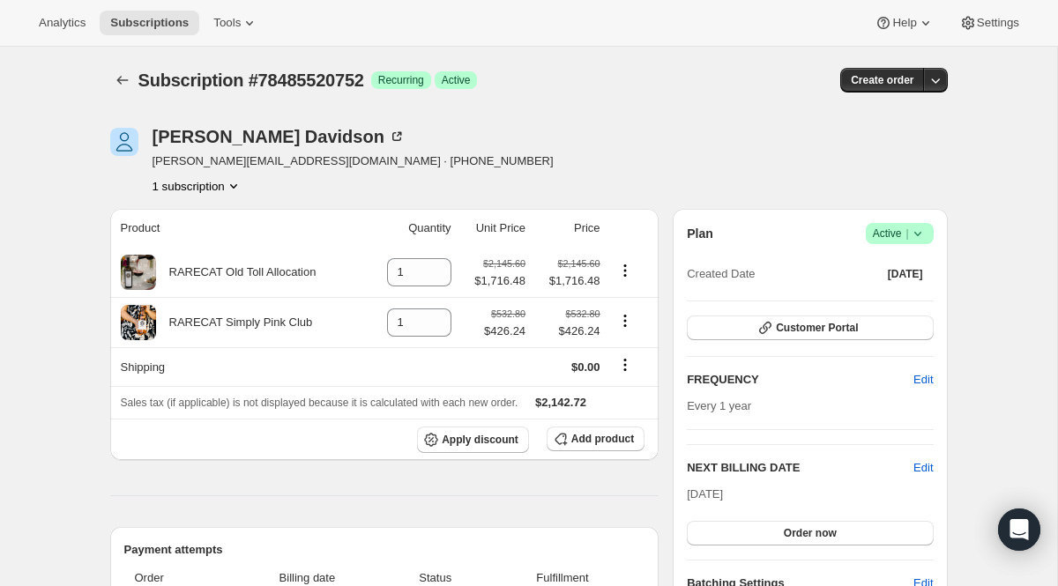
click at [209, 185] on button "1 subscription" at bounding box center [198, 186] width 90 height 18
click at [115, 76] on icon "Subscriptions" at bounding box center [123, 80] width 18 height 18
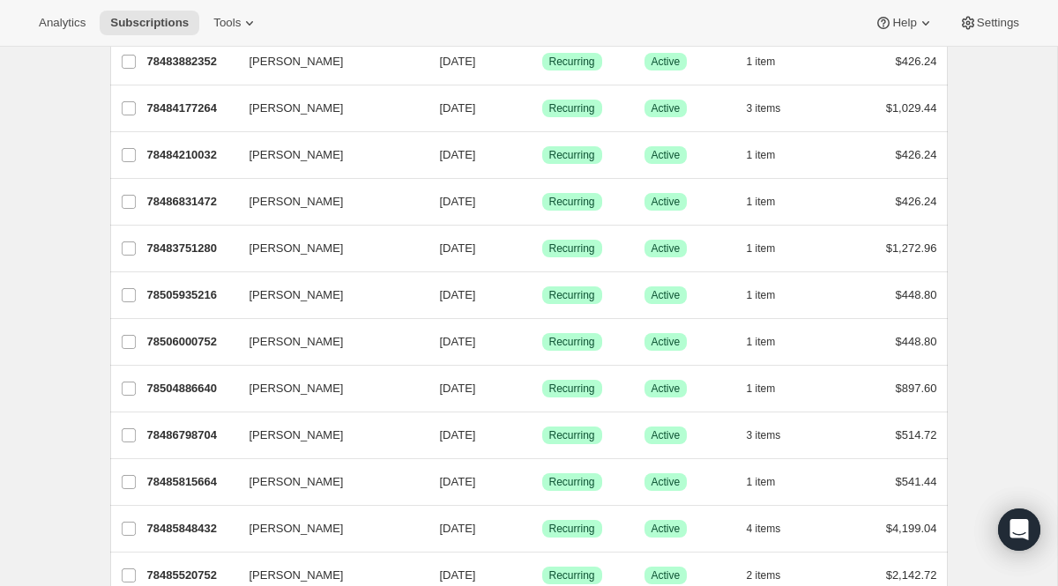
scroll to position [2041, 0]
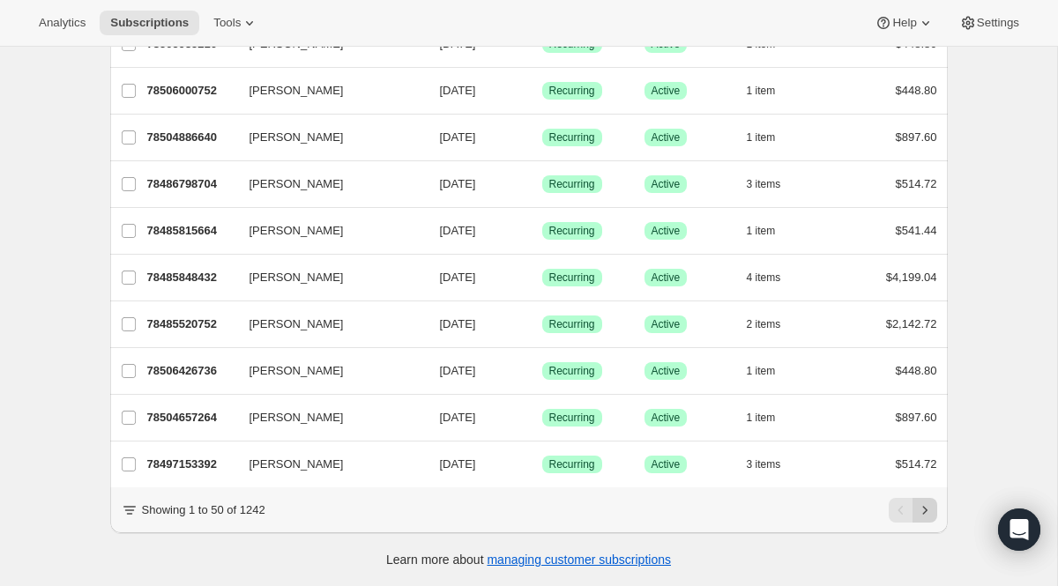
click at [920, 515] on icon "Next" at bounding box center [925, 511] width 18 height 18
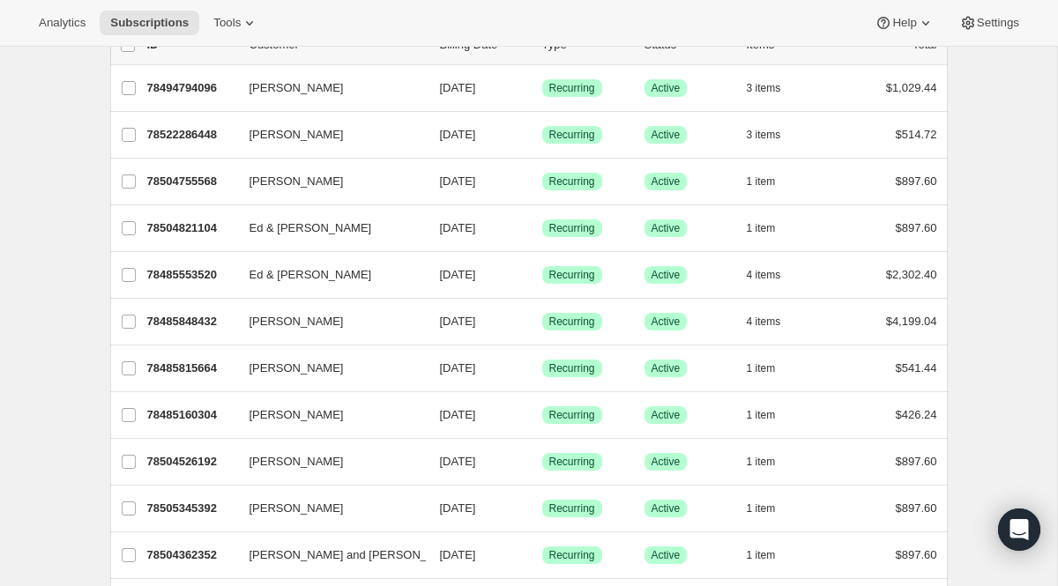
scroll to position [0, 0]
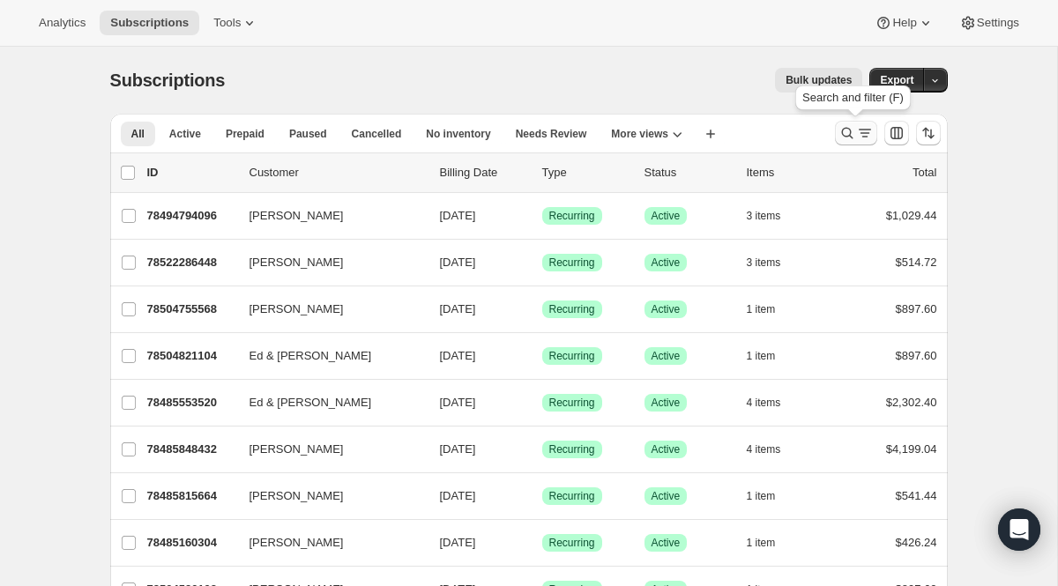
click at [848, 138] on icon "Search and filter results" at bounding box center [847, 133] width 18 height 18
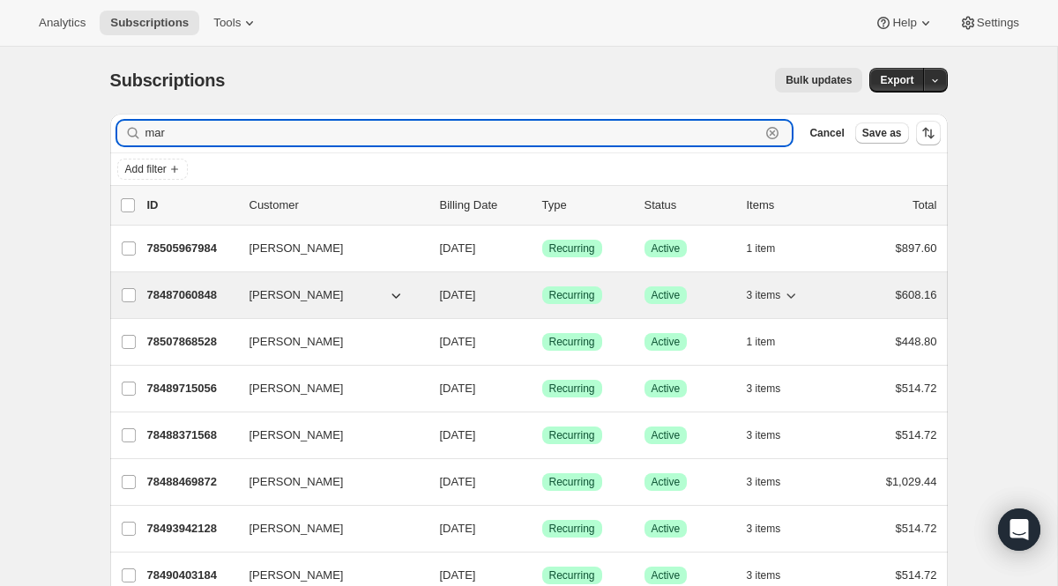
type input "mar"
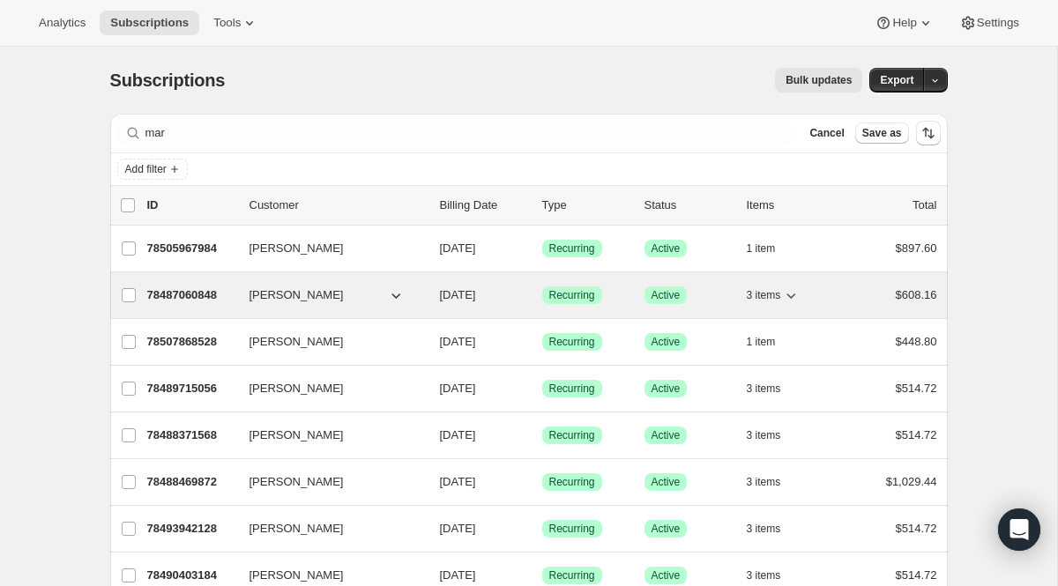
click at [775, 292] on span "3 items" at bounding box center [764, 295] width 34 height 14
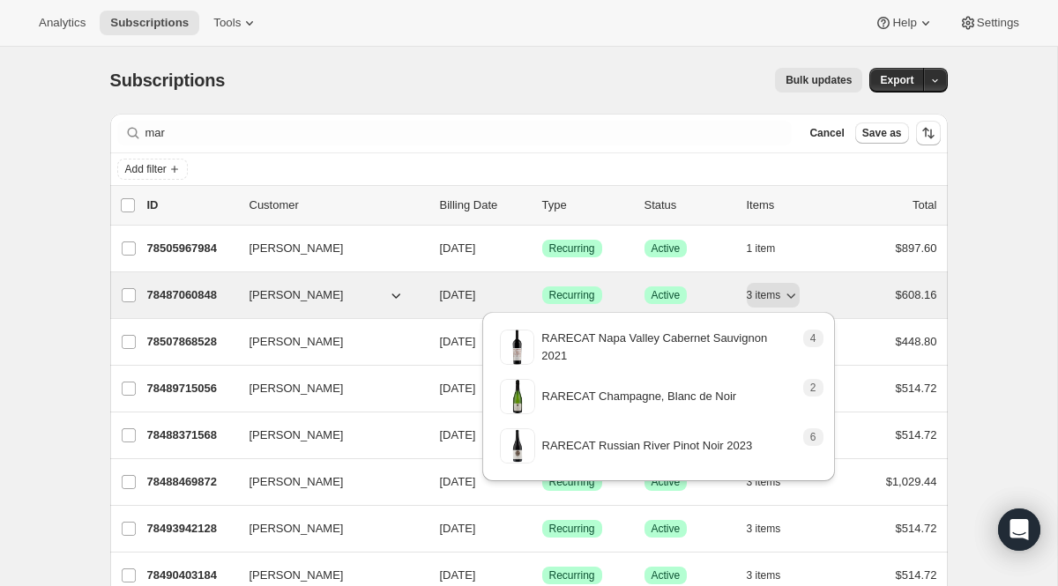
click at [203, 294] on p "78487060848" at bounding box center [191, 296] width 88 height 18
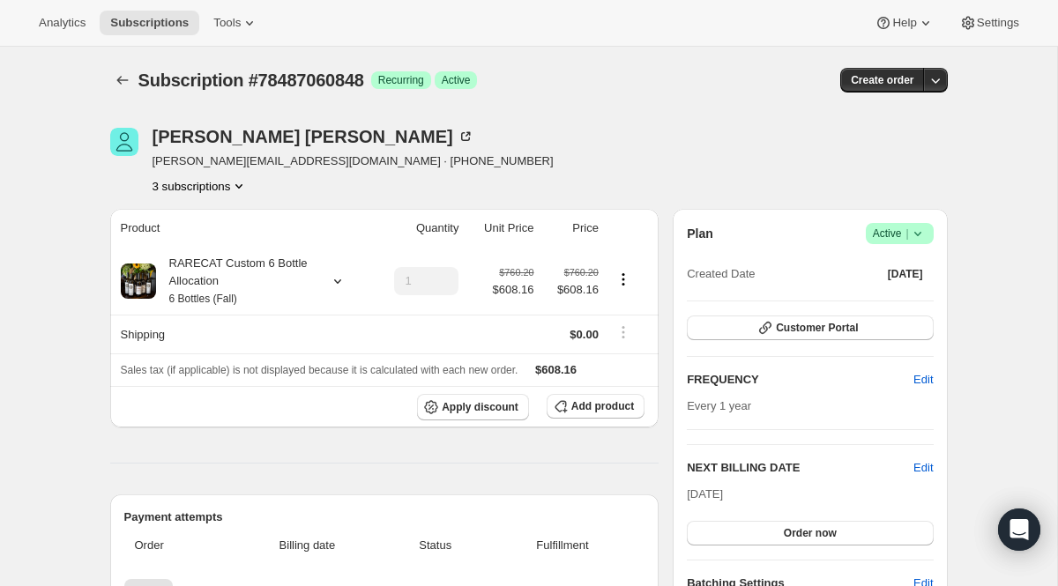
click at [242, 182] on icon "Product actions" at bounding box center [239, 186] width 18 height 18
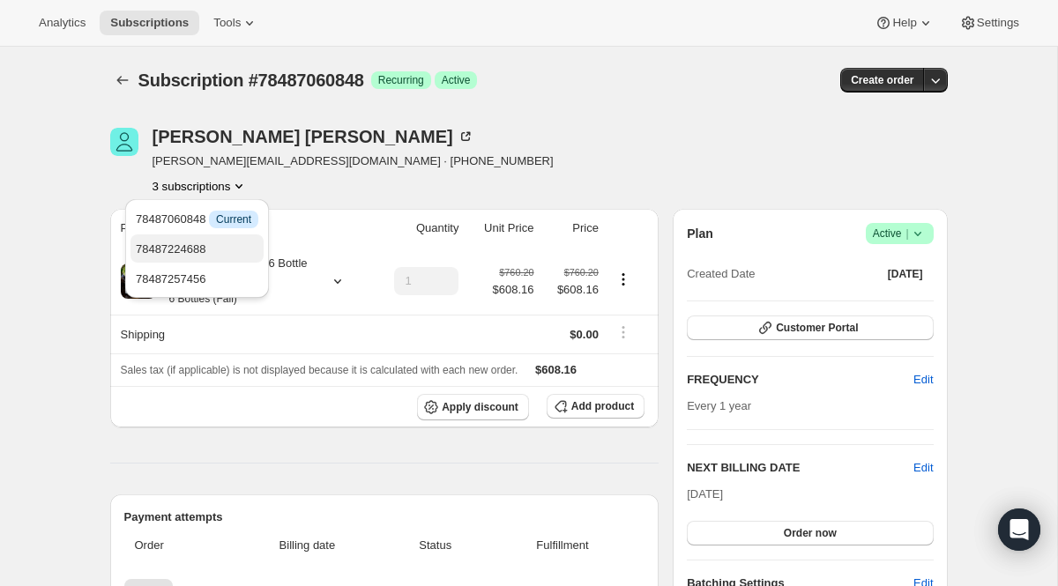
click at [224, 245] on span "78487224688" at bounding box center [197, 250] width 123 height 18
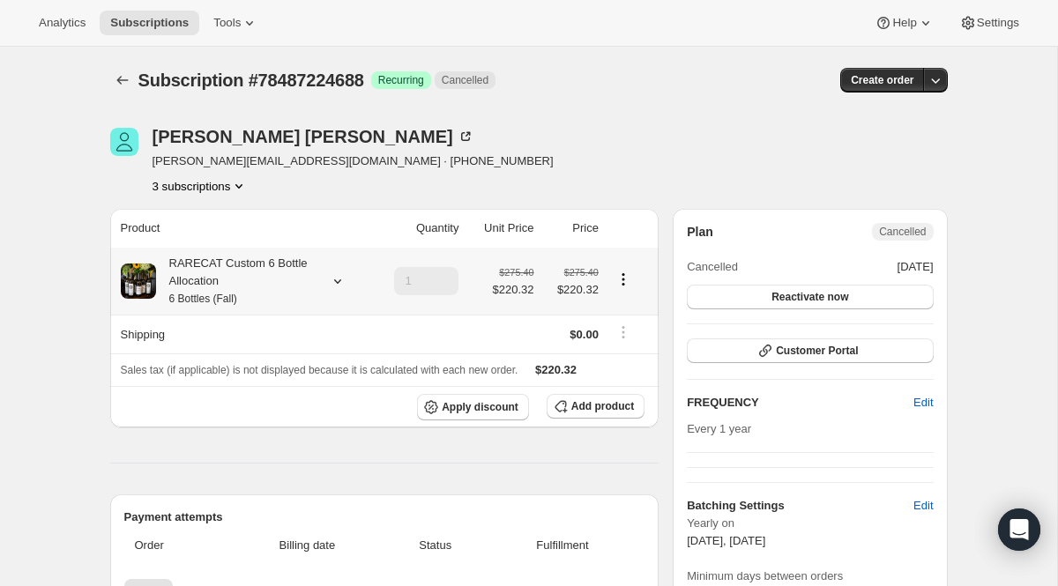
click at [234, 280] on div "RARECAT Custom 6 Bottle Allocation 6 Bottles (Fall)" at bounding box center [235, 281] width 159 height 53
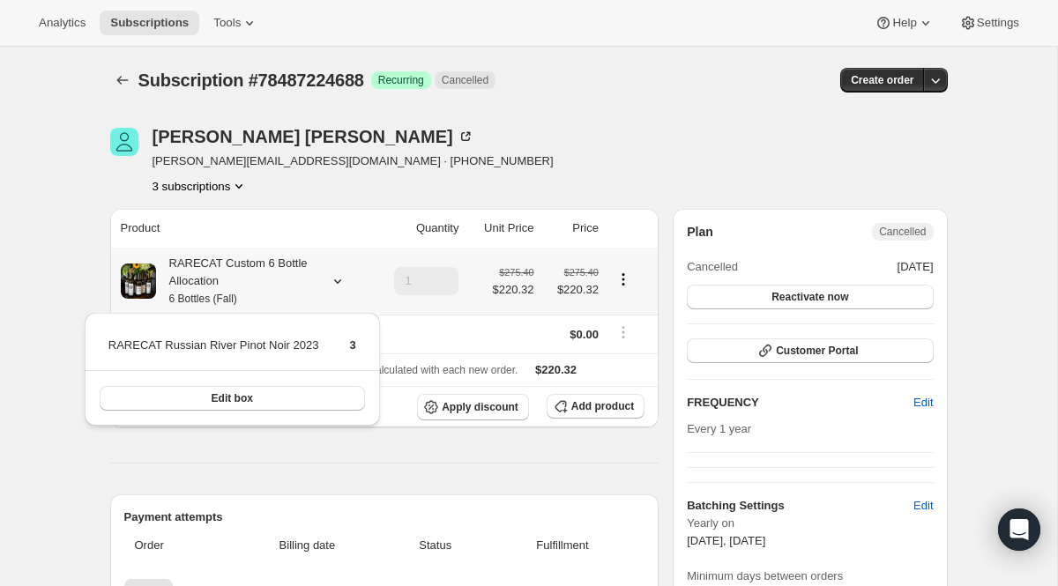
click at [234, 280] on div "RARECAT Custom 6 Bottle Allocation 6 Bottles (Fall)" at bounding box center [235, 281] width 159 height 53
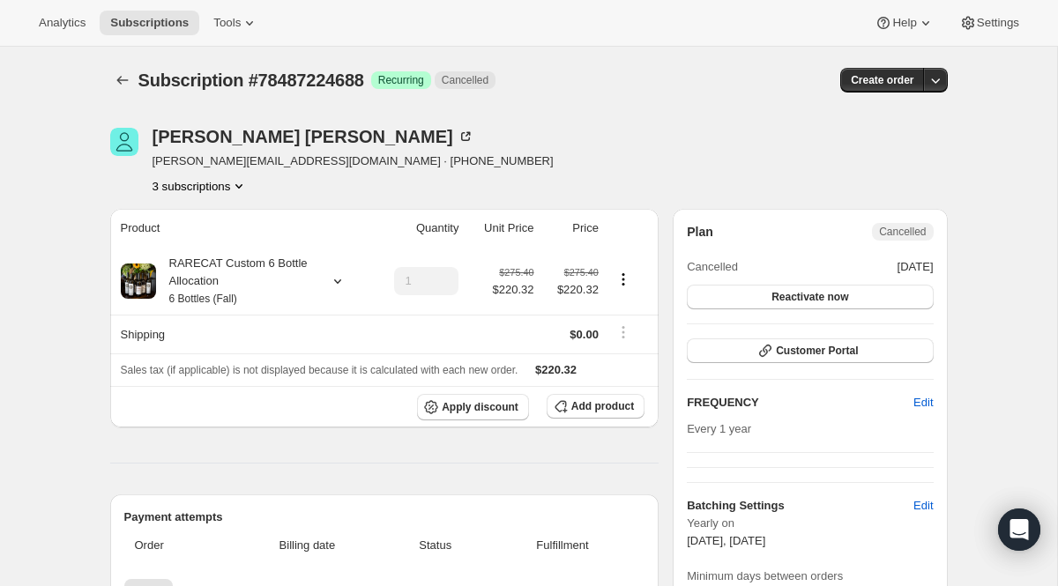
click at [234, 285] on div "RARECAT Custom 6 Bottle Allocation 6 Bottles (Fall)" at bounding box center [235, 281] width 159 height 53
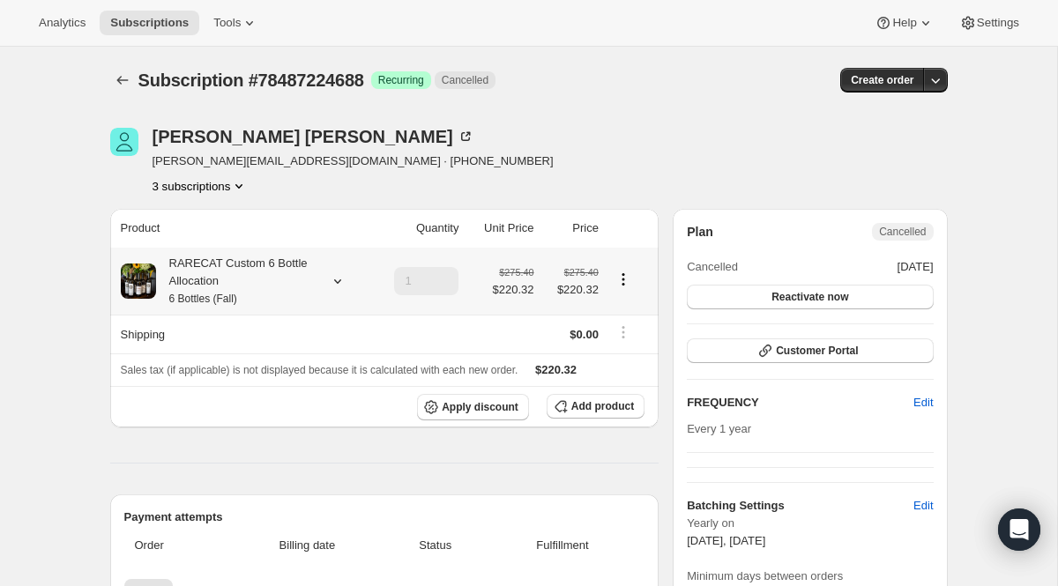
click at [237, 287] on div "RARECAT Custom 6 Bottle Allocation 6 Bottles (Fall)" at bounding box center [235, 281] width 159 height 53
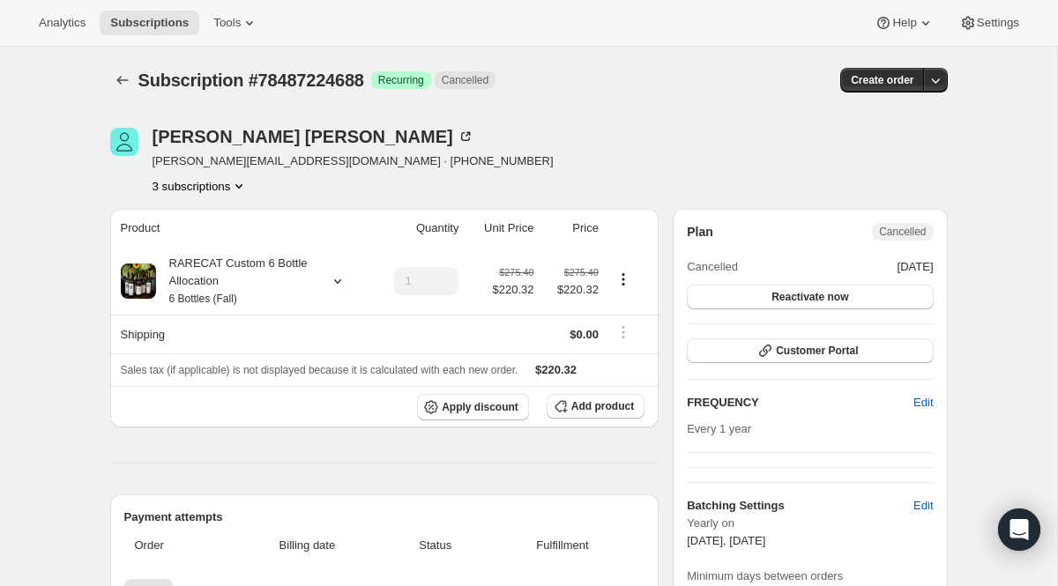
click at [235, 182] on icon "Product actions" at bounding box center [239, 186] width 18 height 18
click at [232, 269] on button "78487257456" at bounding box center [196, 278] width 133 height 28
click at [252, 275] on div "RARECAT Custom 6 Bottle Allocation 6 Bottles (Fall)" at bounding box center [235, 281] width 159 height 53
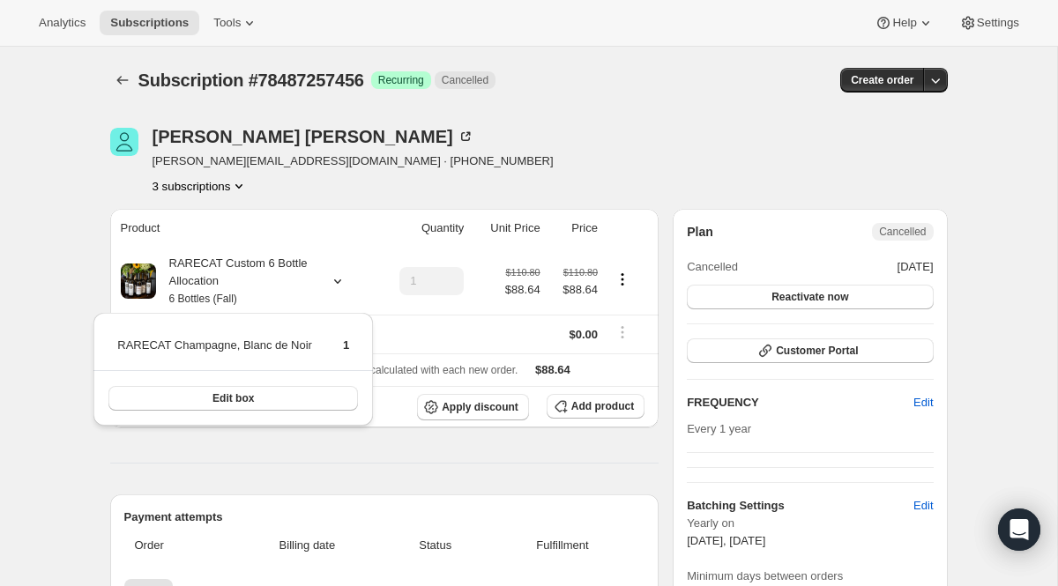
click at [248, 187] on icon "Product actions" at bounding box center [239, 186] width 18 height 18
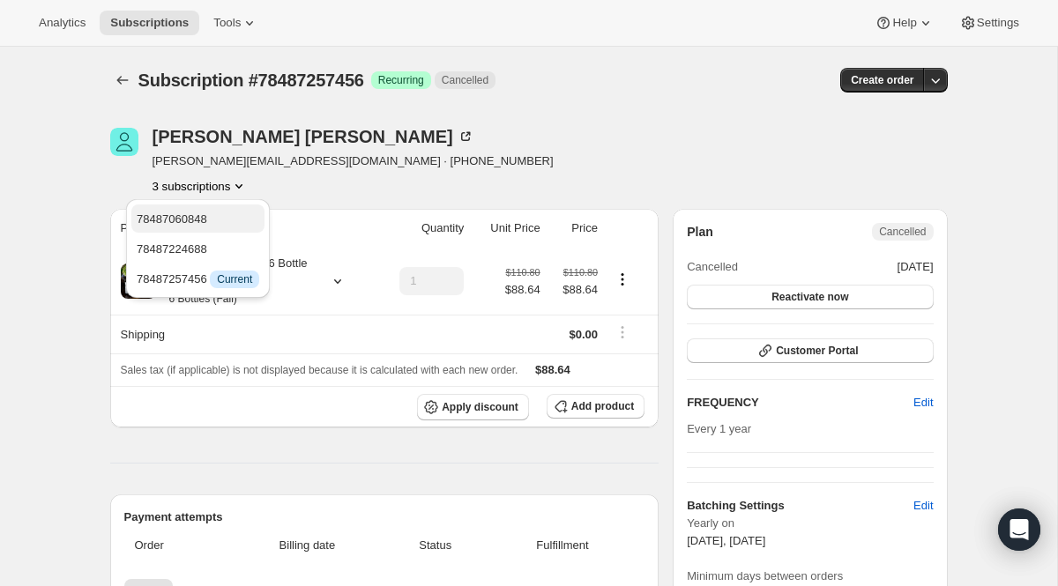
click at [242, 230] on button "78487060848" at bounding box center [197, 219] width 133 height 28
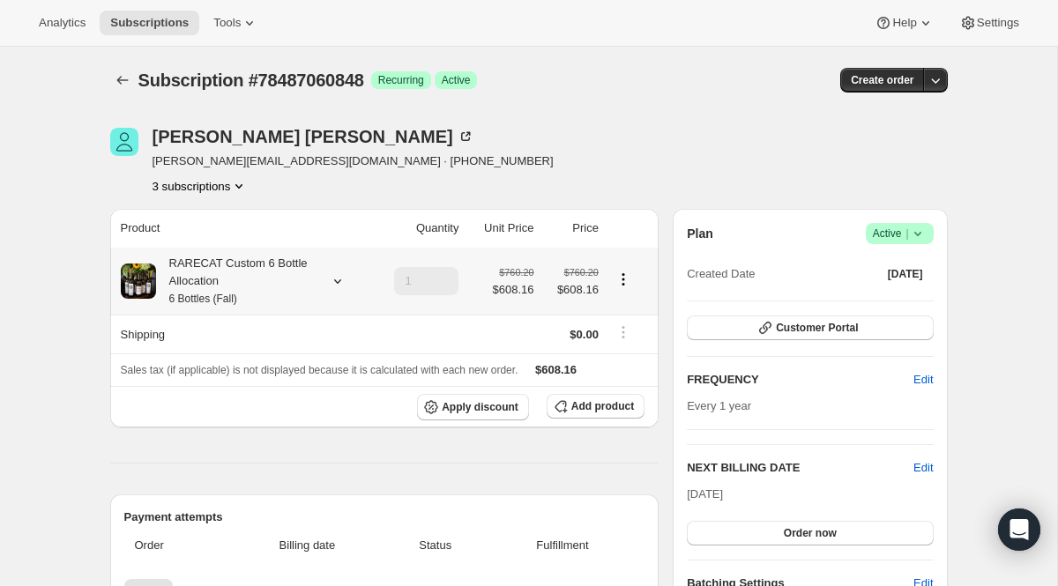
click at [225, 295] on small "6 Bottles (Fall)" at bounding box center [203, 299] width 68 height 12
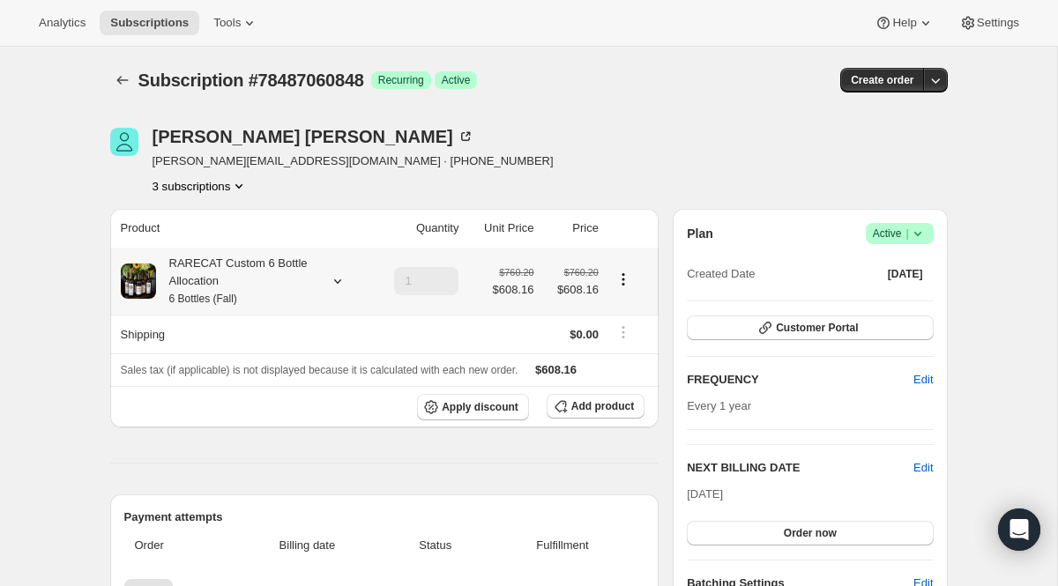
click at [229, 269] on div "RARECAT Custom 6 Bottle Allocation 6 Bottles (Fall)" at bounding box center [235, 281] width 159 height 53
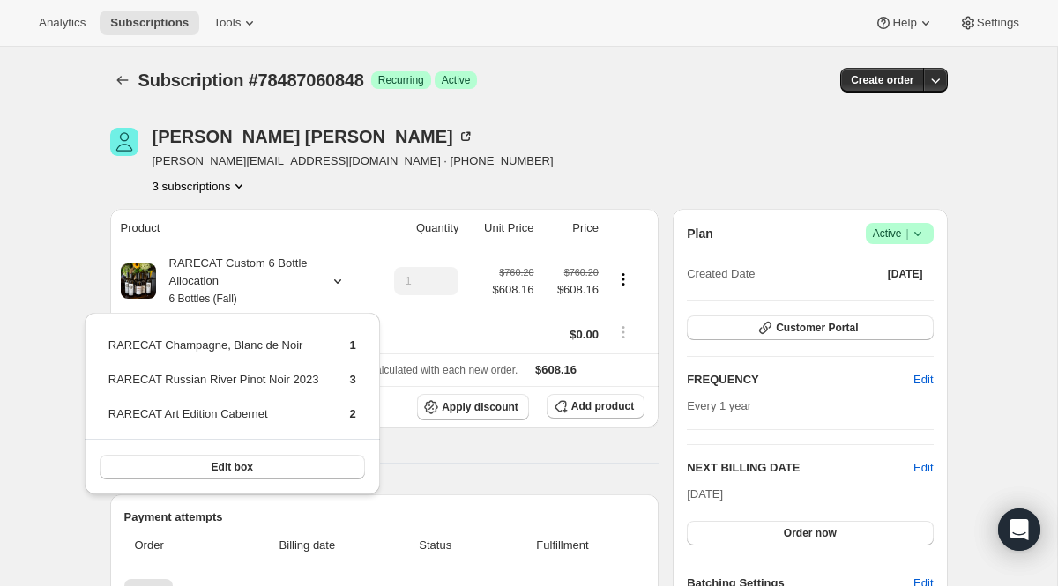
click at [351, 188] on div "3 subscriptions" at bounding box center [353, 186] width 401 height 18
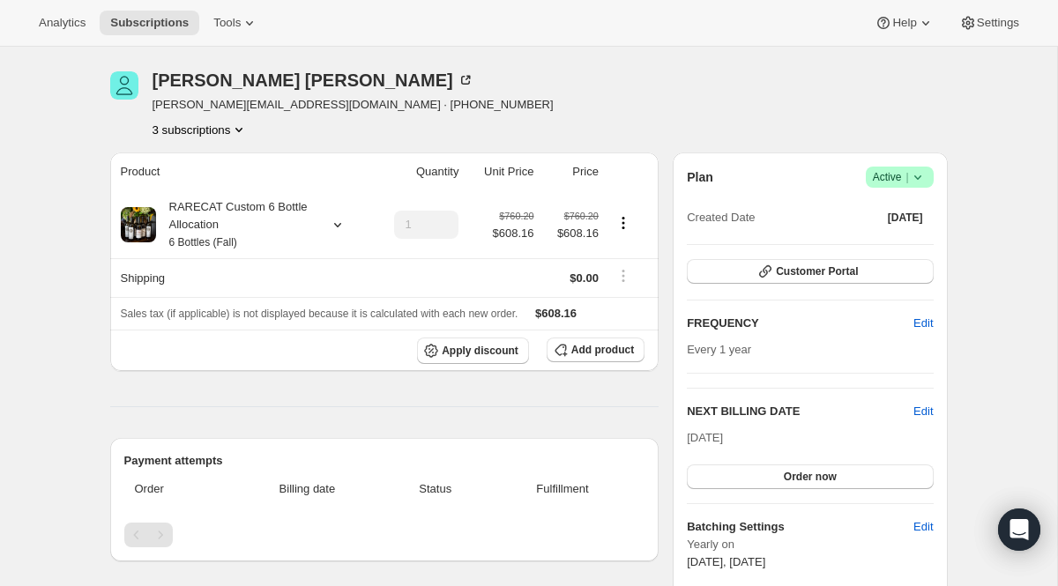
scroll to position [65, 0]
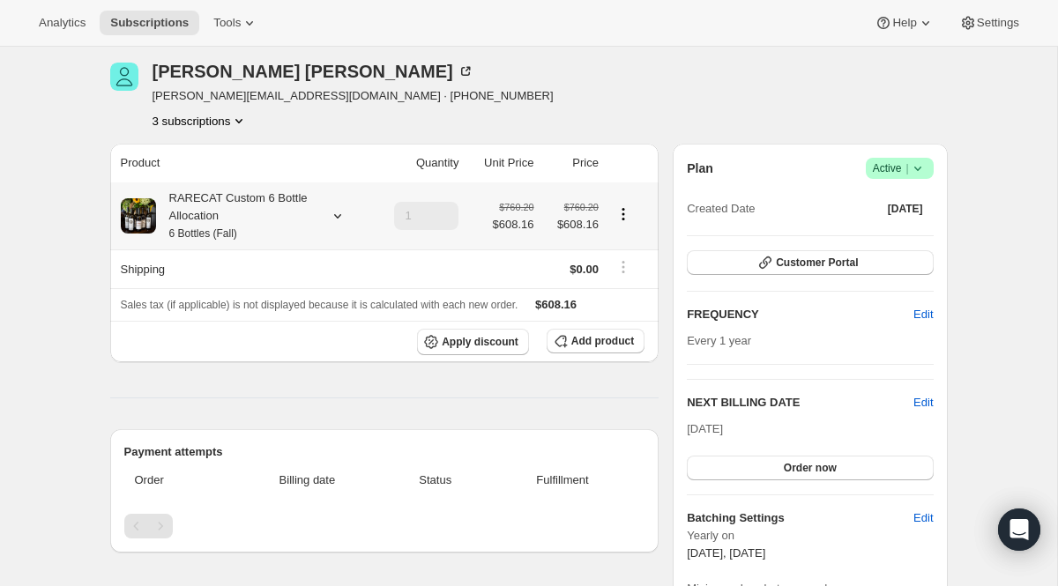
click at [310, 198] on div "RARECAT Custom 6 Bottle Allocation 6 Bottles (Fall)" at bounding box center [235, 216] width 159 height 53
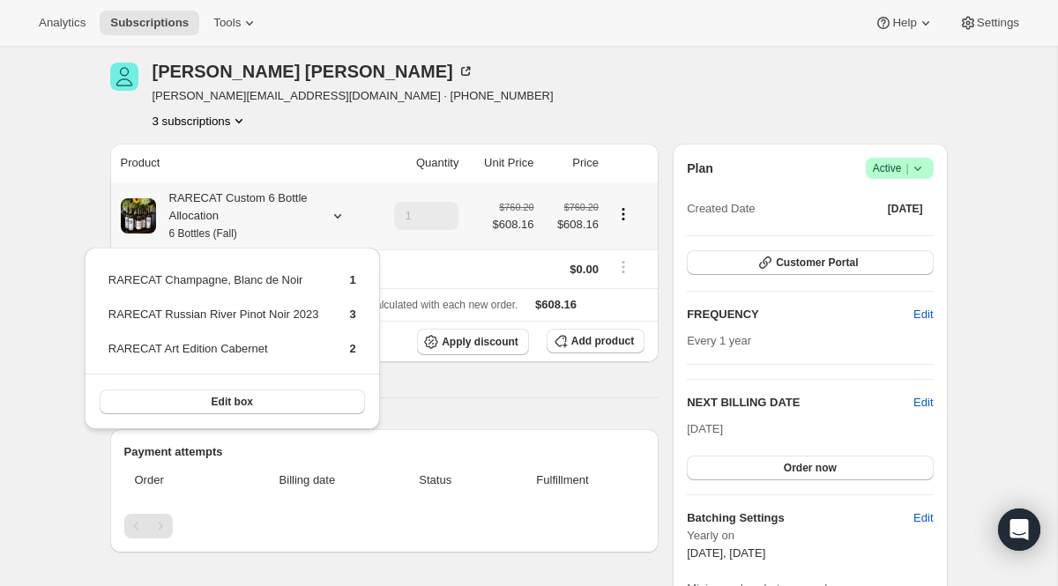
click at [240, 188] on th "RARECAT Custom 6 Bottle Allocation 6 Bottles (Fall)" at bounding box center [240, 215] width 261 height 67
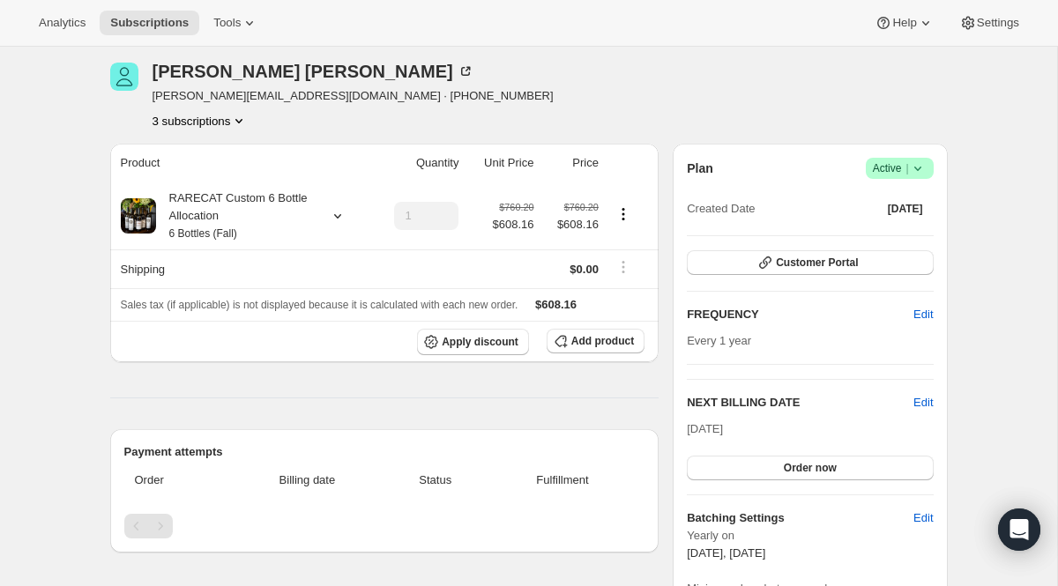
click at [236, 123] on icon "Product actions" at bounding box center [239, 121] width 18 height 18
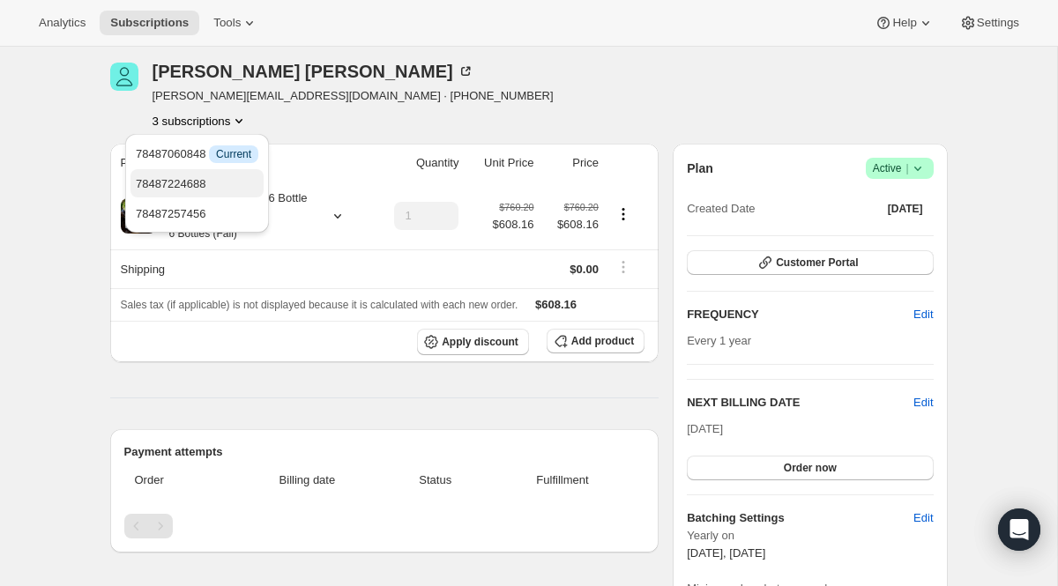
click at [223, 186] on span "78487224688" at bounding box center [197, 184] width 123 height 18
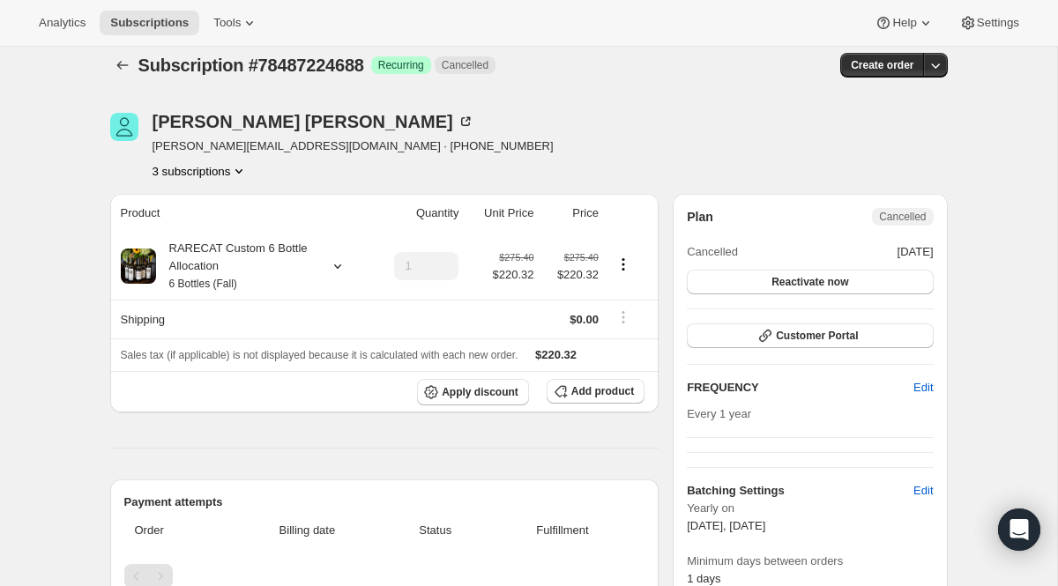
scroll to position [16, 0]
drag, startPoint x: 153, startPoint y: 141, endPoint x: 290, endPoint y: 139, distance: 137.5
click at [289, 140] on span "marie@mariebernard.com · +14084995772" at bounding box center [353, 146] width 401 height 18
copy span "marie@mariebernard.com"
click at [133, 161] on div at bounding box center [124, 145] width 28 height 67
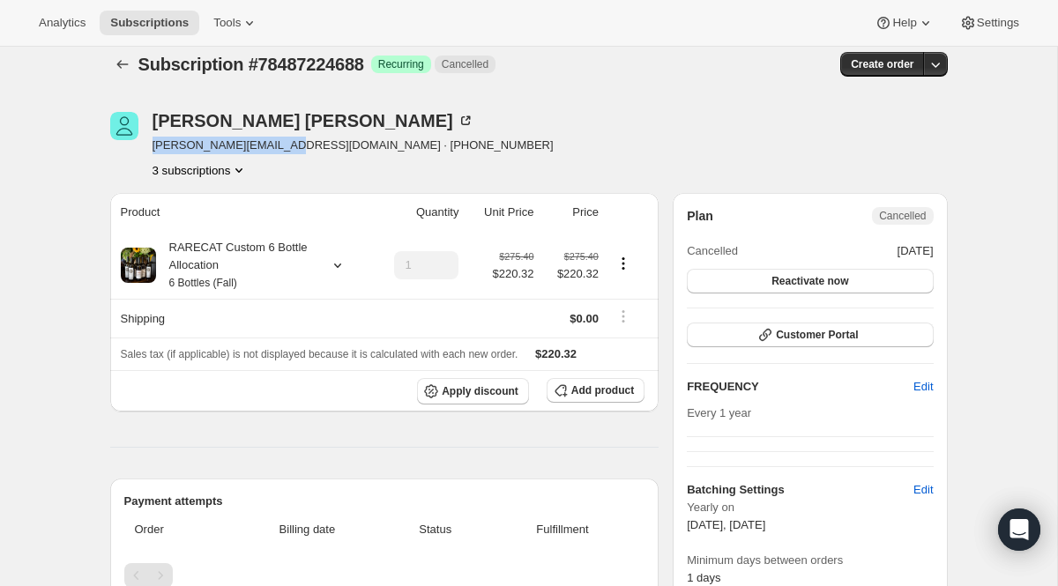
drag, startPoint x: 153, startPoint y: 147, endPoint x: 292, endPoint y: 147, distance: 138.4
click at [292, 147] on span "marie@mariebernard.com · +14084995772" at bounding box center [353, 146] width 401 height 18
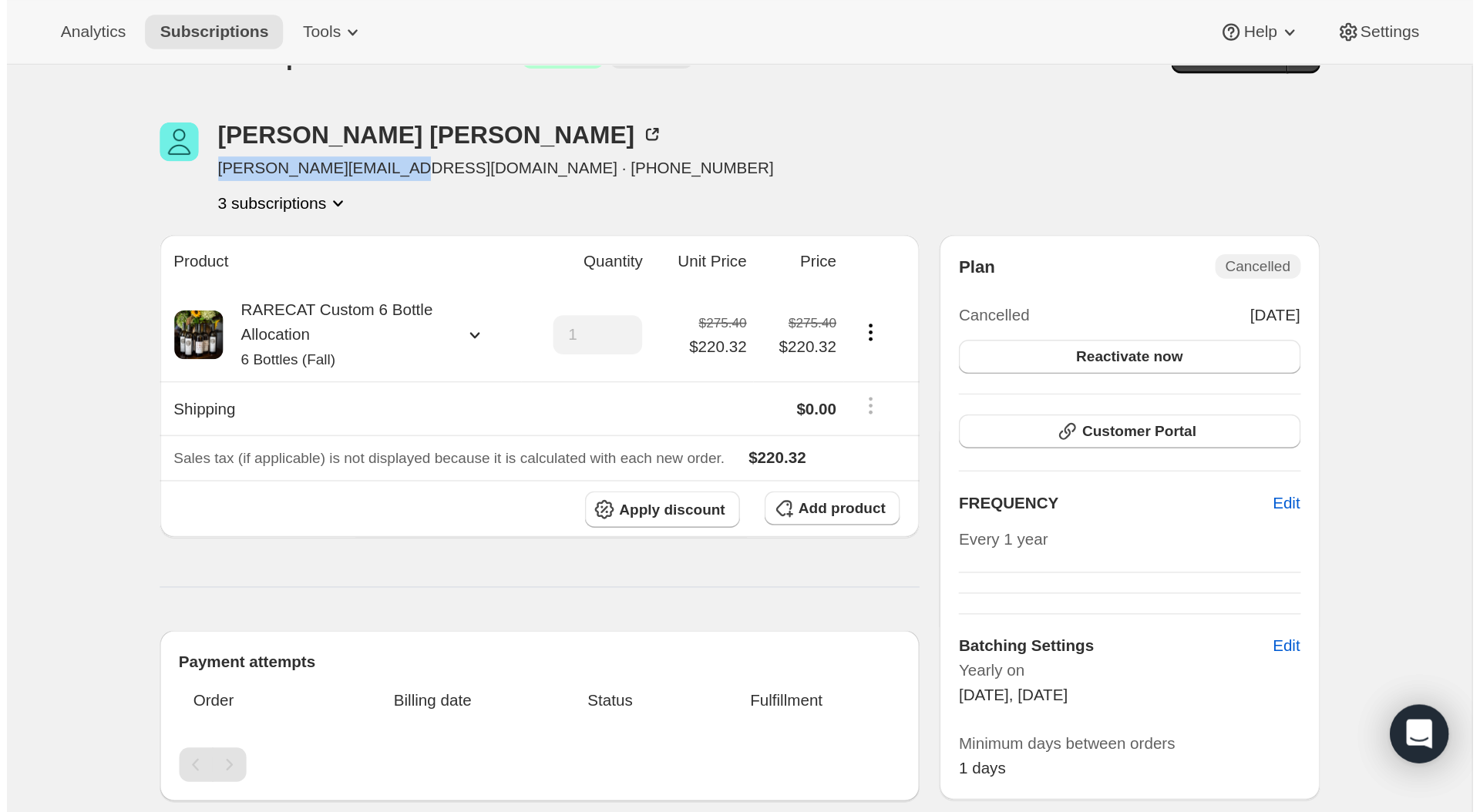
scroll to position [0, 0]
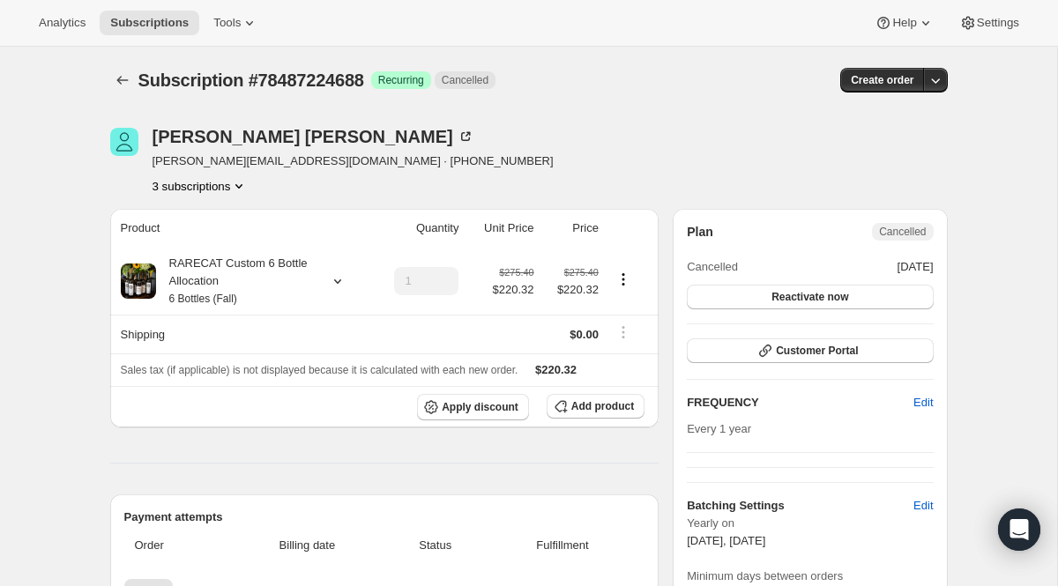
click at [301, 188] on div "3 subscriptions" at bounding box center [353, 186] width 401 height 18
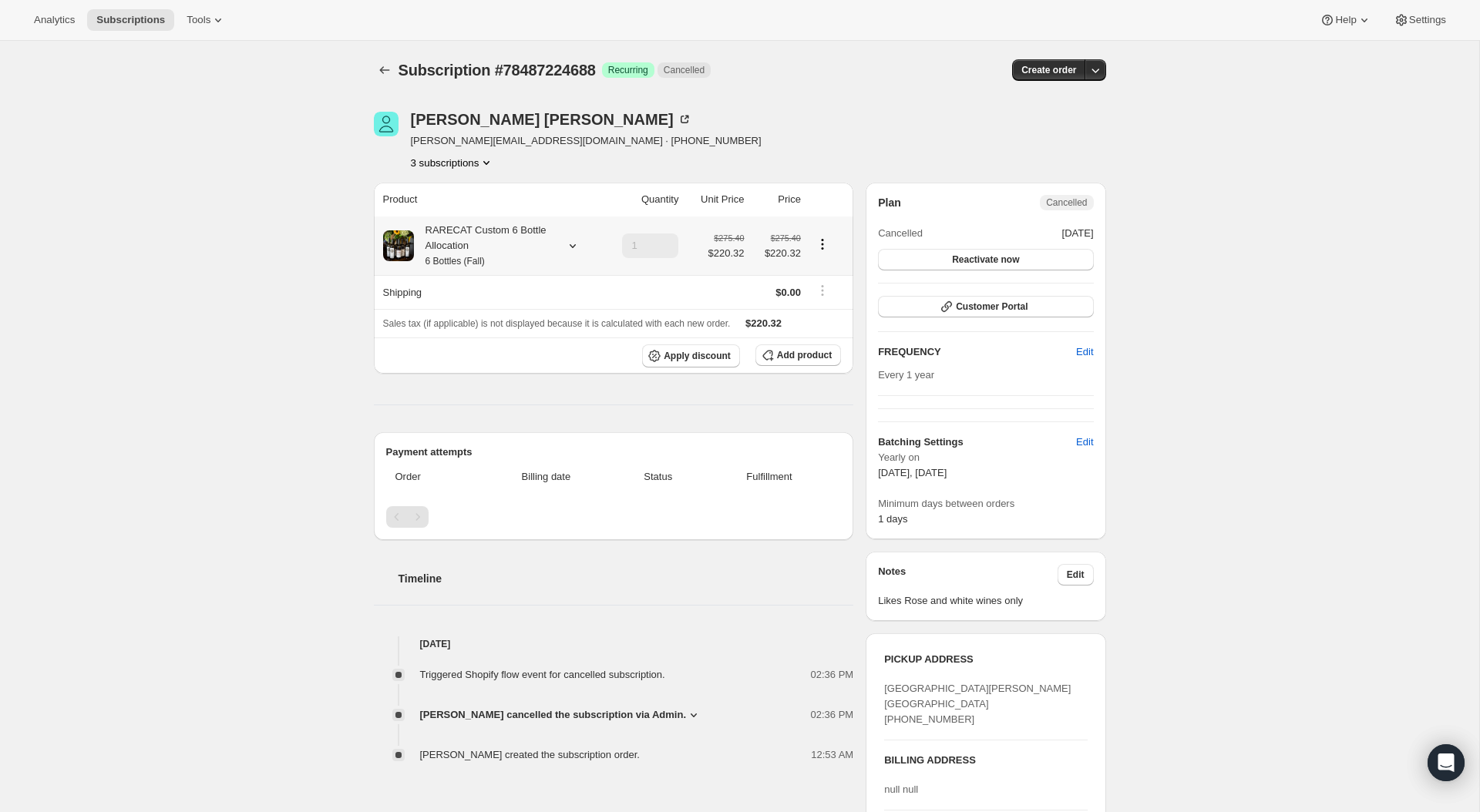
click at [465, 241] on div "RARECAT Custom 6 Bottle Allocation 6 Bottles (Fall)" at bounding box center [483, 246] width 139 height 46
click at [580, 189] on th "Product" at bounding box center [488, 199] width 228 height 34
click at [491, 166] on icon "Product actions" at bounding box center [486, 163] width 16 height 16
click at [472, 233] on button "78487257456" at bounding box center [449, 243] width 116 height 24
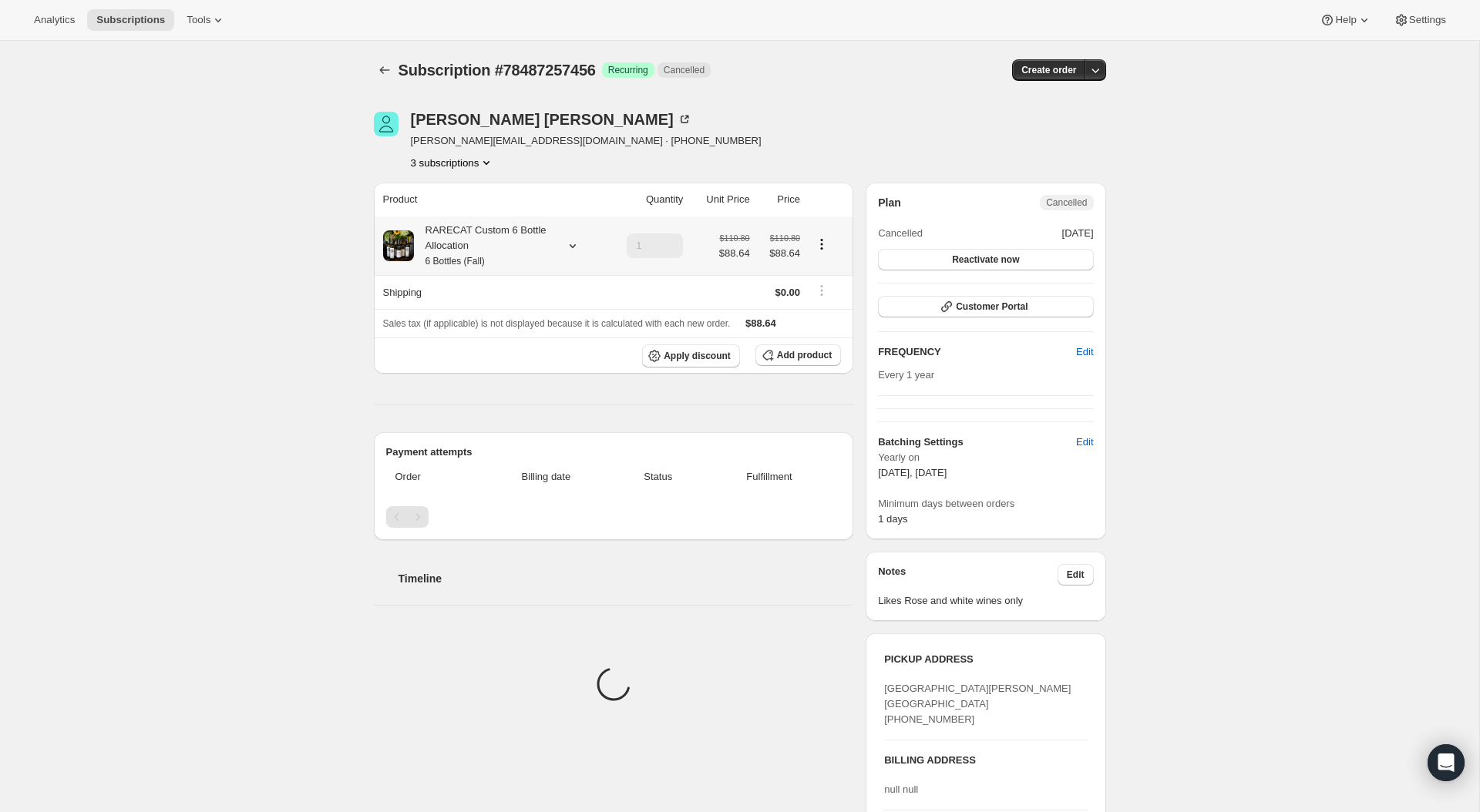
click at [456, 256] on small "6 Bottles (Fall)" at bounding box center [455, 261] width 59 height 10
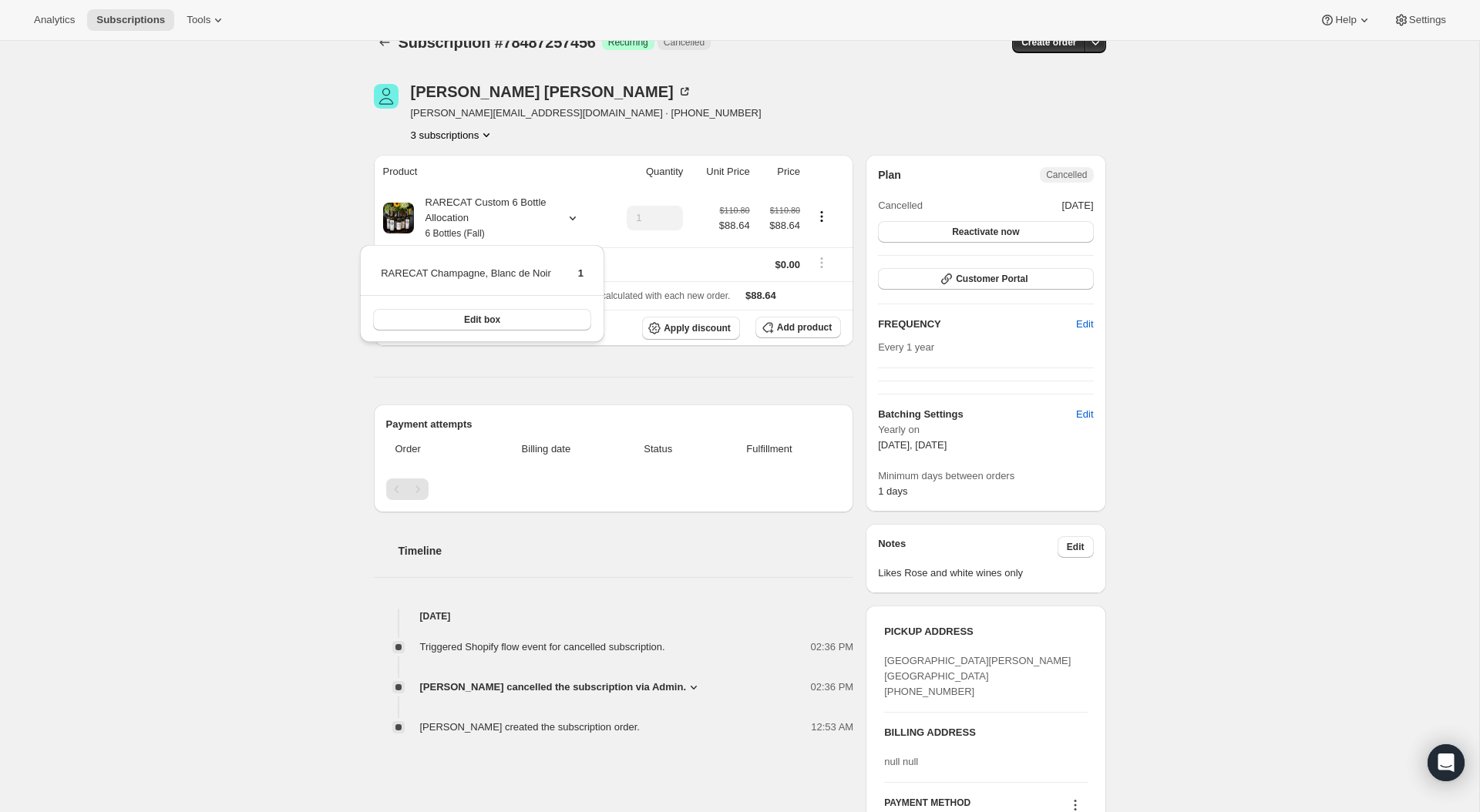
scroll to position [29, 0]
click at [809, 511] on div "Timeline Sep 3, 2025 Triggered Shopify flow event for cancelled subscription. 0…" at bounding box center [614, 622] width 480 height 223
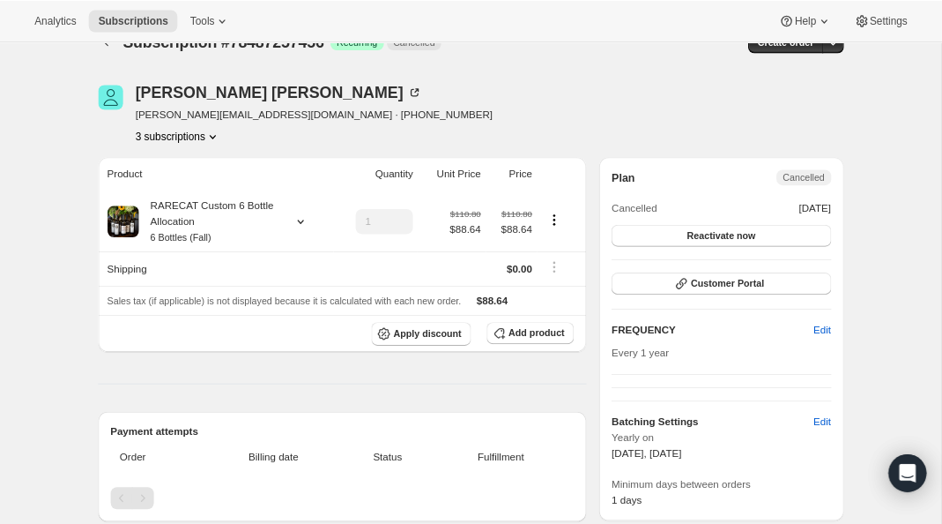
scroll to position [33, 0]
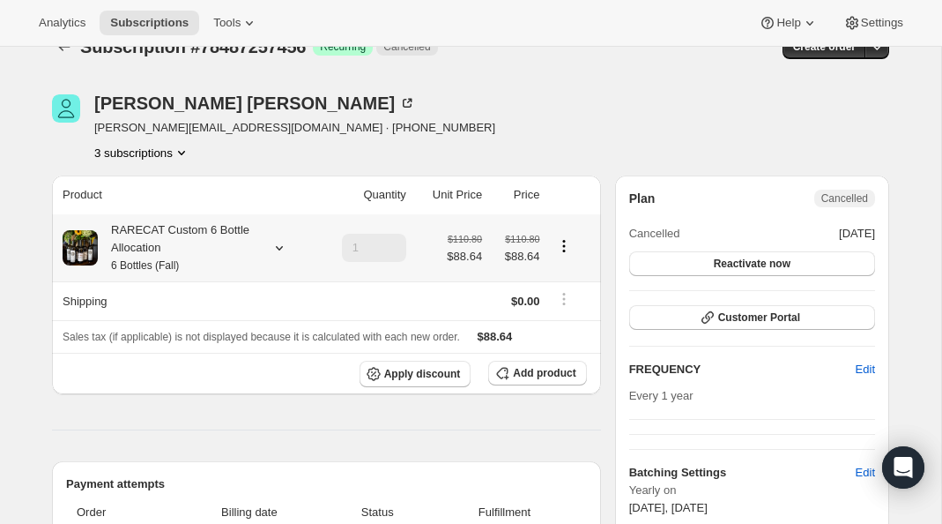
click at [264, 222] on div "RARECAT Custom 6 Bottle Allocation 6 Bottles (Fall)" at bounding box center [187, 247] width 249 height 53
click at [264, 229] on div "RARECAT Custom 6 Bottle Allocation 6 Bottles (Fall)" at bounding box center [187, 247] width 249 height 53
click at [187, 150] on icon "Product actions" at bounding box center [182, 153] width 18 height 18
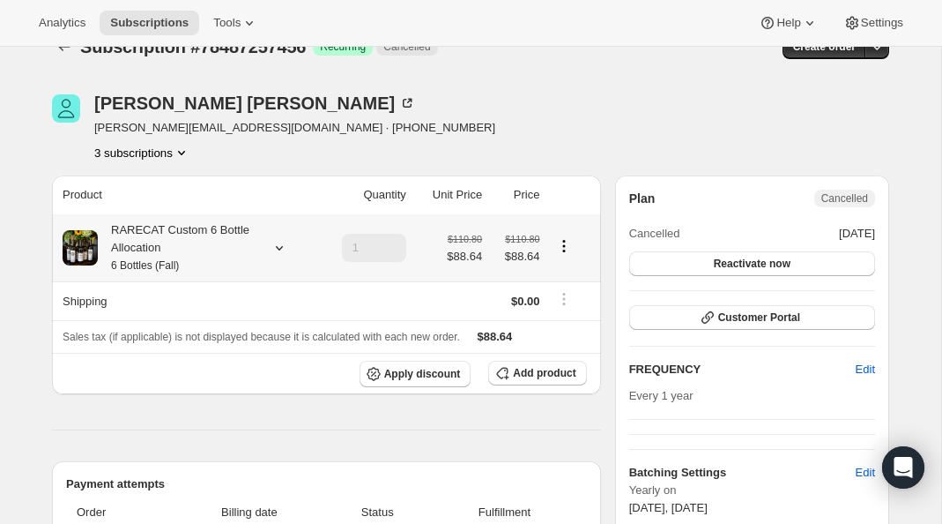
click at [567, 244] on icon "Product actions" at bounding box center [564, 246] width 18 height 18
click at [555, 108] on div "Marie Bernard marie@mariebernard.com · +14084995772 3 subscriptions" at bounding box center [345, 127] width 586 height 67
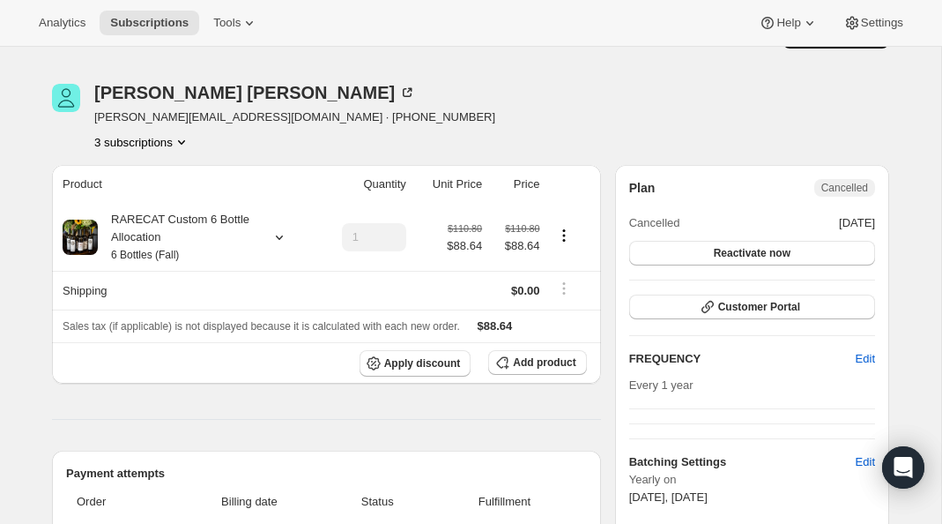
scroll to position [48, 0]
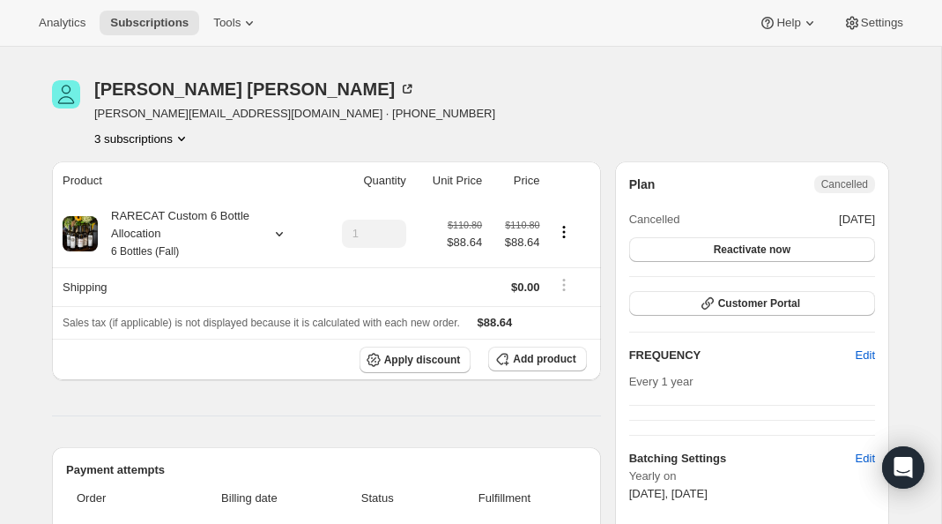
click at [177, 142] on button "3 subscriptions" at bounding box center [142, 139] width 96 height 18
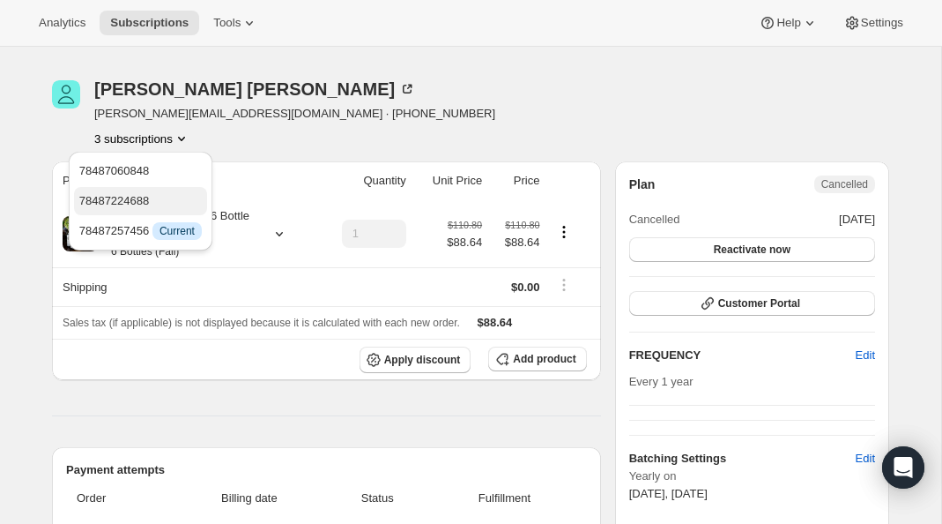
click at [165, 192] on span "78487224688" at bounding box center [140, 201] width 123 height 18
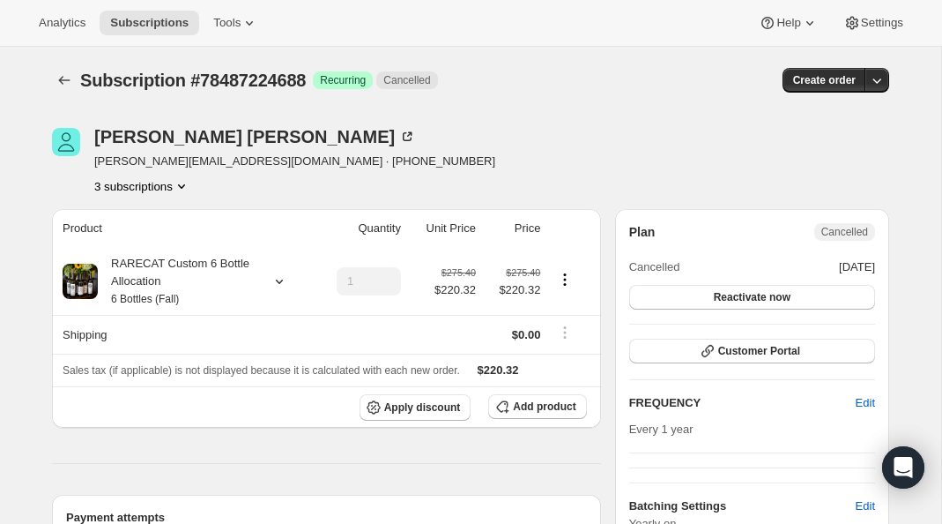
click at [155, 188] on button "3 subscriptions" at bounding box center [142, 186] width 96 height 18
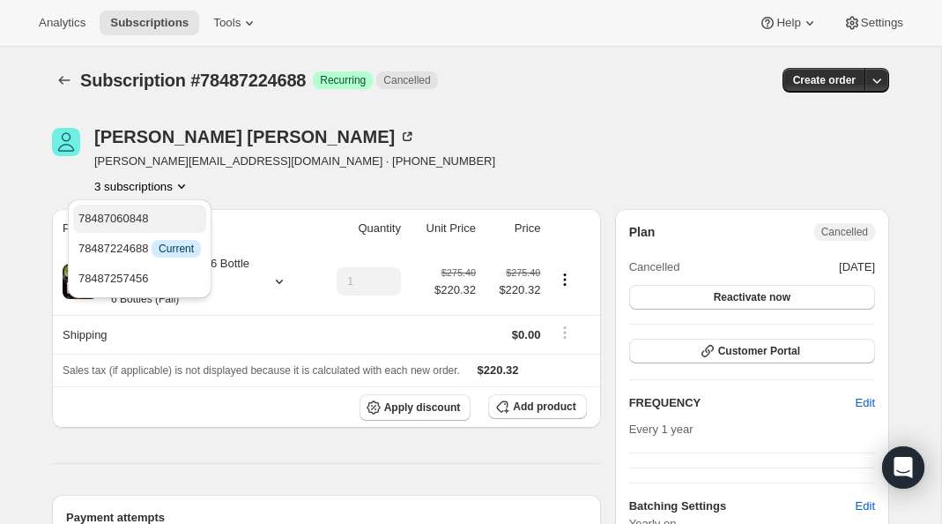
click at [149, 213] on span "78487060848" at bounding box center [113, 218] width 71 height 13
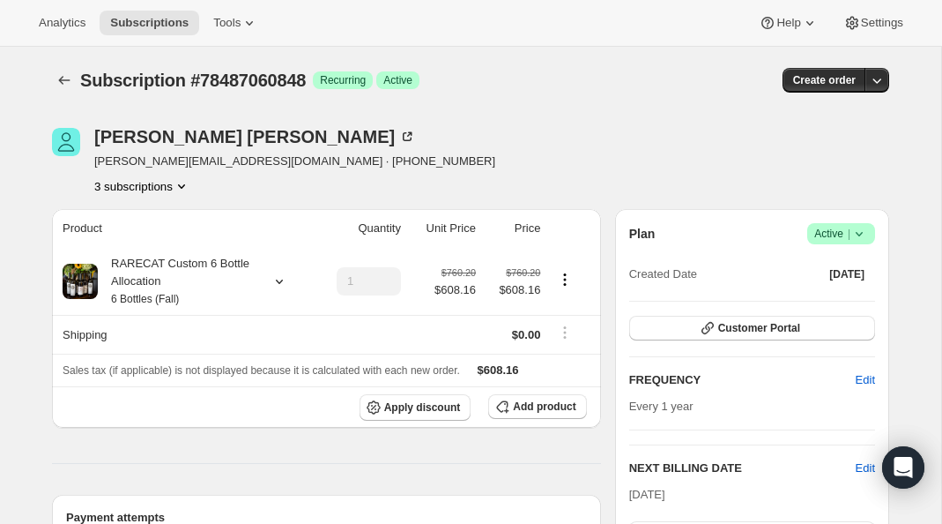
scroll to position [19, 0]
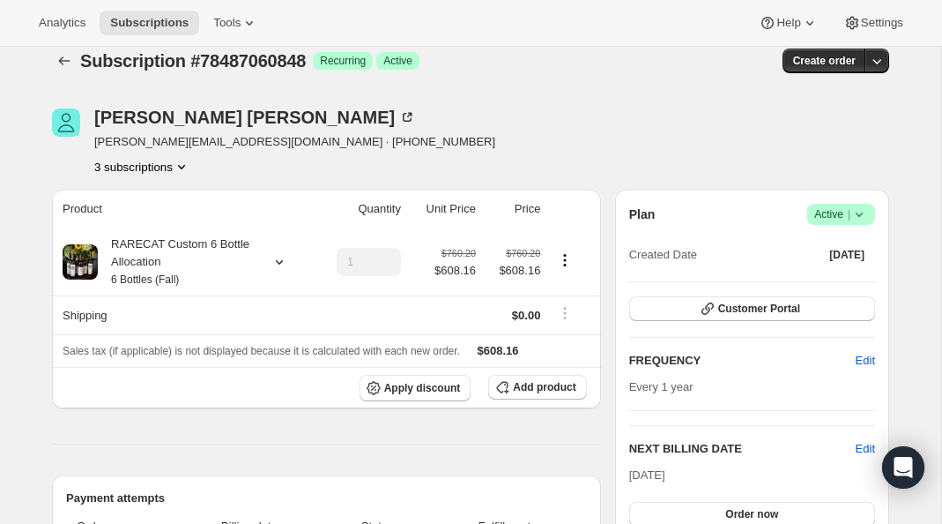
click at [181, 165] on icon "Product actions" at bounding box center [182, 167] width 18 height 18
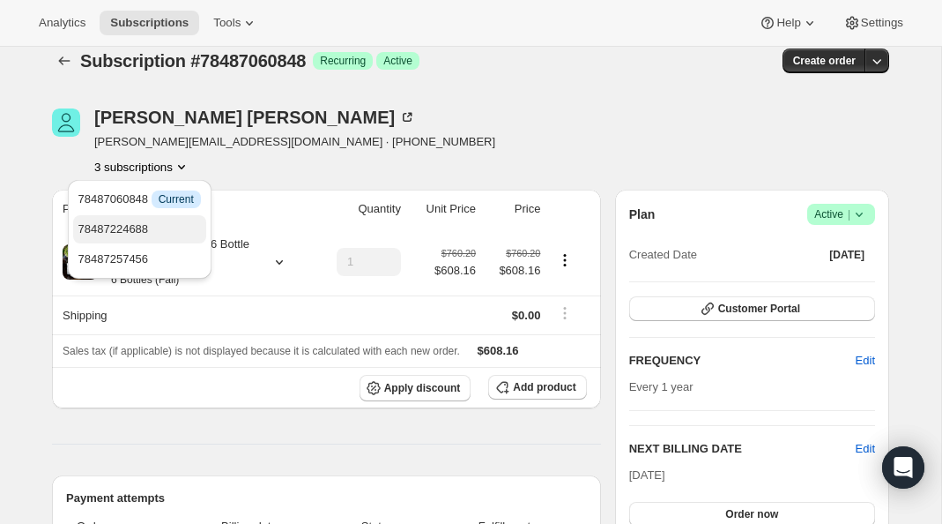
click at [179, 220] on span "78487224688" at bounding box center [139, 229] width 123 height 18
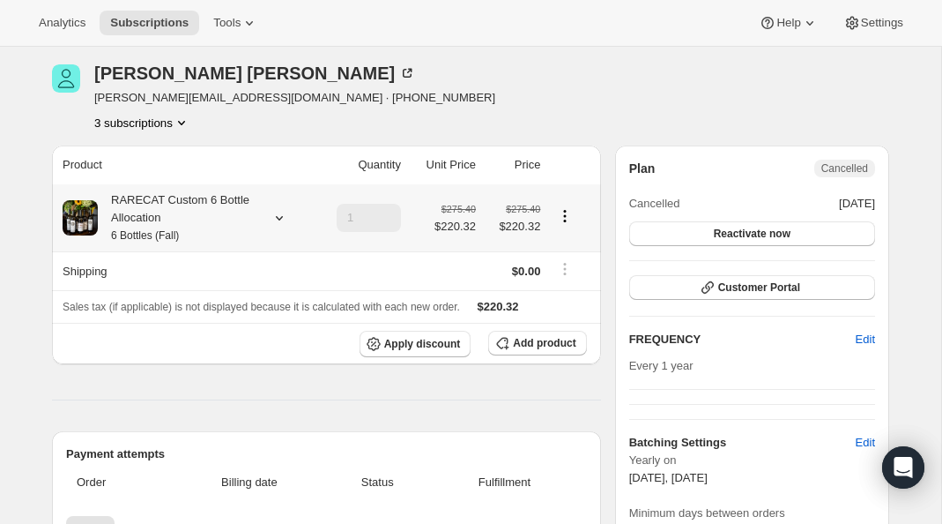
scroll to position [39, 0]
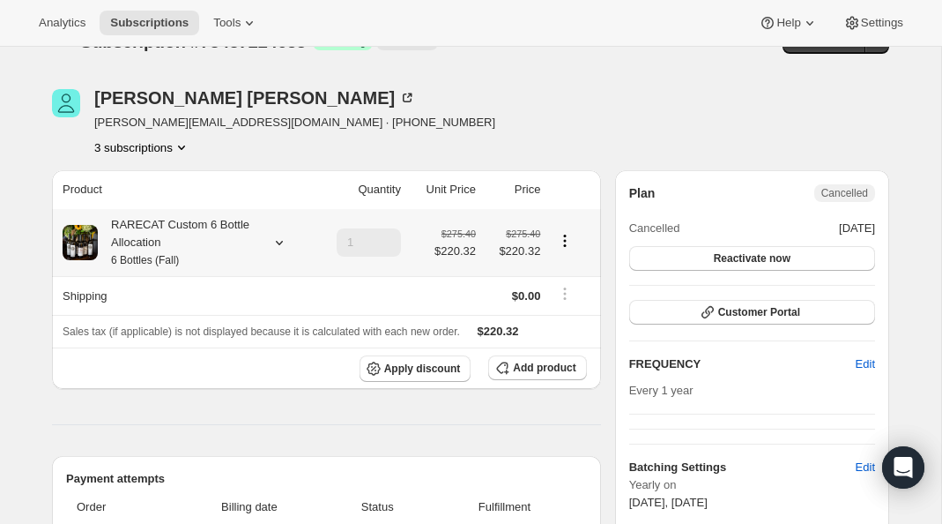
click at [565, 236] on icon "Product actions" at bounding box center [565, 241] width 18 height 18
click at [554, 266] on span "Edit box" at bounding box center [565, 275] width 41 height 18
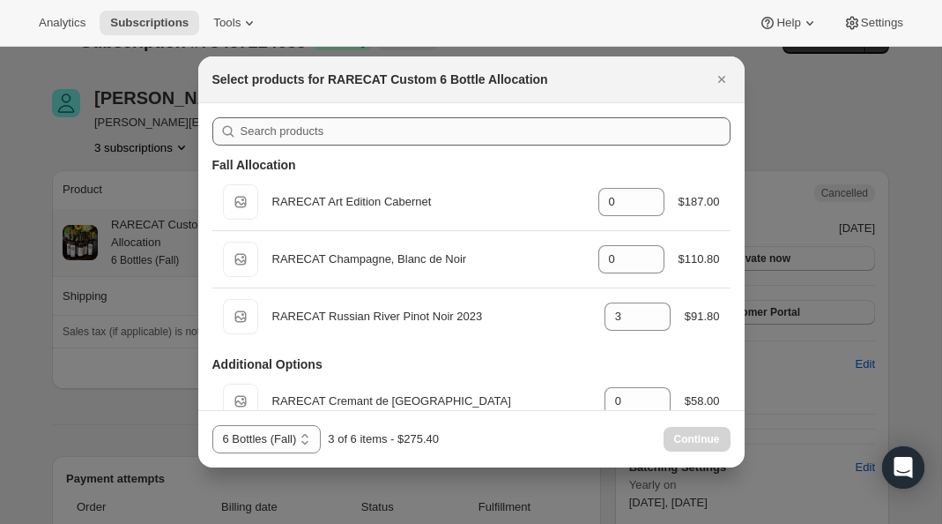
scroll to position [89, 0]
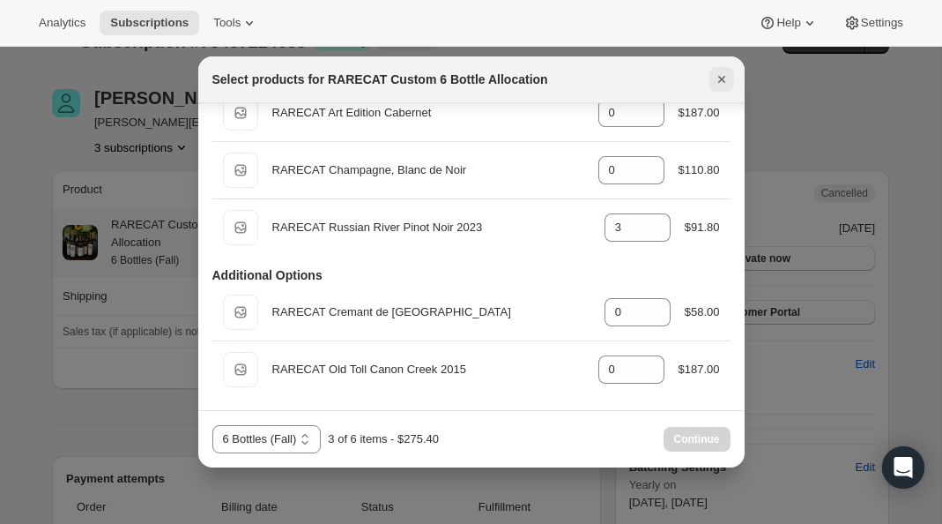
click at [718, 78] on icon "Close" at bounding box center [722, 80] width 18 height 18
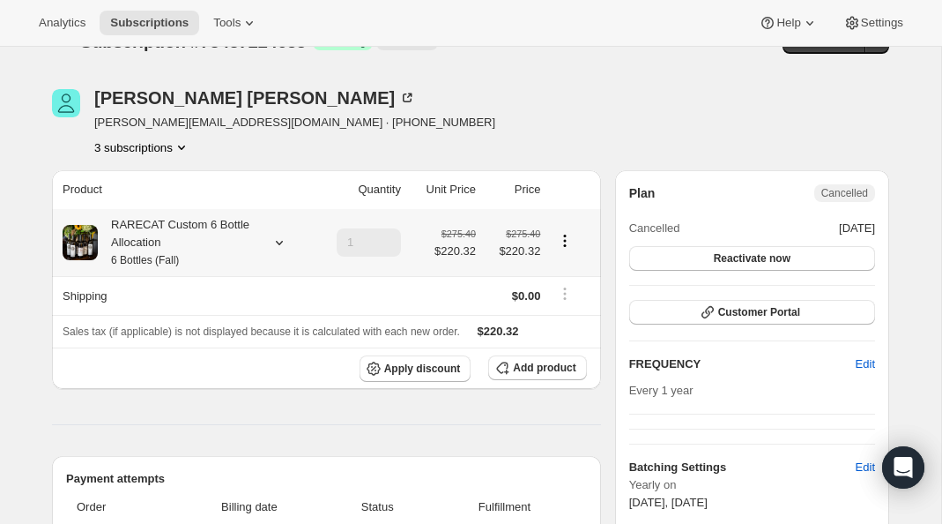
click at [278, 248] on icon at bounding box center [280, 243] width 18 height 18
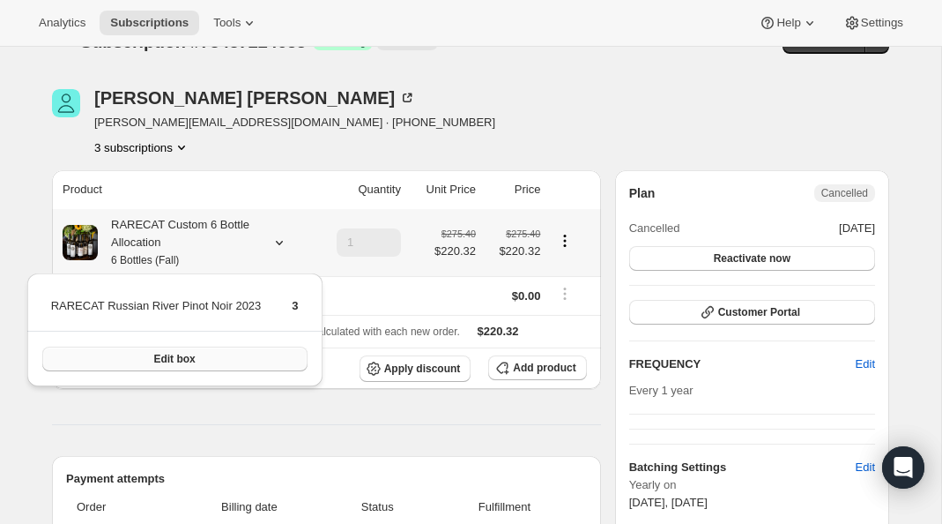
click at [231, 357] on button "Edit box" at bounding box center [174, 358] width 265 height 25
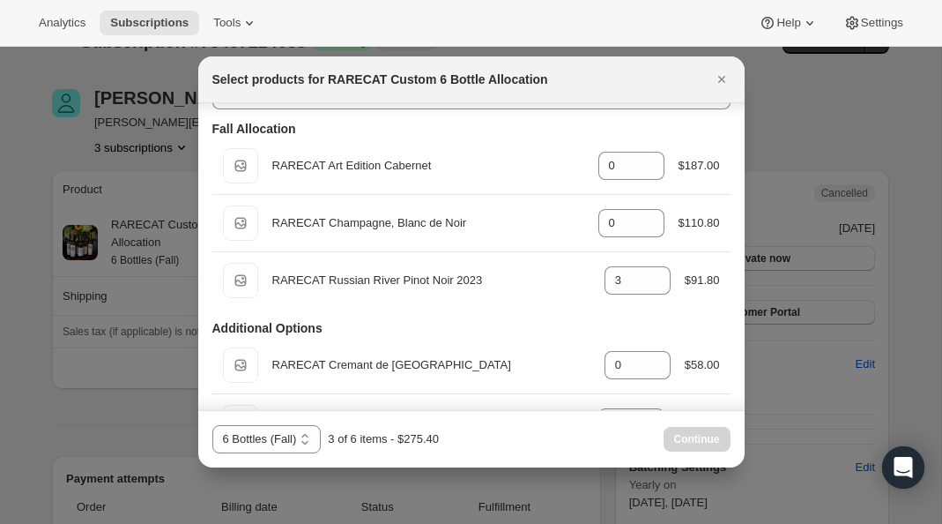
scroll to position [89, 0]
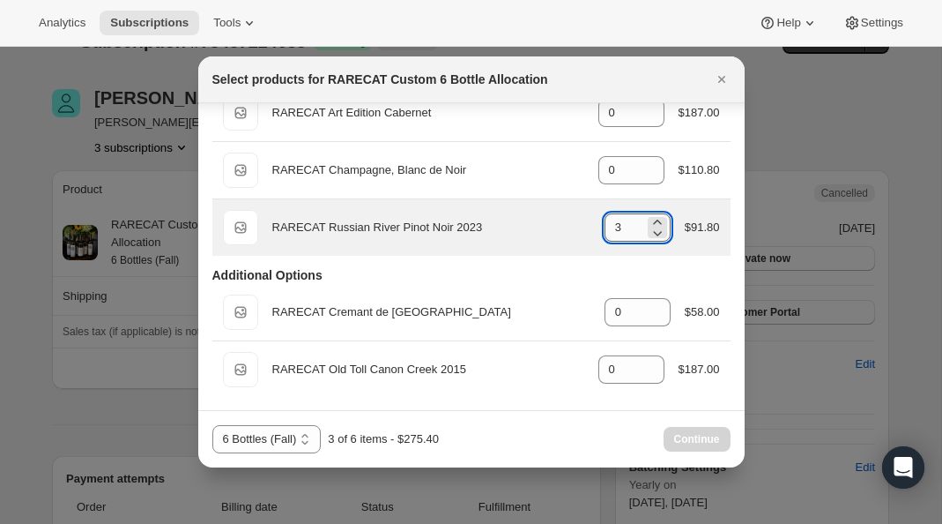
click at [622, 223] on input "3" at bounding box center [625, 227] width 40 height 28
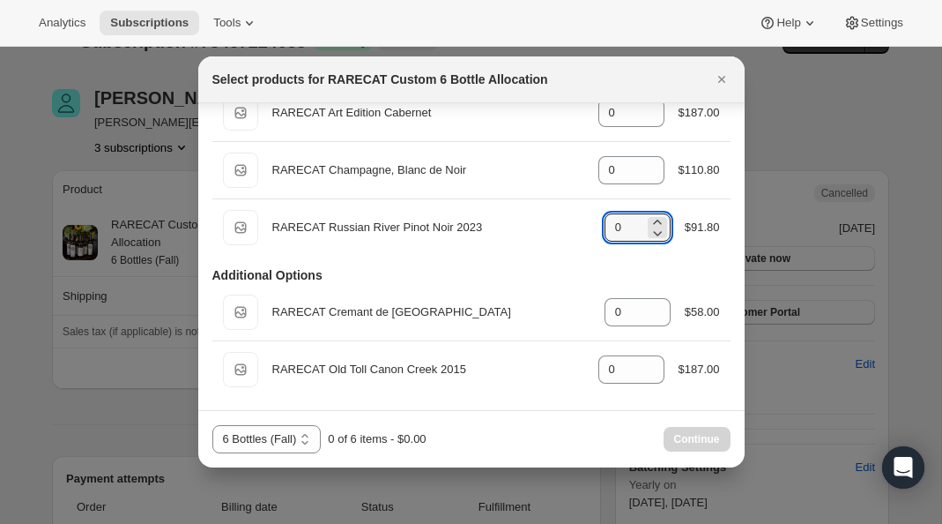
type input "0"
click at [585, 428] on div "6 Bottles (Fall) 6 Bottles (Spring) 6 Bottles (Fall) 0 of 6 items - $0.00 Conti…" at bounding box center [471, 439] width 518 height 28
click at [719, 84] on icon "Close" at bounding box center [722, 80] width 18 height 18
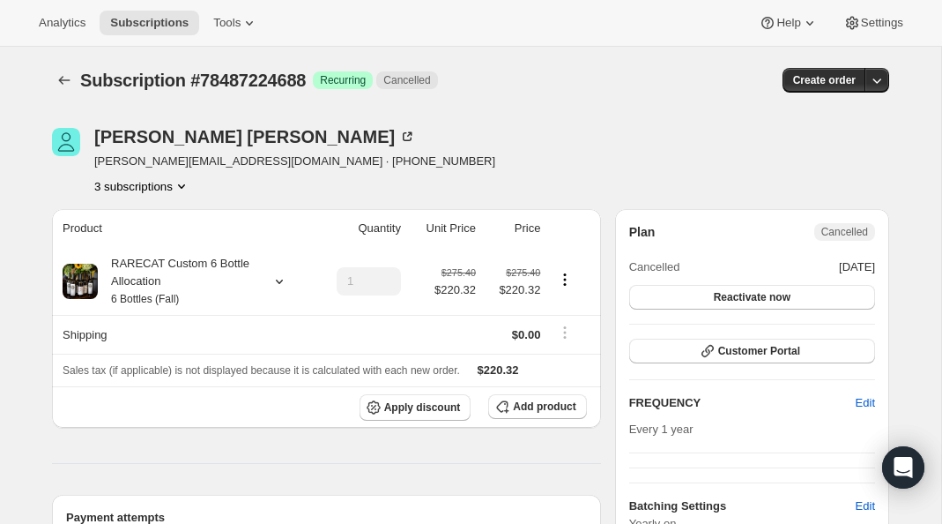
scroll to position [39, 0]
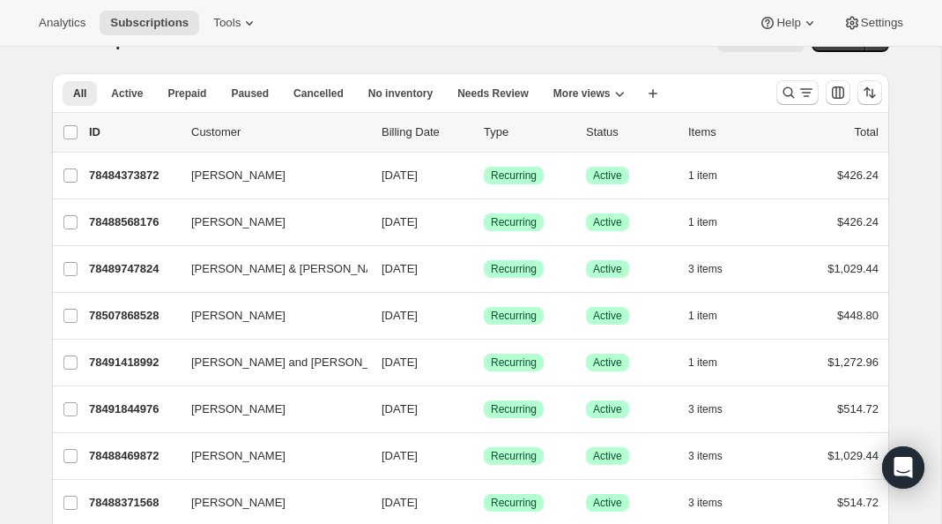
scroll to position [41, 0]
click at [178, 26] on span "Subscriptions" at bounding box center [149, 23] width 78 height 14
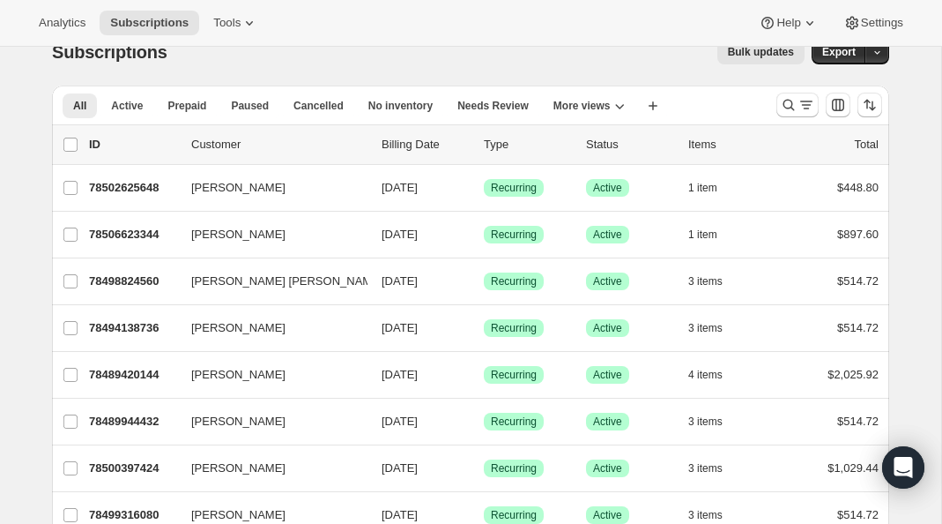
scroll to position [16, 0]
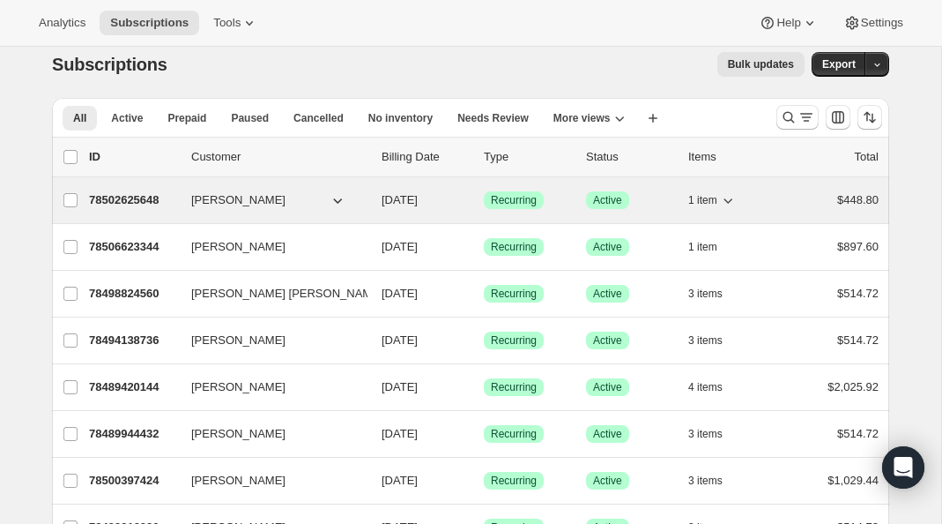
click at [148, 211] on div "78502625648 [PERSON_NAME] [DATE] Success Recurring Success Active 1 item $448.80" at bounding box center [484, 200] width 790 height 25
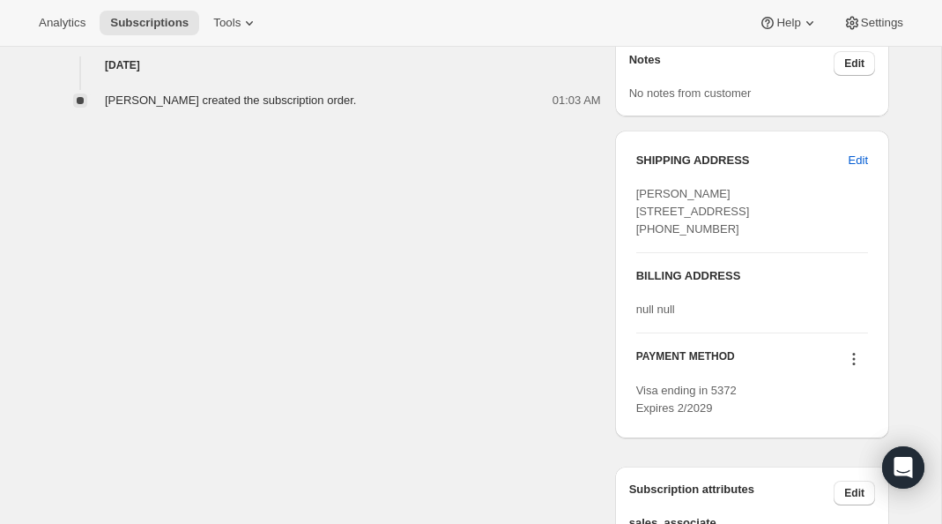
scroll to position [655, 0]
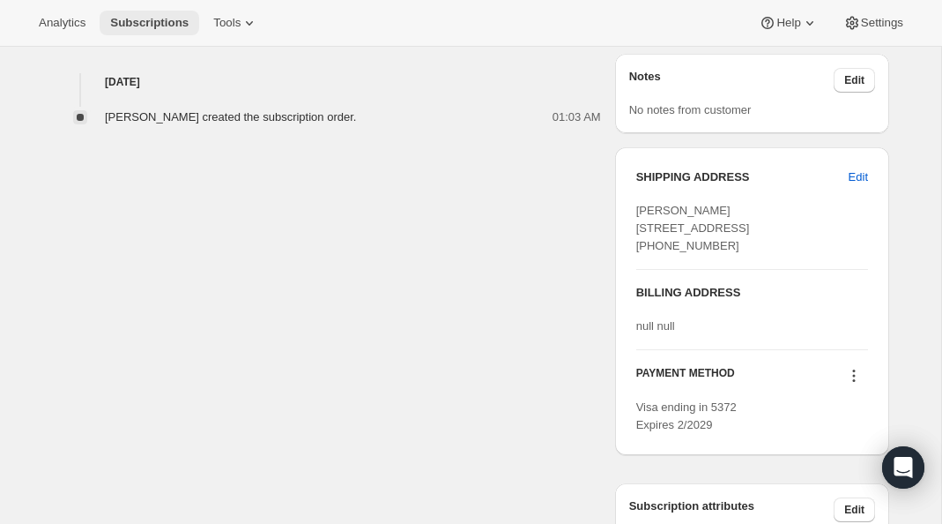
click at [176, 27] on span "Subscriptions" at bounding box center [149, 23] width 78 height 14
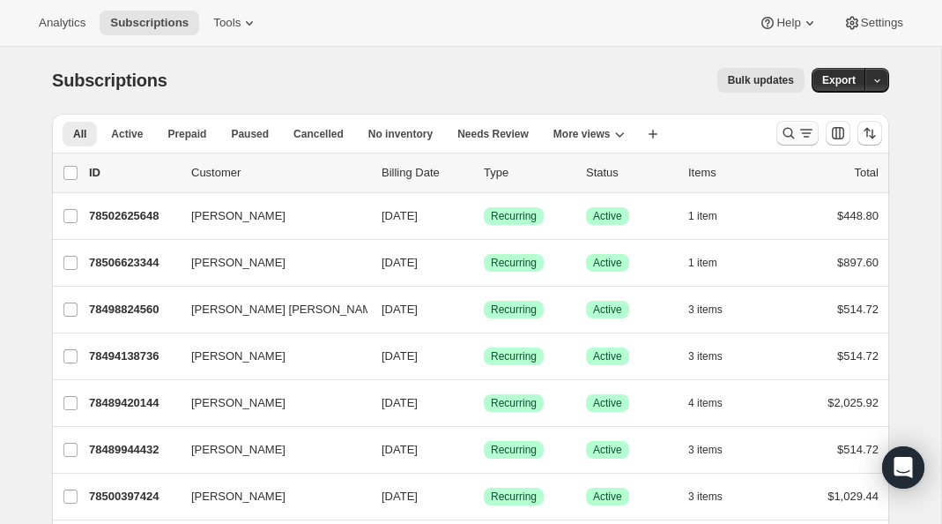
click at [781, 135] on icon "Search and filter results" at bounding box center [789, 133] width 18 height 18
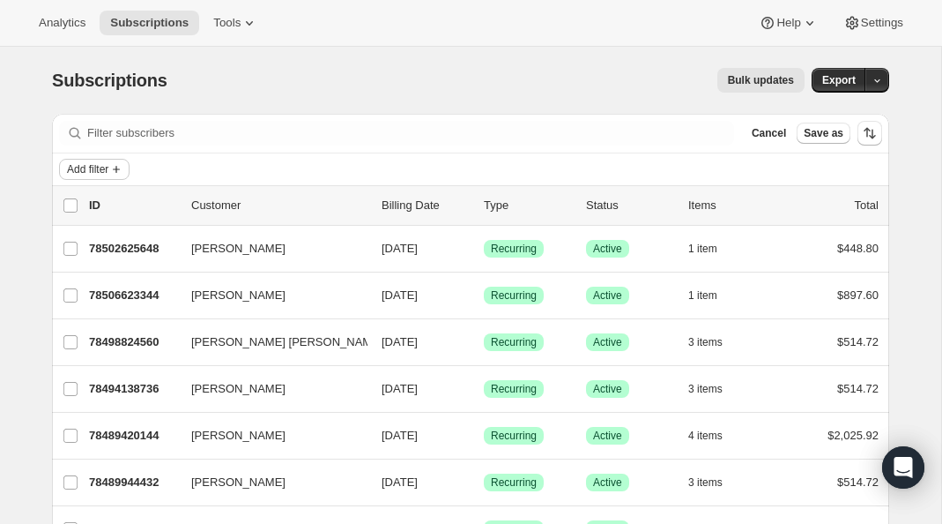
click at [99, 172] on span "Add filter" at bounding box center [87, 169] width 41 height 14
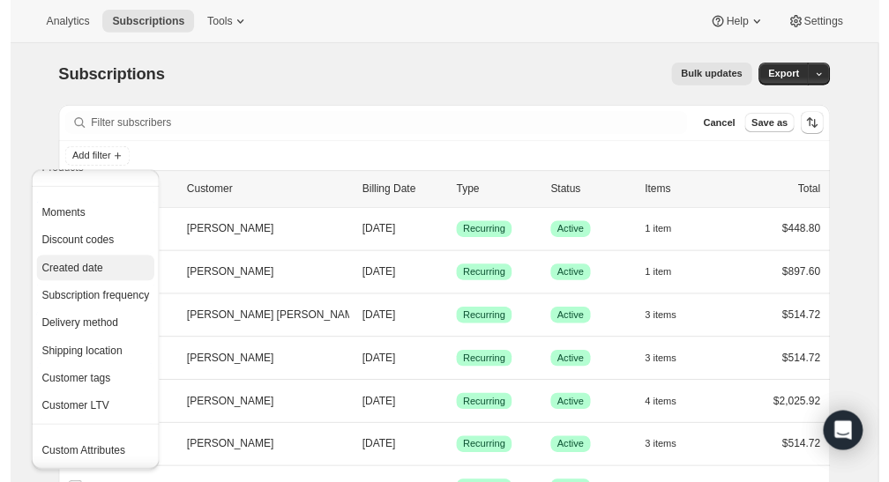
scroll to position [149, 0]
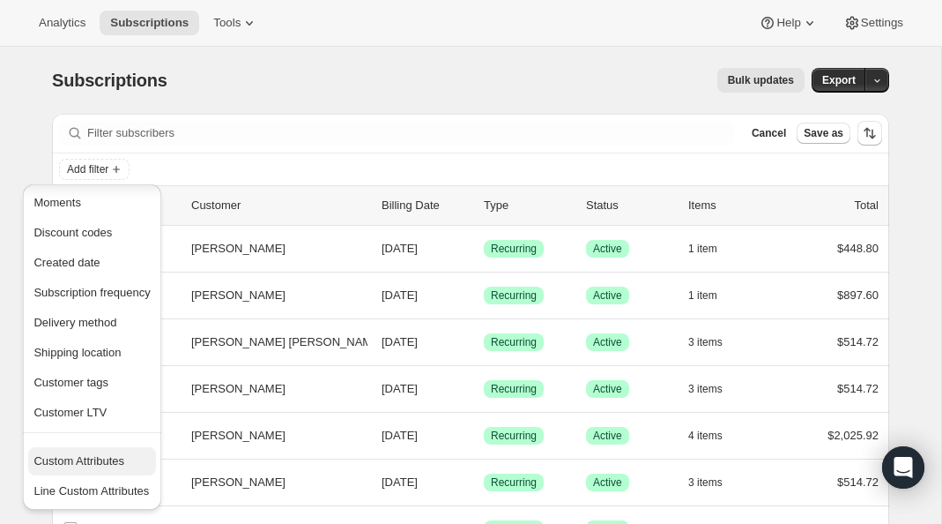
click at [103, 450] on button "Custom Attributes" at bounding box center [91, 461] width 127 height 28
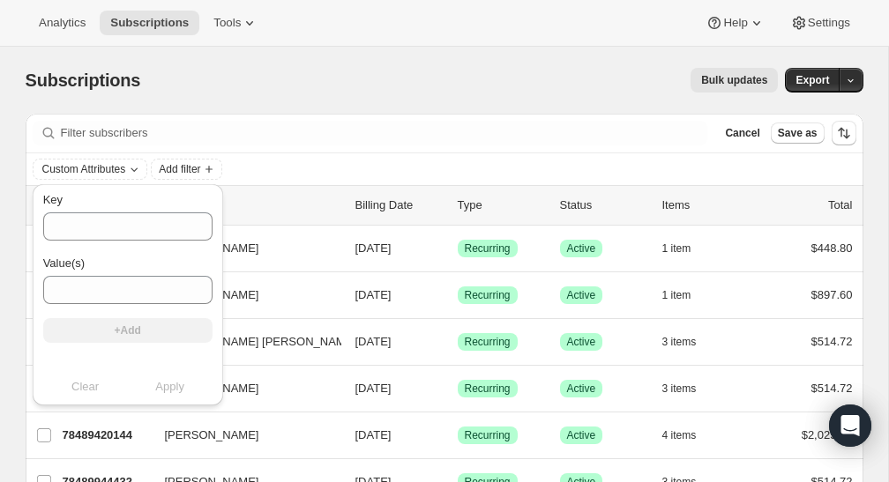
click at [306, 91] on div "Bulk updates" at bounding box center [469, 80] width 616 height 25
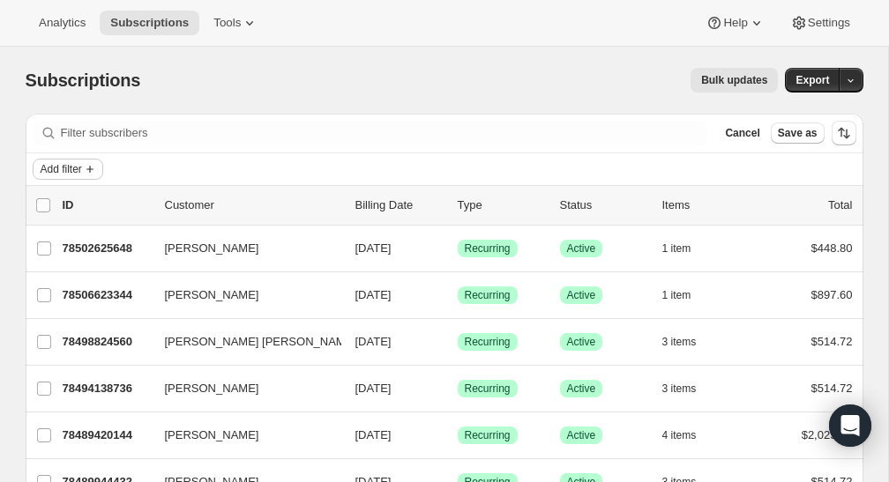
click at [91, 171] on icon "Add filter" at bounding box center [90, 169] width 14 height 14
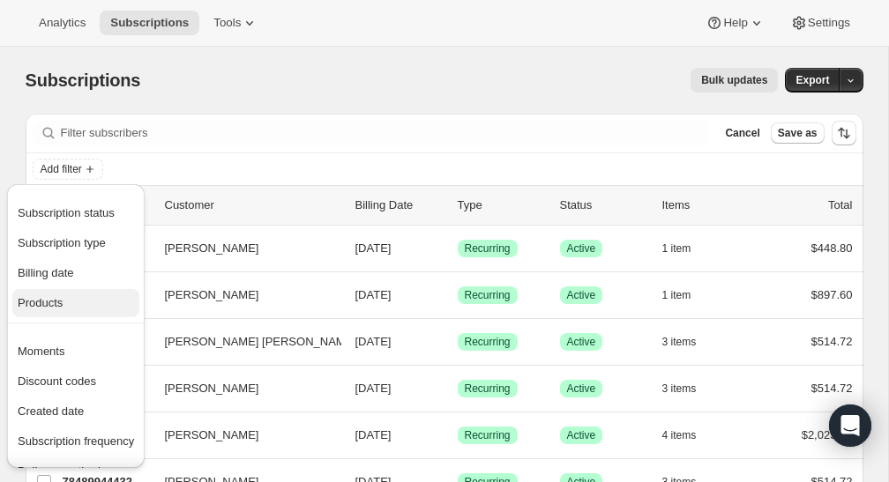
click at [88, 301] on span "Products" at bounding box center [76, 303] width 116 height 18
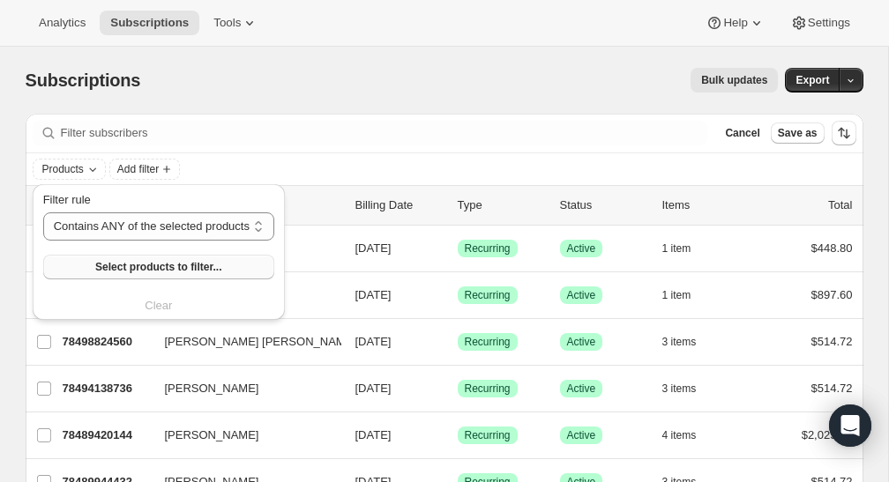
click at [133, 268] on span "Select products to filter..." at bounding box center [158, 267] width 126 height 14
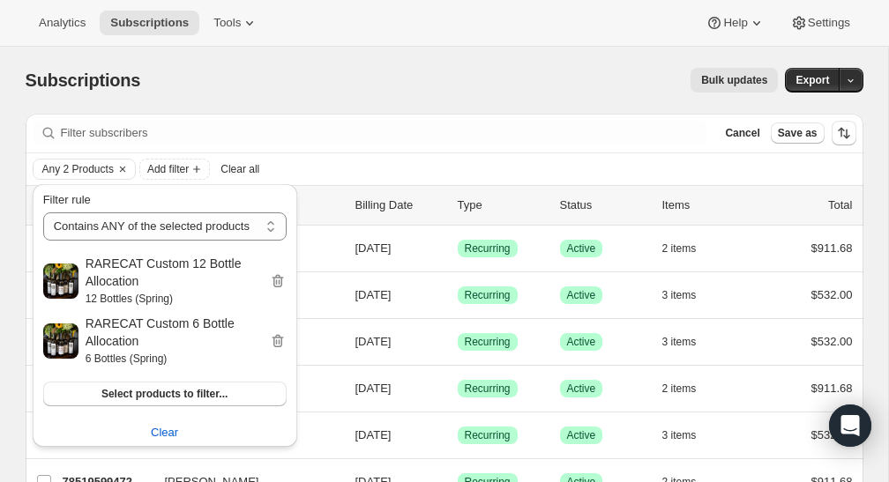
click at [406, 108] on div "Subscriptions. This page is ready Subscriptions Bulk updates More actions Bulk …" at bounding box center [444, 80] width 837 height 67
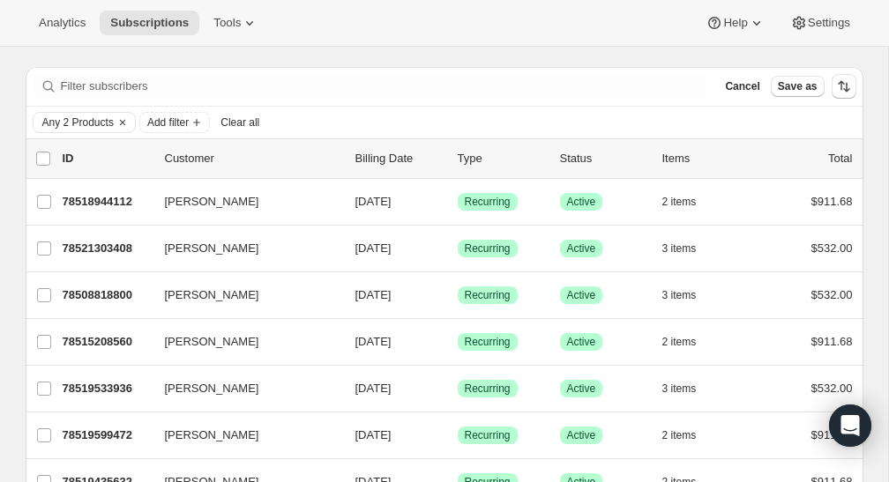
scroll to position [71, 0]
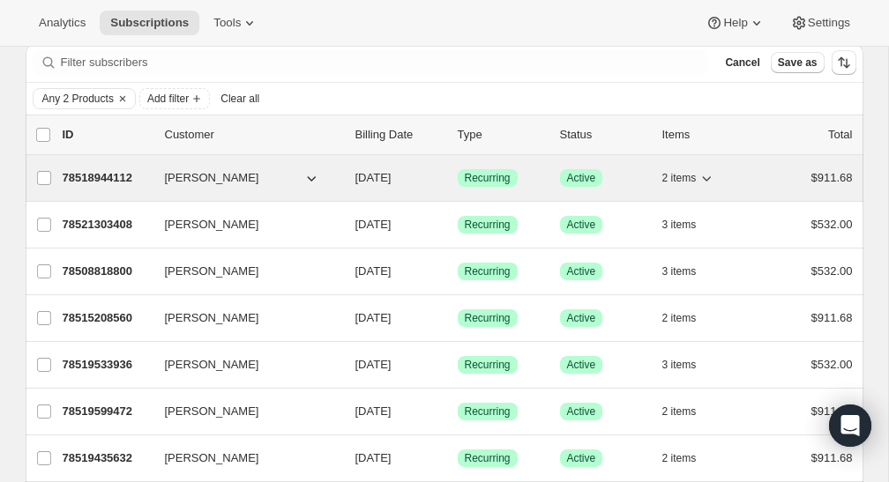
click at [670, 183] on button "2 items" at bounding box center [689, 178] width 54 height 25
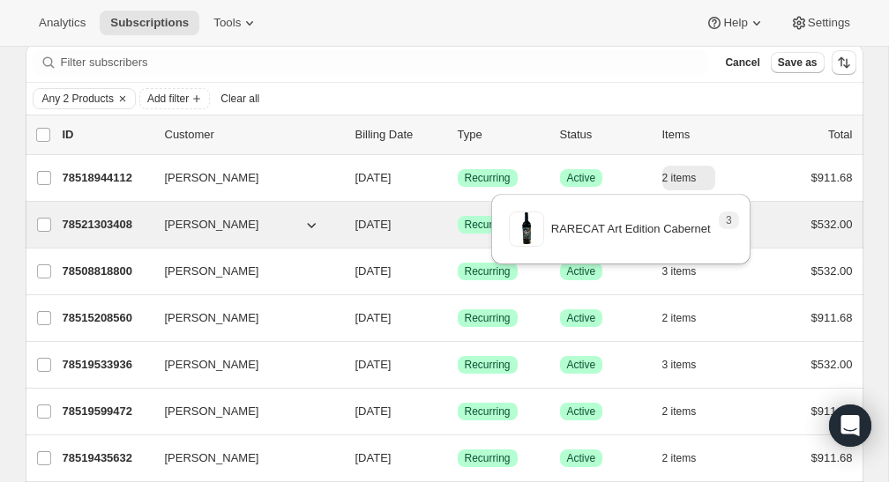
click at [101, 234] on div "78521303408 [PERSON_NAME] [DATE] Success Recurring Success Active 3 items $532.…" at bounding box center [458, 224] width 790 height 25
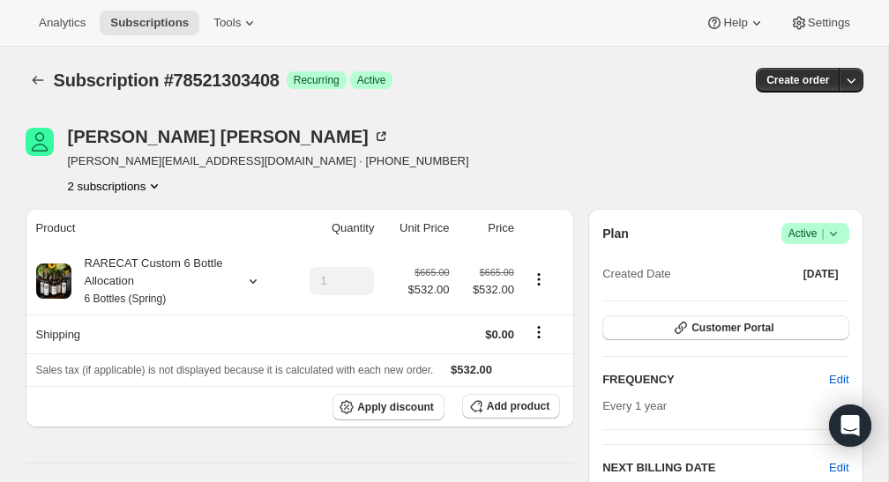
click at [109, 188] on button "2 subscriptions" at bounding box center [116, 186] width 96 height 18
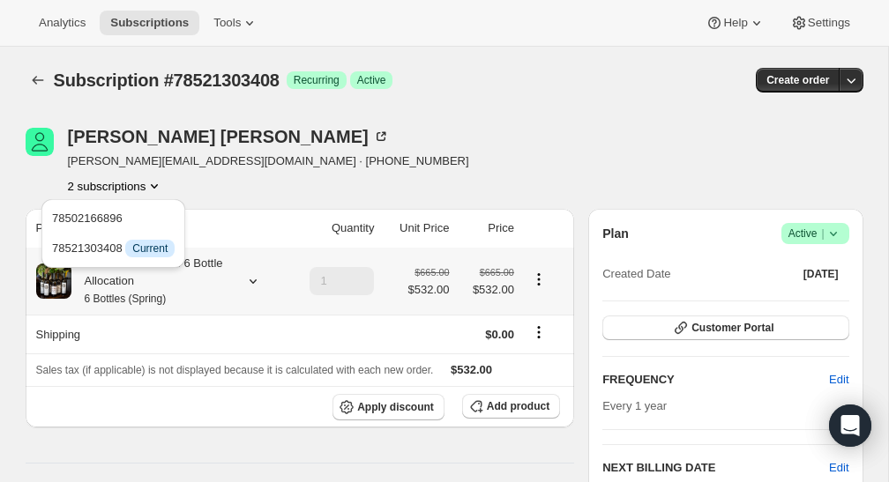
click at [180, 309] on th "RARECAT Custom 6 Bottle Allocation 6 Bottles (Spring)" at bounding box center [156, 281] width 261 height 67
click at [192, 289] on div "RARECAT Custom 6 Bottle Allocation 6 Bottles (Spring)" at bounding box center [150, 281] width 159 height 53
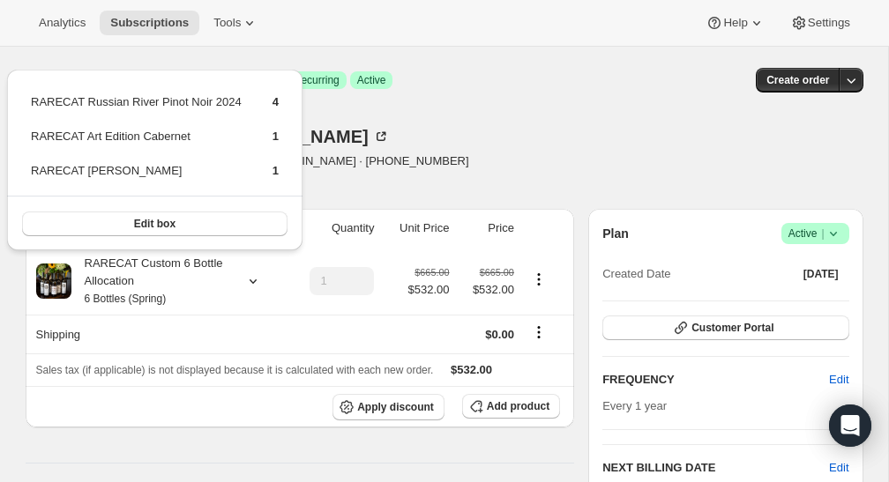
click at [376, 159] on div "Quinn Bottum [EMAIL_ADDRESS][DOMAIN_NAME] · [PHONE_NUMBER] 2 subscriptions" at bounding box center [319, 161] width 586 height 67
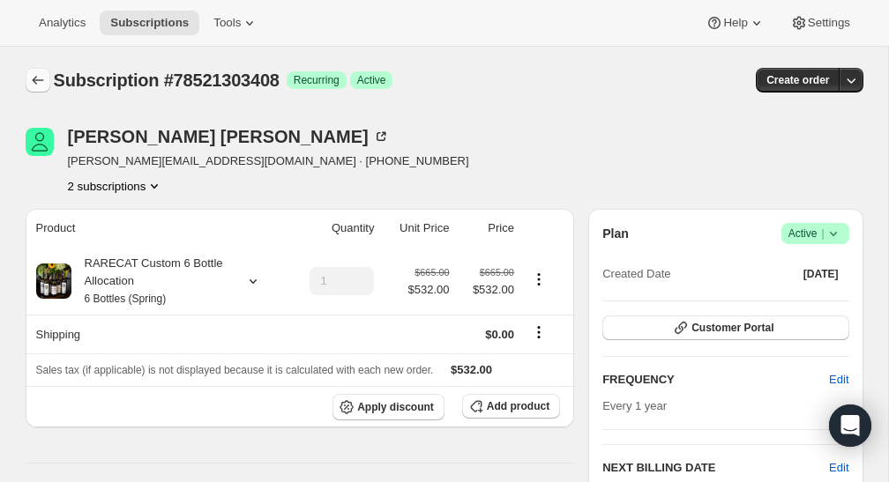
click at [39, 86] on icon "Subscriptions" at bounding box center [38, 80] width 18 height 18
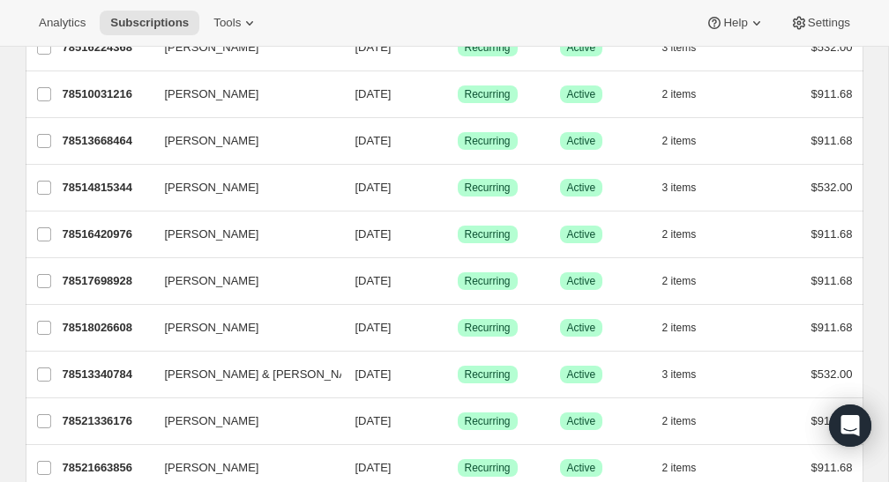
scroll to position [654, 0]
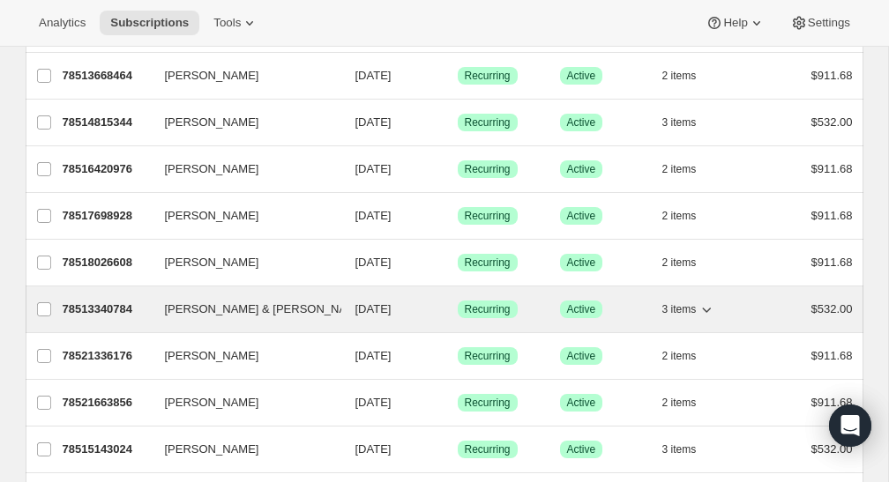
click at [145, 314] on p "78513340784" at bounding box center [107, 310] width 88 height 18
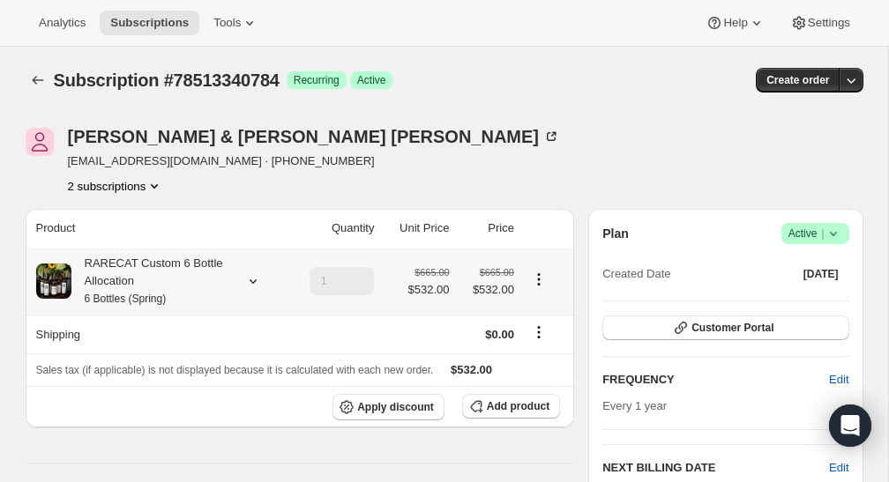
scroll to position [17, 0]
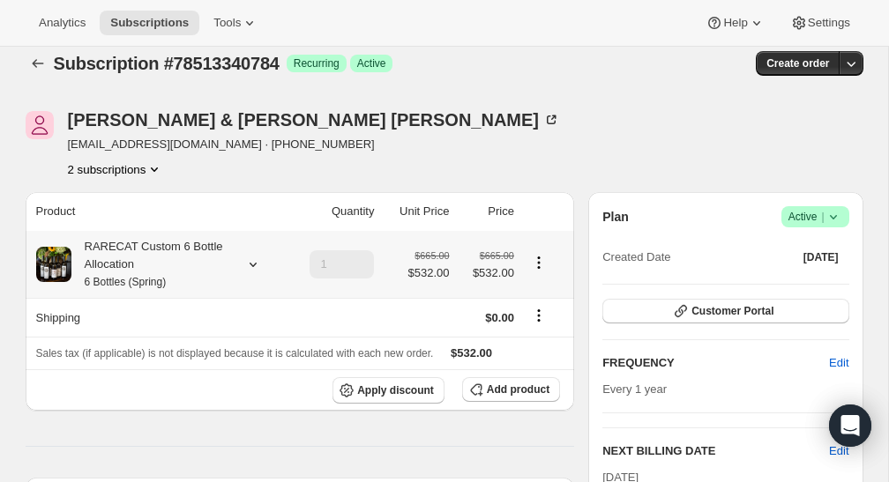
click at [162, 278] on small "6 Bottles (Spring)" at bounding box center [126, 282] width 82 height 12
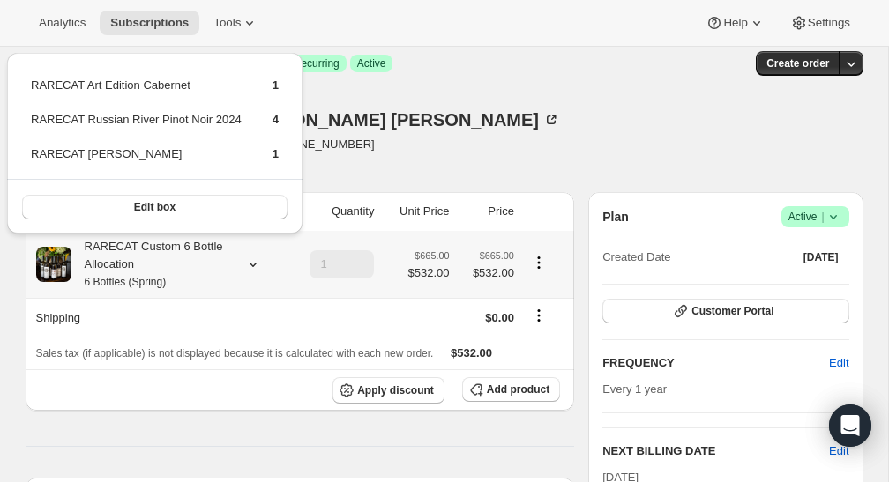
click at [152, 312] on th "Shipping" at bounding box center [156, 317] width 261 height 39
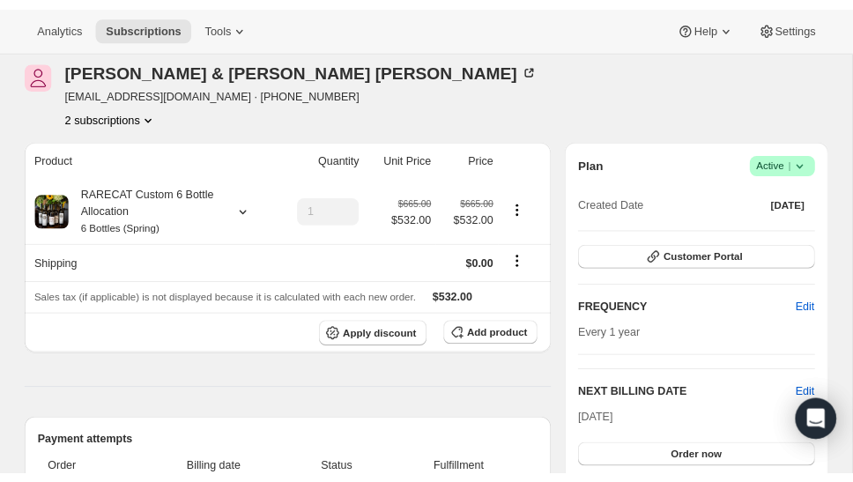
scroll to position [52, 0]
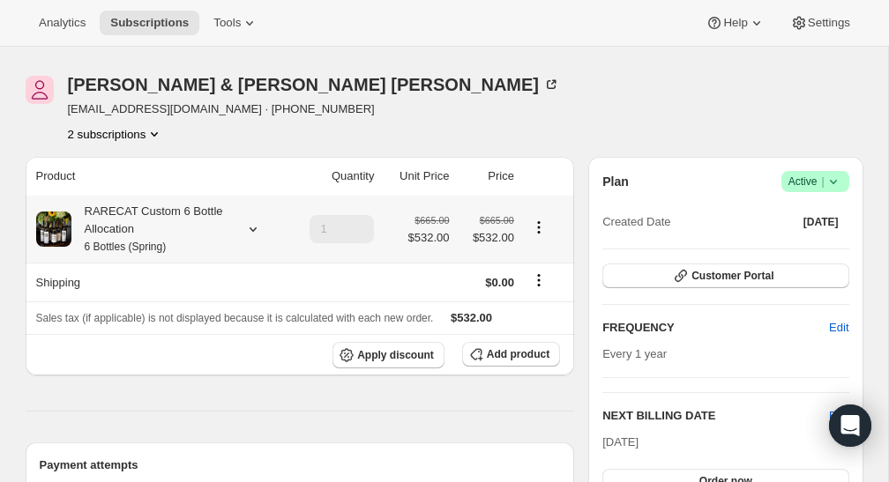
click at [174, 238] on div "RARECAT Custom 6 Bottle Allocation 6 Bottles (Spring)" at bounding box center [150, 229] width 159 height 53
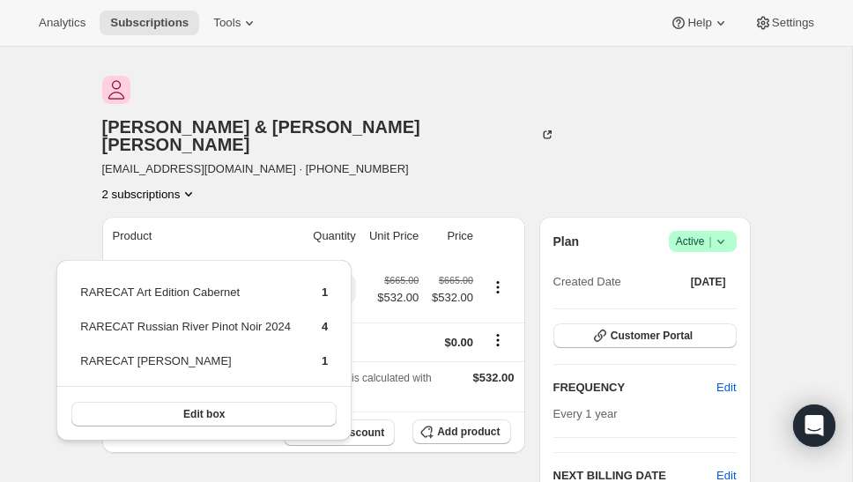
click at [391, 57] on div "Subscription #78513340784. This page is ready Subscription #78513340784 Success…" at bounding box center [426, 28] width 649 height 67
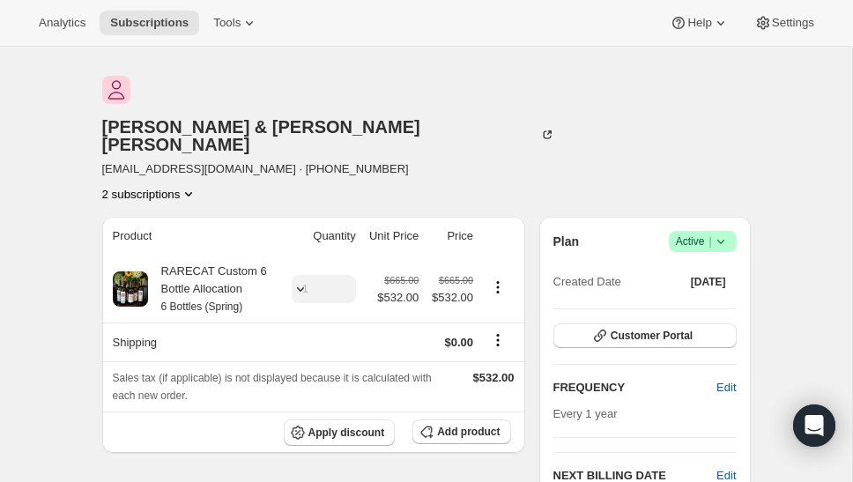
scroll to position [54, 0]
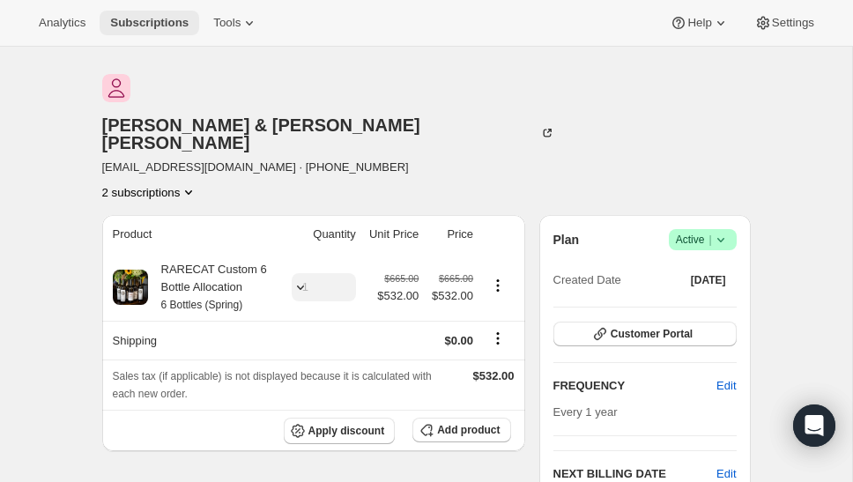
click at [138, 26] on span "Subscriptions" at bounding box center [149, 23] width 78 height 14
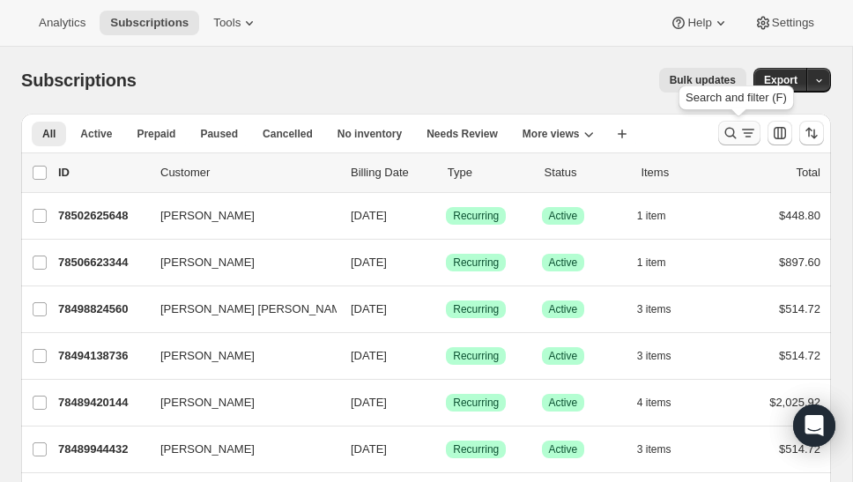
click at [726, 141] on icon "Search and filter results" at bounding box center [731, 133] width 18 height 18
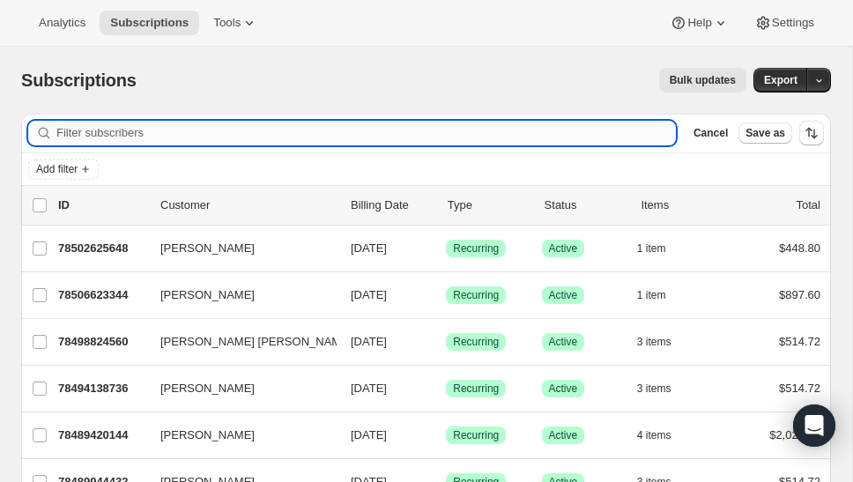
paste input "[EMAIL_ADDRESS][DOMAIN_NAME]"
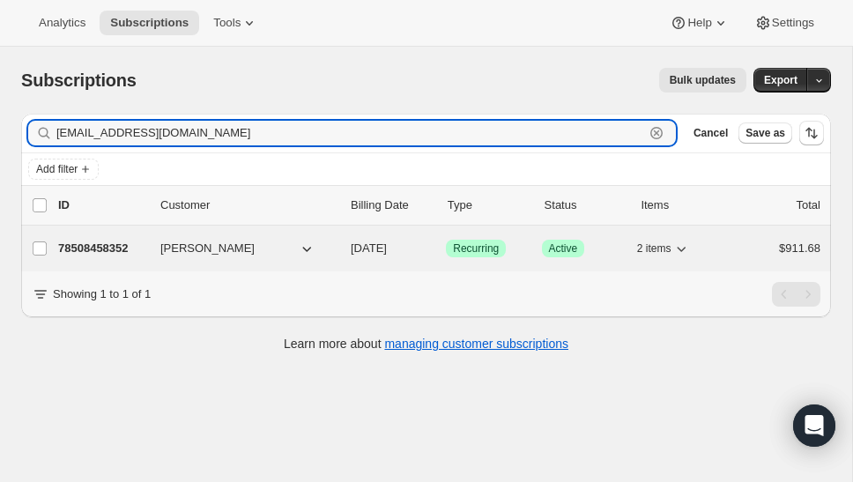
type input "[EMAIL_ADDRESS][DOMAIN_NAME]"
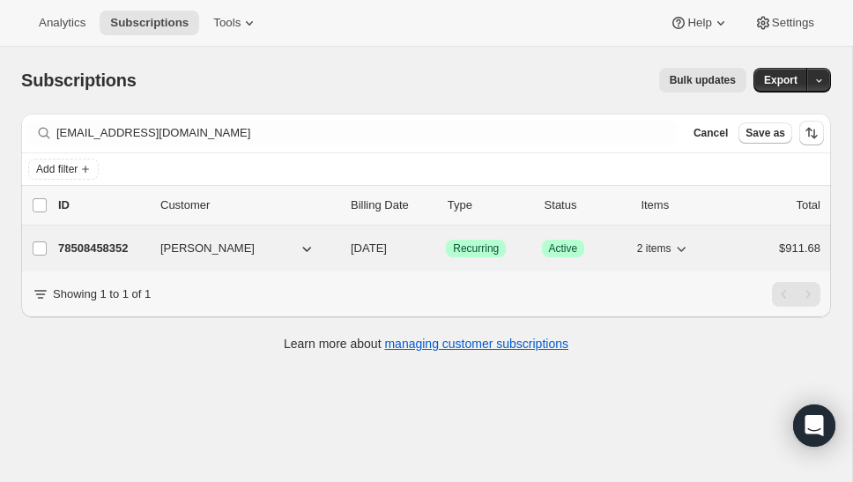
click at [167, 257] on div "78508458352 [PERSON_NAME] [DATE] Success Recurring Success Active 2 items $911.…" at bounding box center [439, 248] width 763 height 25
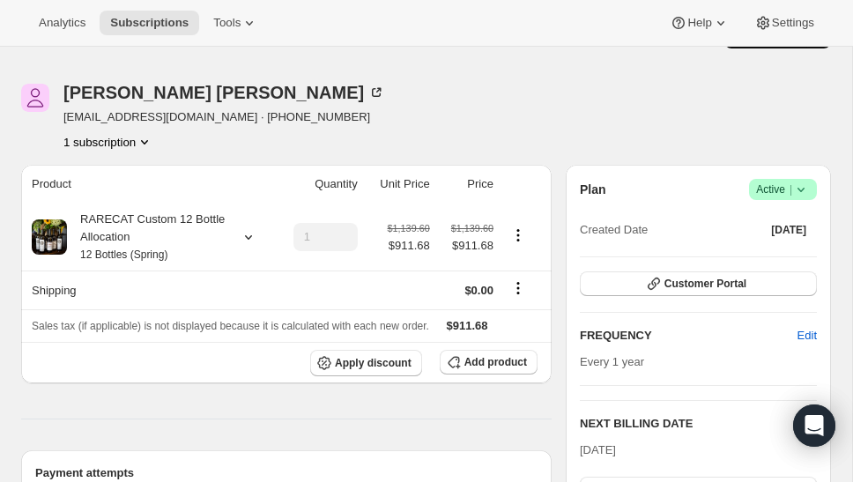
scroll to position [40, 0]
